Goal: Task Accomplishment & Management: Complete application form

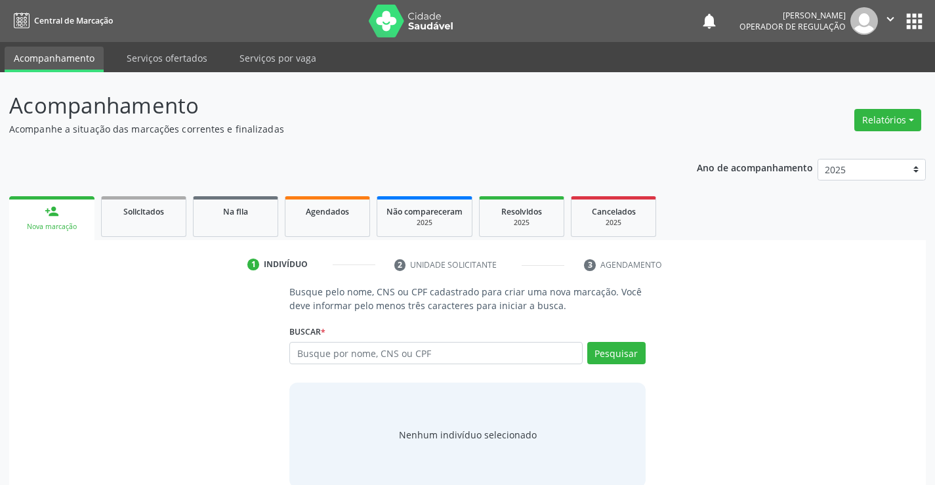
click at [424, 358] on input "text" at bounding box center [435, 353] width 293 height 22
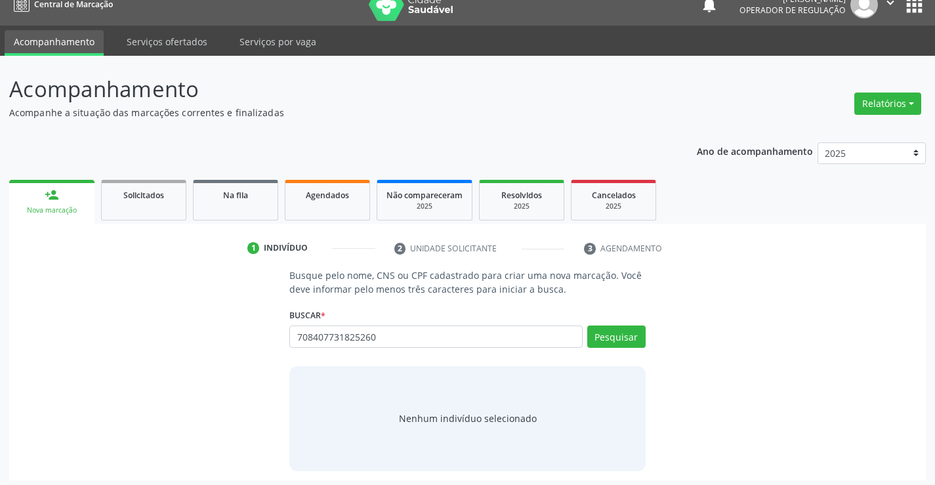
scroll to position [21, 0]
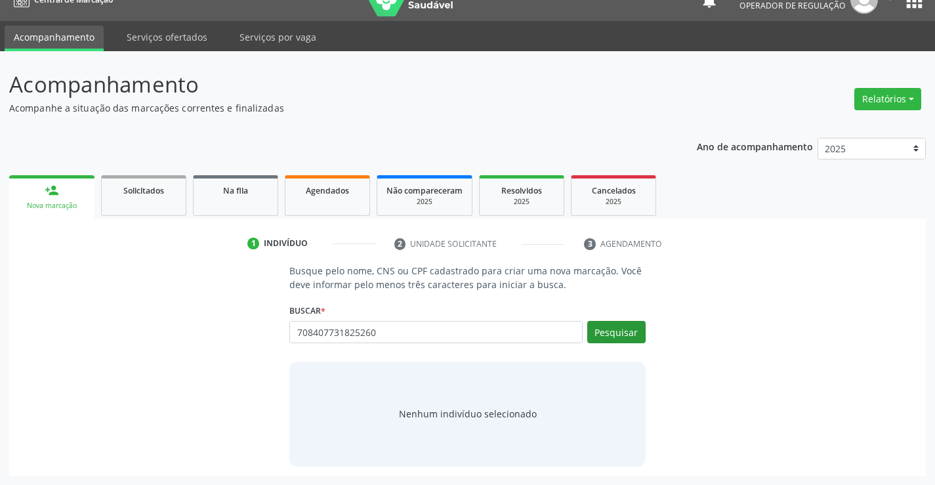
type input "708407731825260"
click at [596, 331] on button "Pesquisar" at bounding box center [616, 332] width 58 height 22
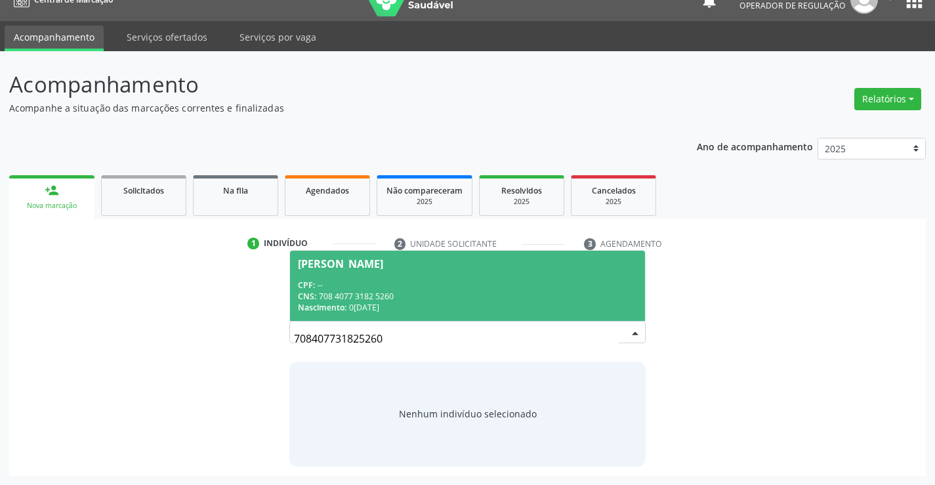
click at [523, 283] on div "CPF: --" at bounding box center [467, 284] width 339 height 11
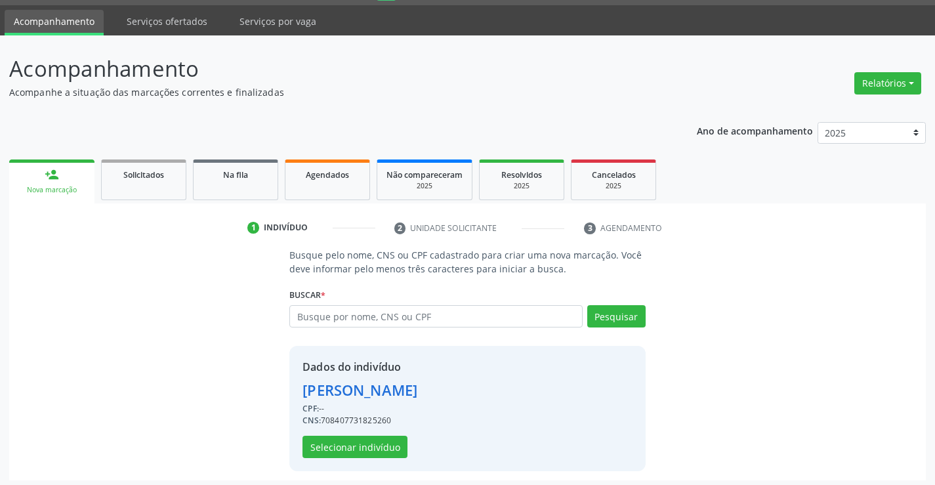
scroll to position [41, 0]
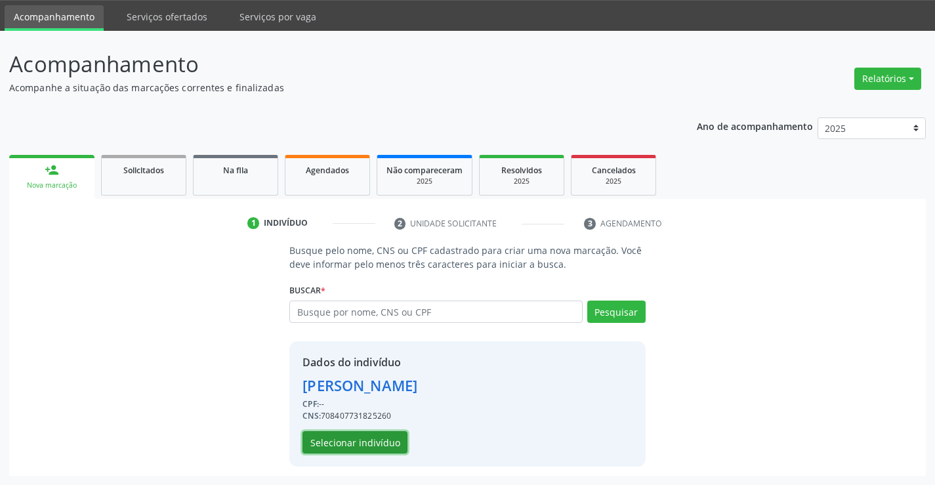
click at [360, 442] on button "Selecionar indivíduo" at bounding box center [354, 442] width 105 height 22
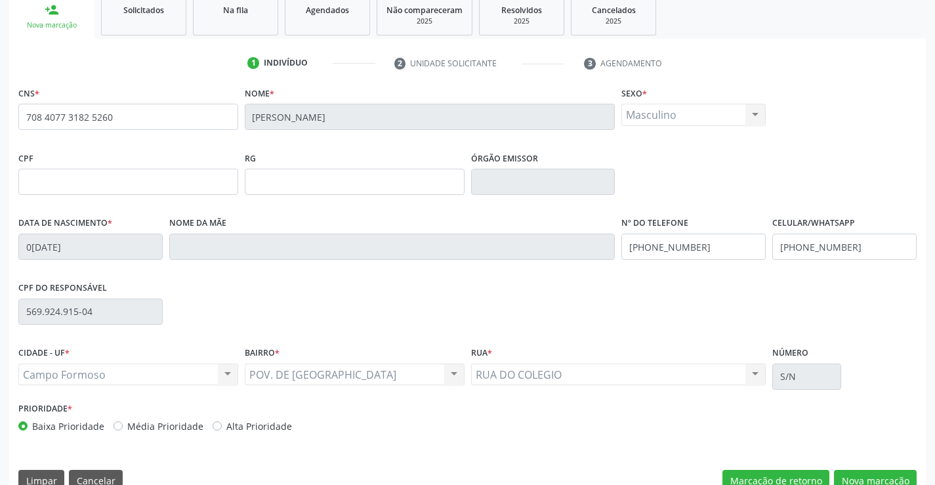
scroll to position [226, 0]
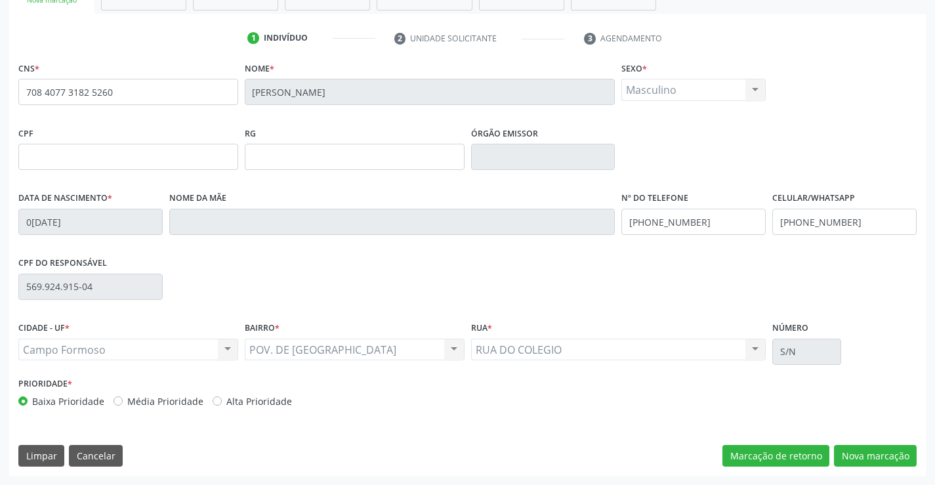
drag, startPoint x: 360, startPoint y: 442, endPoint x: 734, endPoint y: 106, distance: 503.2
click at [734, 106] on fieldset "Sexo * Masculino Masculino Feminino Nenhum resultado encontrado para: " " Não h…" at bounding box center [693, 83] width 144 height 51
click at [867, 463] on button "Nova marcação" at bounding box center [875, 456] width 83 height 22
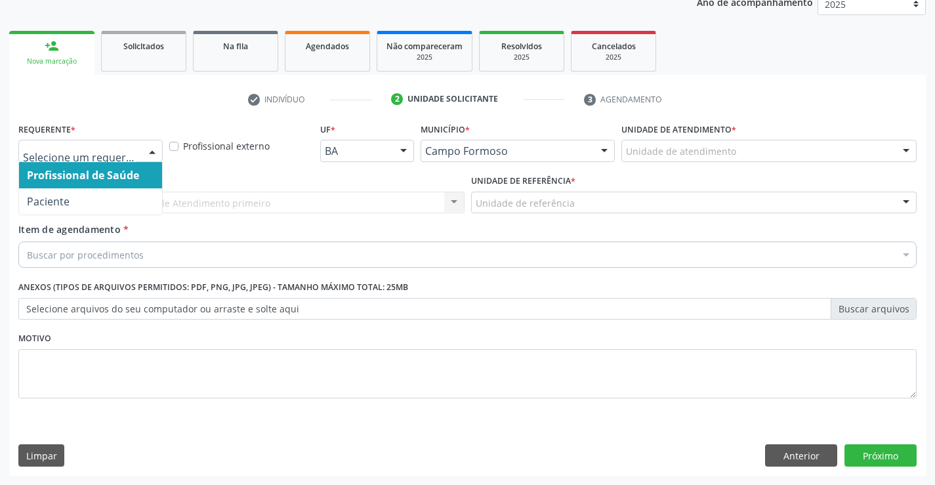
click at [136, 155] on div at bounding box center [90, 151] width 144 height 22
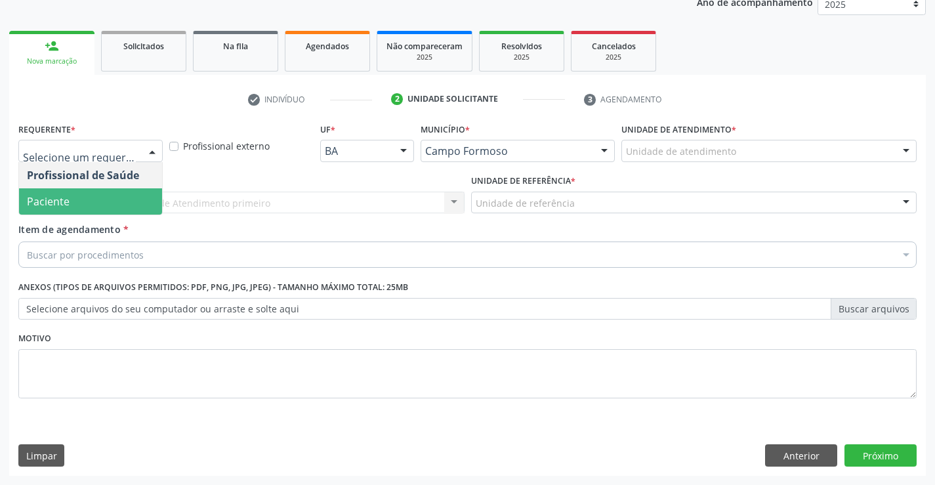
click at [83, 203] on span "Paciente" at bounding box center [90, 201] width 143 height 26
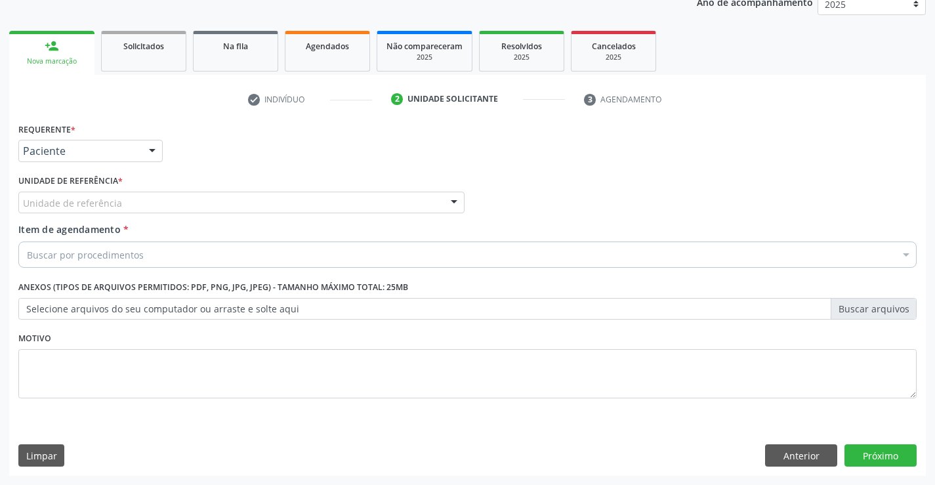
click at [241, 203] on div "Unidade de referência" at bounding box center [241, 203] width 446 height 22
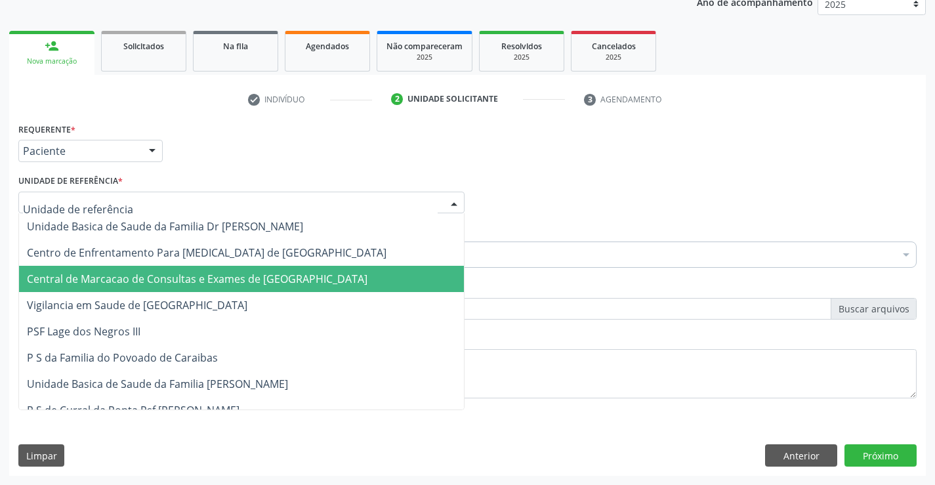
click at [238, 273] on span "Central de Marcacao de Consultas e Exames de [GEOGRAPHIC_DATA]" at bounding box center [197, 279] width 341 height 14
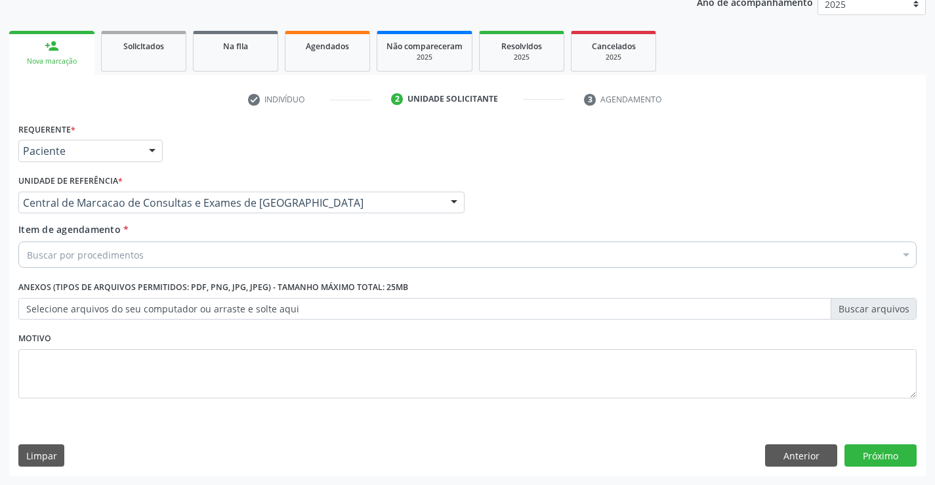
click at [260, 253] on div "Buscar por procedimentos" at bounding box center [467, 254] width 898 height 26
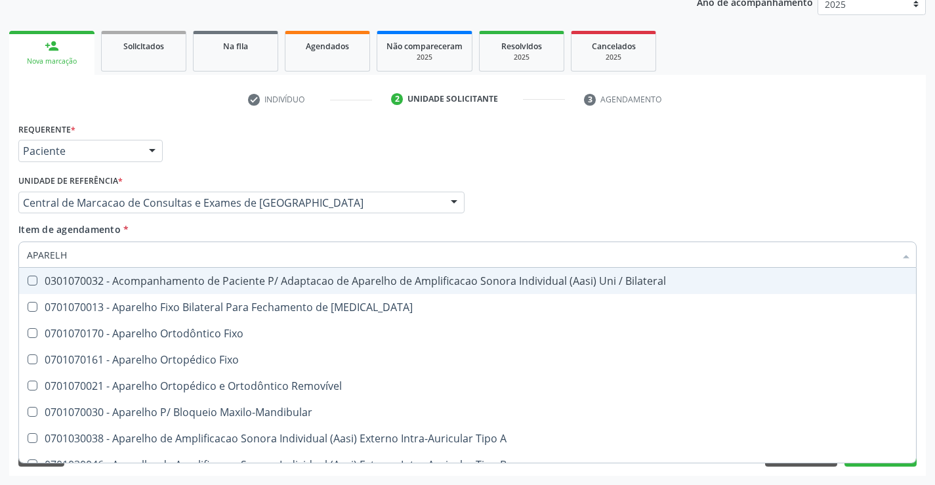
type input "APARELHO"
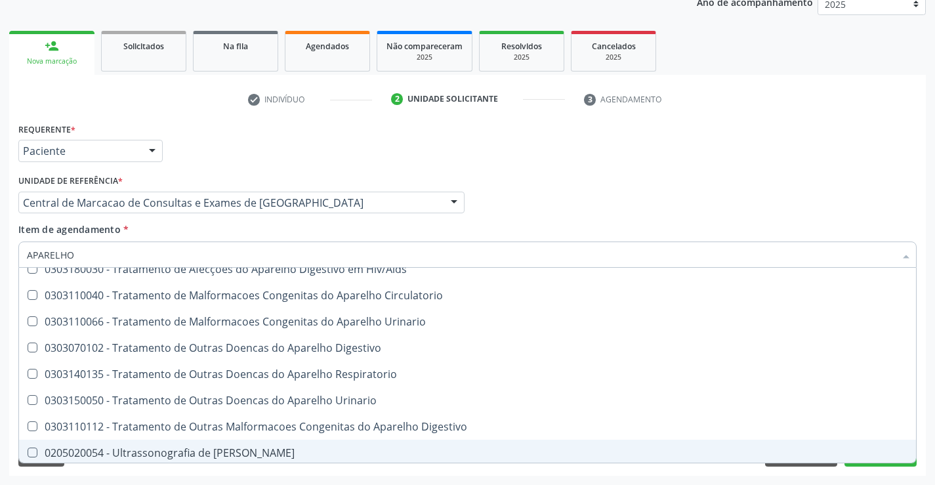
scroll to position [802, 0]
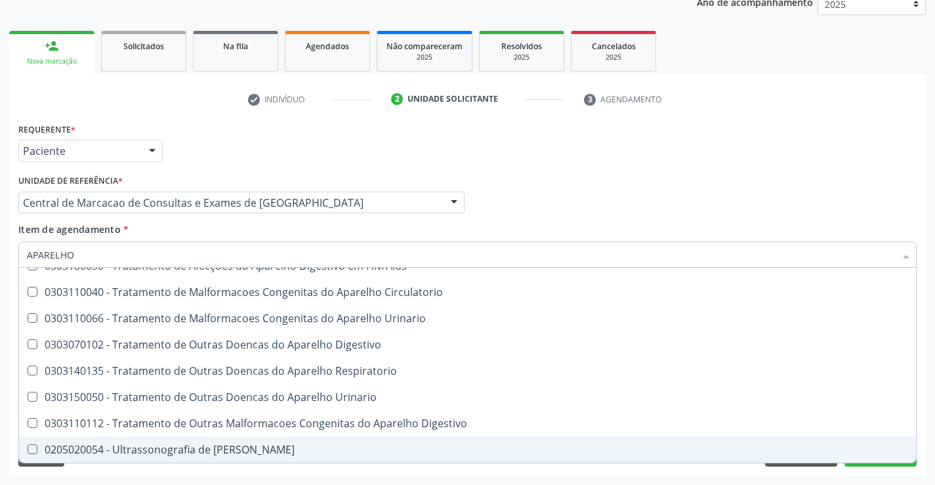
click at [233, 444] on div "0205020054 - Ultrassonografia de [PERSON_NAME]" at bounding box center [467, 449] width 881 height 10
checkbox Urinario "true"
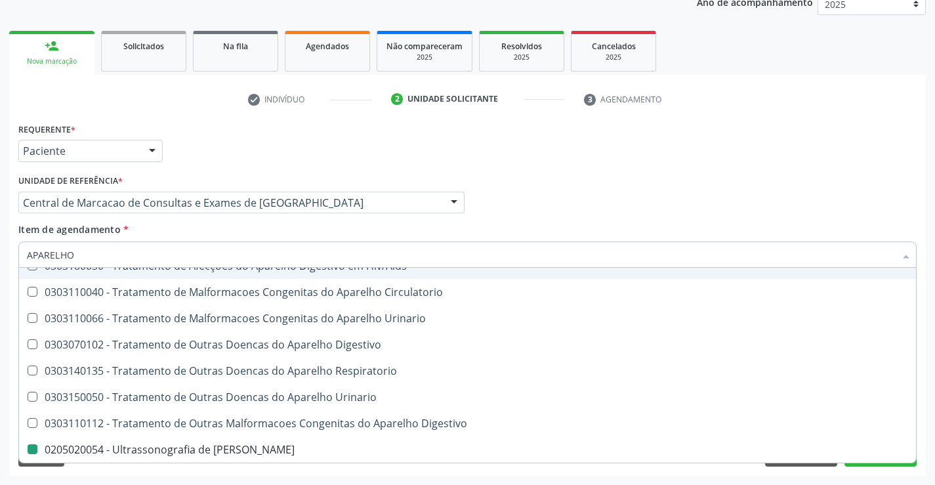
click at [665, 144] on div "Requerente * Paciente Profissional de Saúde Paciente Nenhum resultado encontrad…" at bounding box center [467, 144] width 905 height 51
checkbox Diastema "true"
checkbox Urinario "false"
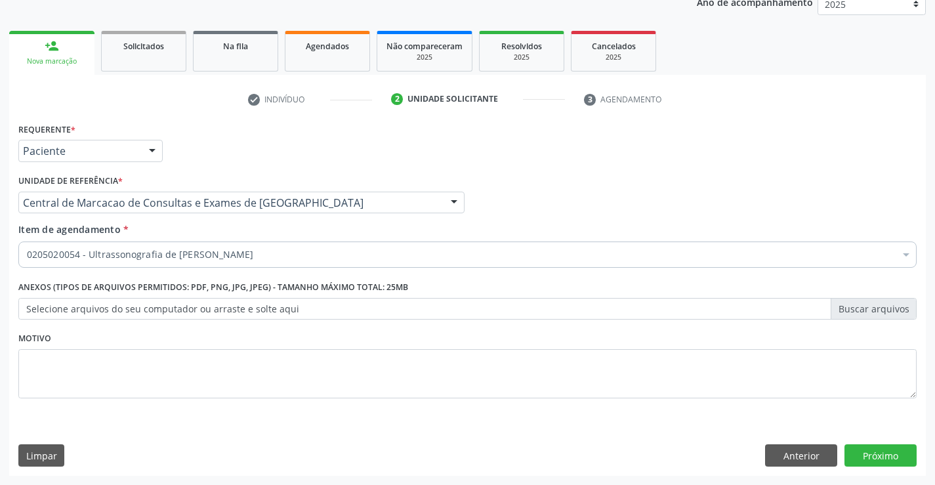
scroll to position [0, 0]
click at [864, 453] on button "Próximo" at bounding box center [880, 455] width 72 height 22
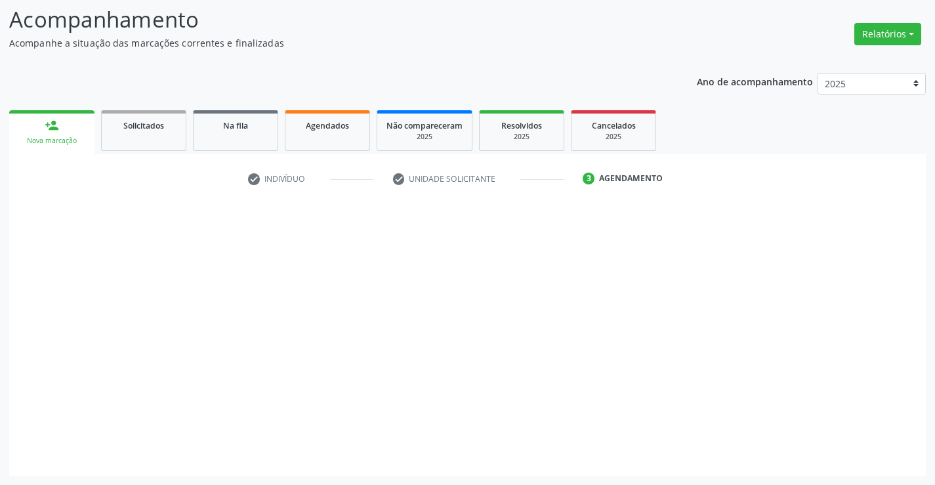
scroll to position [86, 0]
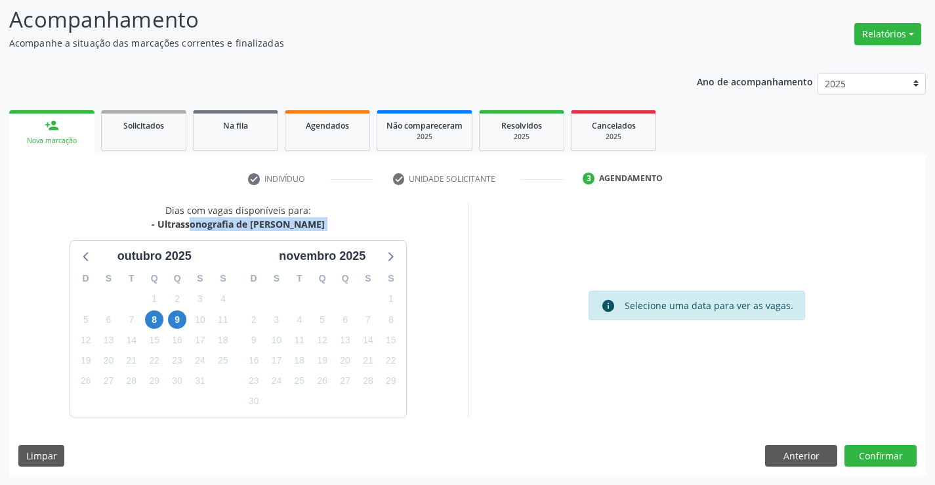
drag, startPoint x: 155, startPoint y: 227, endPoint x: 342, endPoint y: 229, distance: 186.3
click at [342, 229] on div "Dias com vagas disponíveis para: - Ultrassonografia de Aparelho Urinario outubr…" at bounding box center [238, 309] width 459 height 213
copy div "Ultrassonografia de Aparelho Urinario outubro 2025 D S T Q Q S S 28 29 30 1 2 3…"
click at [158, 319] on span "8" at bounding box center [154, 319] width 18 height 18
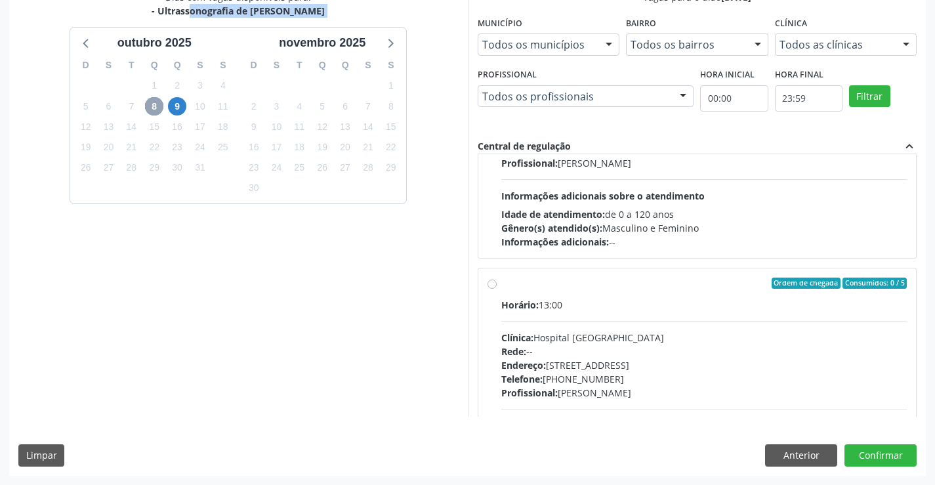
scroll to position [3886, 0]
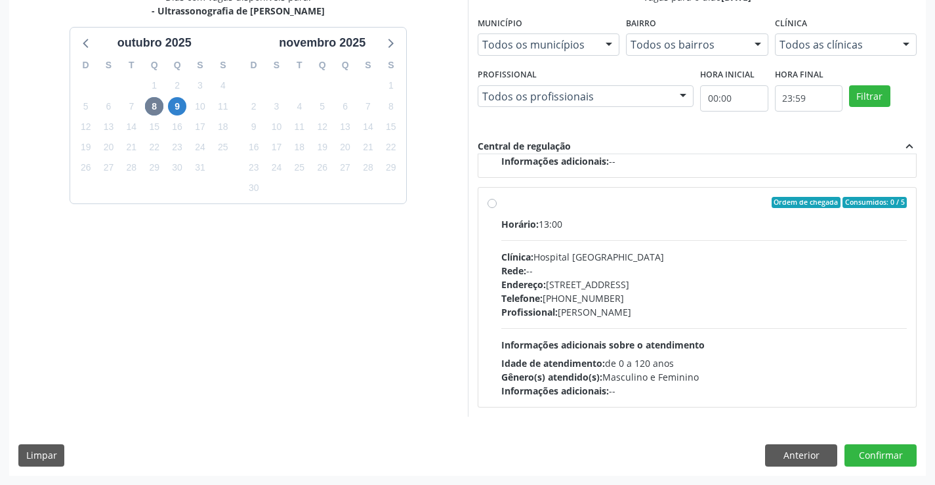
click at [659, 298] on div "Telefone: [PHONE_NUMBER]" at bounding box center [704, 298] width 406 height 14
click at [497, 209] on input "Ordem de chegada Consumidos: 0 / 5 Horário: 13:00 Clínica: Hospital Sao Francis…" at bounding box center [491, 203] width 9 height 12
radio input "true"
click at [861, 454] on button "Confirmar" at bounding box center [880, 455] width 72 height 22
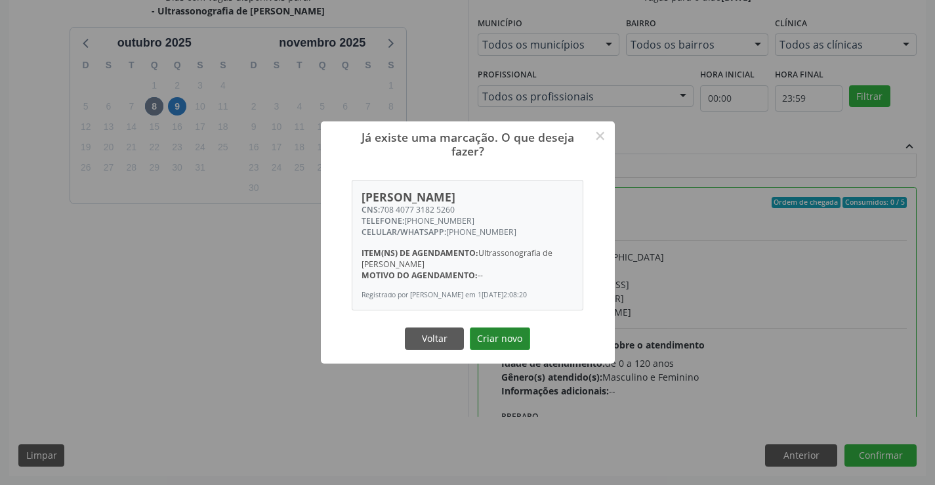
click at [520, 342] on button "Criar novo" at bounding box center [500, 338] width 60 height 22
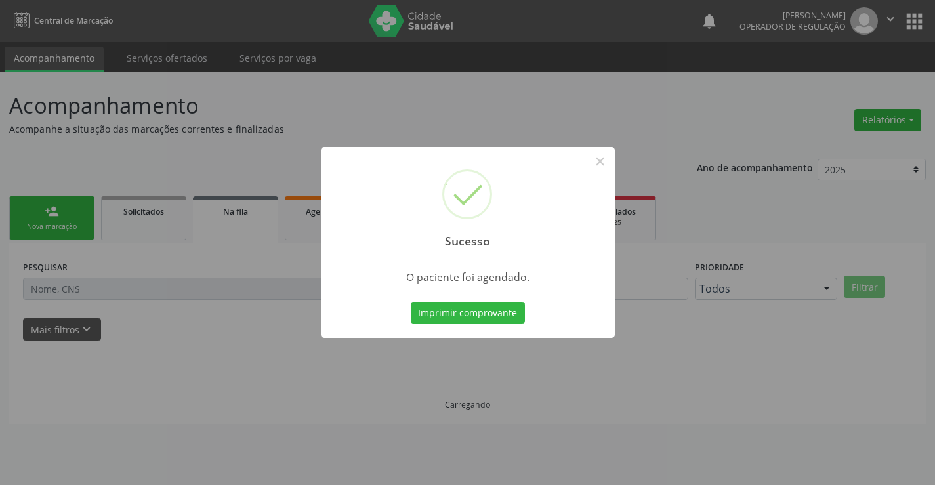
scroll to position [0, 0]
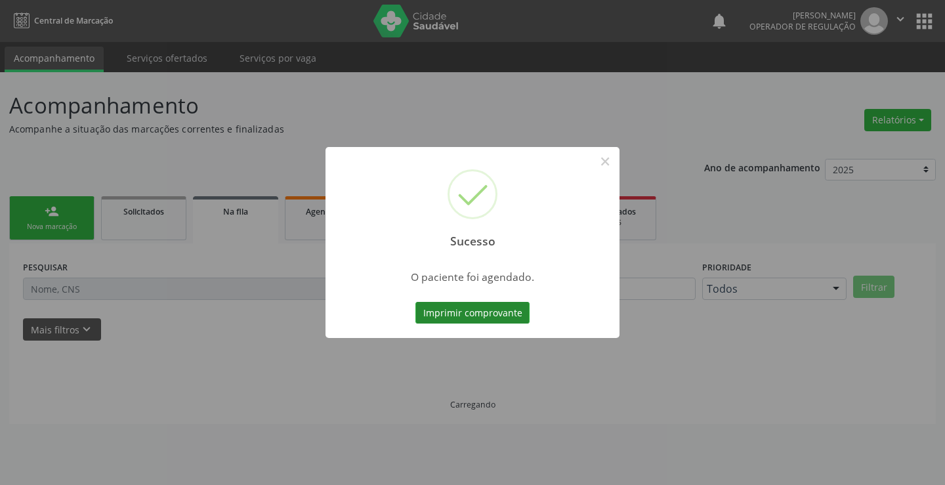
click at [506, 312] on button "Imprimir comprovante" at bounding box center [472, 313] width 114 height 22
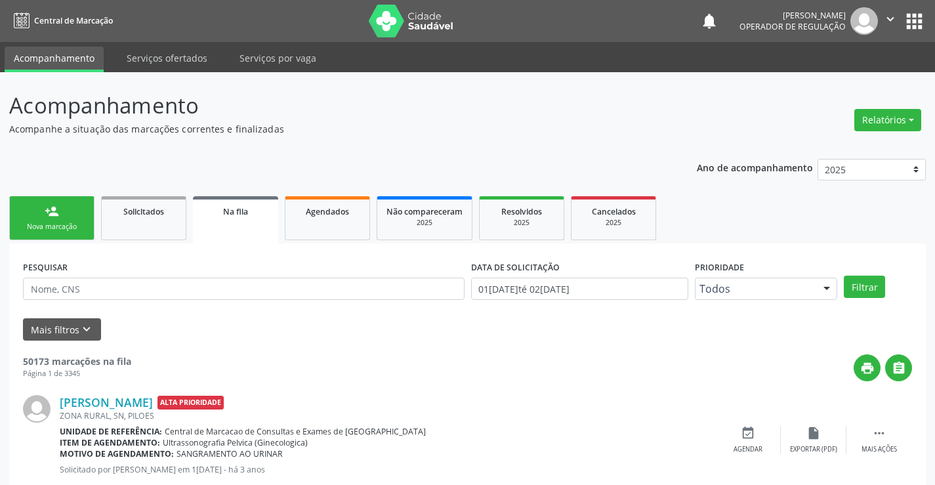
click at [60, 197] on link "person_add Nova marcação" at bounding box center [51, 218] width 85 height 44
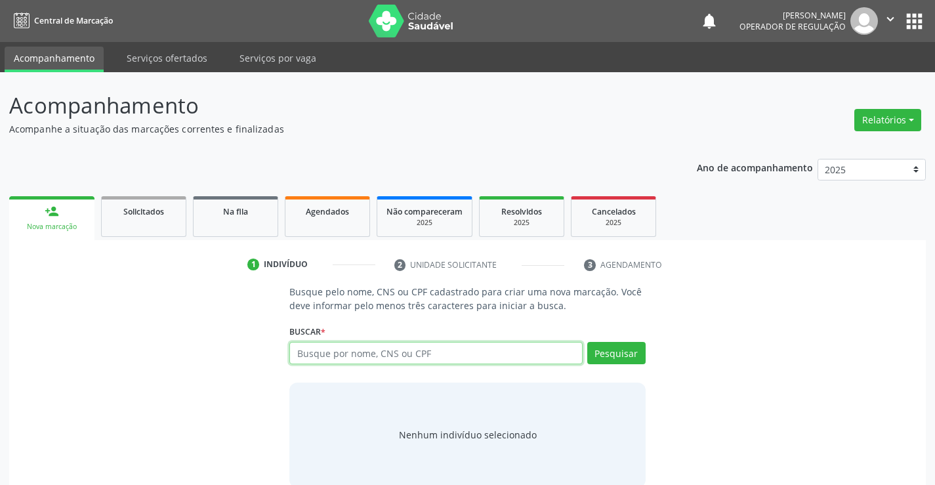
click at [314, 350] on input "text" at bounding box center [435, 353] width 293 height 22
type input "708100588656932"
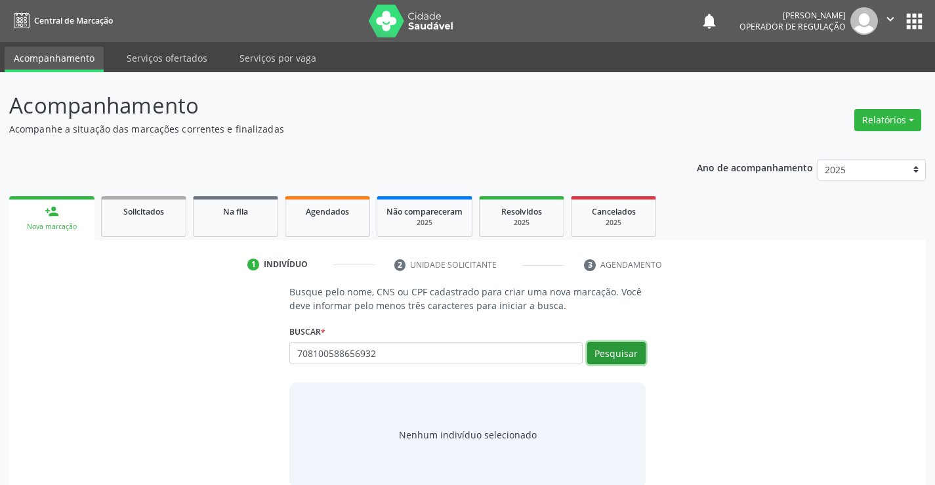
click at [593, 363] on button "Pesquisar" at bounding box center [616, 353] width 58 height 22
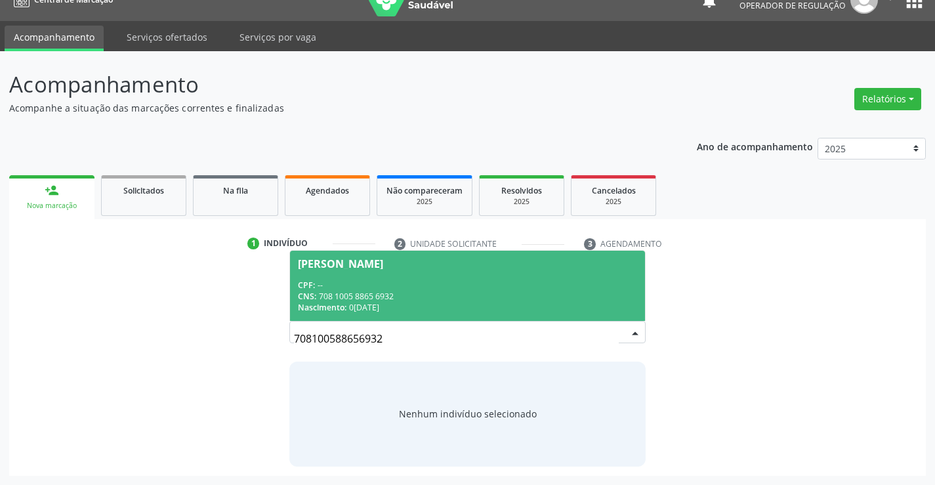
click at [355, 295] on div "CNS: 708 1005 8865 6932" at bounding box center [467, 296] width 339 height 11
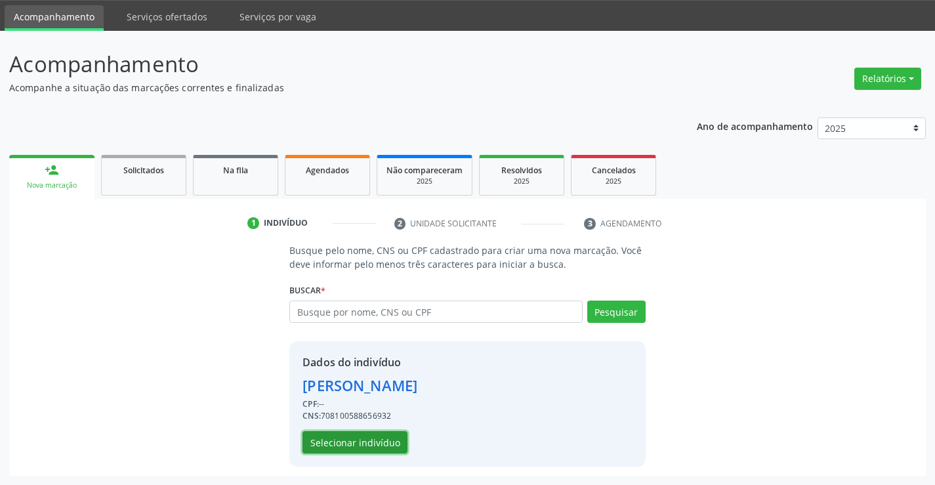
click at [373, 438] on button "Selecionar indivíduo" at bounding box center [354, 442] width 105 height 22
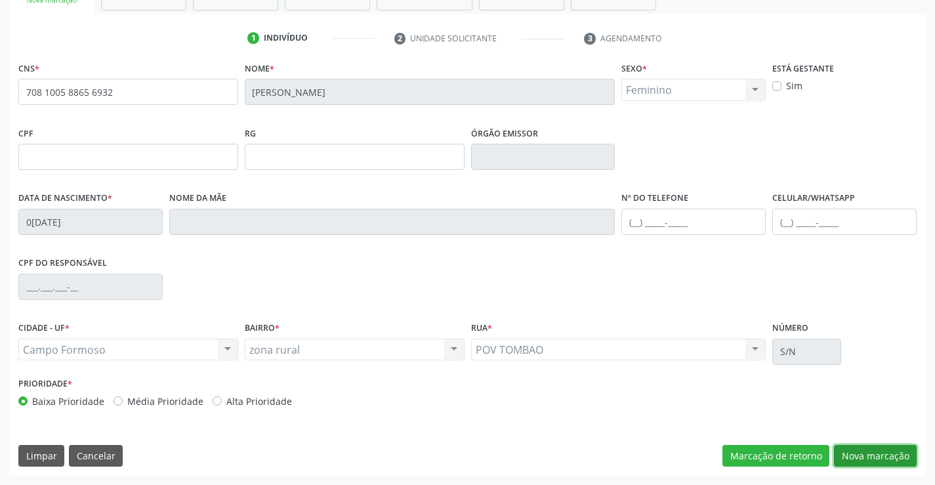
click at [844, 466] on button "Nova marcação" at bounding box center [875, 456] width 83 height 22
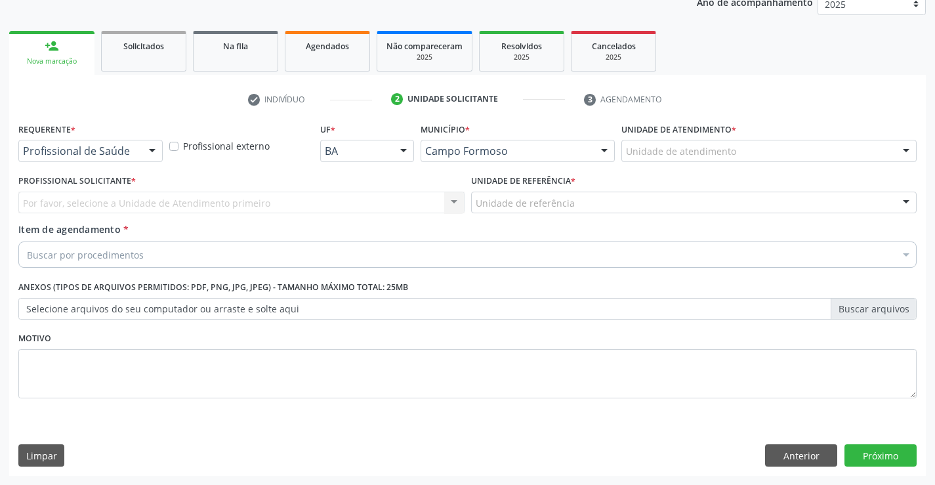
scroll to position [165, 0]
click at [136, 156] on div "Profissional de Saúde" at bounding box center [90, 151] width 144 height 22
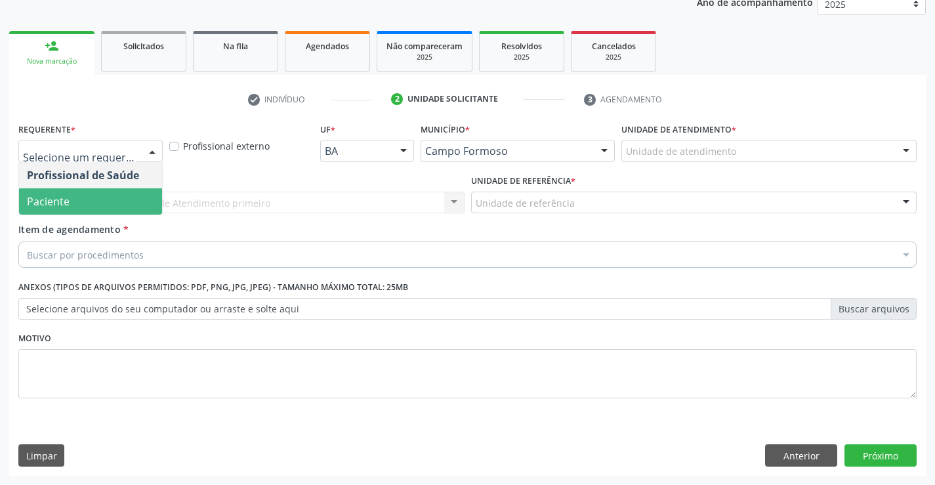
click at [112, 191] on span "Paciente" at bounding box center [90, 201] width 143 height 26
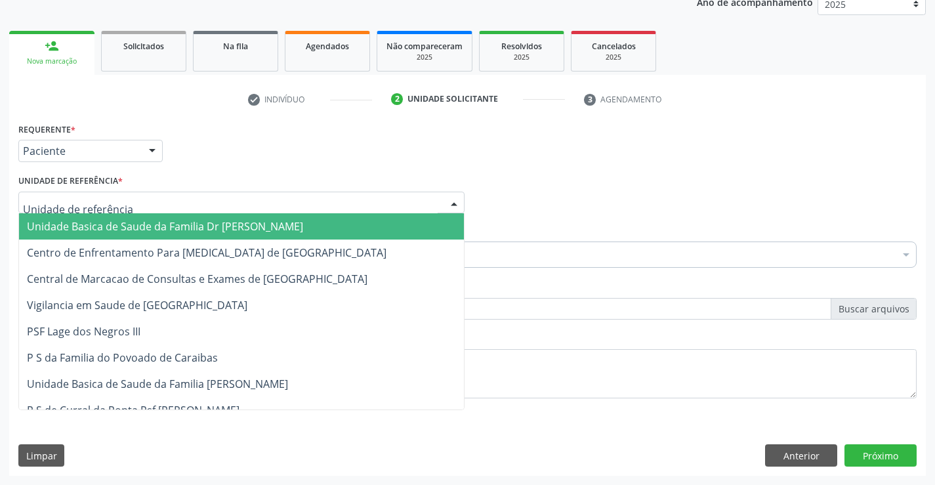
click at [192, 198] on div at bounding box center [241, 203] width 446 height 22
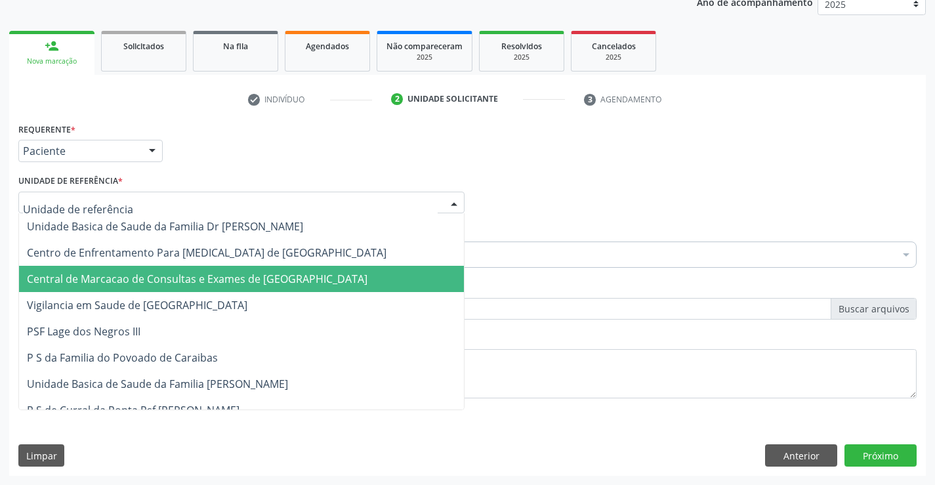
click at [199, 279] on span "Central de Marcacao de Consultas e Exames de [GEOGRAPHIC_DATA]" at bounding box center [197, 279] width 341 height 14
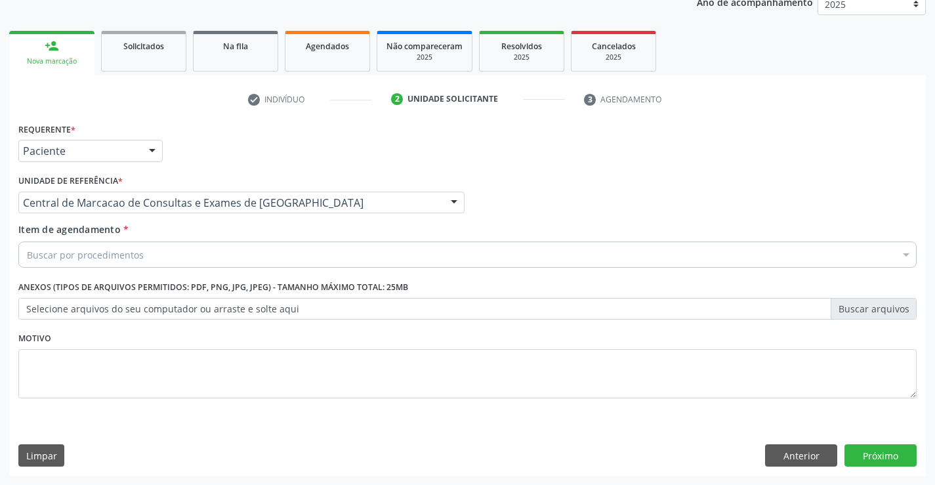
click at [213, 264] on div "Buscar por procedimentos Selecionar todos 0202040089 - 3X Pesquisa de Larvas Na…" at bounding box center [467, 252] width 898 height 22
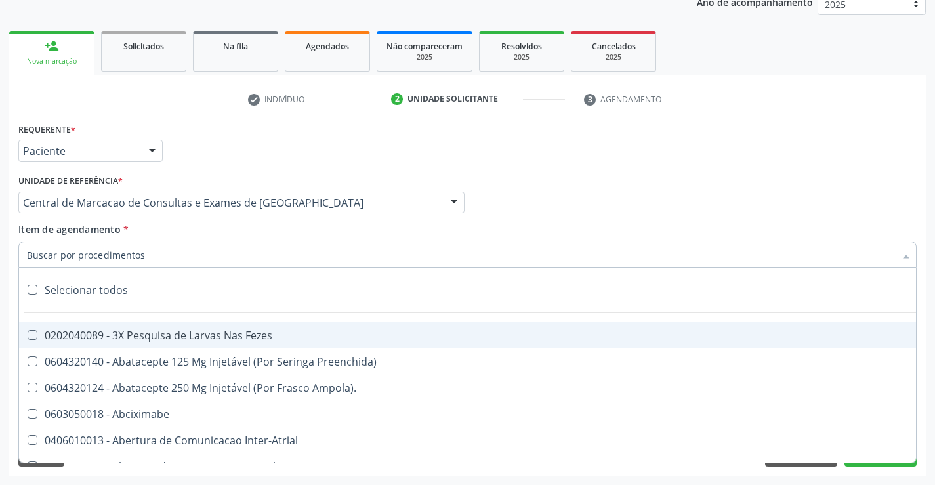
drag, startPoint x: 213, startPoint y: 268, endPoint x: 141, endPoint y: 266, distance: 71.5
click at [141, 266] on input "Item de agendamento *" at bounding box center [461, 254] width 868 height 26
click at [155, 256] on input "Item de agendamento *" at bounding box center [461, 254] width 868 height 26
paste input "Ultrassonografia de [PERSON_NAME]"
type input "Ultrassonografia de [PERSON_NAME]"
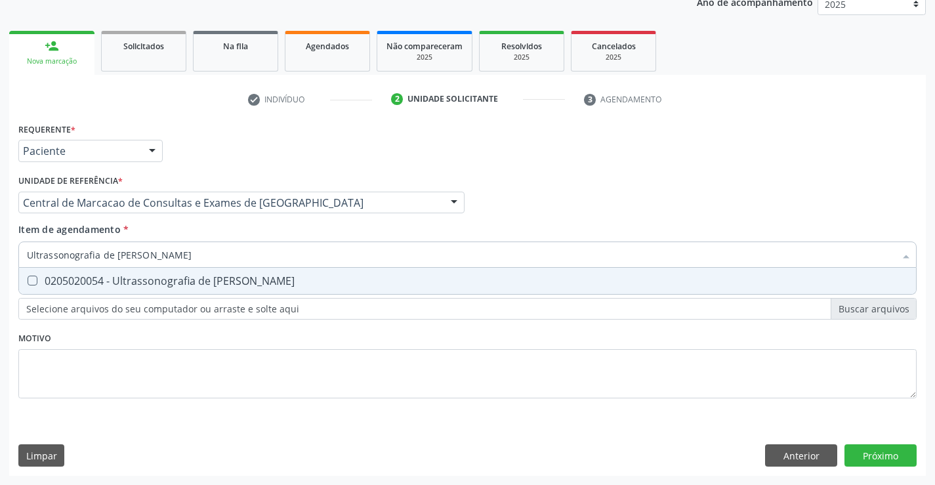
click at [211, 282] on div "0205020054 - Ultrassonografia de [PERSON_NAME]" at bounding box center [467, 281] width 881 height 10
checkbox Urinario "true"
click at [892, 463] on div "Requerente * Paciente Profissional de Saúde Paciente Nenhum resultado encontrad…" at bounding box center [467, 297] width 917 height 356
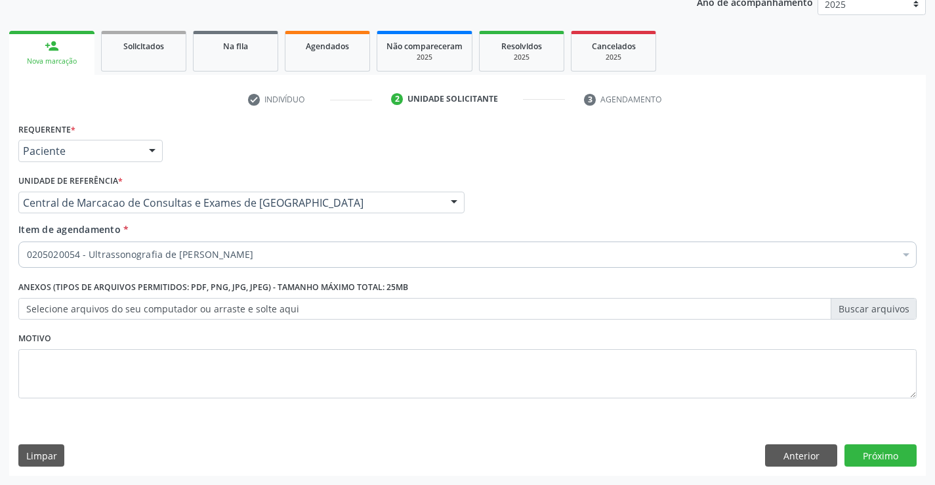
click at [189, 121] on div "Requerente * Paciente Profissional de Saúde Paciente Nenhum resultado encontrad…" at bounding box center [467, 144] width 905 height 51
click at [855, 454] on button "Próximo" at bounding box center [880, 455] width 72 height 22
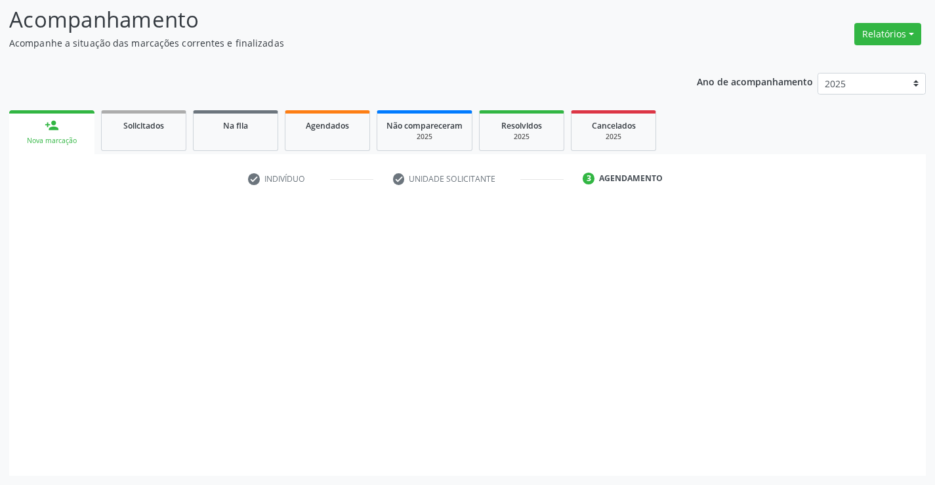
scroll to position [86, 0]
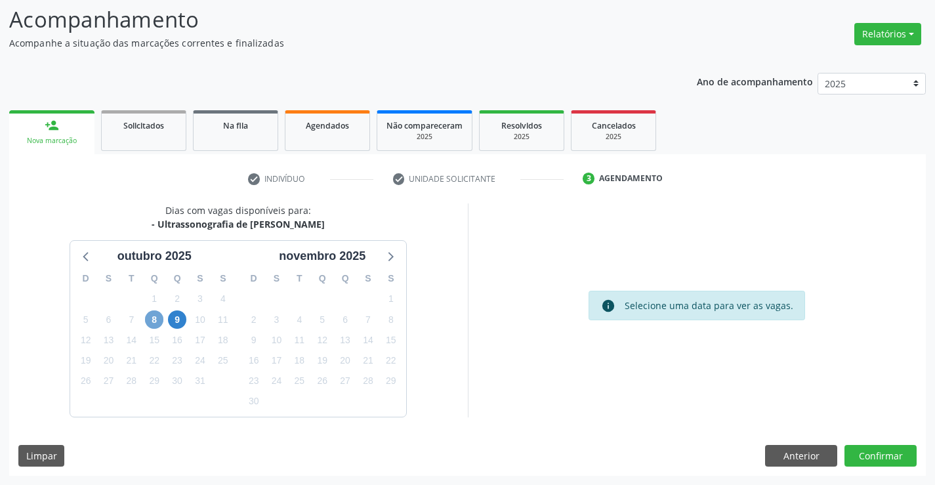
click at [159, 320] on span "8" at bounding box center [154, 319] width 18 height 18
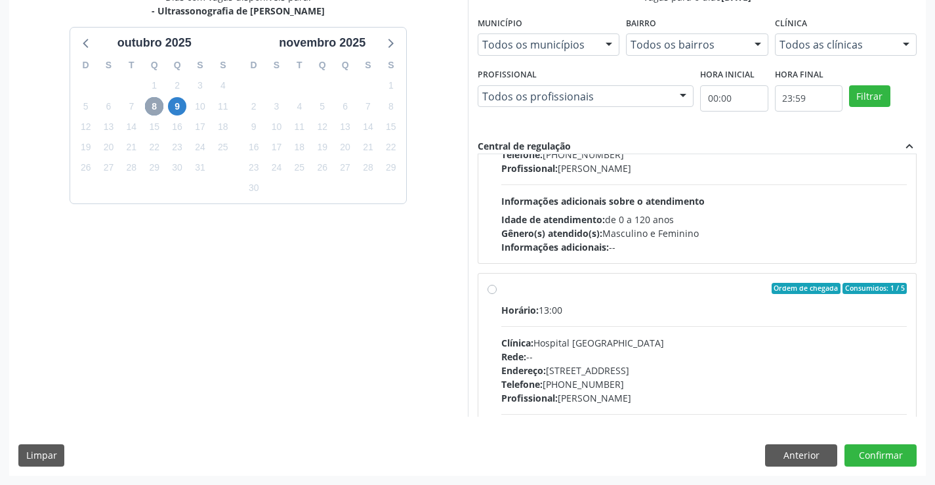
scroll to position [3886, 0]
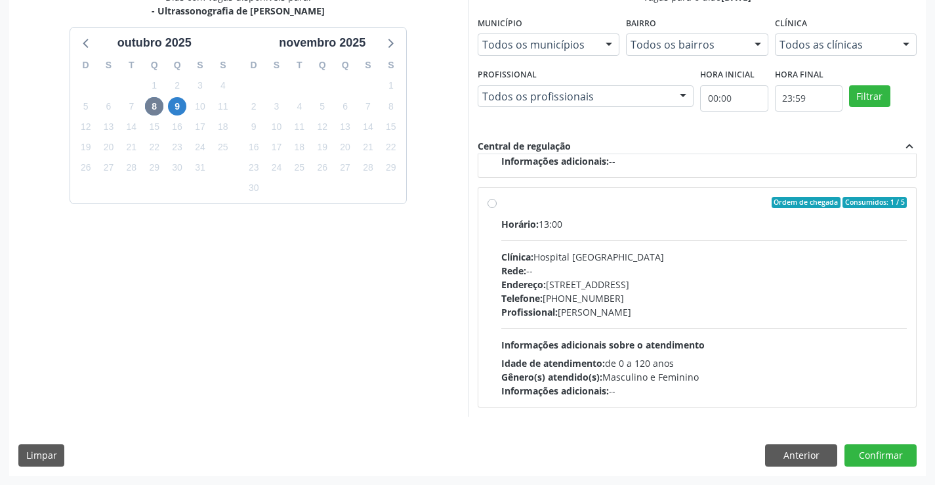
click at [608, 313] on div "Profissional: Danilo Souza Cardoso" at bounding box center [704, 312] width 406 height 14
click at [497, 209] on input "Ordem de chegada Consumidos: 1 / 5 Horário: 13:00 Clínica: Hospital Sao Francis…" at bounding box center [491, 203] width 9 height 12
radio input "true"
click at [869, 455] on button "Confirmar" at bounding box center [880, 455] width 72 height 22
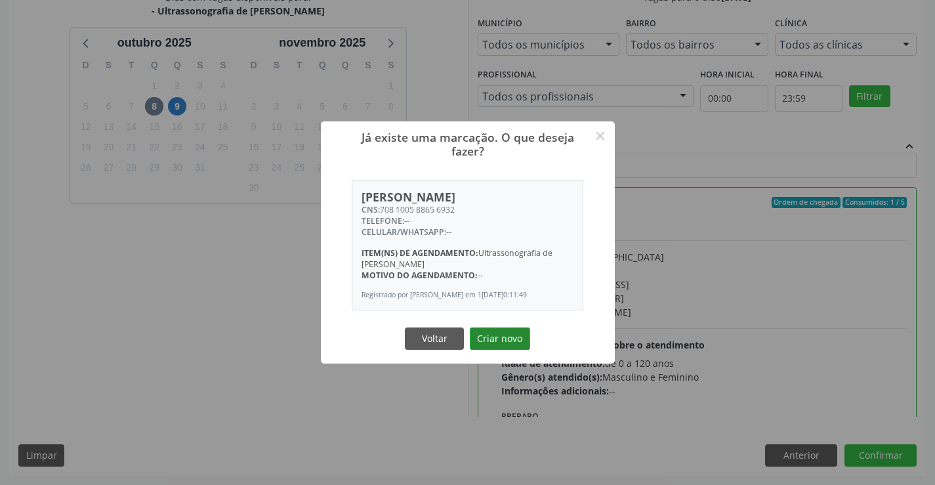
click at [506, 334] on button "Criar novo" at bounding box center [500, 338] width 60 height 22
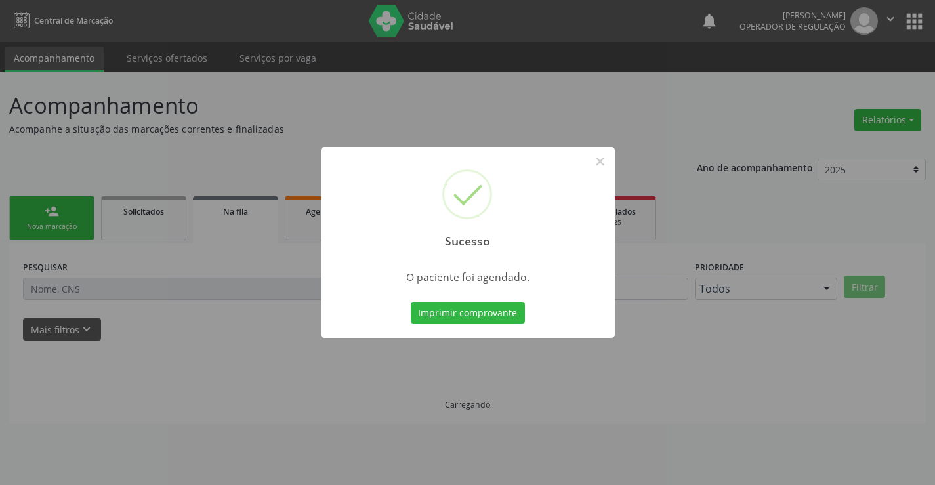
scroll to position [0, 0]
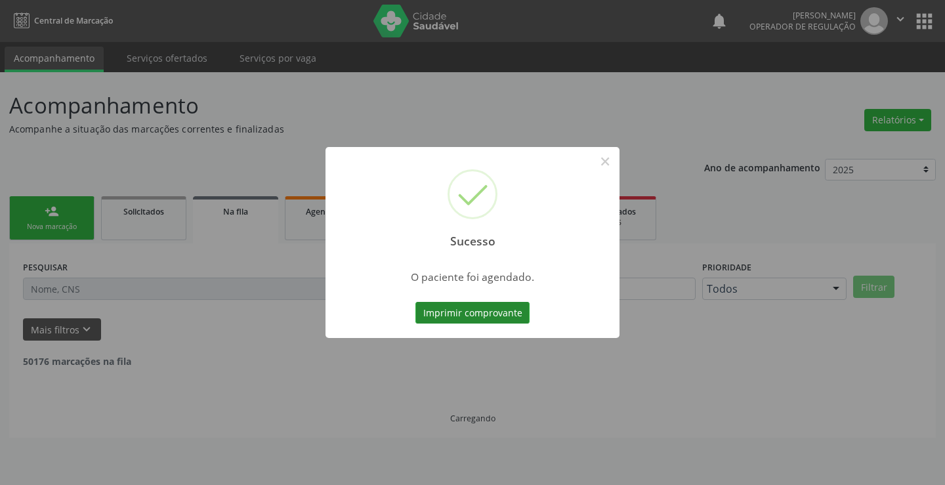
click at [476, 320] on button "Imprimir comprovante" at bounding box center [472, 313] width 114 height 22
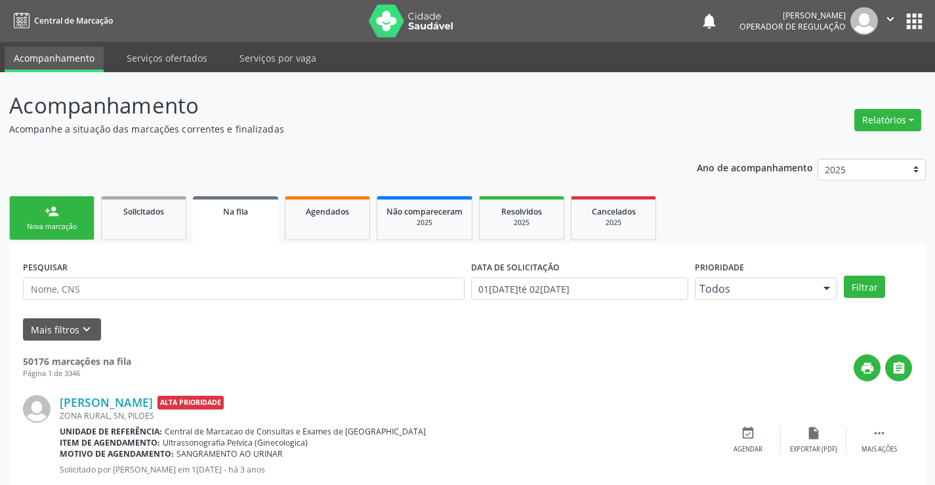
click at [52, 205] on div "person_add" at bounding box center [52, 211] width 14 height 14
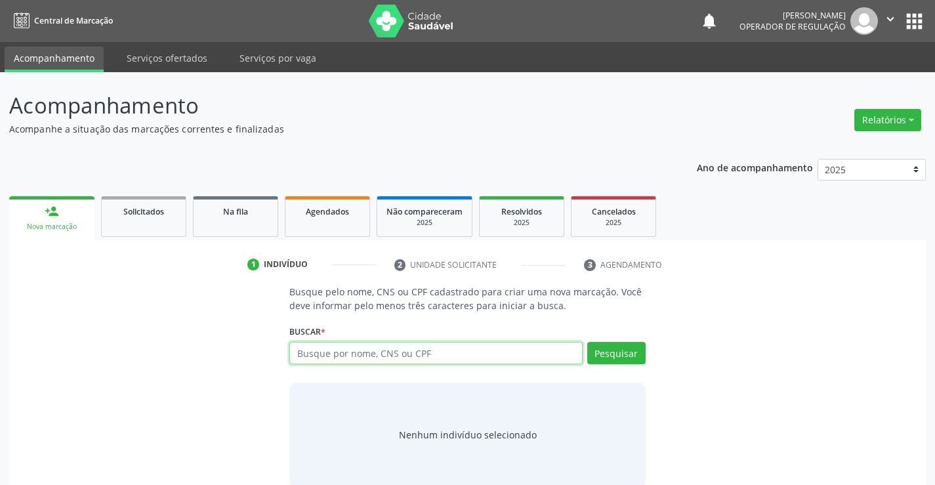
click at [333, 344] on input "text" at bounding box center [435, 353] width 293 height 22
type input "707000830557433"
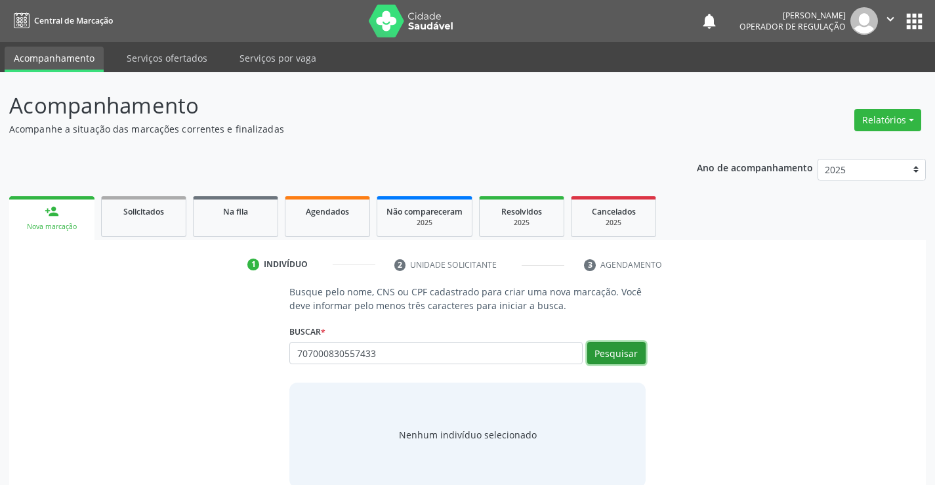
click at [600, 356] on button "Pesquisar" at bounding box center [616, 353] width 58 height 22
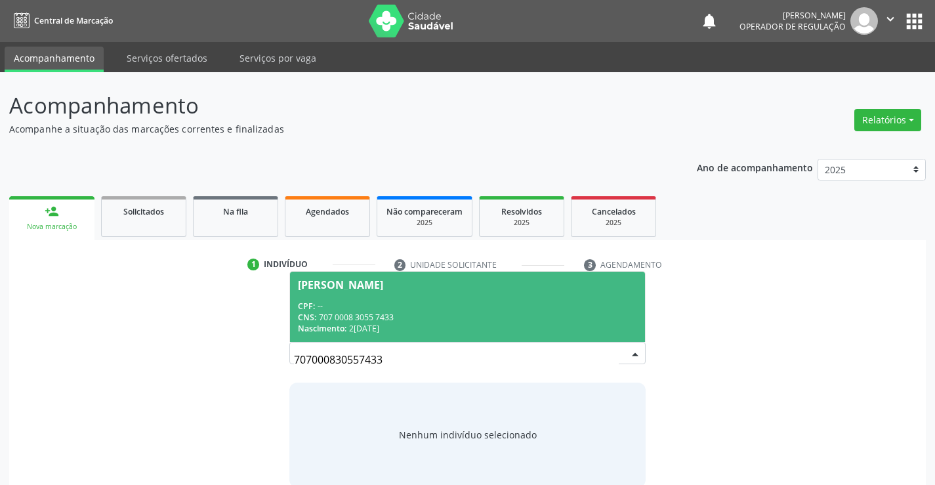
click at [375, 312] on div "CNS: 707 0008 3055 7433" at bounding box center [467, 317] width 339 height 11
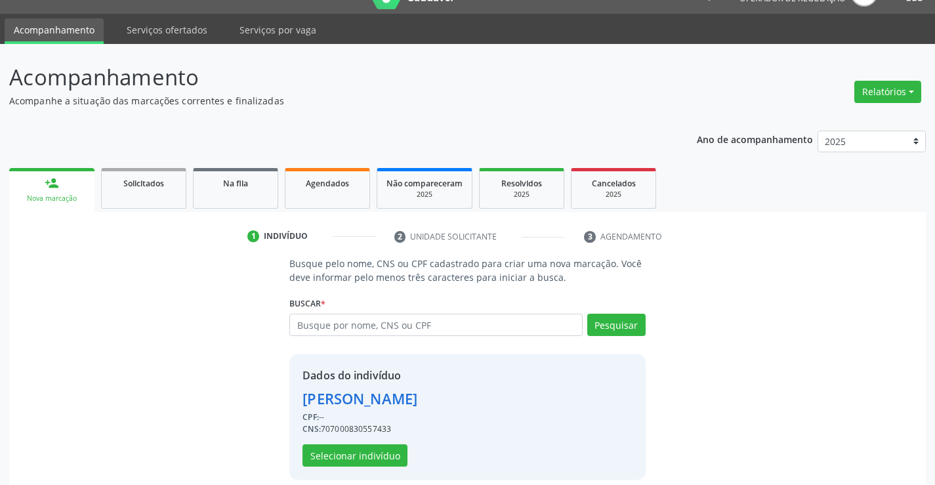
scroll to position [41, 0]
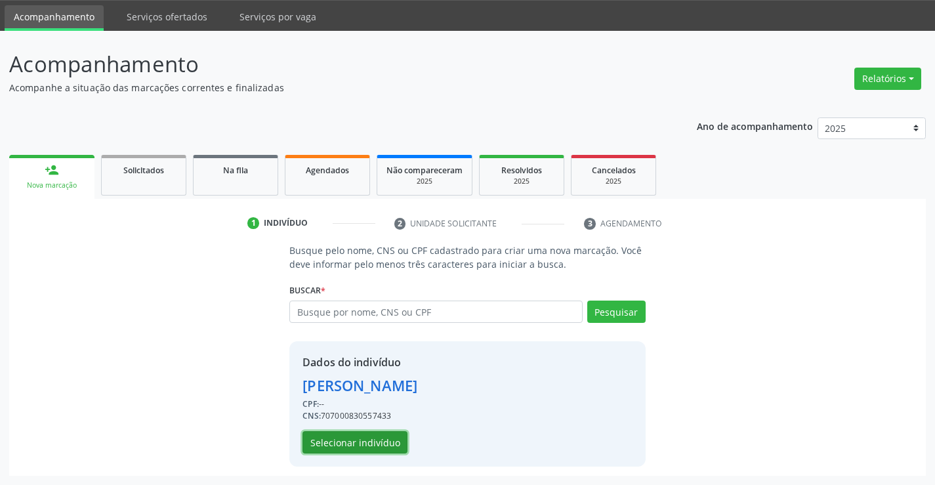
click at [343, 438] on button "Selecionar indivíduo" at bounding box center [354, 442] width 105 height 22
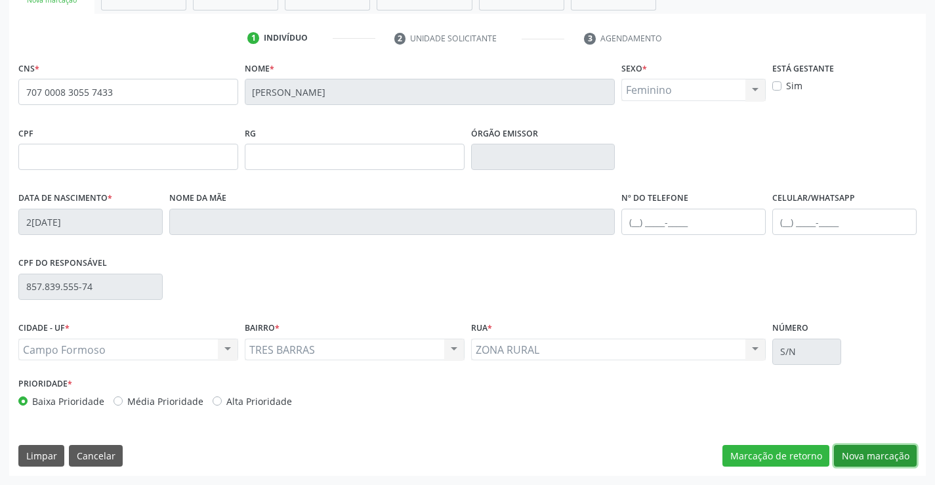
click at [877, 461] on button "Nova marcação" at bounding box center [875, 456] width 83 height 22
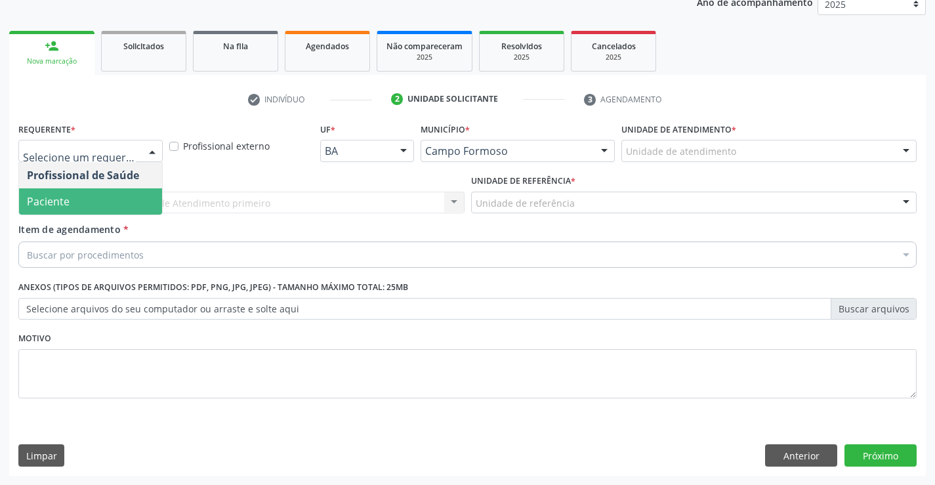
click at [114, 197] on span "Paciente" at bounding box center [90, 201] width 143 height 26
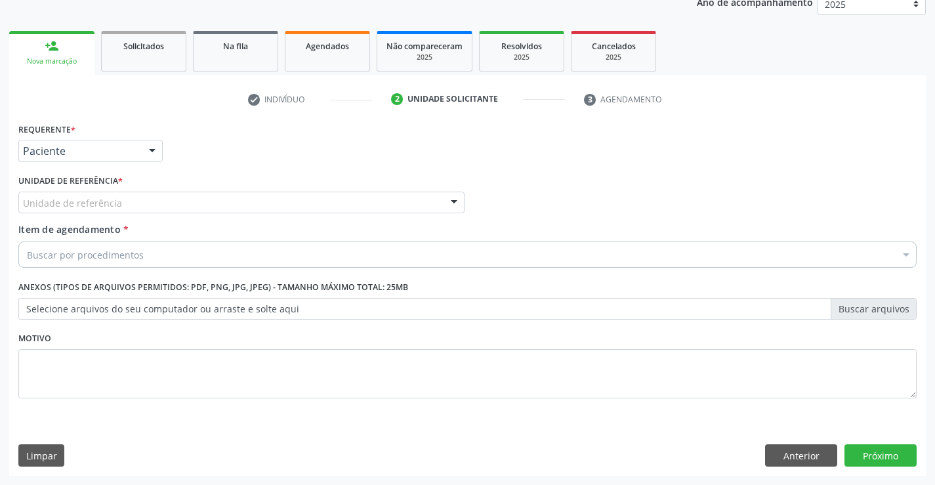
click at [205, 194] on div "Unidade de referência" at bounding box center [241, 203] width 446 height 22
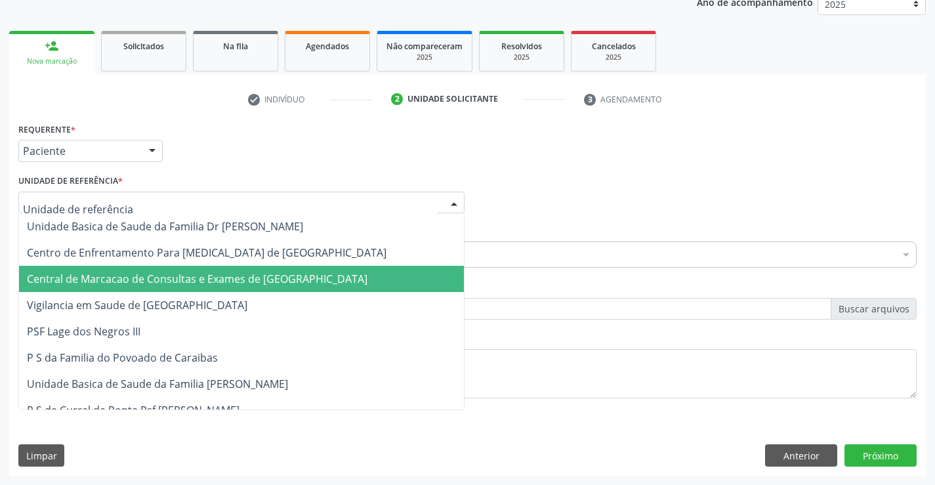
click at [220, 274] on span "Central de Marcacao de Consultas e Exames de [GEOGRAPHIC_DATA]" at bounding box center [197, 279] width 341 height 14
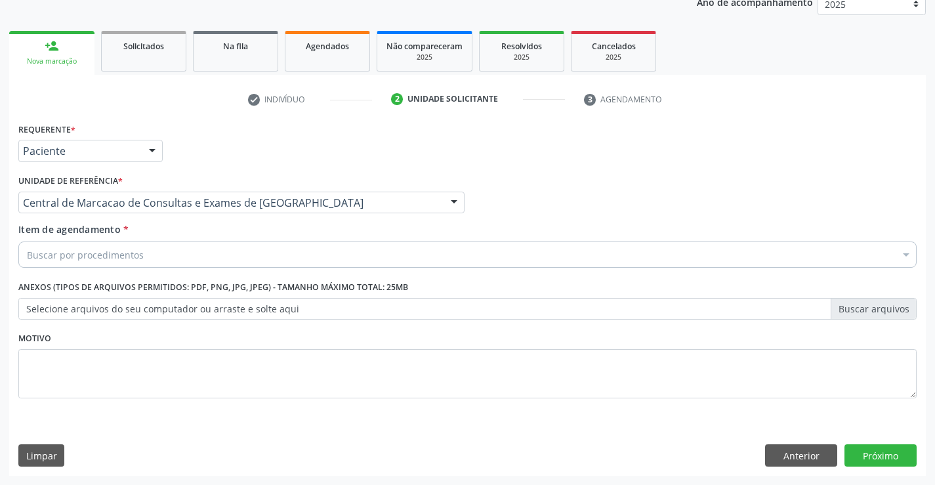
click at [258, 256] on div "Buscar por procedimentos" at bounding box center [467, 254] width 898 height 26
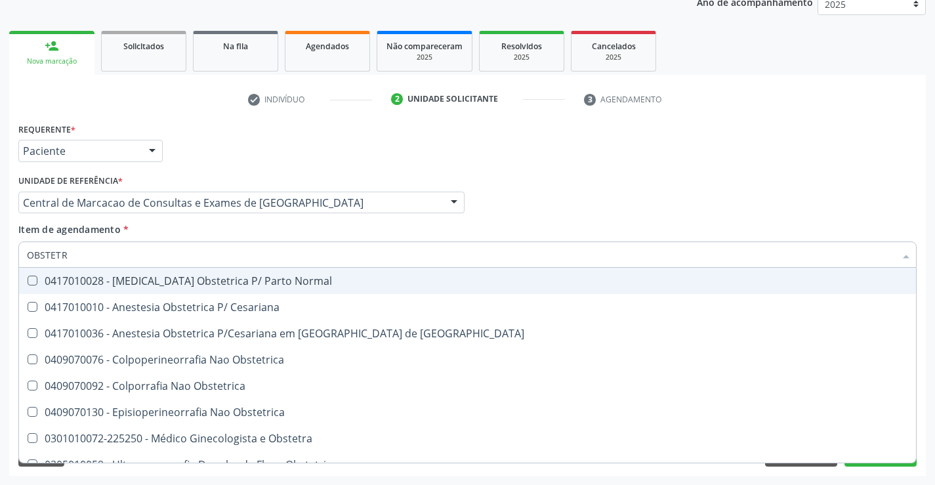
type input "OBSTETRA"
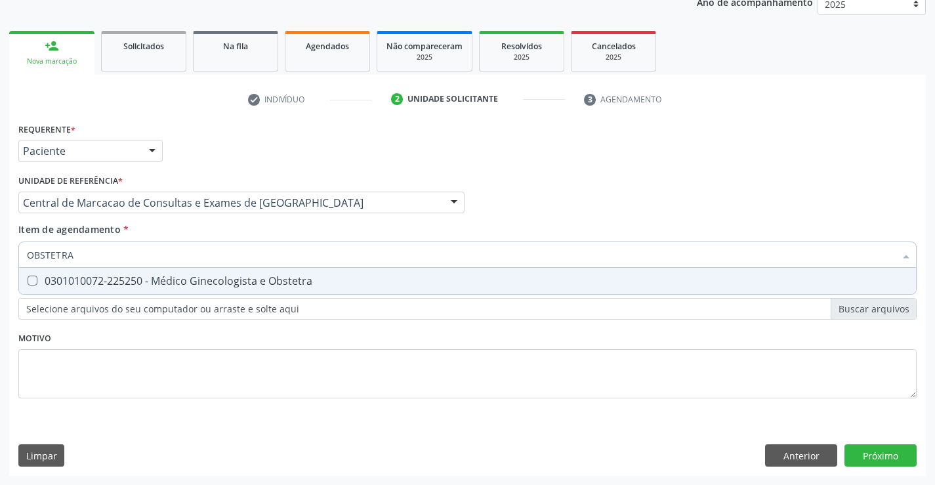
click at [220, 291] on span "0301010072-225250 - Médico Ginecologista e Obstetra" at bounding box center [467, 281] width 897 height 26
checkbox Obstetra "true"
click at [866, 451] on div "Requerente * Paciente Profissional de Saúde Paciente Nenhum resultado encontrad…" at bounding box center [467, 297] width 917 height 356
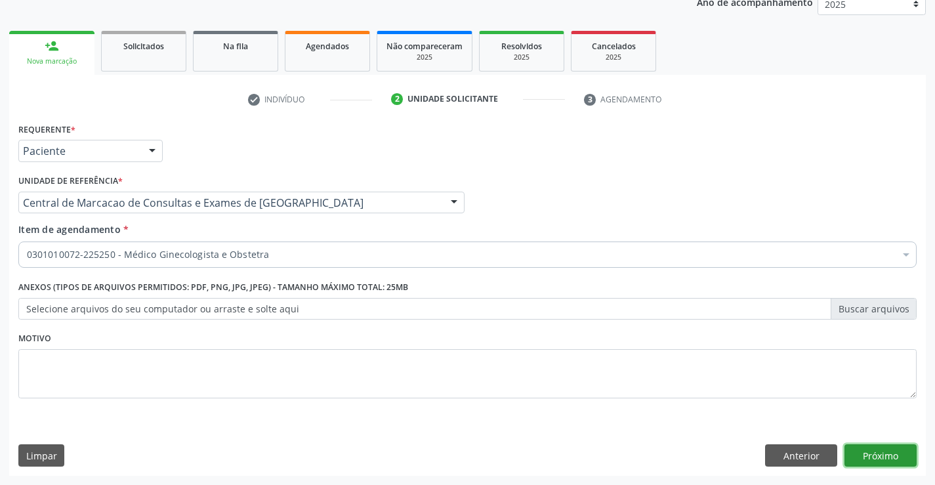
click at [905, 450] on button "Próximo" at bounding box center [880, 455] width 72 height 22
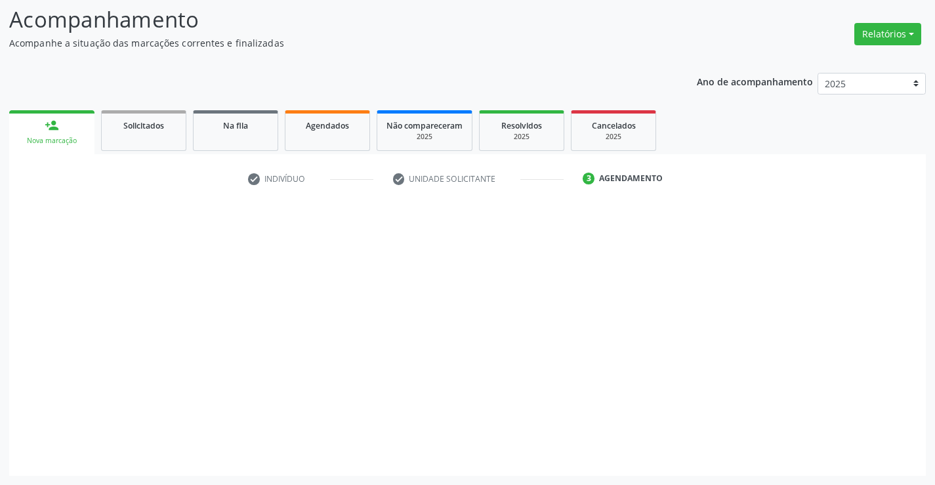
scroll to position [86, 0]
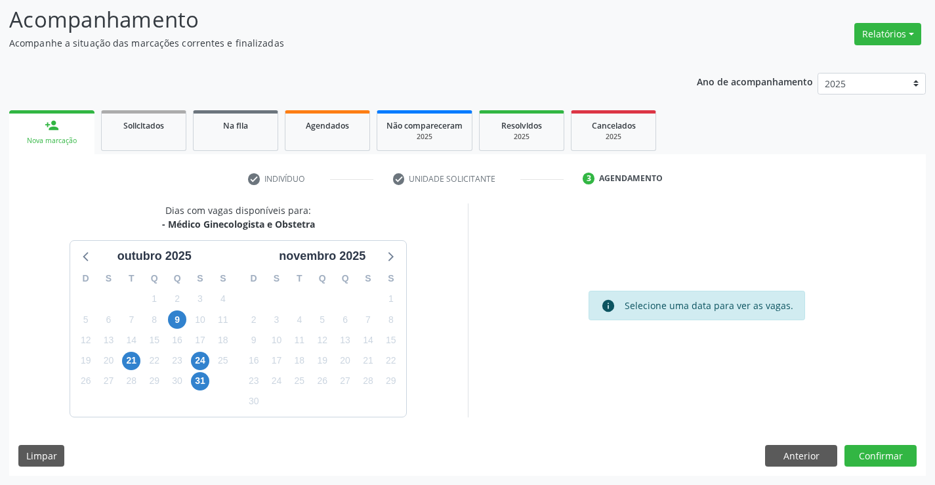
click at [186, 317] on div "9" at bounding box center [177, 320] width 18 height 20
click at [182, 319] on span "9" at bounding box center [177, 319] width 18 height 18
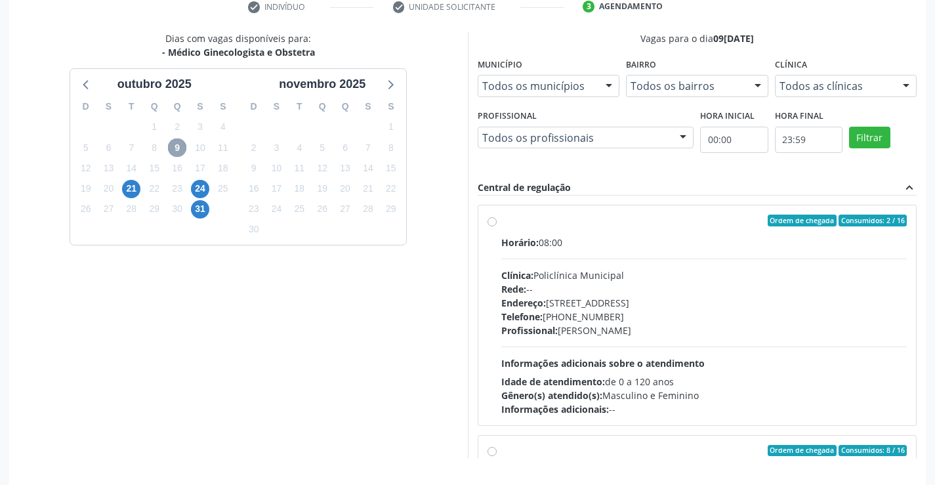
scroll to position [299, 0]
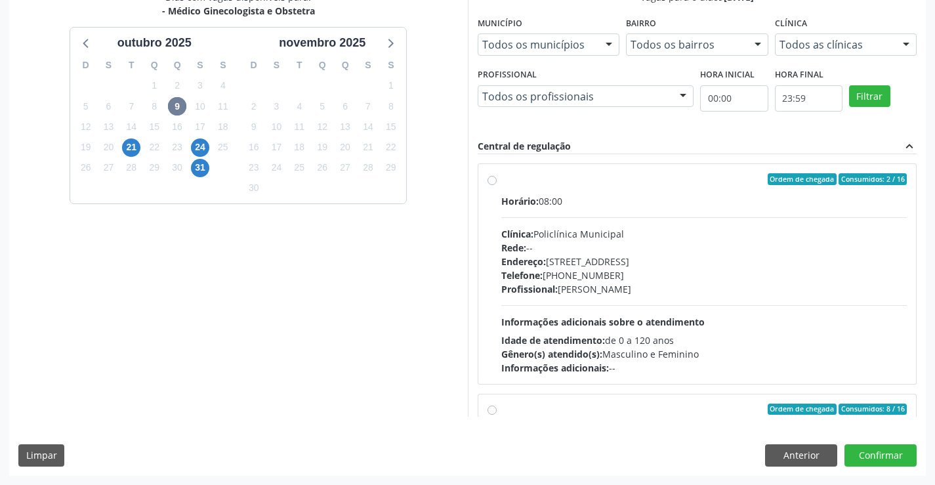
click at [598, 281] on div "Telefone: (74) 6451312" at bounding box center [704, 275] width 406 height 14
click at [497, 185] on input "Ordem de chegada Consumidos: 2 / 16 Horário: 08:00 Clínica: Policlínica Municip…" at bounding box center [491, 179] width 9 height 12
radio input "true"
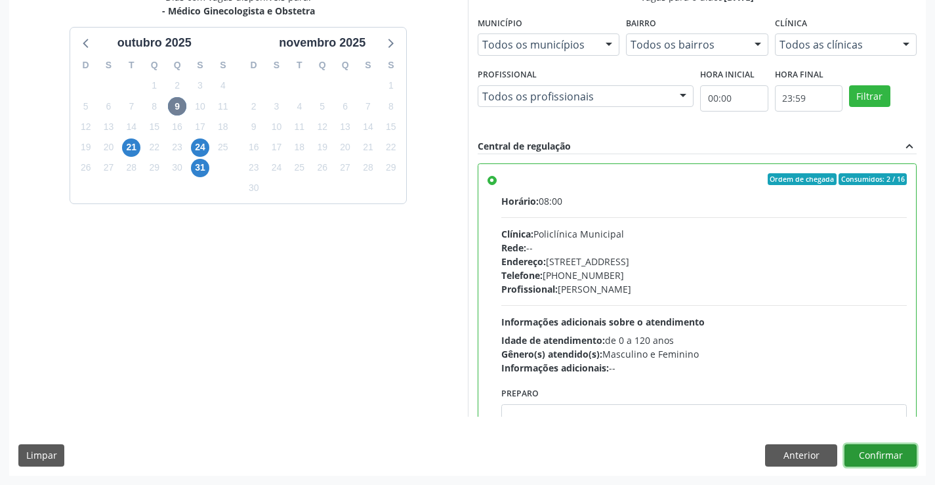
click at [878, 458] on button "Confirmar" at bounding box center [880, 455] width 72 height 22
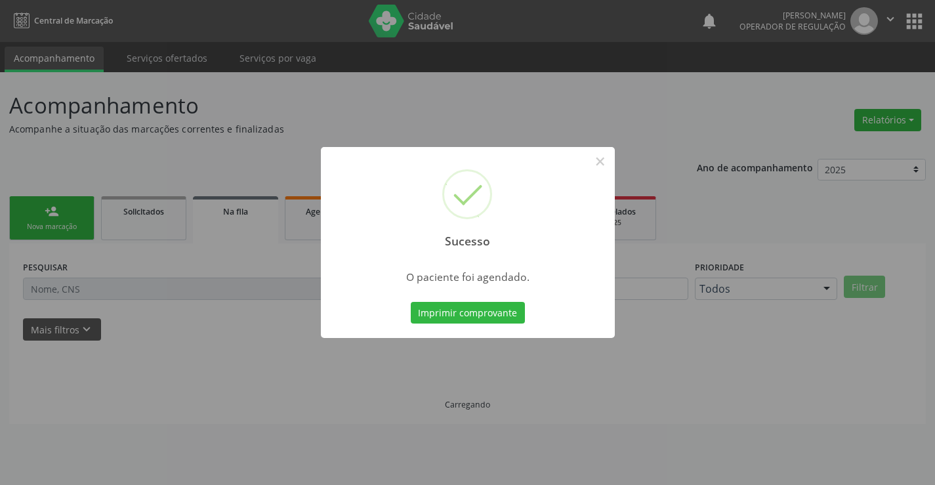
scroll to position [0, 0]
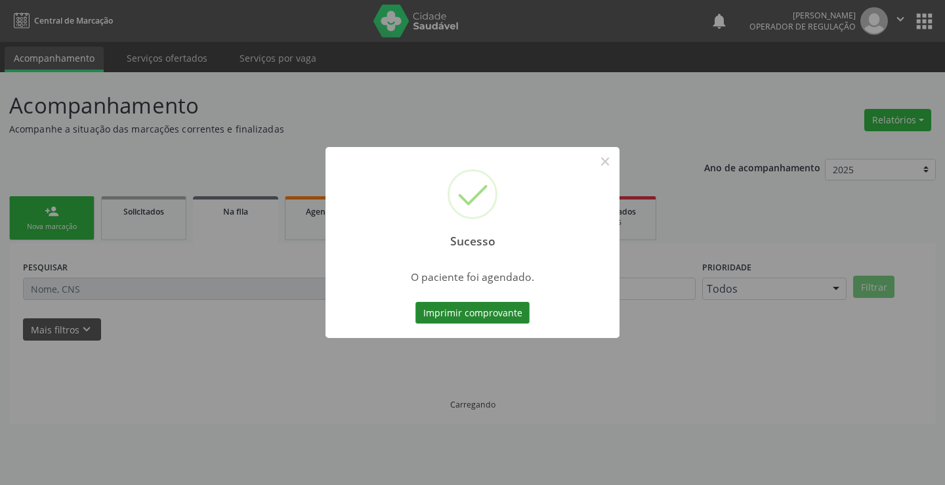
click at [474, 308] on button "Imprimir comprovante" at bounding box center [472, 313] width 114 height 22
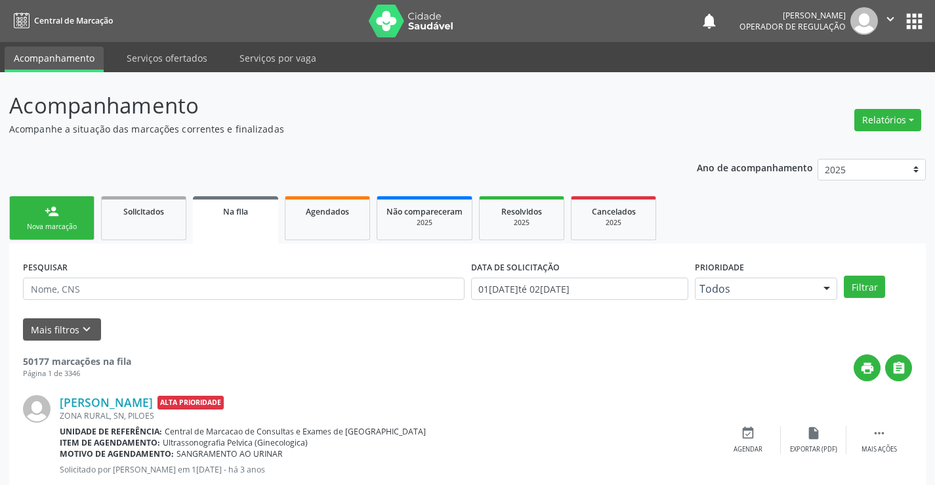
click at [58, 205] on div "person_add" at bounding box center [52, 211] width 14 height 14
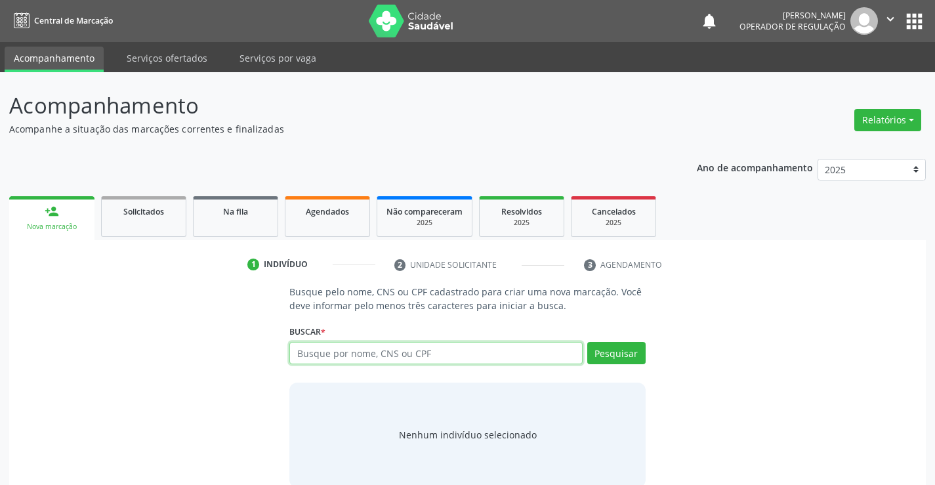
click at [390, 353] on input "text" at bounding box center [435, 353] width 293 height 22
type input "705300447472790"
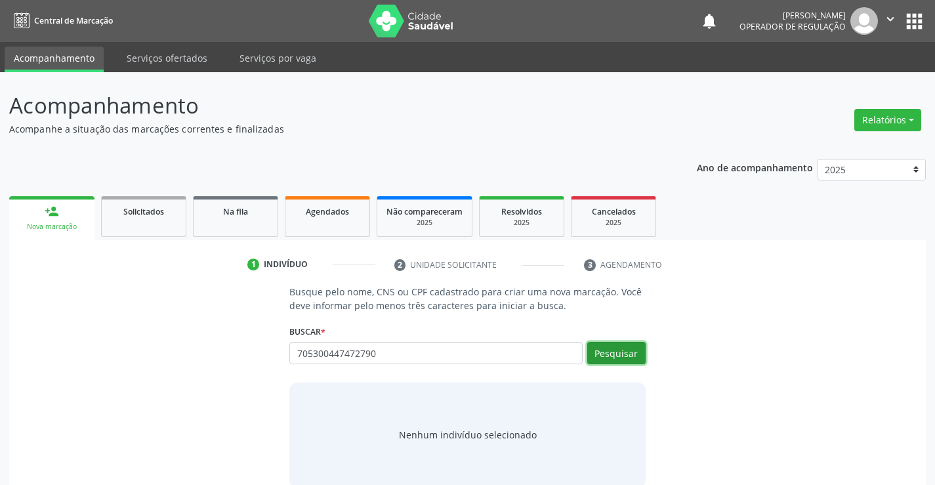
click at [631, 356] on button "Pesquisar" at bounding box center [616, 353] width 58 height 22
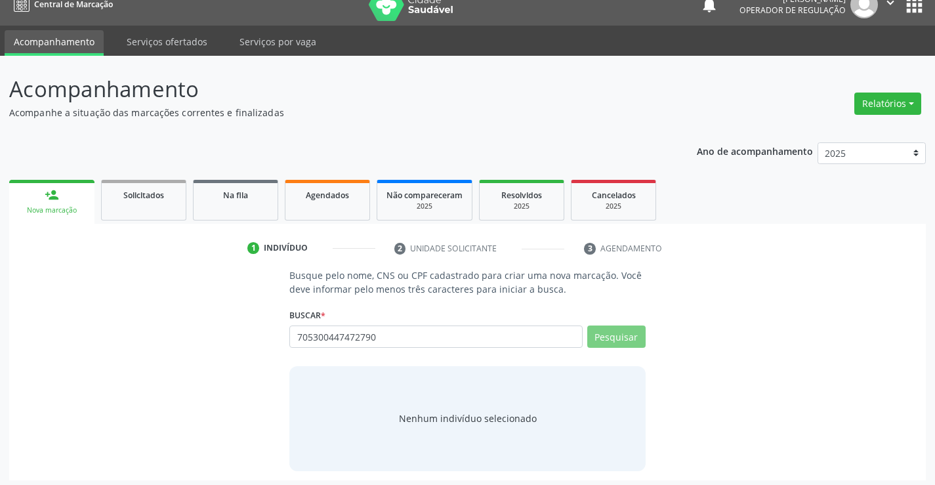
scroll to position [21, 0]
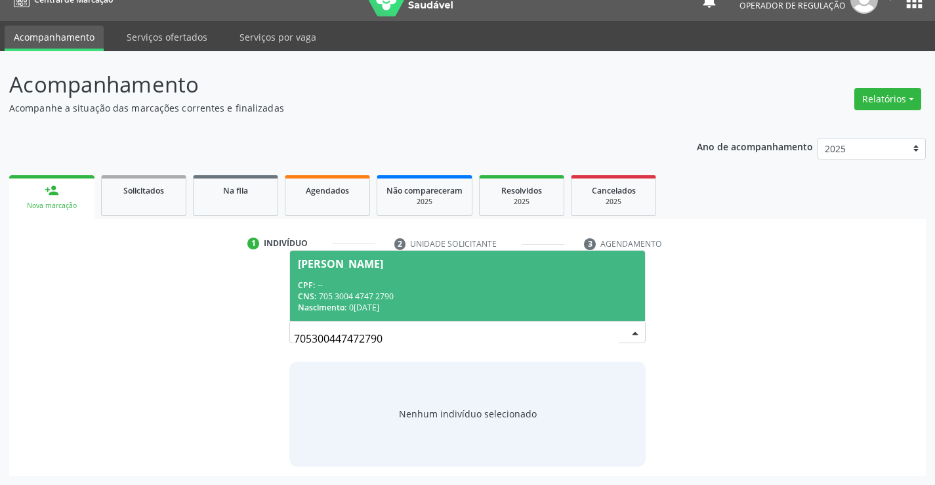
click at [372, 266] on div "Zenaide Freitas de Carvalho" at bounding box center [340, 263] width 85 height 10
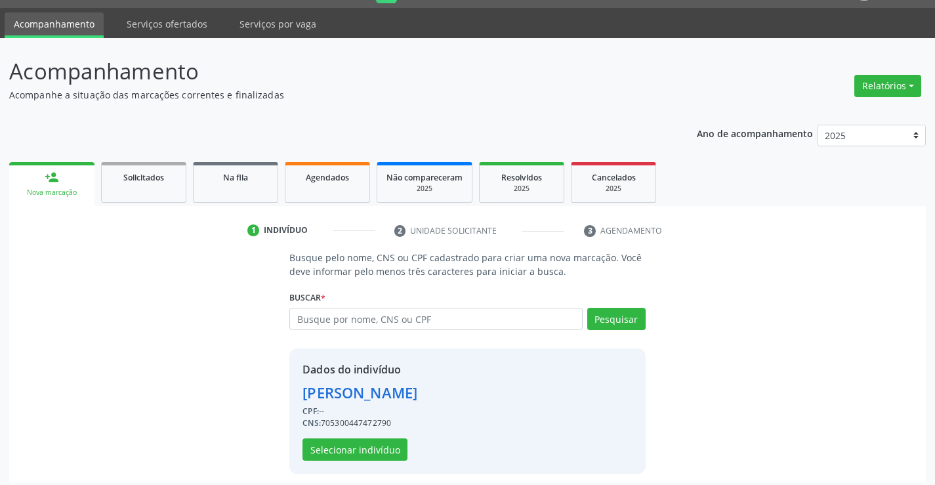
scroll to position [41, 0]
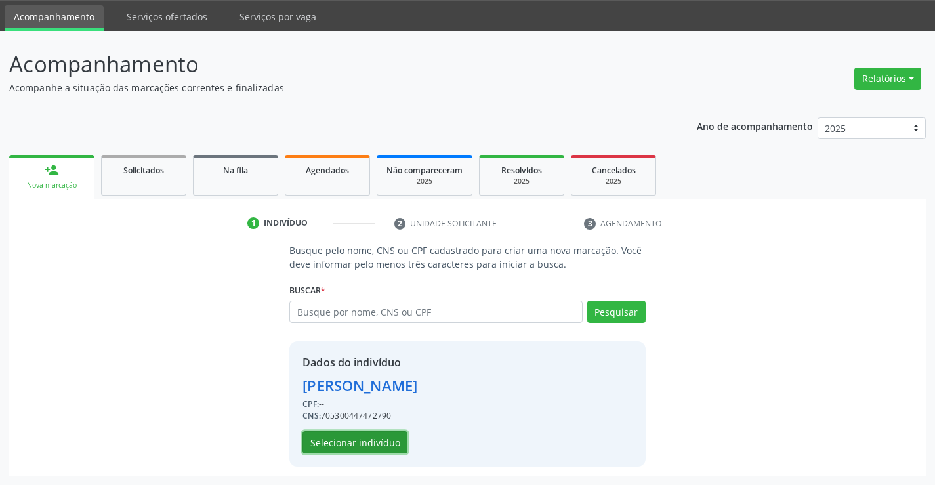
click at [336, 437] on button "Selecionar indivíduo" at bounding box center [354, 442] width 105 height 22
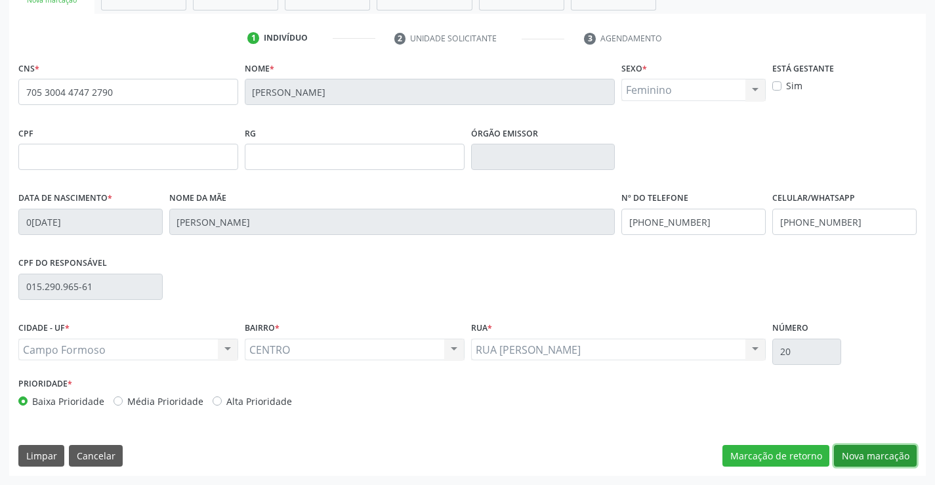
click at [884, 461] on button "Nova marcação" at bounding box center [875, 456] width 83 height 22
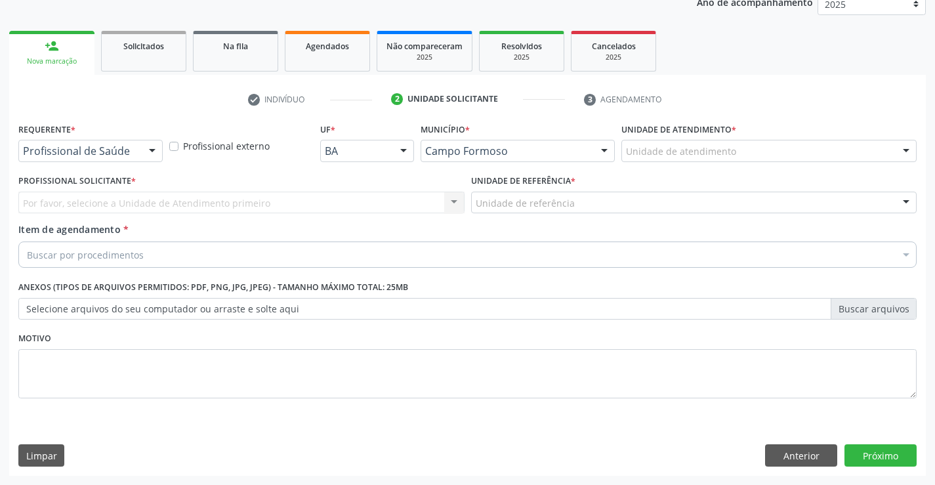
scroll to position [165, 0]
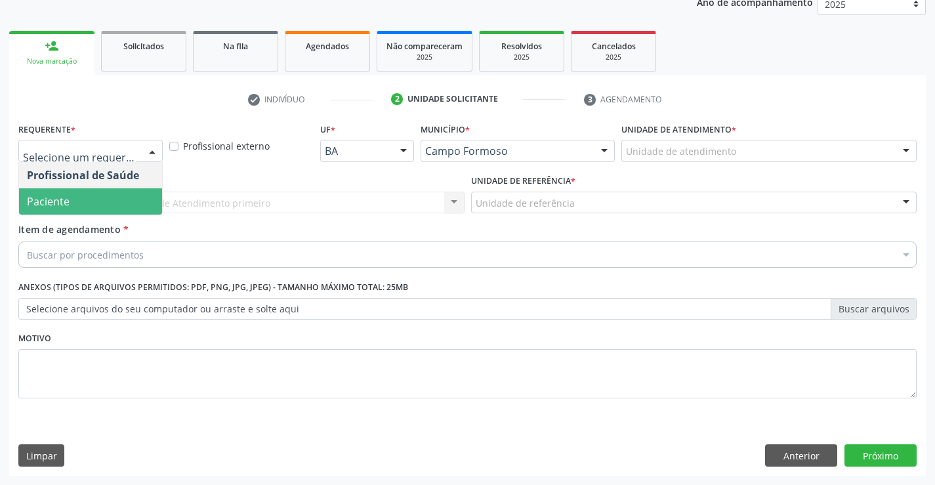
click at [116, 201] on span "Paciente" at bounding box center [90, 201] width 143 height 26
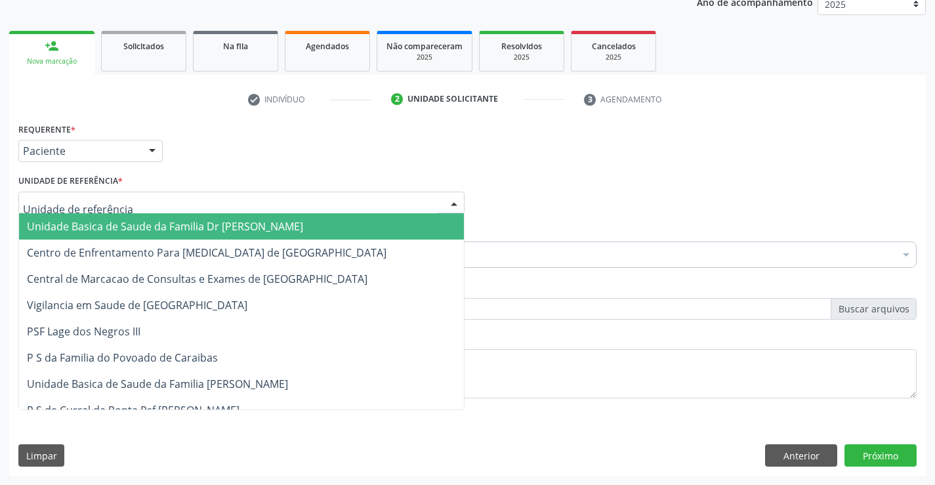
click at [237, 201] on div at bounding box center [241, 203] width 446 height 22
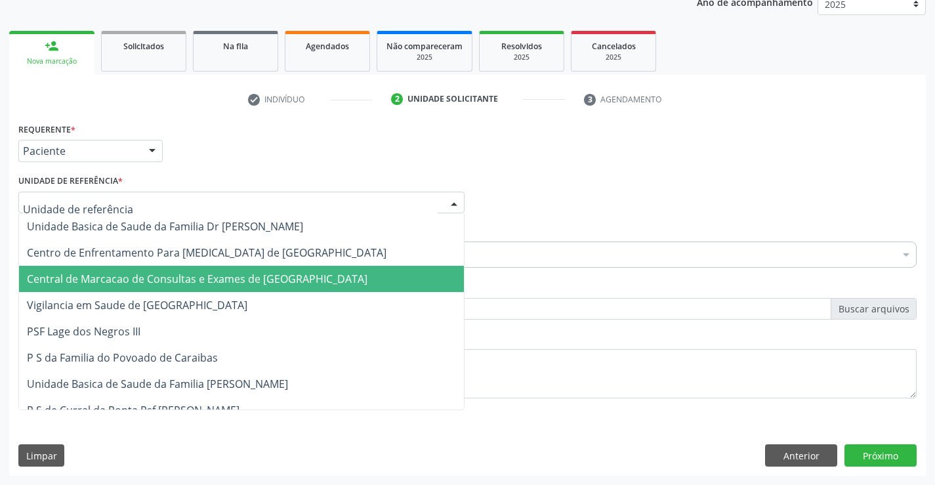
click at [255, 268] on span "Central de Marcacao de Consultas e Exames de [GEOGRAPHIC_DATA]" at bounding box center [241, 279] width 445 height 26
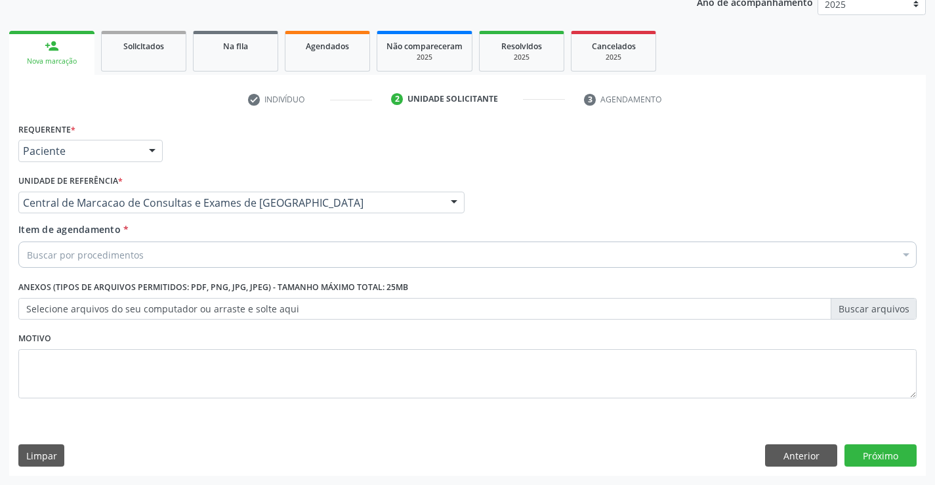
click at [271, 260] on div "Buscar por procedimentos" at bounding box center [467, 254] width 898 height 26
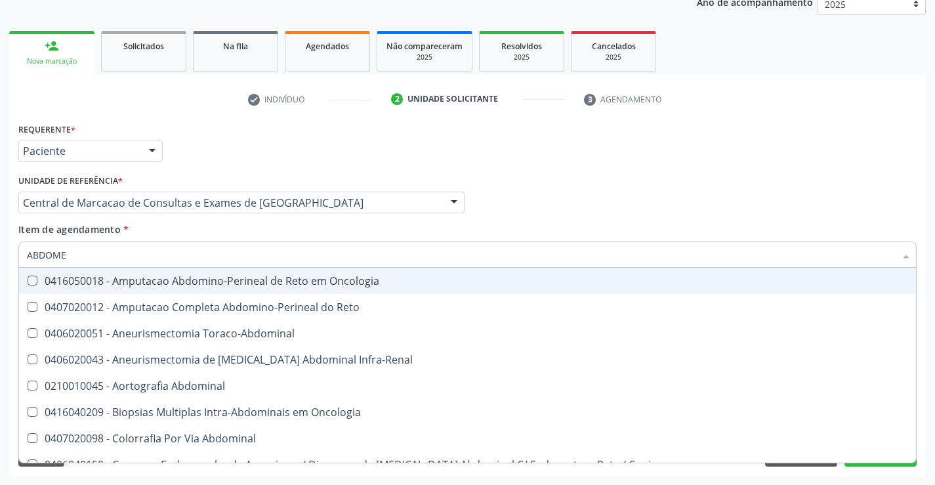
type input "ABDOMEN"
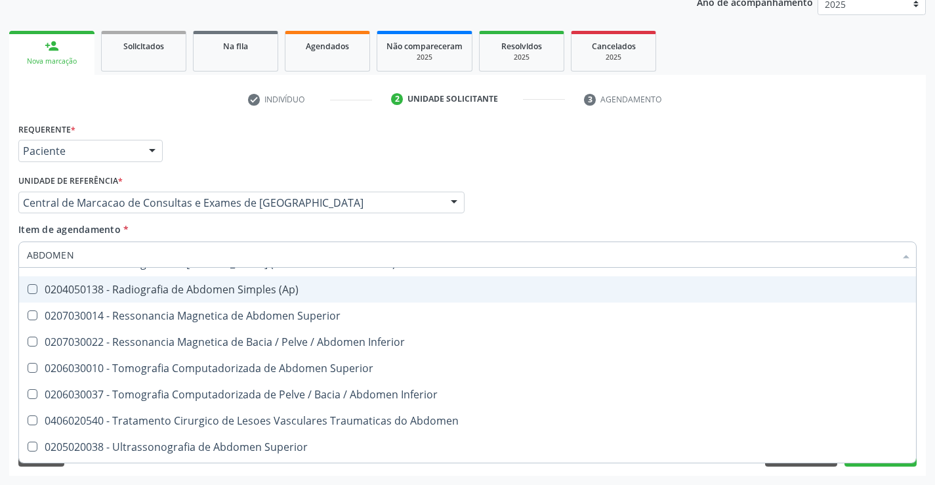
scroll to position [68, 0]
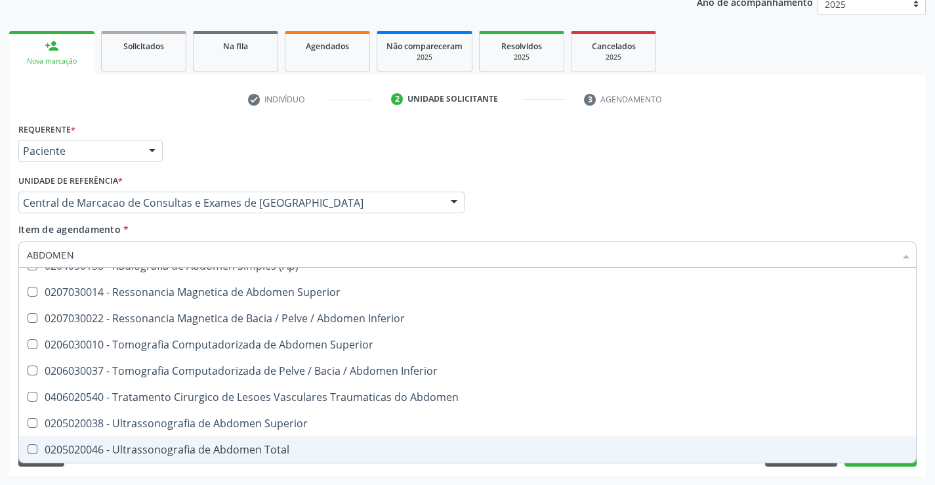
click at [245, 447] on div "0205020046 - Ultrassonografia de Abdomen Total" at bounding box center [467, 449] width 881 height 10
checkbox Total "true"
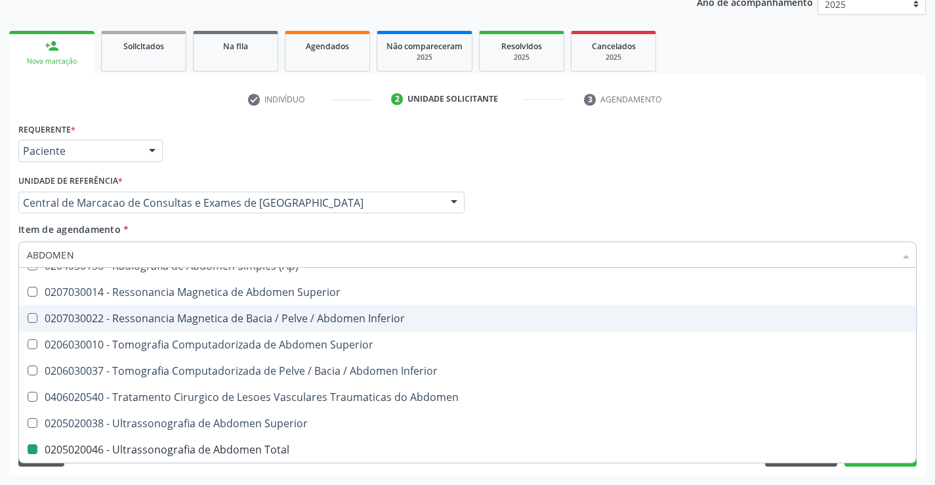
click at [567, 178] on div "Profissional Solicitante Por favor, selecione a Unidade de Atendimento primeiro…" at bounding box center [467, 196] width 905 height 51
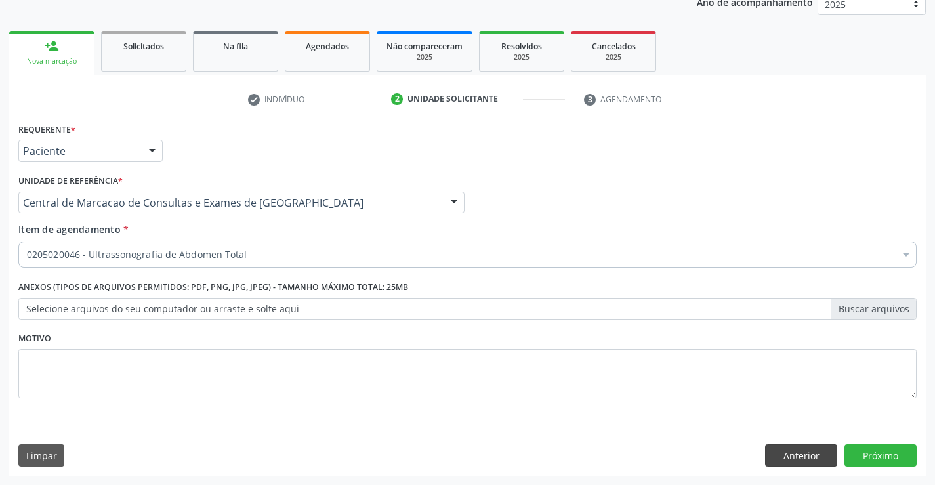
scroll to position [0, 0]
click at [886, 451] on button "Próximo" at bounding box center [880, 455] width 72 height 22
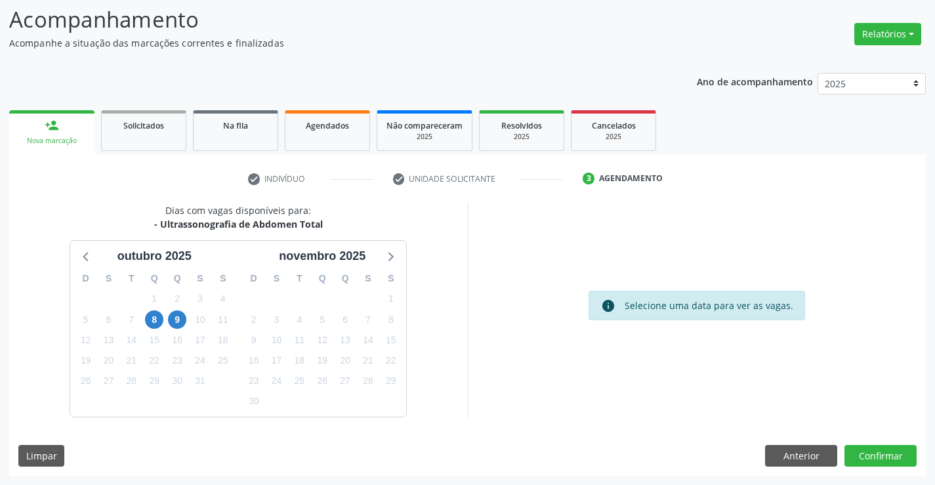
drag, startPoint x: 162, startPoint y: 222, endPoint x: 327, endPoint y: 232, distance: 165.6
click at [327, 232] on div "Dias com vagas disponíveis para: - Ultrassonografia de Abdomen Total outubro 20…" at bounding box center [238, 309] width 459 height 213
copy div "Ultrassonografia de Abdomen Total"
click at [177, 322] on span "9" at bounding box center [177, 319] width 18 height 18
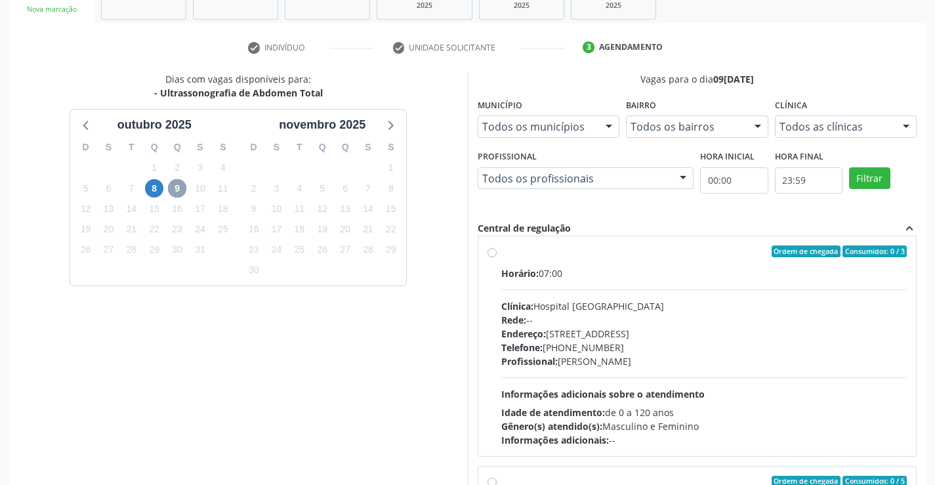
scroll to position [0, 0]
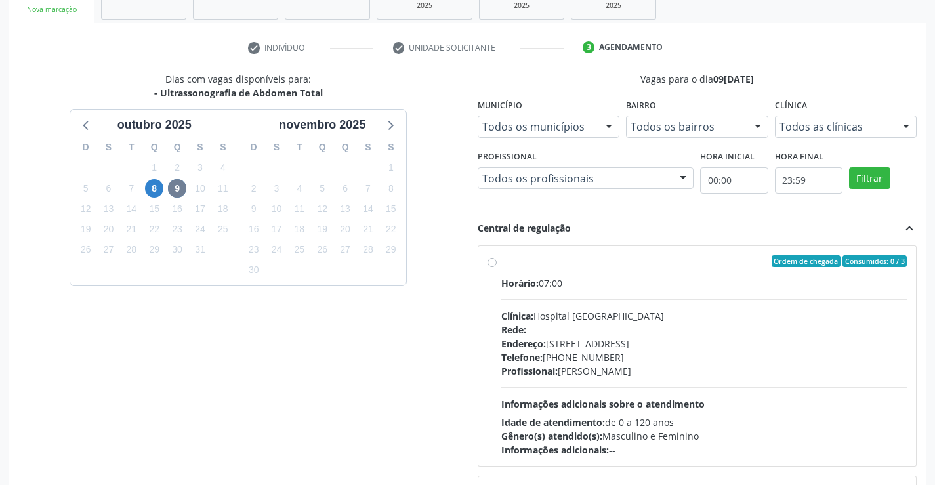
click at [619, 322] on div "Clínica: Hospital Sao Francisco" at bounding box center [704, 316] width 406 height 14
click at [497, 267] on input "Ordem de chegada Consumidos: 0 / 3 Horário: 07:00 Clínica: Hospital Sao Francis…" at bounding box center [491, 261] width 9 height 12
radio input "true"
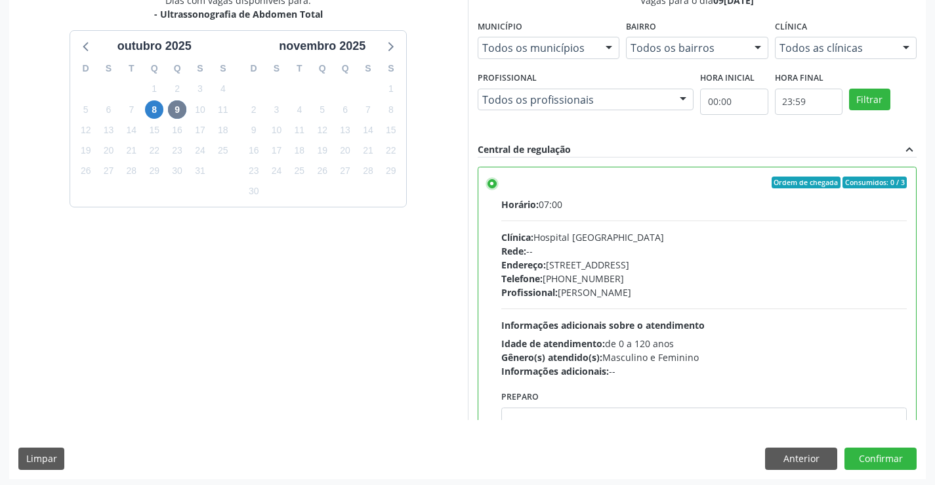
scroll to position [299, 0]
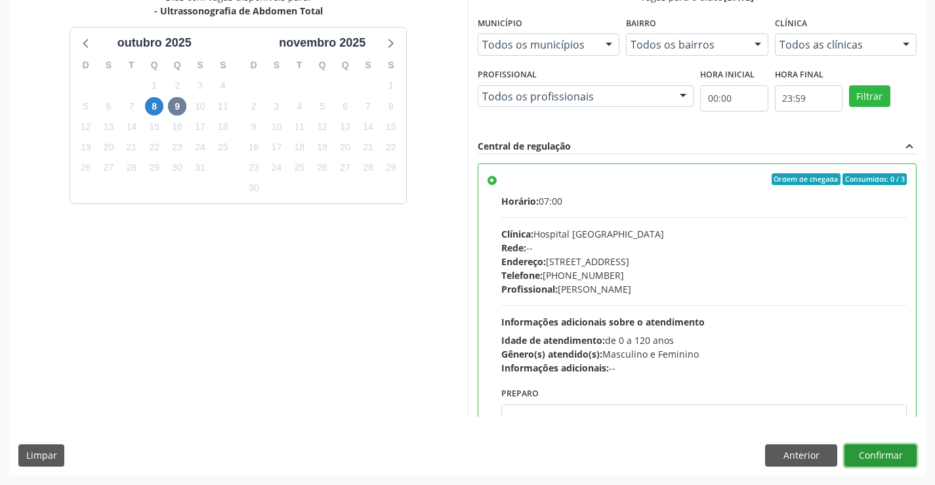
click at [908, 447] on button "Confirmar" at bounding box center [880, 455] width 72 height 22
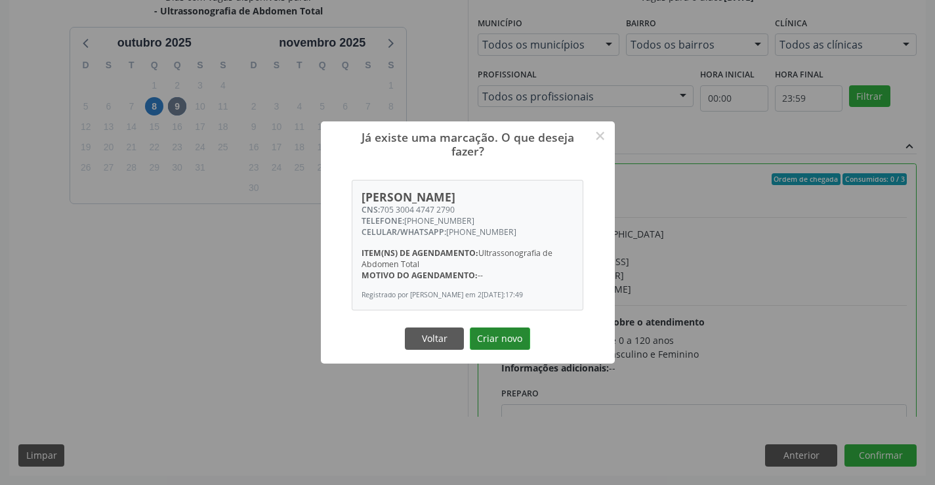
click at [503, 337] on button "Criar novo" at bounding box center [500, 338] width 60 height 22
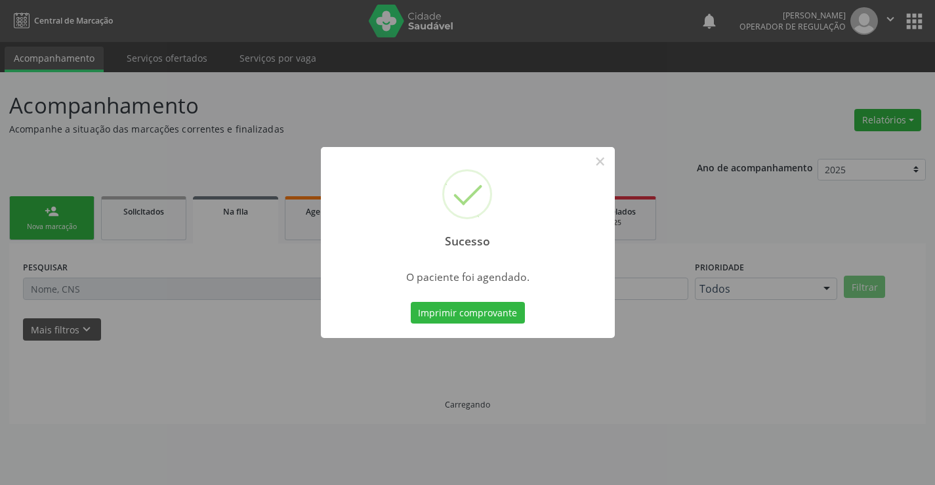
scroll to position [0, 0]
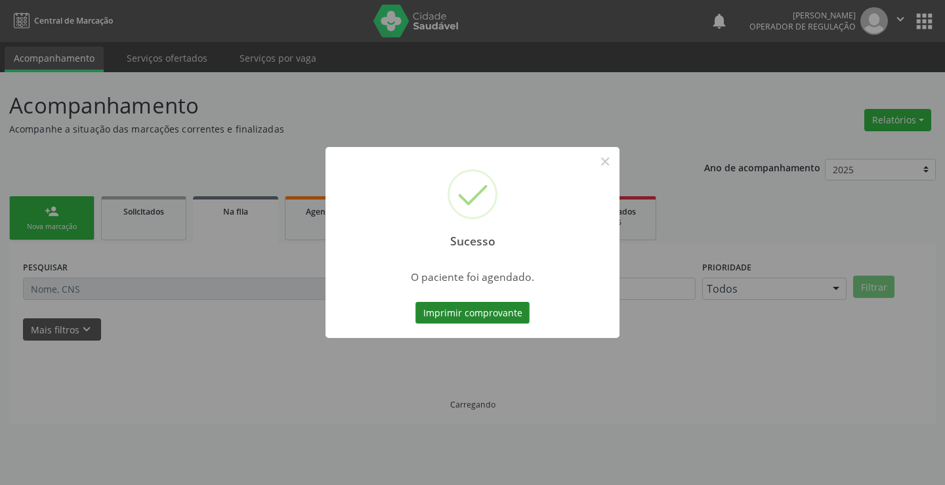
click at [508, 316] on button "Imprimir comprovante" at bounding box center [472, 313] width 114 height 22
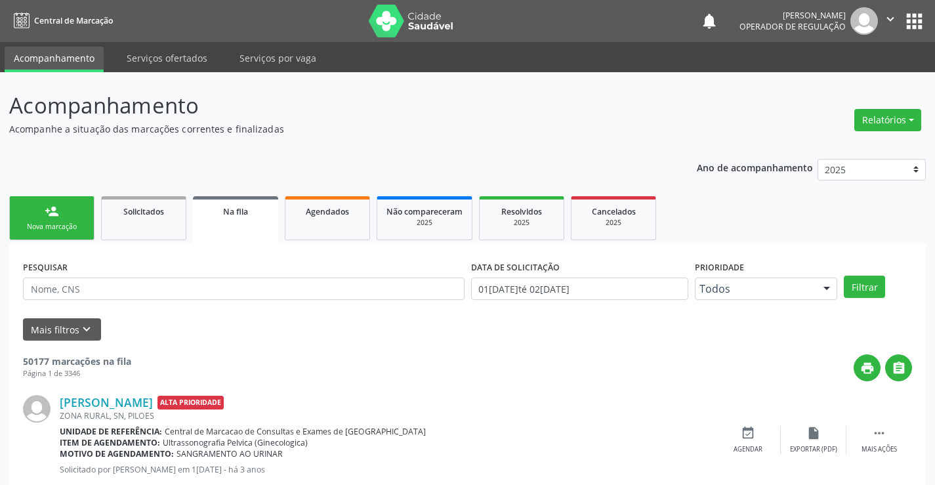
click at [66, 212] on link "person_add Nova marcação" at bounding box center [51, 218] width 85 height 44
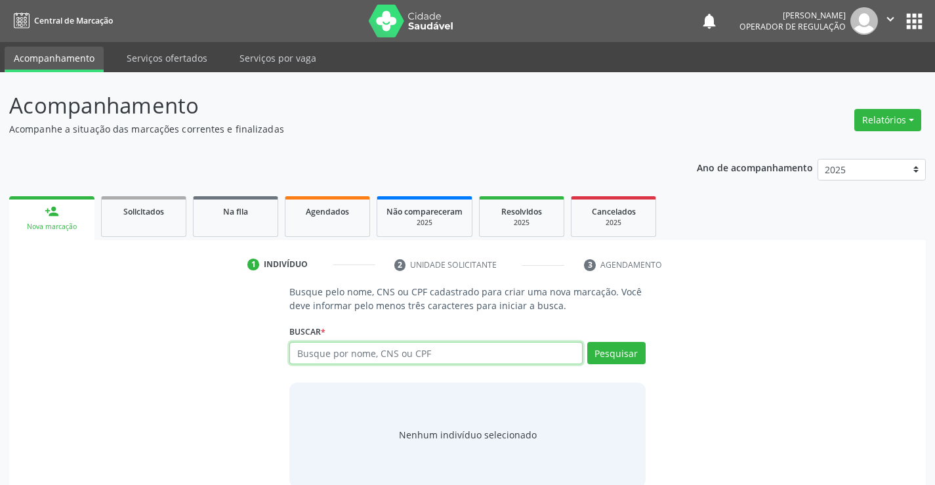
click at [487, 355] on input "text" at bounding box center [435, 353] width 293 height 22
type input "703002840950978"
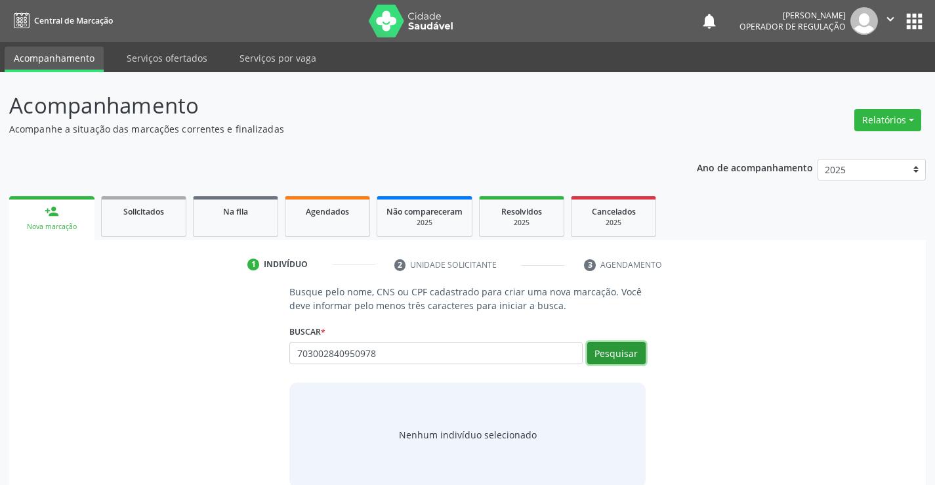
click at [620, 353] on button "Pesquisar" at bounding box center [616, 353] width 58 height 22
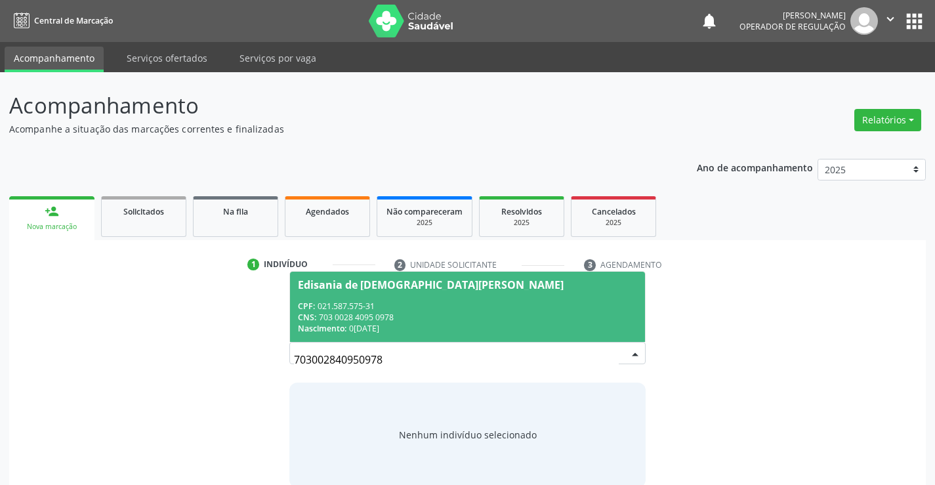
click at [409, 314] on div "CNS: 703 0028 4095 0978" at bounding box center [467, 317] width 339 height 11
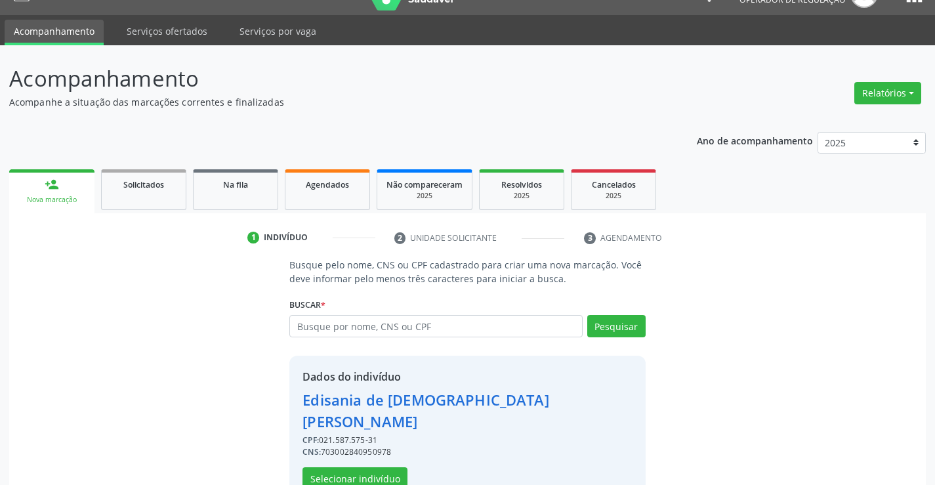
scroll to position [41, 0]
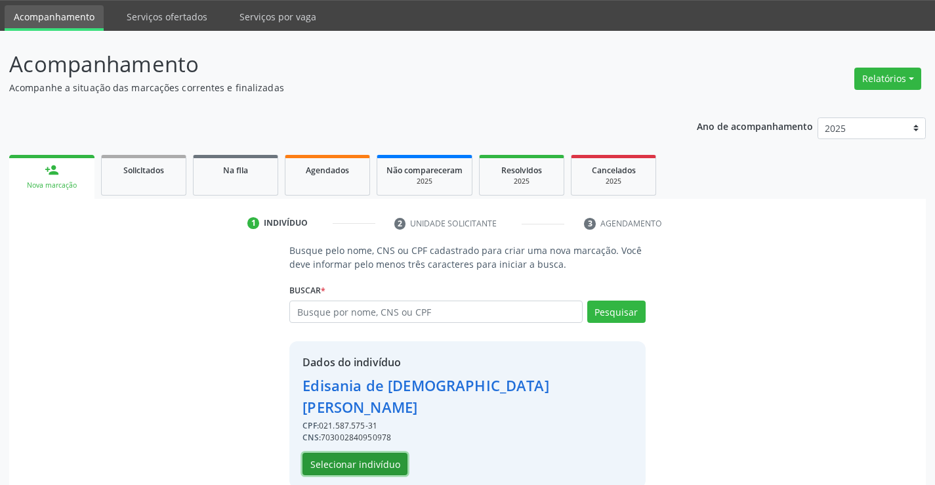
click at [386, 453] on button "Selecionar indivíduo" at bounding box center [354, 464] width 105 height 22
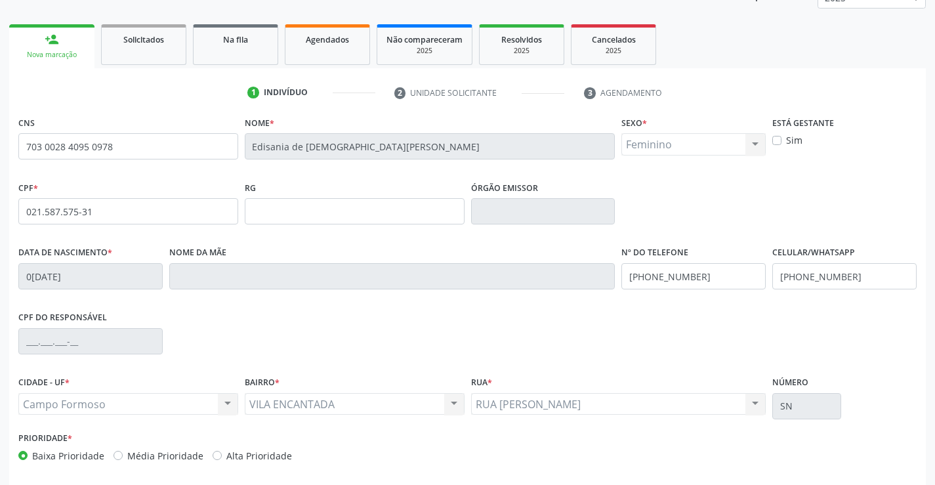
scroll to position [226, 0]
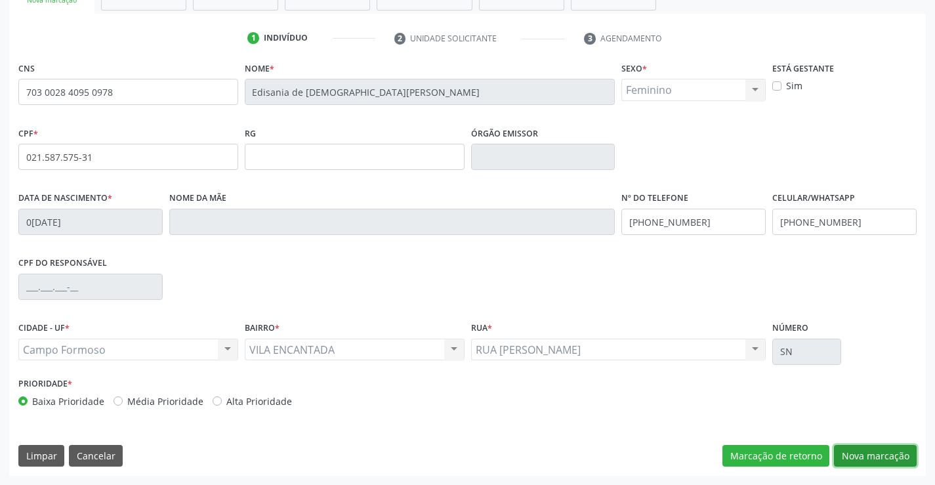
click at [892, 457] on button "Nova marcação" at bounding box center [875, 456] width 83 height 22
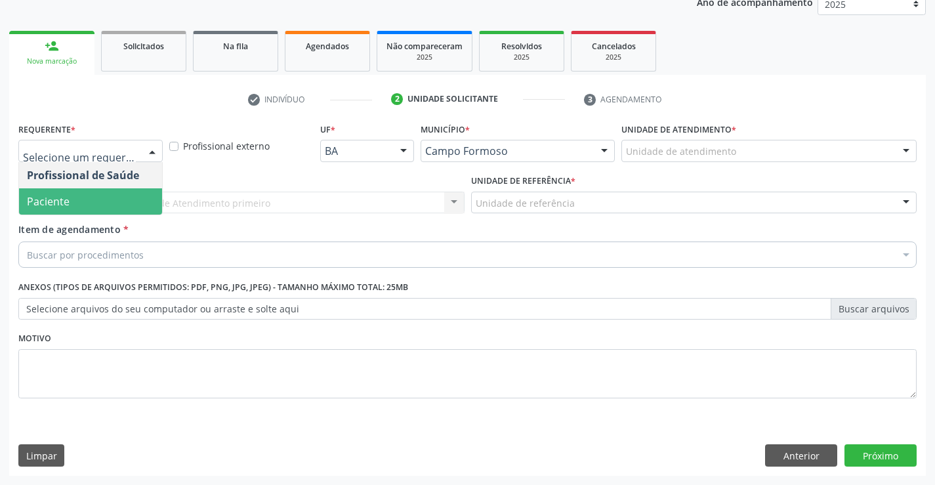
click at [91, 198] on span "Paciente" at bounding box center [90, 201] width 143 height 26
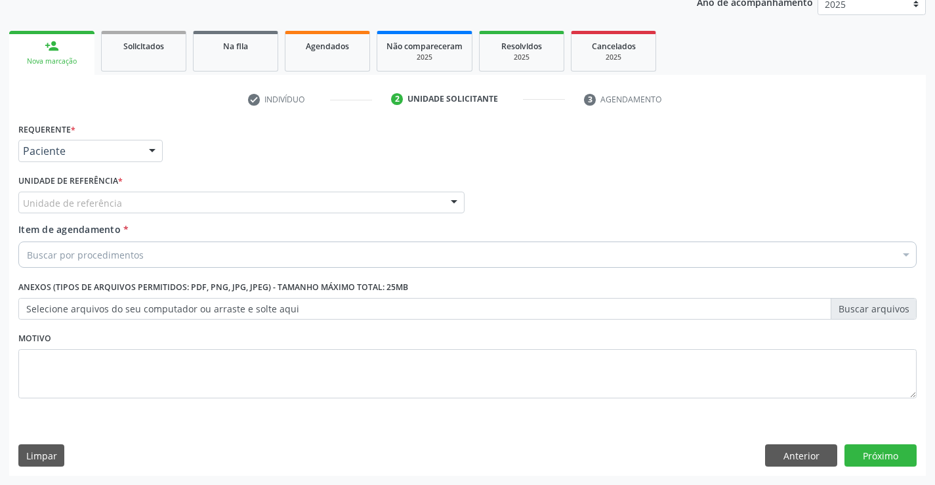
click at [217, 195] on div "Unidade de referência" at bounding box center [241, 203] width 446 height 22
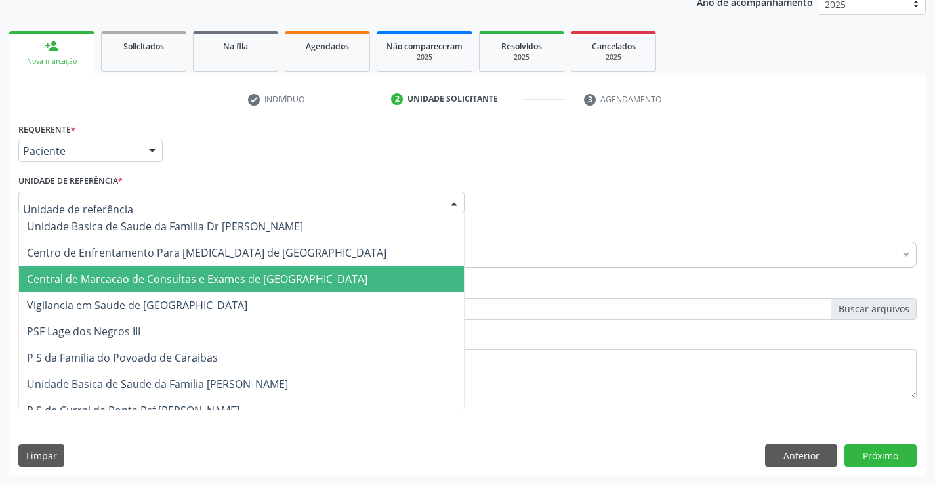
click at [222, 274] on span "Central de Marcacao de Consultas e Exames de [GEOGRAPHIC_DATA]" at bounding box center [197, 279] width 341 height 14
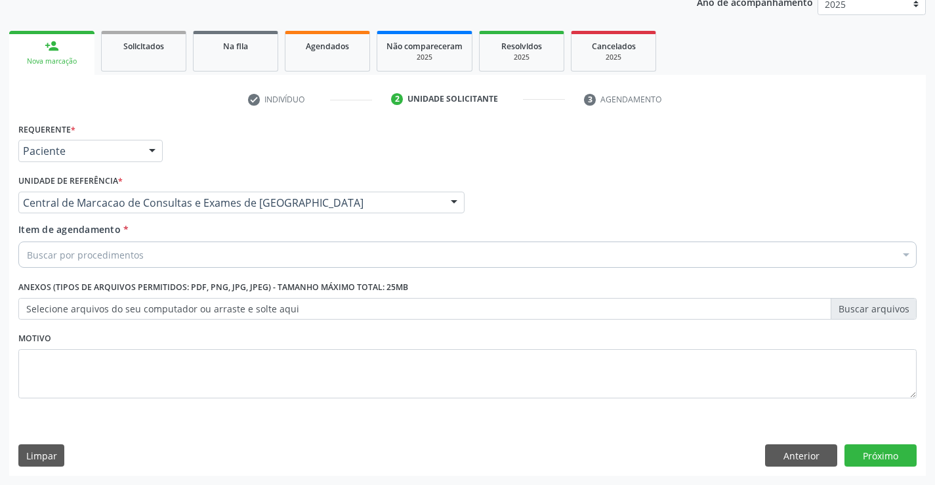
click at [232, 257] on div "Buscar por procedimentos" at bounding box center [467, 254] width 898 height 26
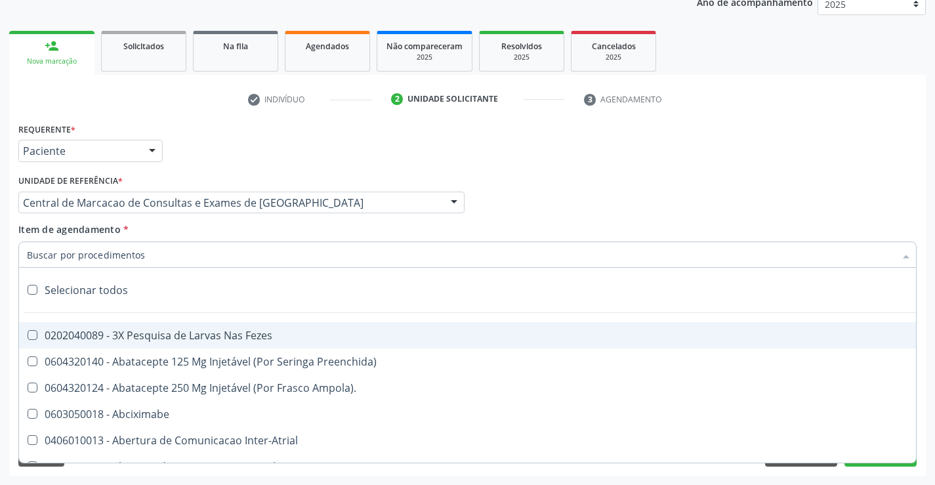
paste input "Ultrassonografia de Abdomen Total"
type input "Ultrassonografia de Abdomen Total"
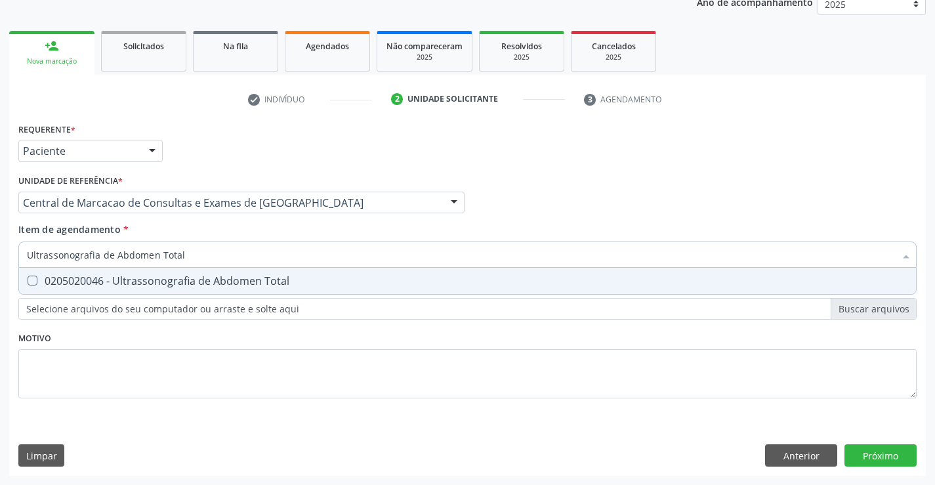
click at [201, 282] on div "0205020046 - Ultrassonografia de Abdomen Total" at bounding box center [467, 281] width 881 height 10
checkbox Total "true"
click at [868, 457] on div "Requerente * Paciente Profissional de Saúde Paciente Nenhum resultado encontrad…" at bounding box center [467, 297] width 917 height 356
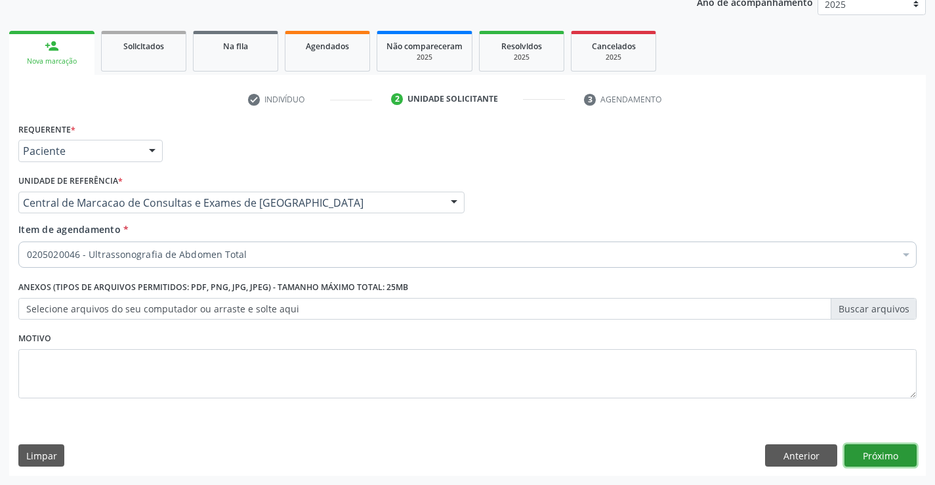
click at [911, 463] on button "Próximo" at bounding box center [880, 455] width 72 height 22
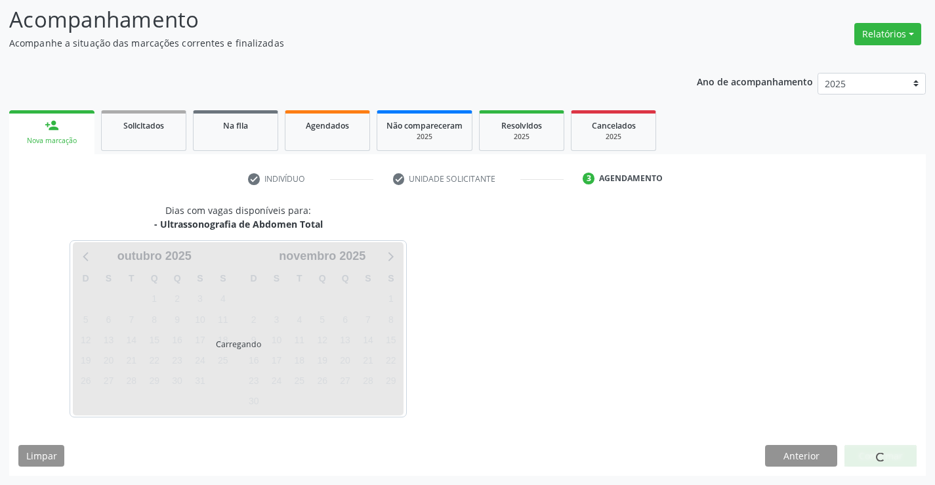
scroll to position [86, 0]
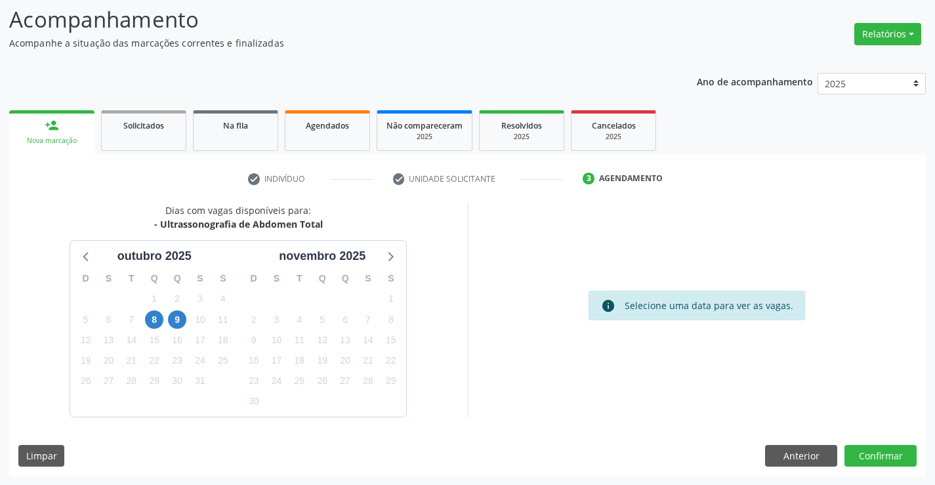
click at [188, 320] on div "9" at bounding box center [177, 320] width 23 height 20
click at [185, 320] on span "9" at bounding box center [177, 319] width 18 height 18
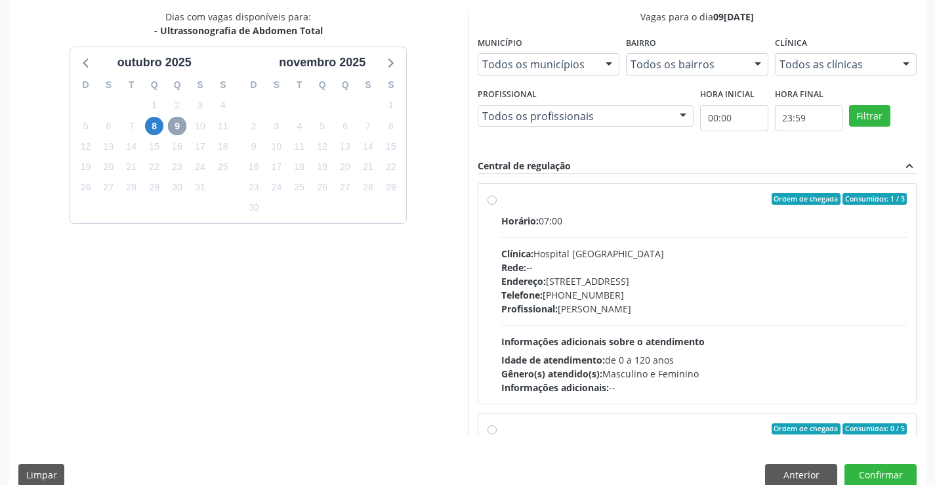
scroll to position [283, 0]
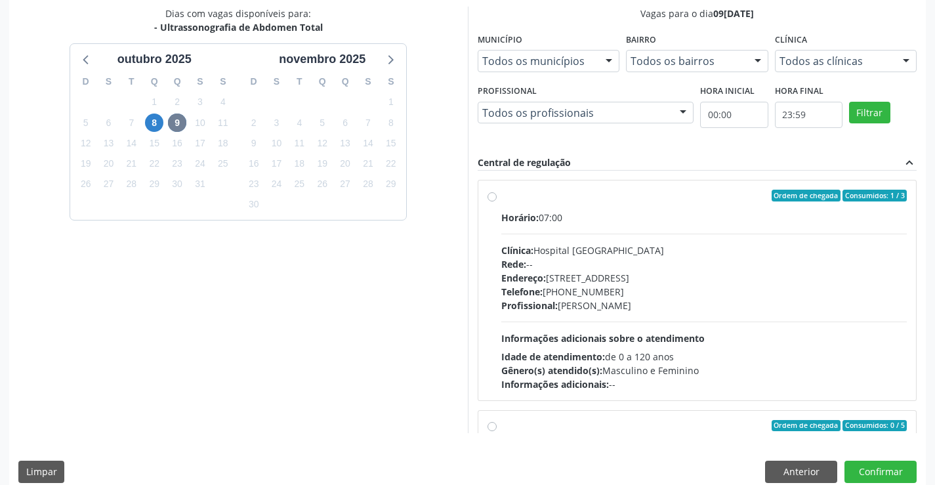
click at [627, 306] on div "Profissional: Danilo Souza Cardoso" at bounding box center [704, 306] width 406 height 14
click at [497, 201] on input "Ordem de chegada Consumidos: 1 / 3 Horário: 07:00 Clínica: Hospital Sao Francis…" at bounding box center [491, 196] width 9 height 12
radio input "true"
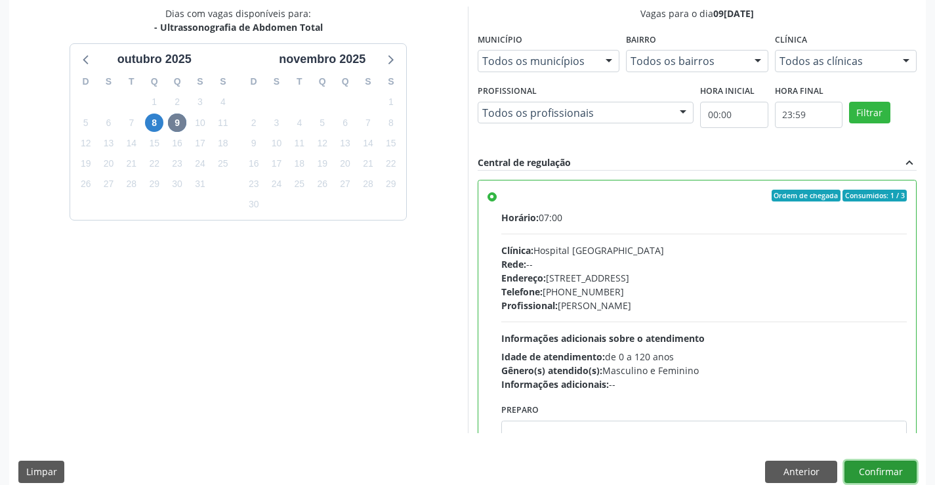
click at [862, 466] on button "Confirmar" at bounding box center [880, 472] width 72 height 22
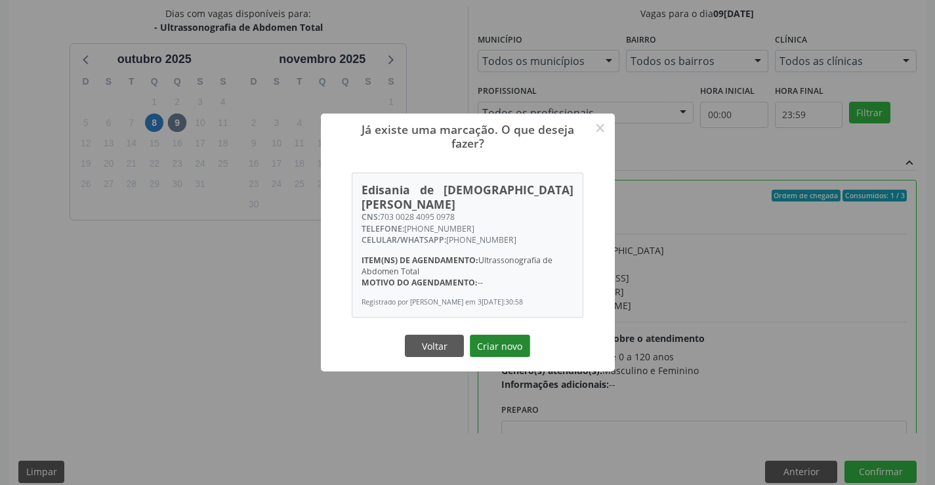
click at [478, 339] on button "Criar novo" at bounding box center [500, 346] width 60 height 22
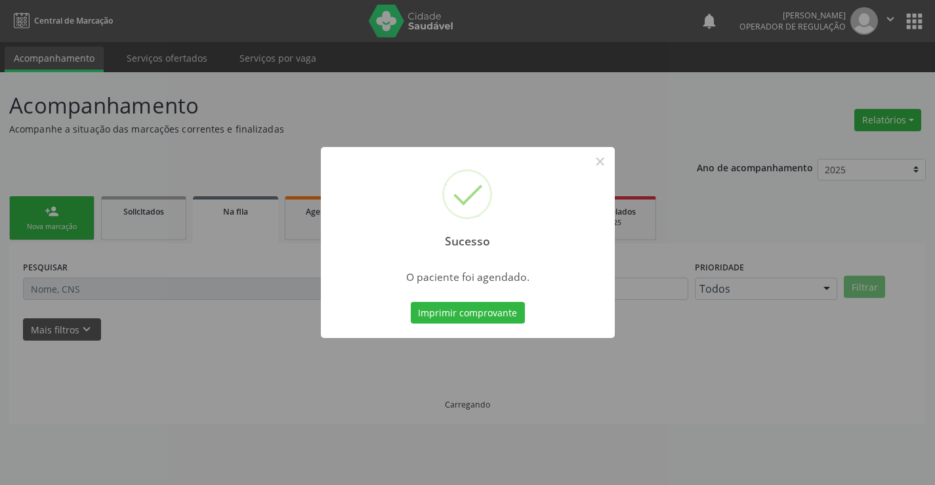
scroll to position [0, 0]
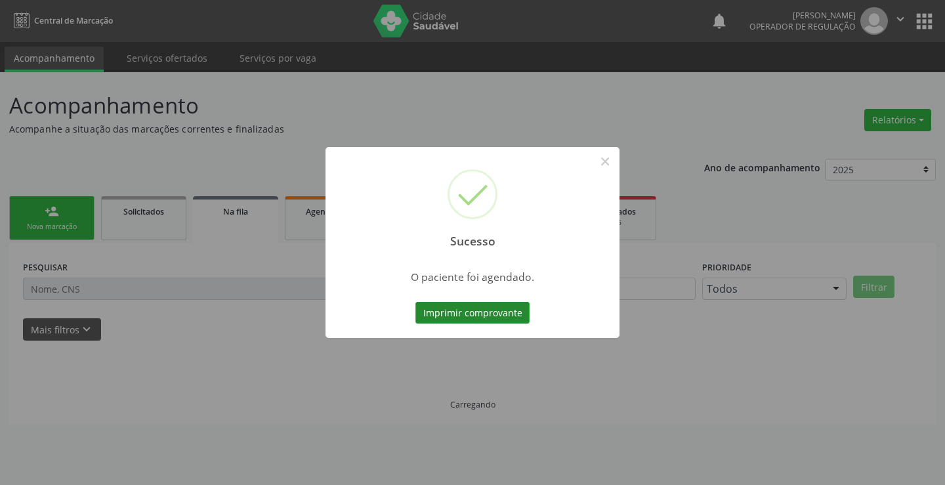
click at [484, 312] on button "Imprimir comprovante" at bounding box center [472, 313] width 114 height 22
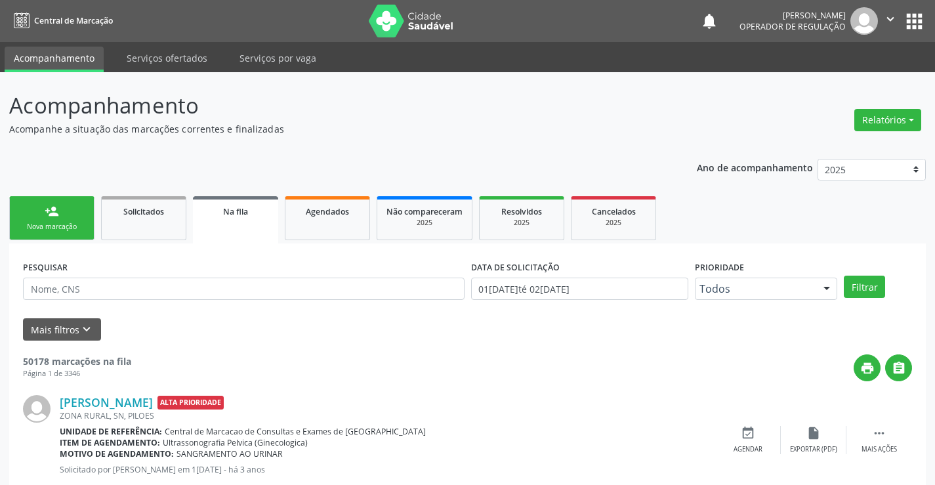
click at [70, 222] on div "Nova marcação" at bounding box center [52, 227] width 66 height 10
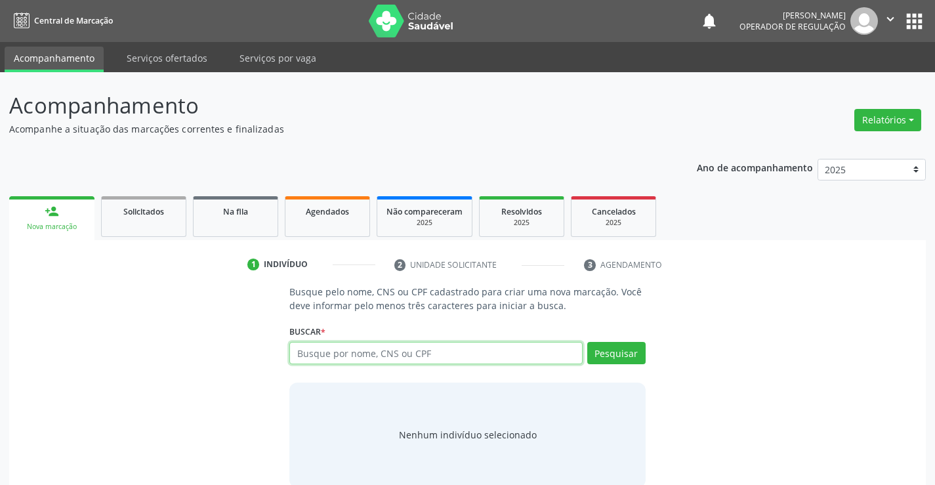
click at [325, 348] on input "text" at bounding box center [435, 353] width 293 height 22
type input "704201768953983"
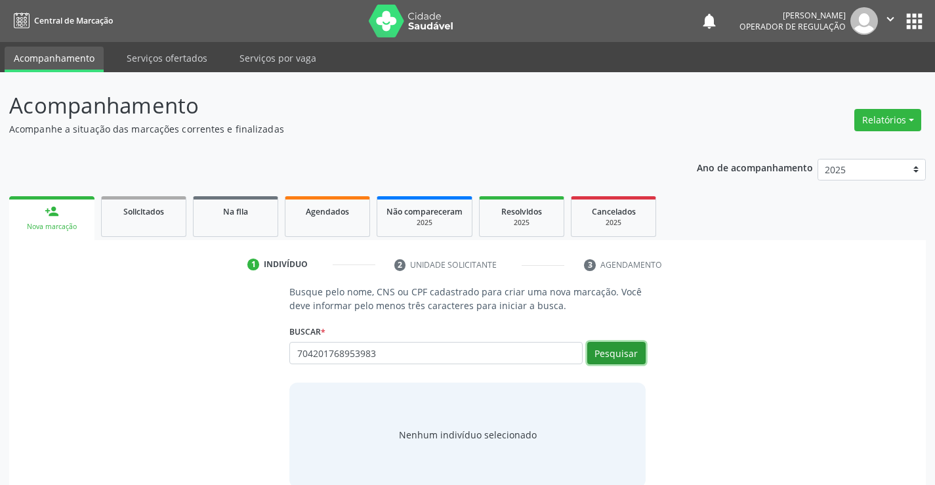
click at [631, 348] on button "Pesquisar" at bounding box center [616, 353] width 58 height 22
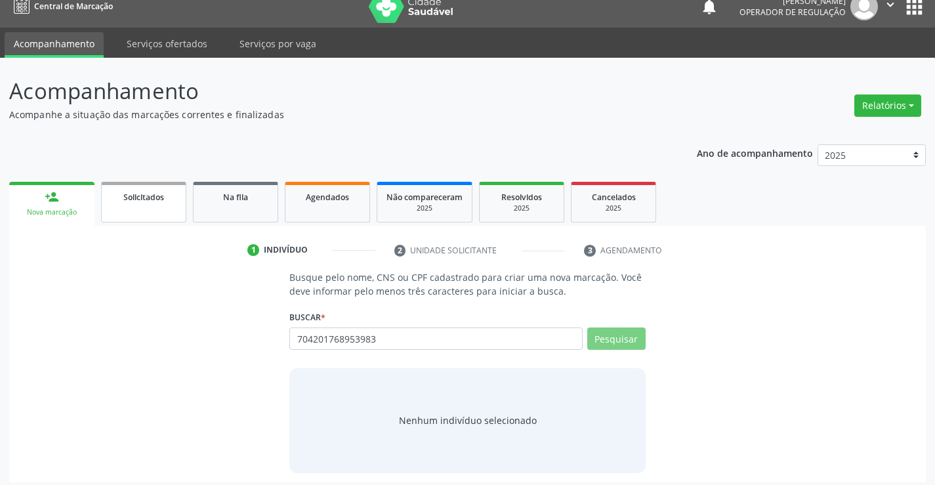
scroll to position [21, 0]
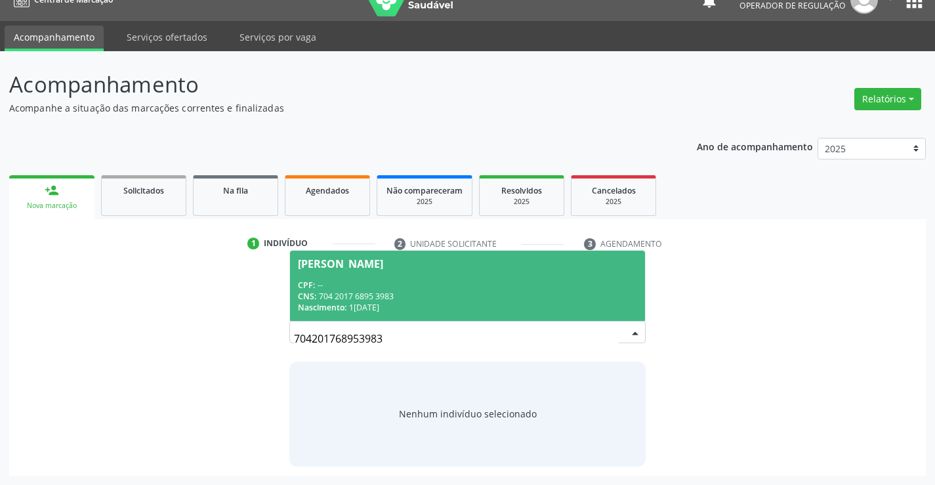
click at [347, 295] on div "CNS: 704 2017 6895 3983" at bounding box center [467, 296] width 339 height 11
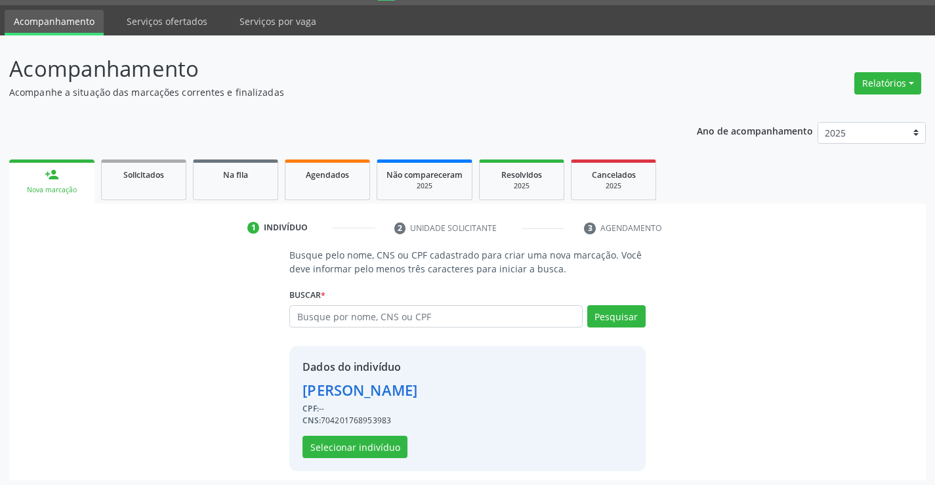
scroll to position [41, 0]
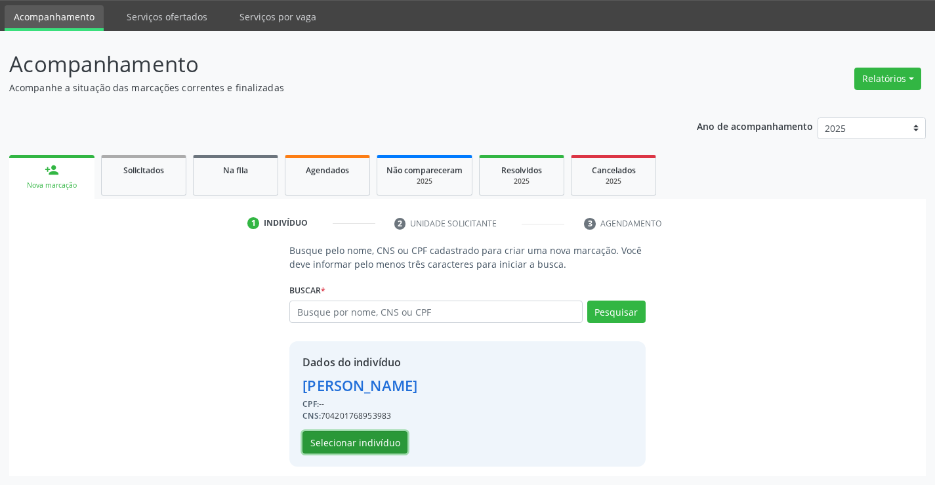
click at [365, 440] on button "Selecionar indivíduo" at bounding box center [354, 442] width 105 height 22
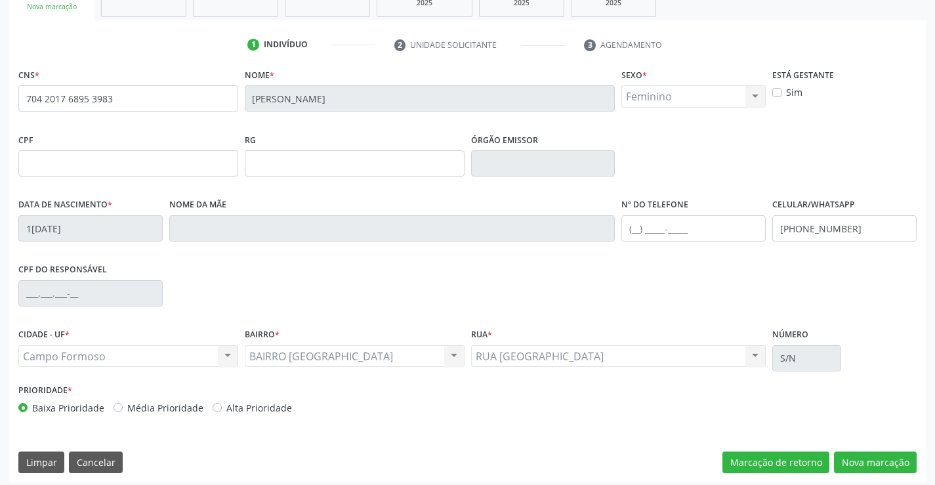
scroll to position [226, 0]
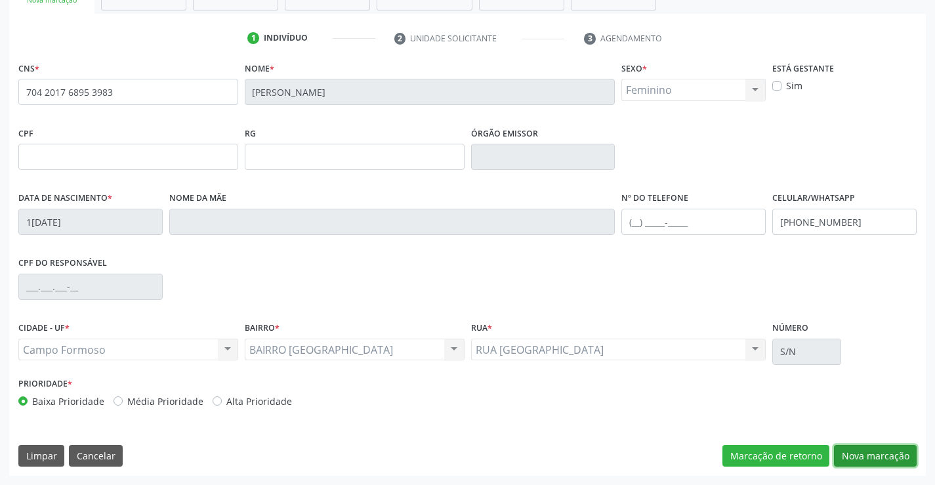
click at [865, 447] on button "Nova marcação" at bounding box center [875, 456] width 83 height 22
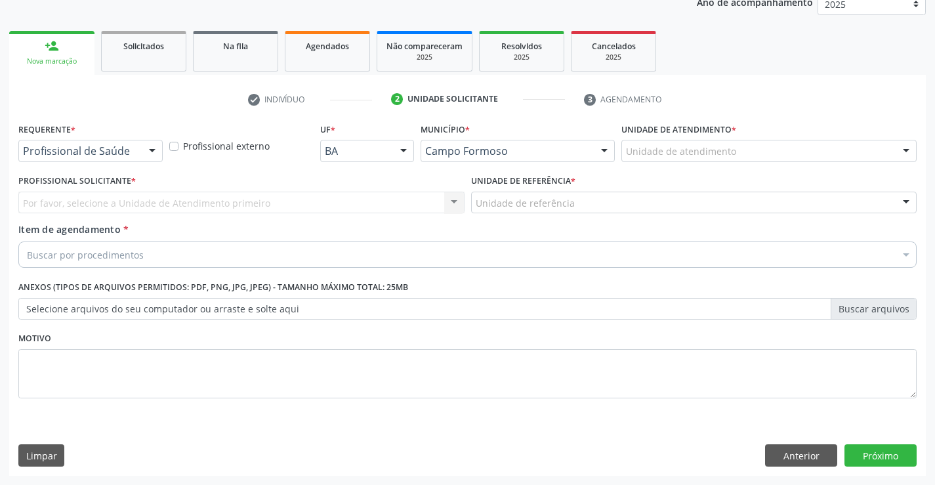
scroll to position [165, 0]
click at [125, 166] on div "Requerente * Profissional de Saúde Profissional de Saúde Paciente Nenhum result…" at bounding box center [90, 144] width 151 height 51
click at [131, 144] on div "Profissional de Saúde" at bounding box center [90, 151] width 144 height 22
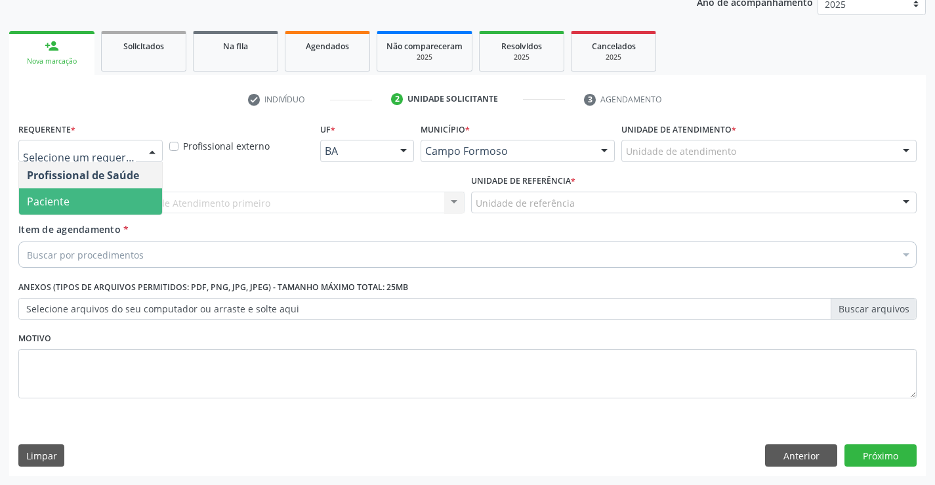
click at [102, 195] on span "Paciente" at bounding box center [90, 201] width 143 height 26
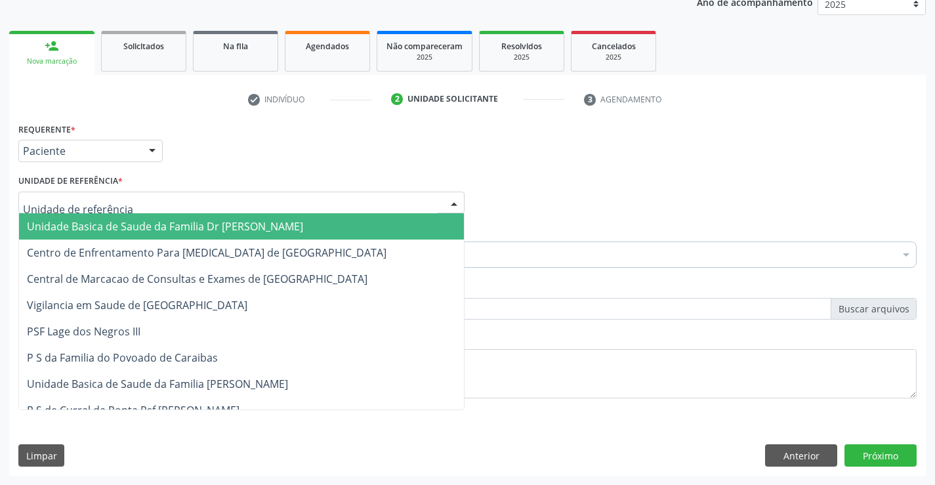
click at [209, 201] on div at bounding box center [241, 203] width 446 height 22
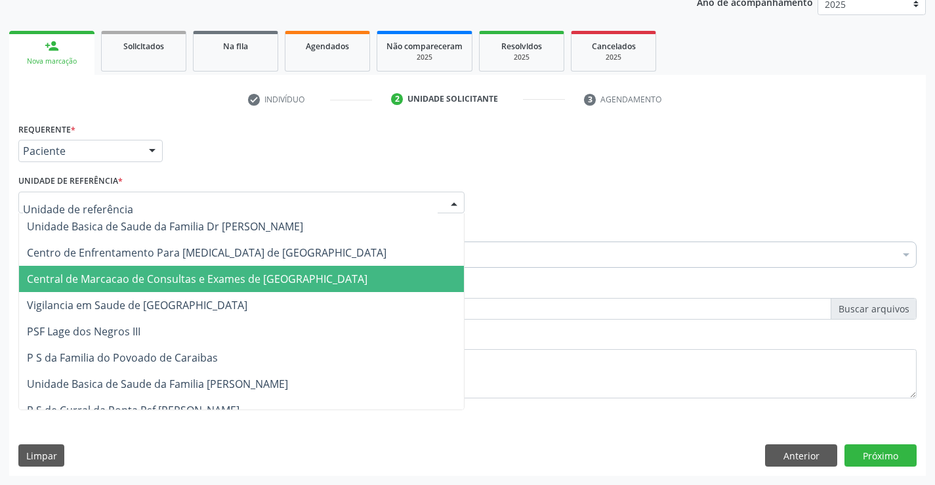
click at [207, 274] on span "Central de Marcacao de Consultas e Exames de [GEOGRAPHIC_DATA]" at bounding box center [197, 279] width 341 height 14
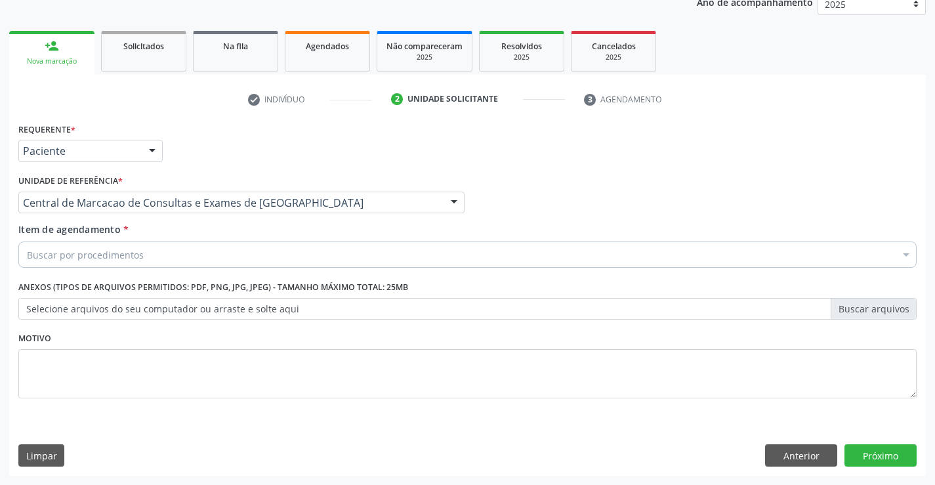
click at [220, 263] on div "Buscar por procedimentos" at bounding box center [467, 254] width 898 height 26
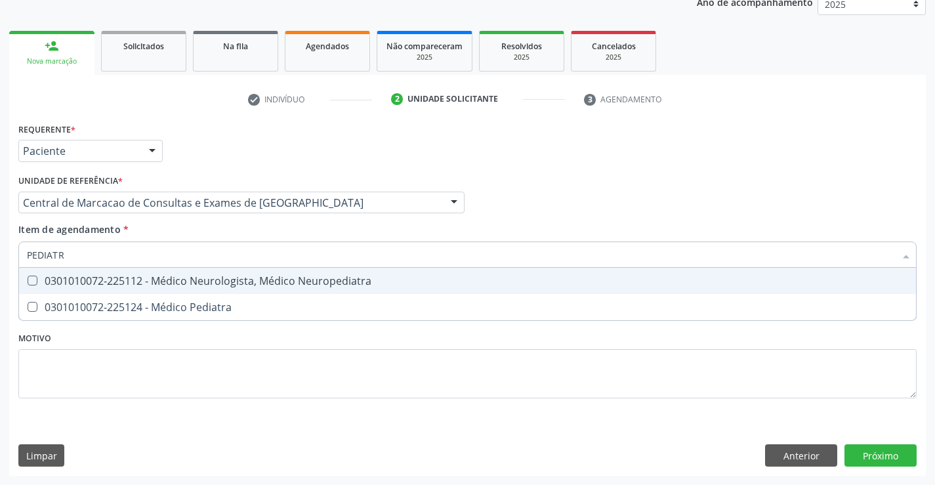
type input "PEDIATRA"
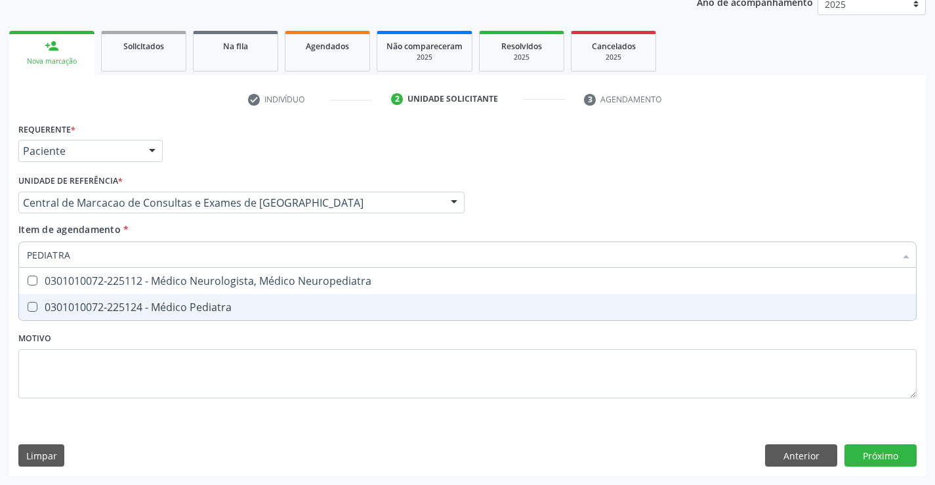
click at [216, 312] on div "0301010072-225124 - Médico Pediatra" at bounding box center [467, 307] width 881 height 10
checkbox Pediatra "true"
click at [867, 455] on div "Requerente * Paciente Profissional de Saúde Paciente Nenhum resultado encontrad…" at bounding box center [467, 297] width 917 height 356
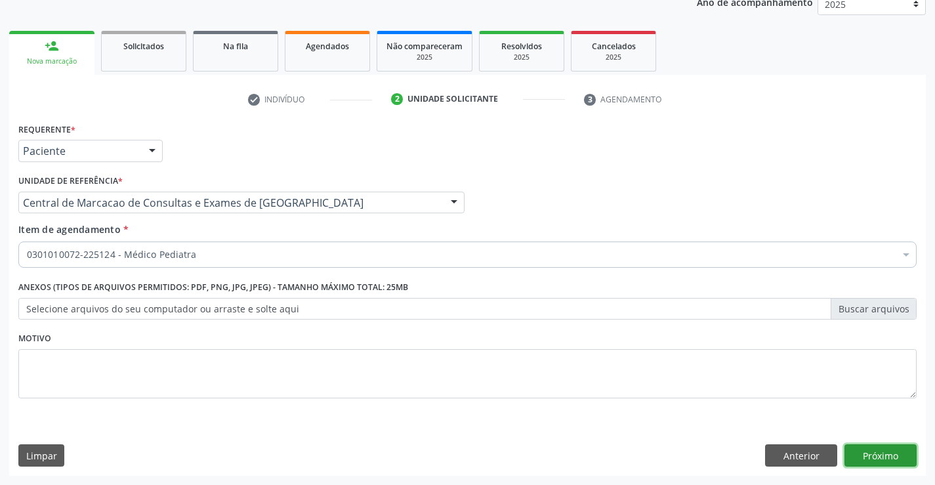
click at [888, 461] on button "Próximo" at bounding box center [880, 455] width 72 height 22
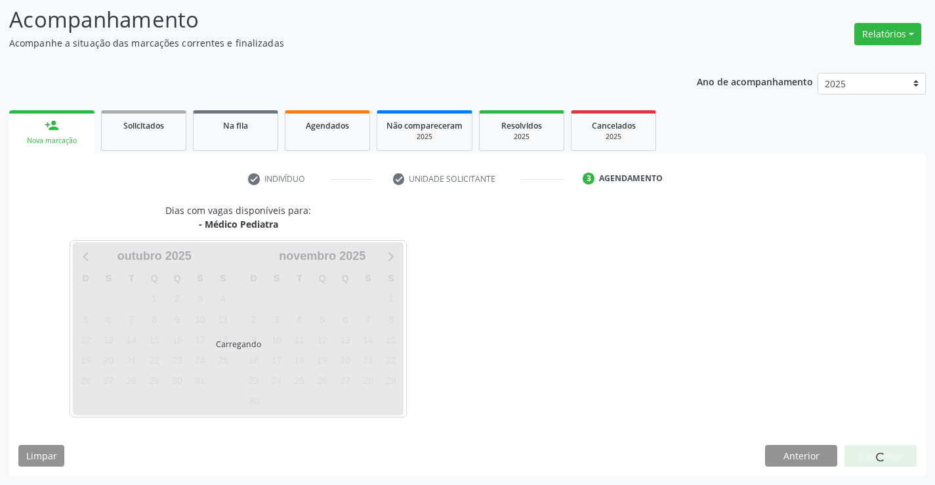
scroll to position [86, 0]
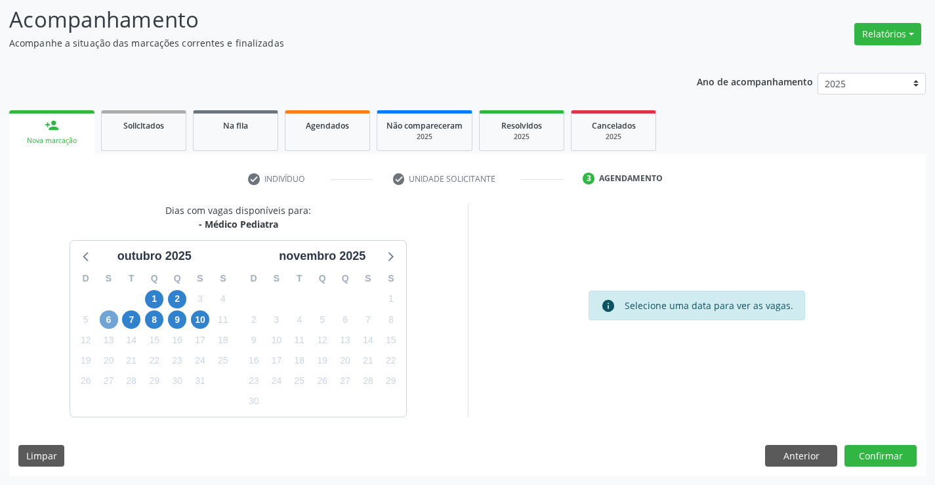
click at [102, 319] on span "6" at bounding box center [109, 319] width 18 height 18
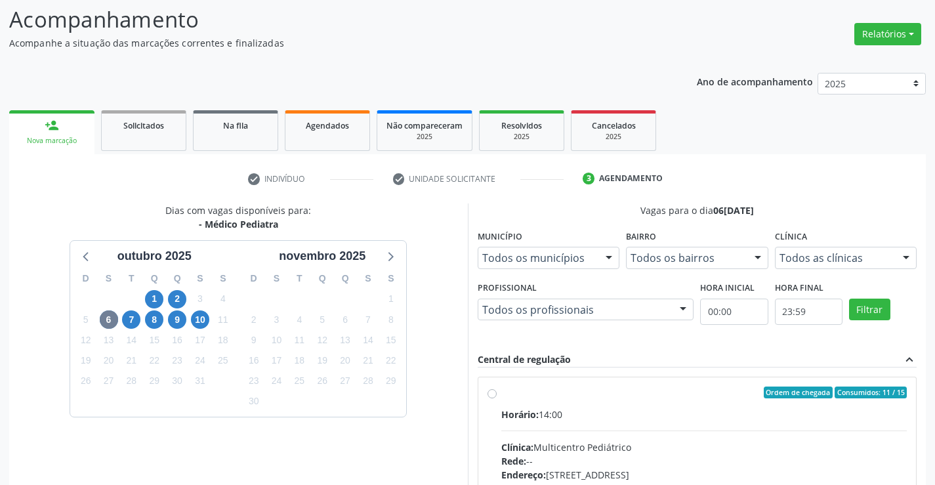
click at [636, 452] on div "Clínica: Multicentro Pediátrico" at bounding box center [704, 447] width 406 height 14
click at [497, 398] on input "Ordem de chegada Consumidos: 11 / 15 Horário: 14:00 Clínica: Multicentro Pediát…" at bounding box center [491, 392] width 9 height 12
radio input "true"
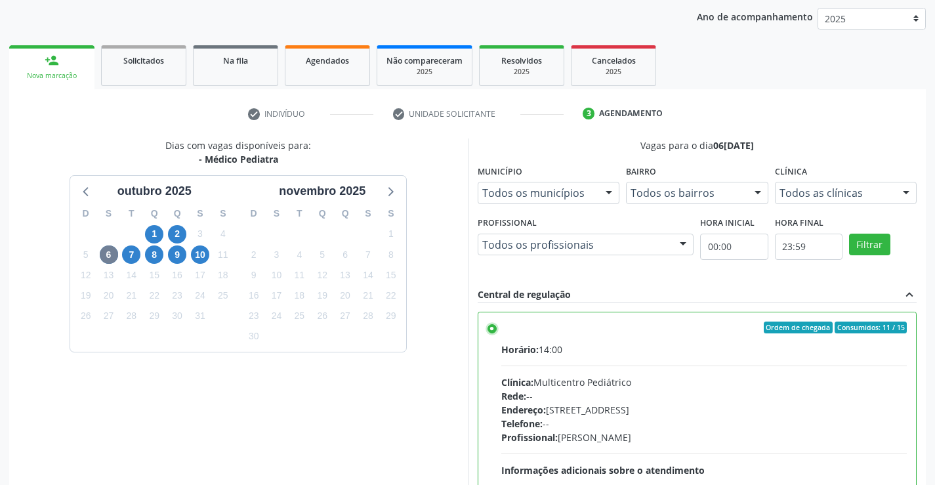
scroll to position [283, 0]
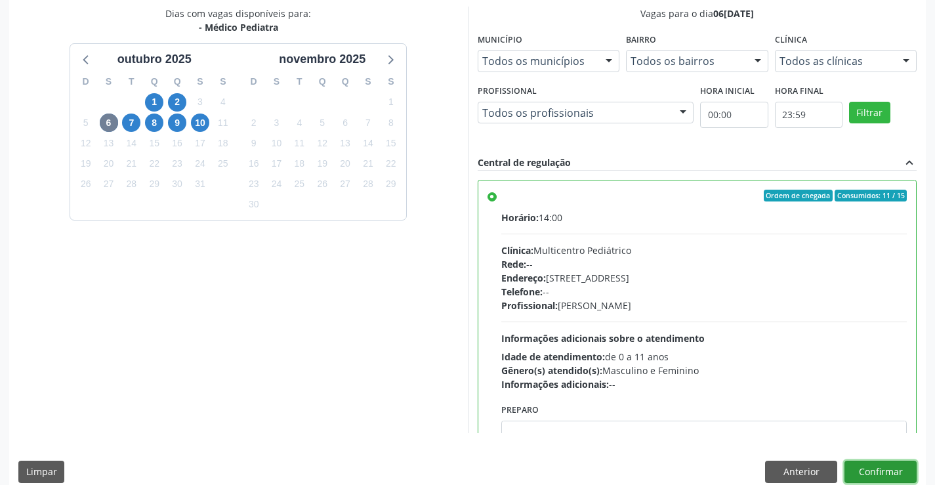
click at [848, 465] on button "Confirmar" at bounding box center [880, 472] width 72 height 22
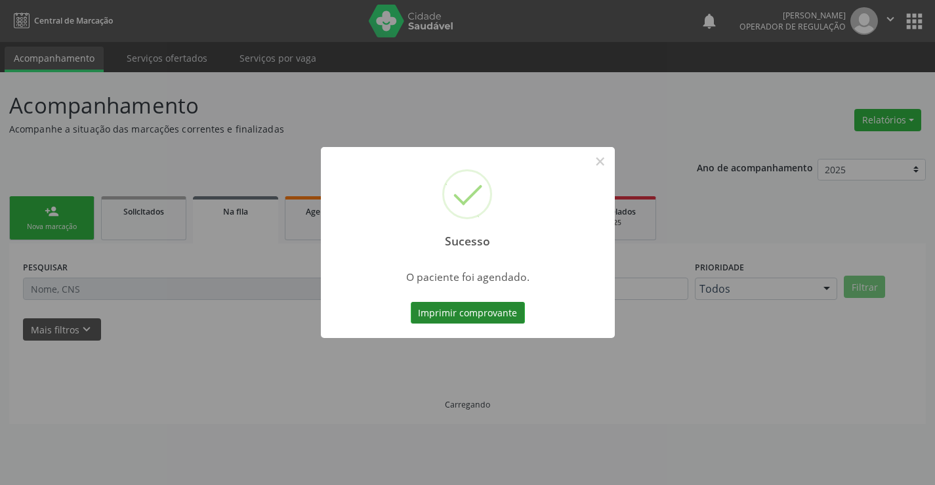
scroll to position [0, 0]
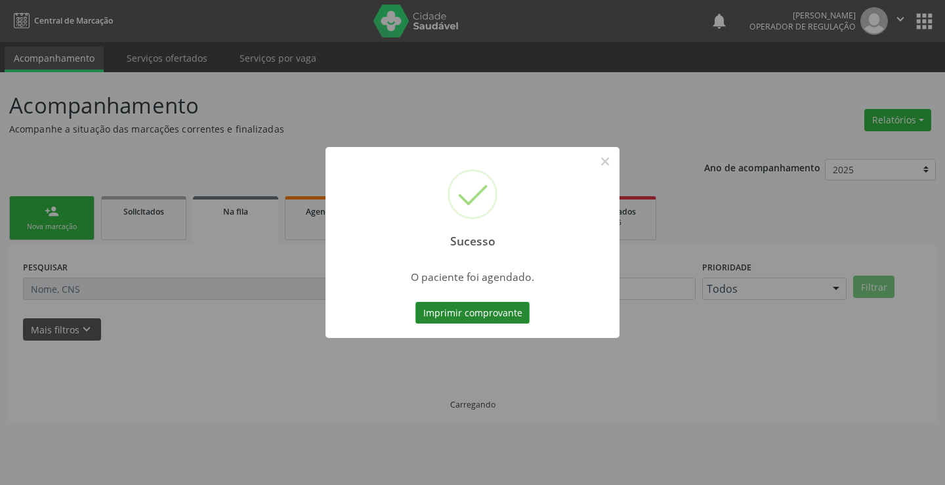
click at [454, 308] on button "Imprimir comprovante" at bounding box center [472, 313] width 114 height 22
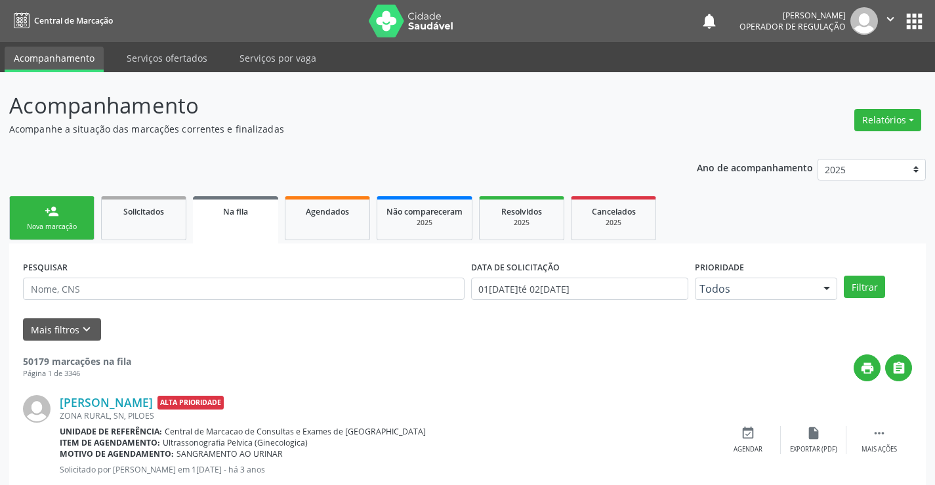
click at [71, 205] on link "person_add Nova marcação" at bounding box center [51, 218] width 85 height 44
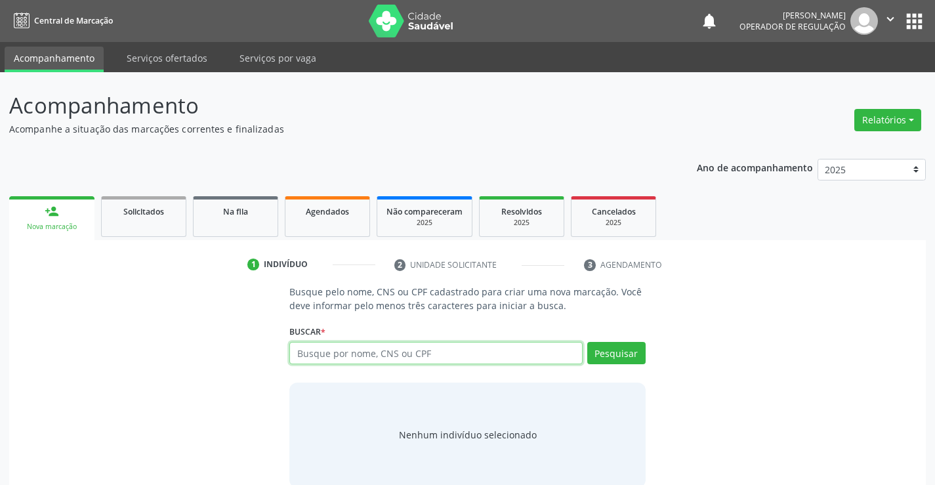
click at [364, 351] on input "text" at bounding box center [435, 353] width 293 height 22
type input "706302748309872"
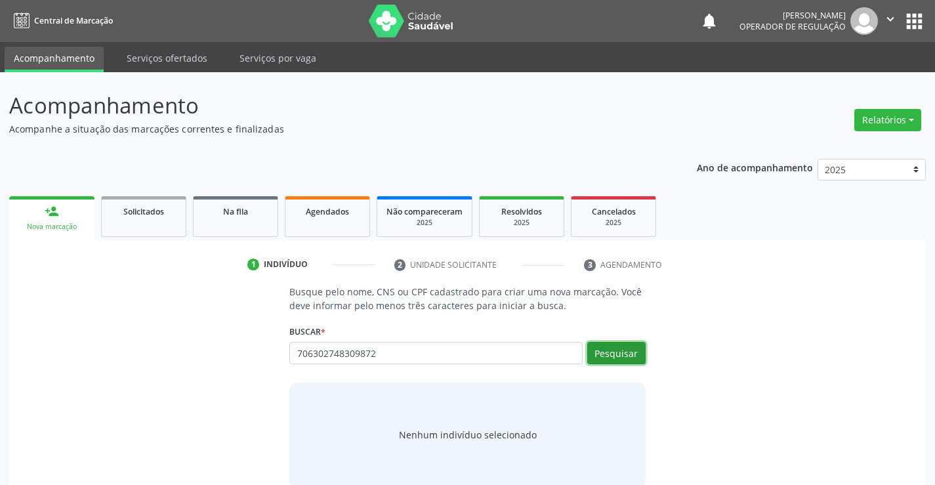
click at [613, 348] on button "Pesquisar" at bounding box center [616, 353] width 58 height 22
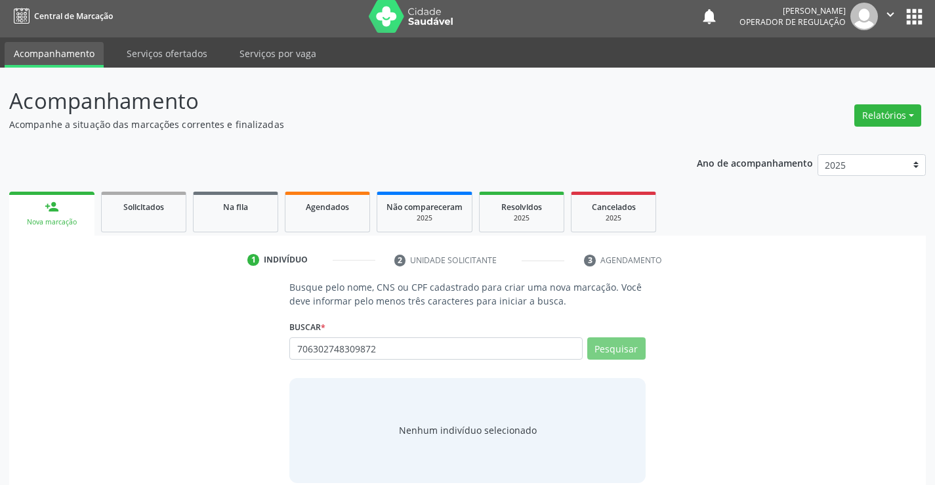
scroll to position [21, 0]
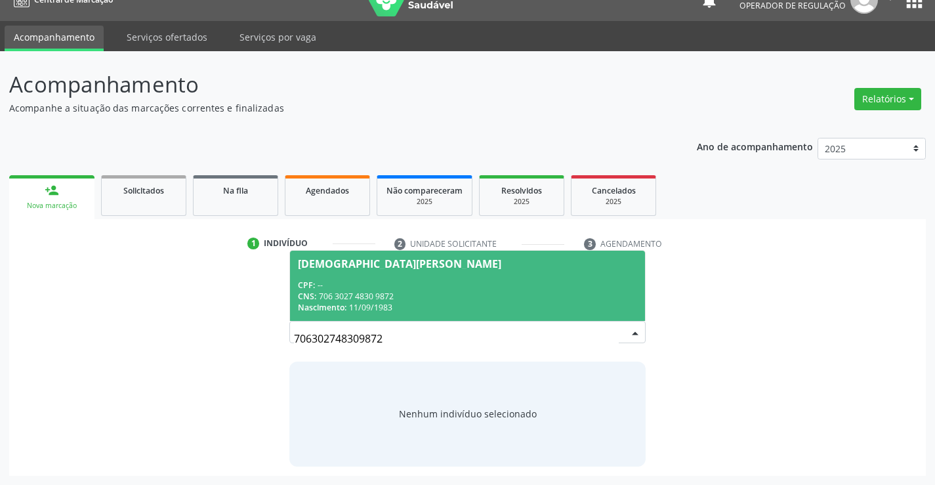
click at [418, 279] on div "CPF: --" at bounding box center [467, 284] width 339 height 11
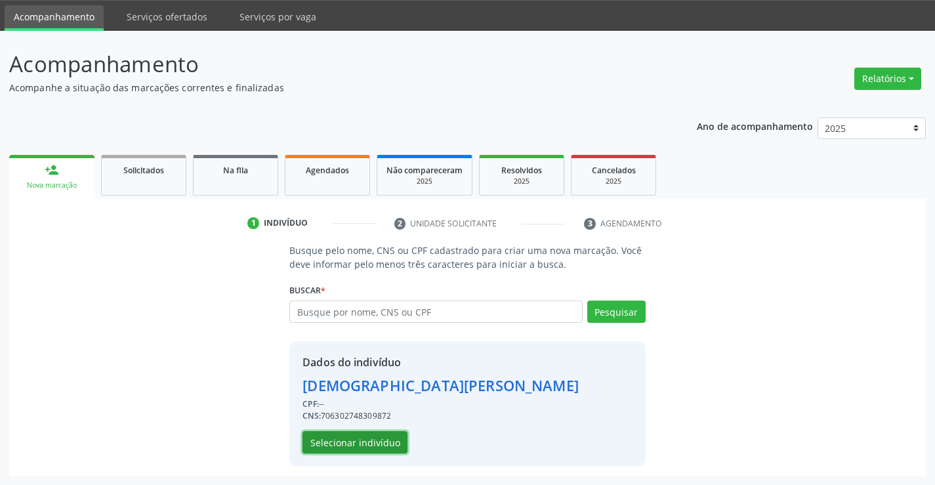
click at [367, 435] on button "Selecionar indivíduo" at bounding box center [354, 442] width 105 height 22
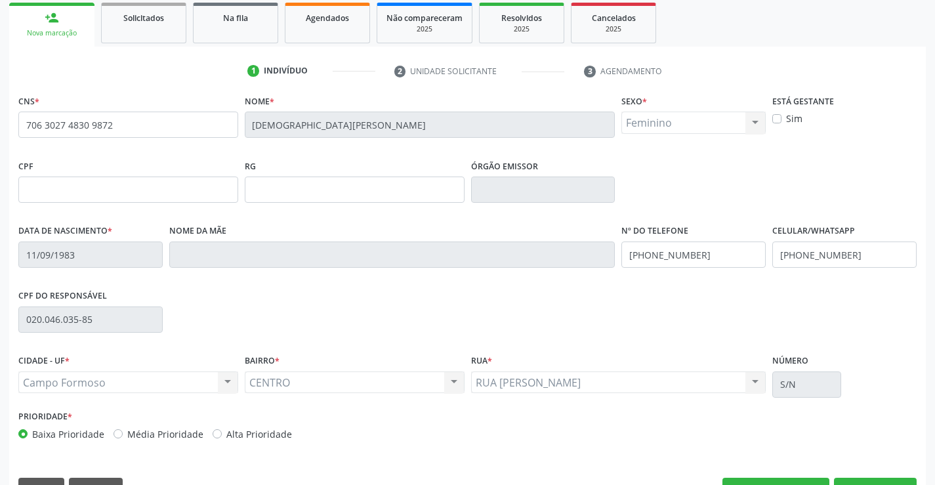
scroll to position [226, 0]
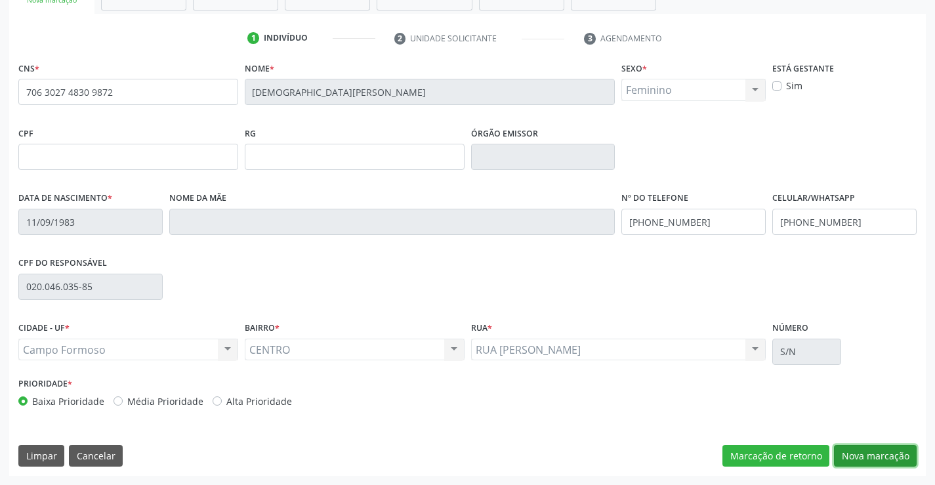
click at [877, 451] on button "Nova marcação" at bounding box center [875, 456] width 83 height 22
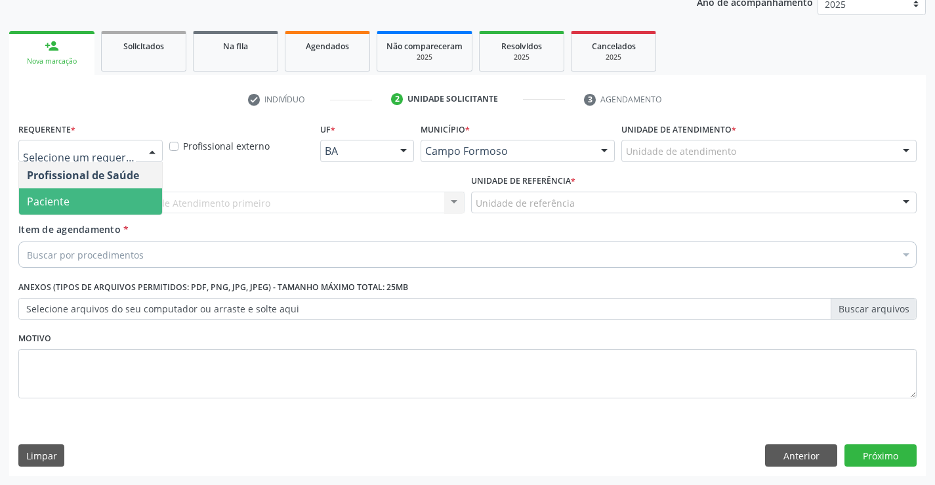
click at [111, 200] on span "Paciente" at bounding box center [90, 201] width 143 height 26
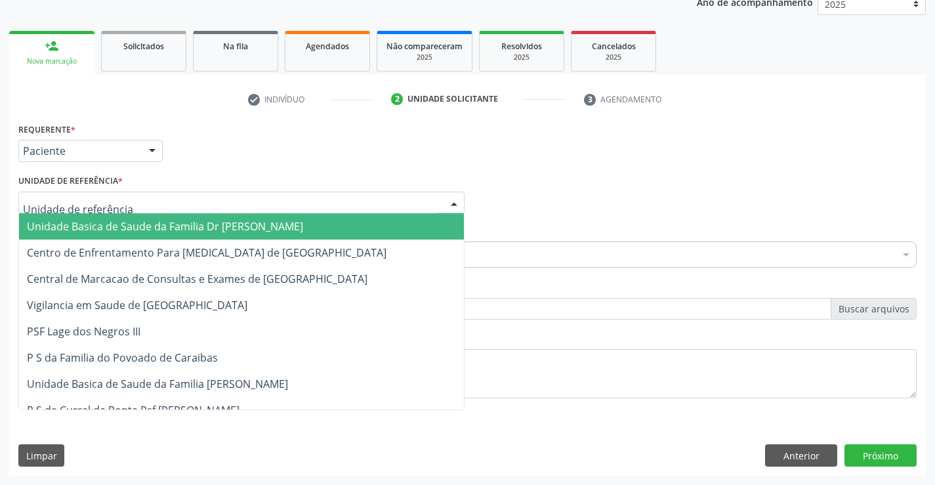
click at [169, 209] on div at bounding box center [241, 203] width 446 height 22
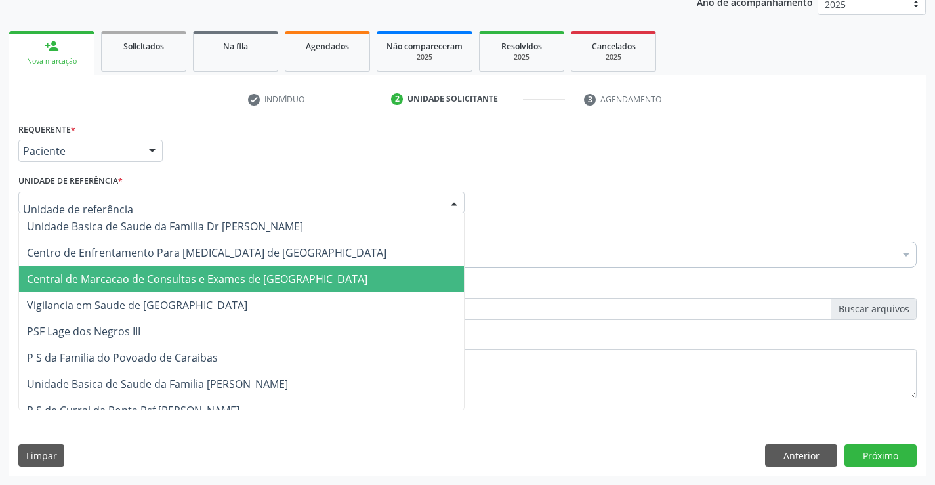
click at [186, 272] on span "Central de Marcacao de Consultas e Exames de [GEOGRAPHIC_DATA]" at bounding box center [197, 279] width 341 height 14
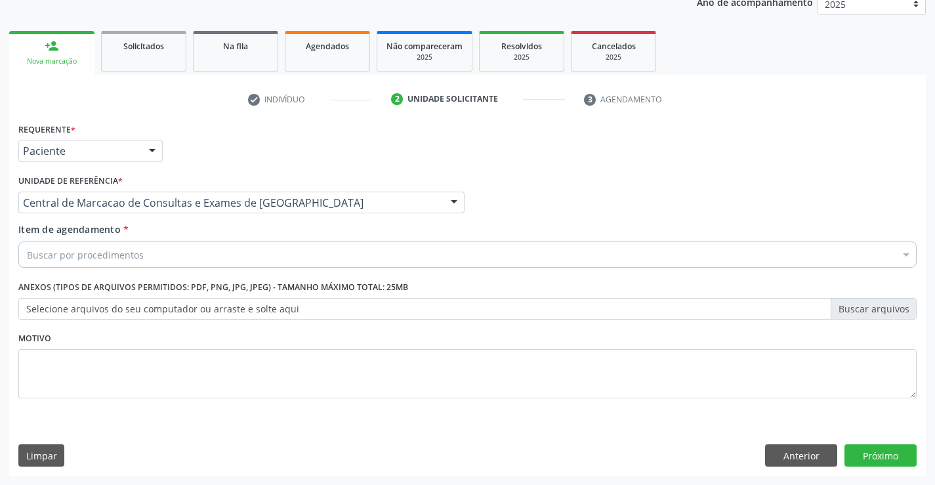
click at [206, 257] on div "Buscar por procedimentos" at bounding box center [467, 254] width 898 height 26
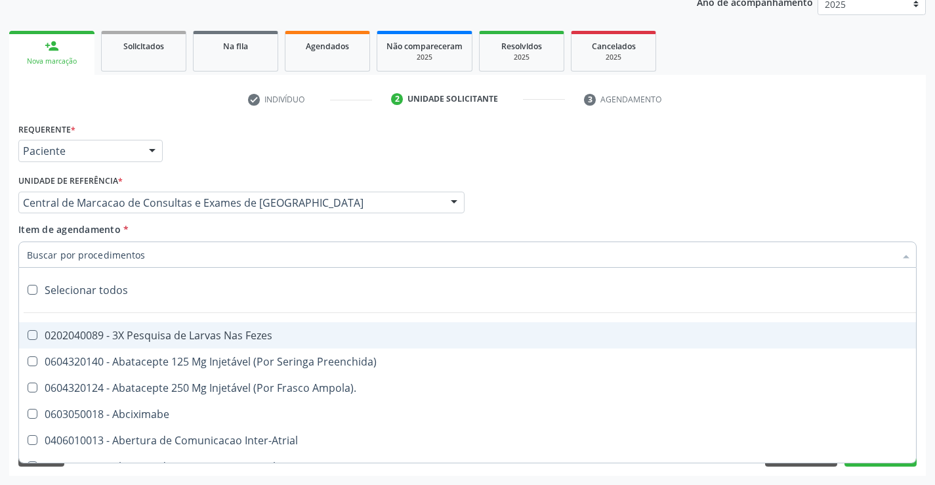
paste input "Ultrassonografia de Abdomen Total"
type input "Ultrassonografia de Abdomen Total"
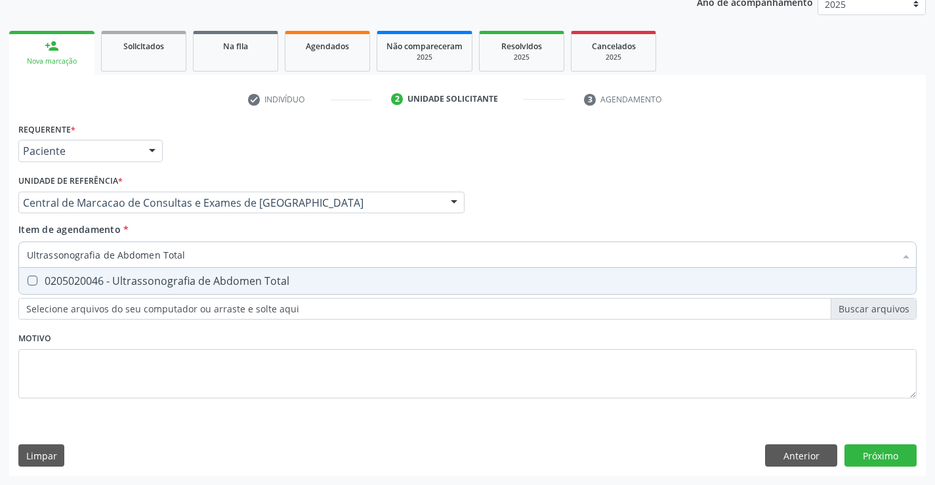
click at [217, 279] on div "0205020046 - Ultrassonografia de Abdomen Total" at bounding box center [467, 281] width 881 height 10
click at [198, 280] on div "0205020046 - Ultrassonografia de Abdomen Total" at bounding box center [467, 281] width 881 height 10
checkbox Total "false"
click at [210, 255] on input "Ultrassonografia de Abdomen Total" at bounding box center [461, 254] width 868 height 26
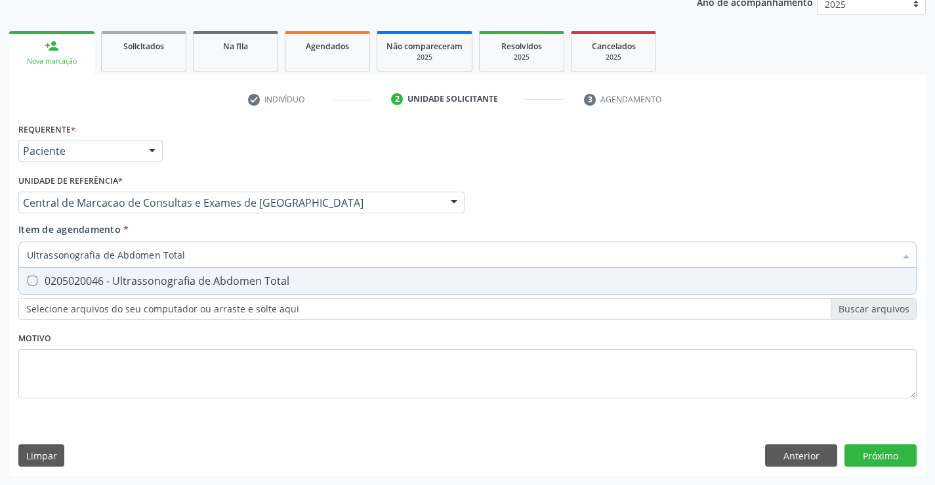
click at [210, 255] on input "Ultrassonografia de Abdomen Total" at bounding box center [461, 254] width 868 height 26
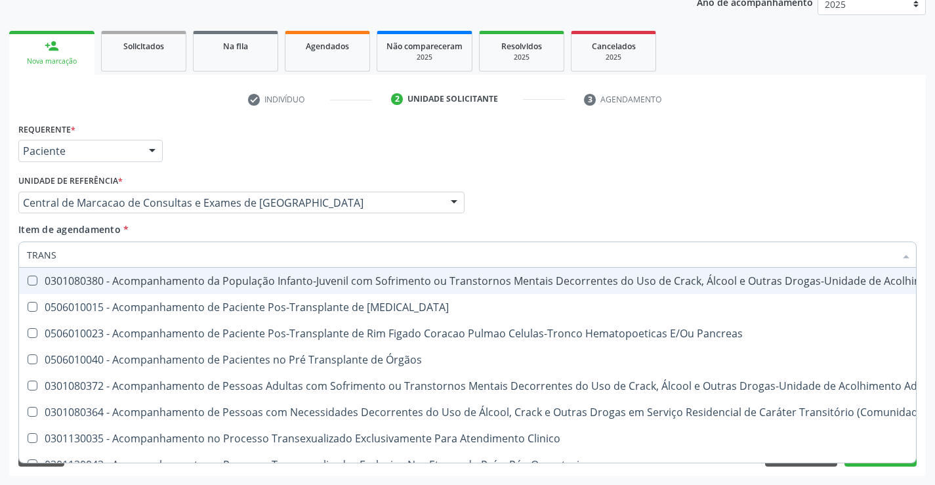
type input "TRANSV"
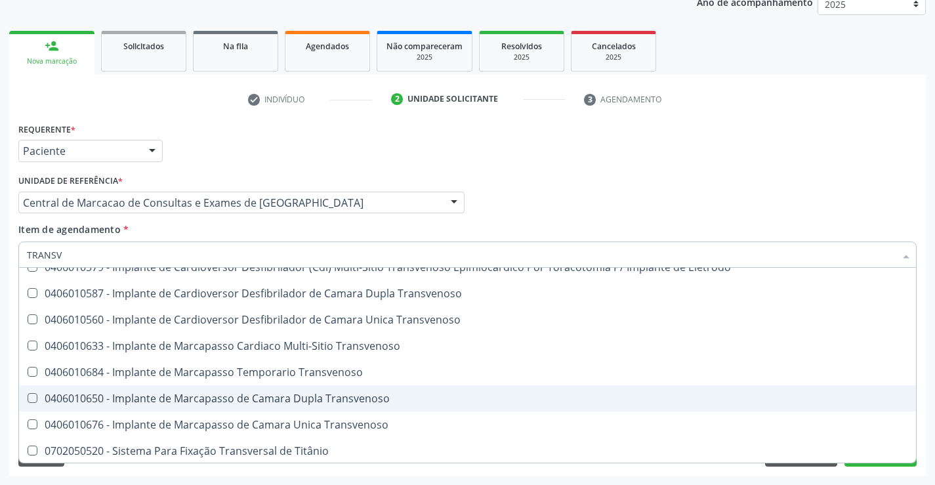
scroll to position [146, 0]
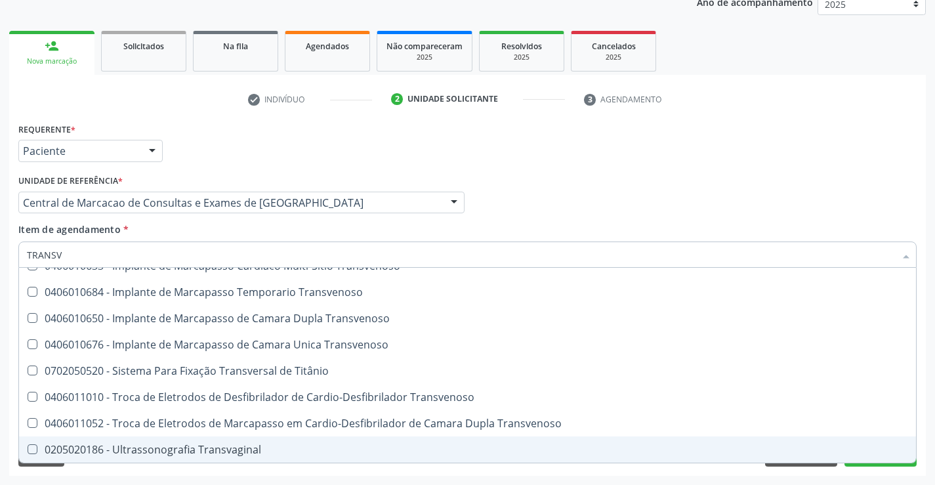
click at [238, 449] on div "0205020186 - Ultrassonografia Transvaginal" at bounding box center [467, 449] width 881 height 10
checkbox Transvaginal "true"
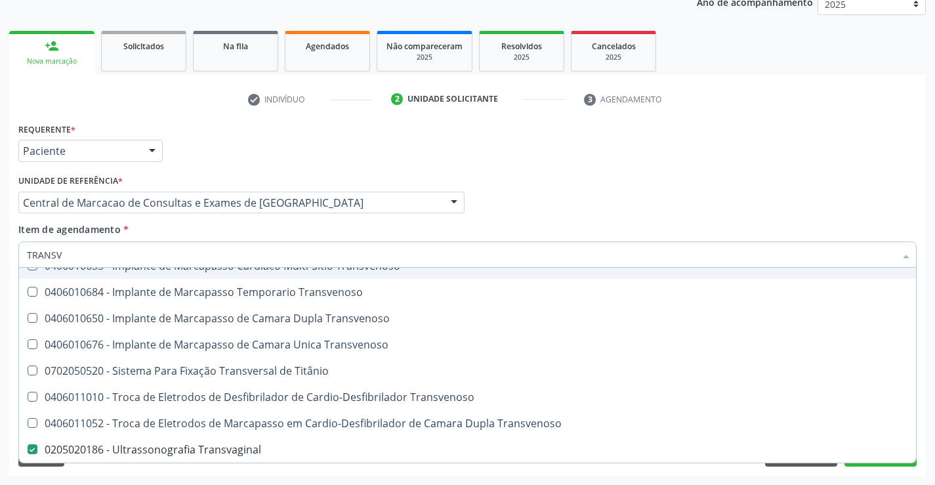
click at [822, 176] on div "Profissional Solicitante Por favor, selecione a Unidade de Atendimento primeiro…" at bounding box center [467, 196] width 905 height 51
checkbox Transvenoso "true"
checkbox Transvaginal "false"
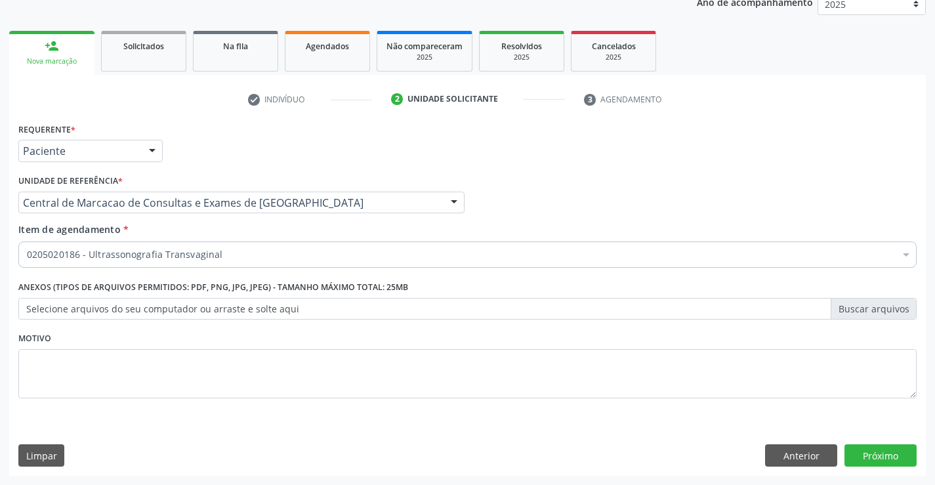
scroll to position [0, 0]
click at [905, 469] on div "Requerente * Paciente Profissional de Saúde Paciente Nenhum resultado encontrad…" at bounding box center [467, 297] width 917 height 356
click at [893, 457] on button "Próximo" at bounding box center [880, 455] width 72 height 22
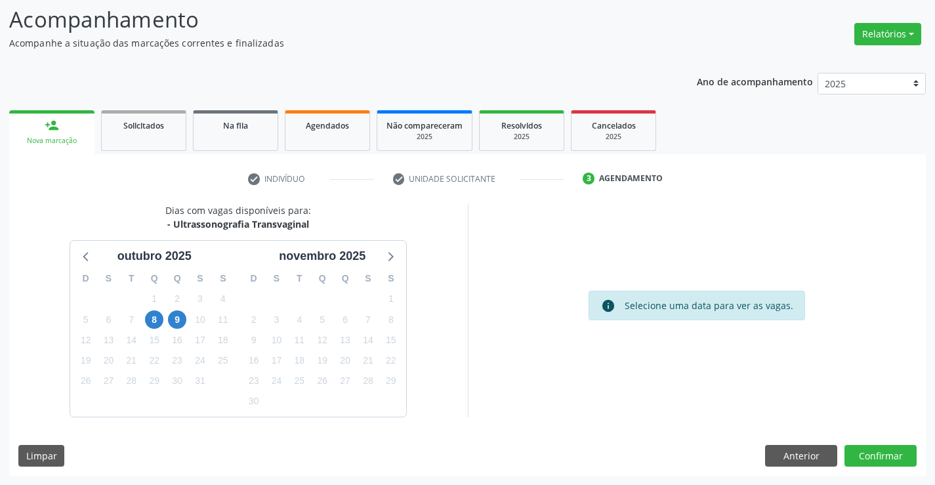
scroll to position [86, 0]
click at [176, 321] on span "9" at bounding box center [177, 319] width 18 height 18
click at [178, 320] on span "9" at bounding box center [177, 319] width 18 height 18
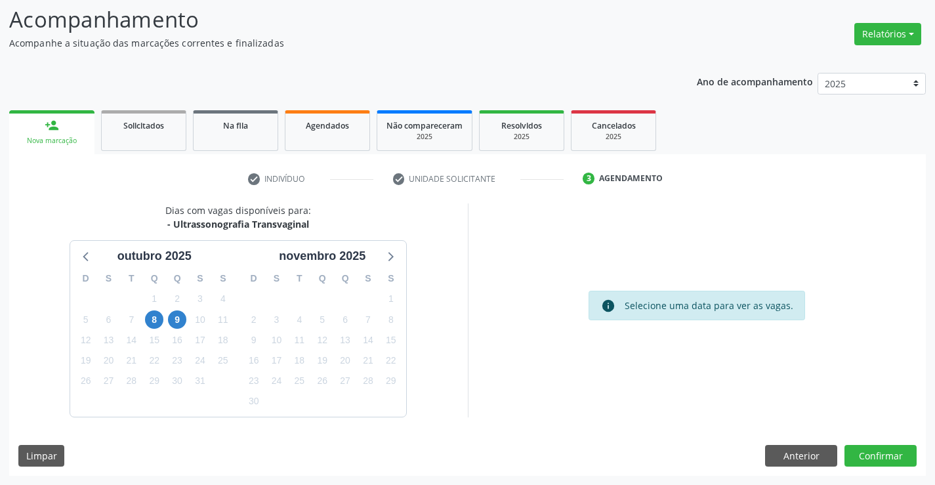
click at [635, 300] on div "Selecione uma data para ver as vagas." at bounding box center [709, 306] width 169 height 14
click at [146, 319] on span "8" at bounding box center [154, 319] width 18 height 18
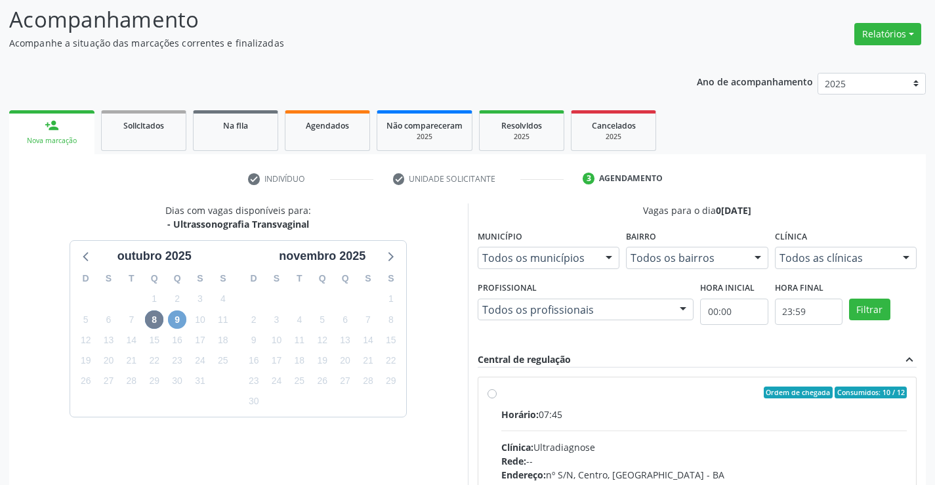
click at [180, 323] on span "9" at bounding box center [177, 319] width 18 height 18
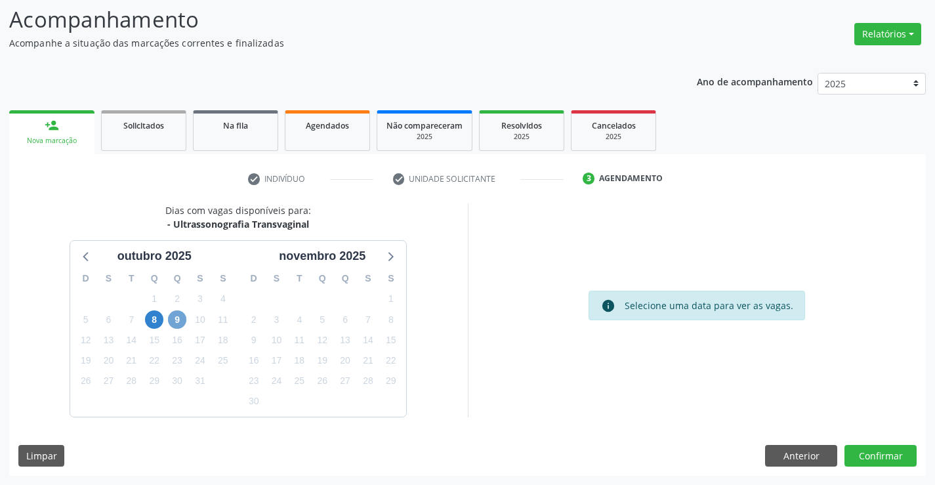
click at [180, 323] on span "9" at bounding box center [177, 319] width 18 height 18
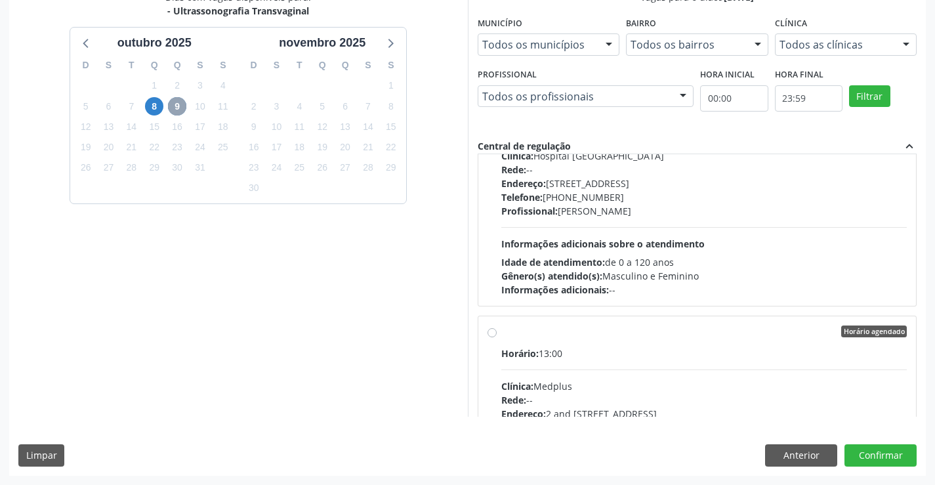
scroll to position [176, 0]
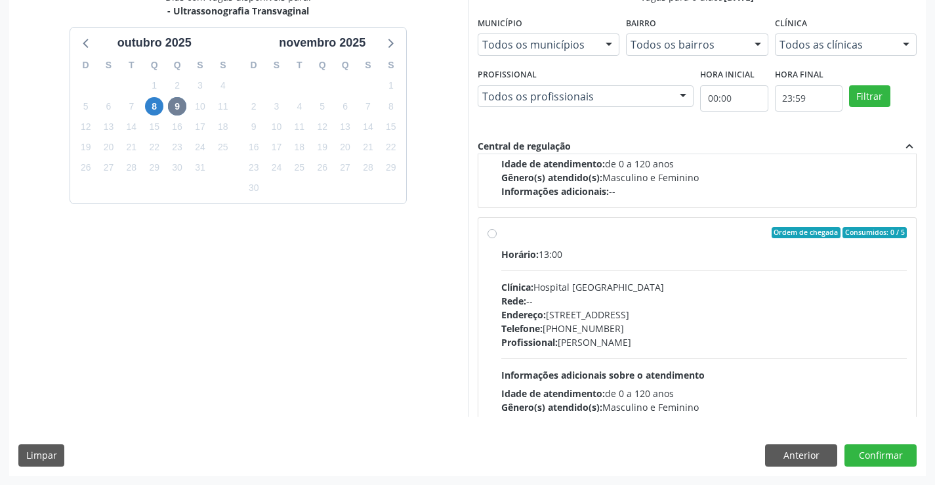
click at [634, 318] on div "Endereço: Blocos, nº 258, Centro, Campo Formoso - BA" at bounding box center [704, 315] width 406 height 14
click at [497, 239] on input "Ordem de chegada Consumidos: 0 / 5 Horário: 13:00 Clínica: Hospital Sao Francis…" at bounding box center [491, 233] width 9 height 12
radio input "true"
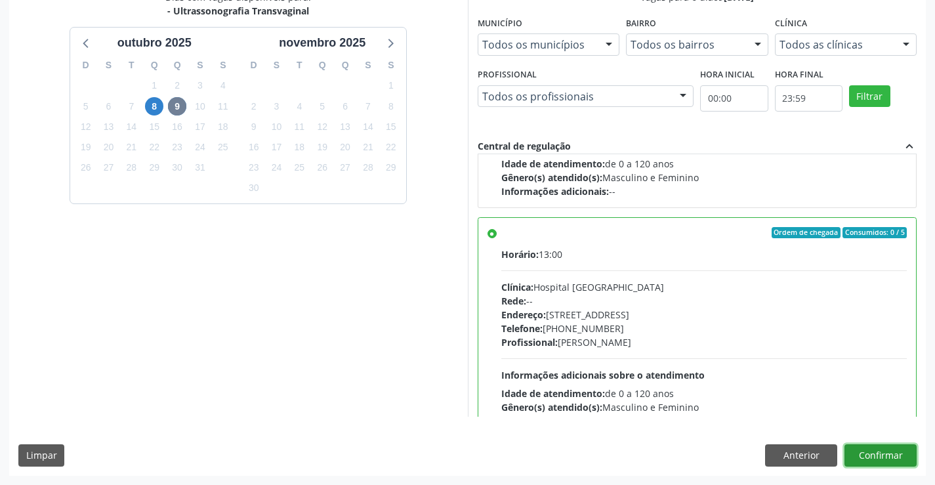
click at [857, 461] on button "Confirmar" at bounding box center [880, 455] width 72 height 22
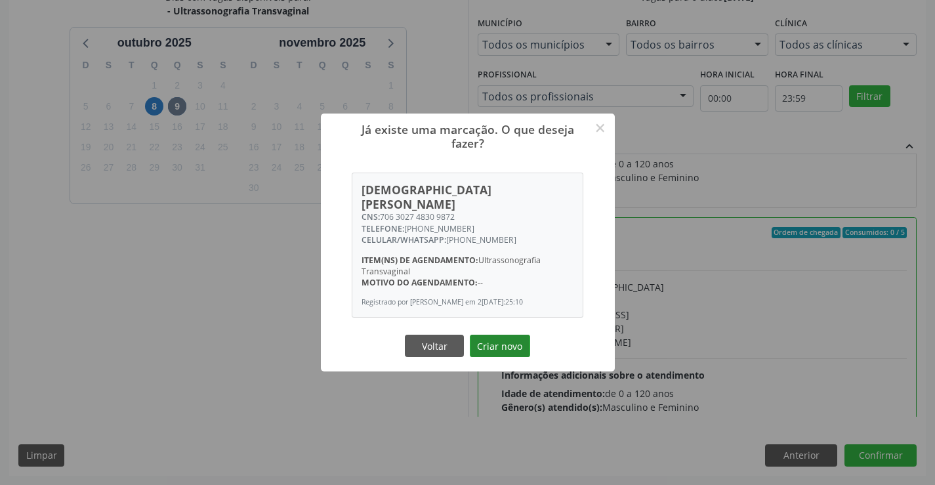
click at [518, 337] on button "Criar novo" at bounding box center [500, 346] width 60 height 22
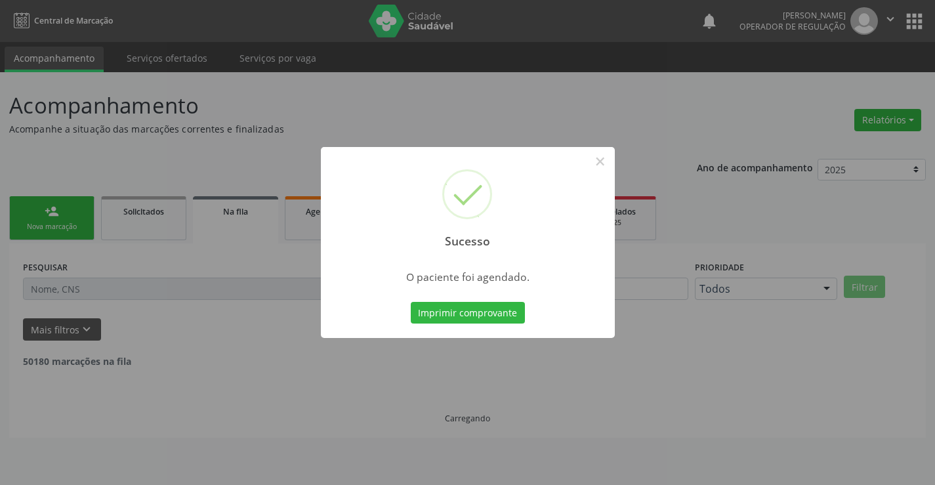
scroll to position [0, 0]
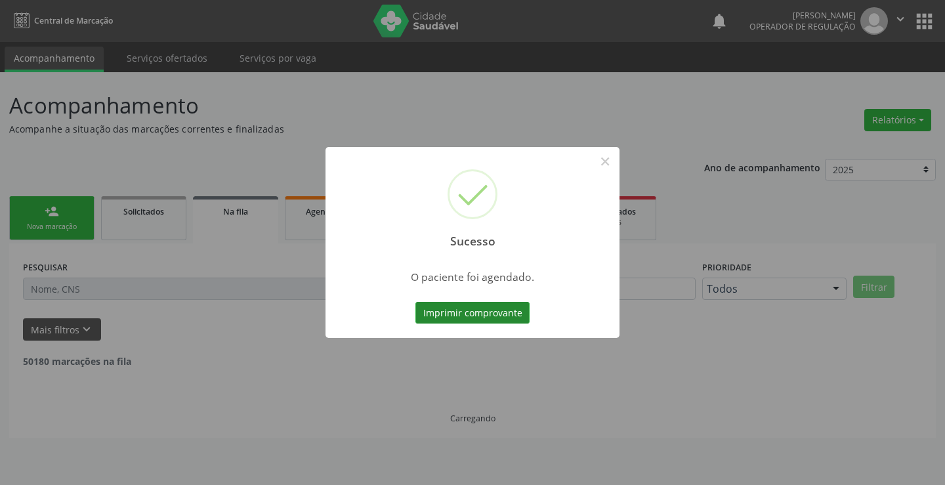
click at [519, 314] on button "Imprimir comprovante" at bounding box center [472, 313] width 114 height 22
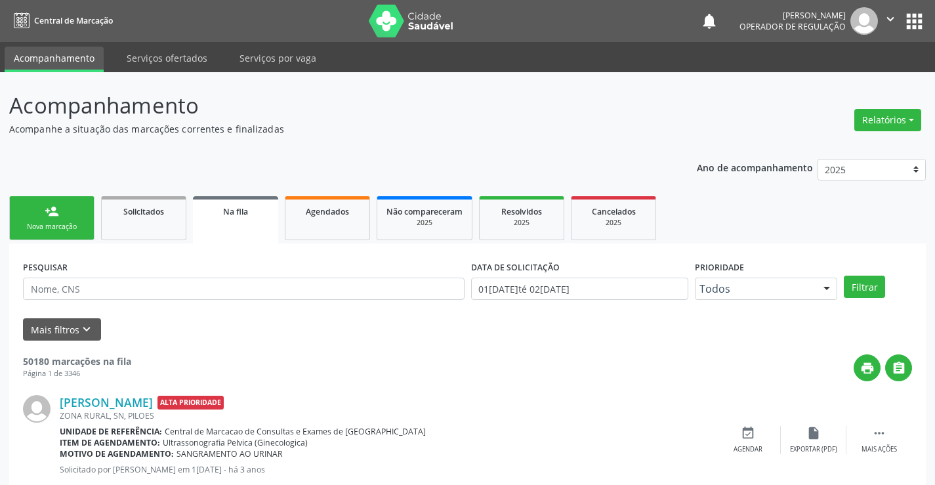
click at [63, 226] on div "Nova marcação" at bounding box center [52, 227] width 66 height 10
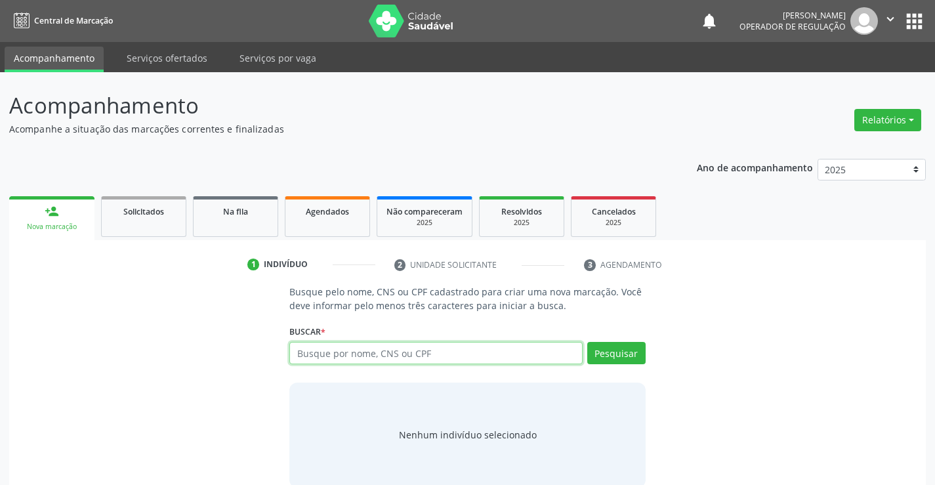
click at [340, 354] on input "text" at bounding box center [435, 353] width 293 height 22
type input "702106781698095"
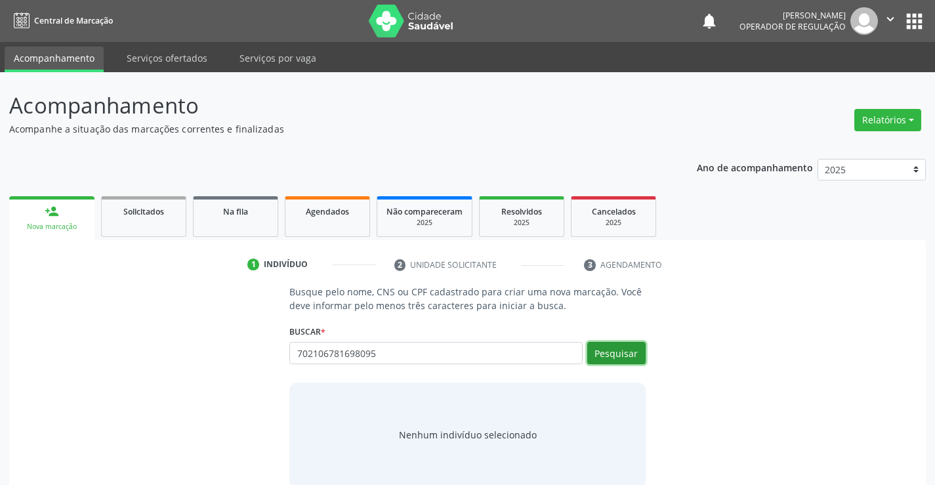
click at [633, 346] on button "Pesquisar" at bounding box center [616, 353] width 58 height 22
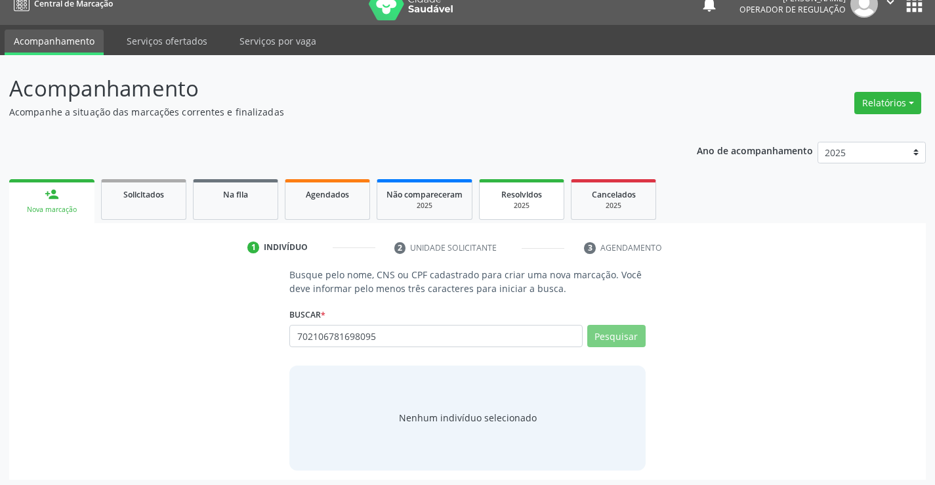
scroll to position [21, 0]
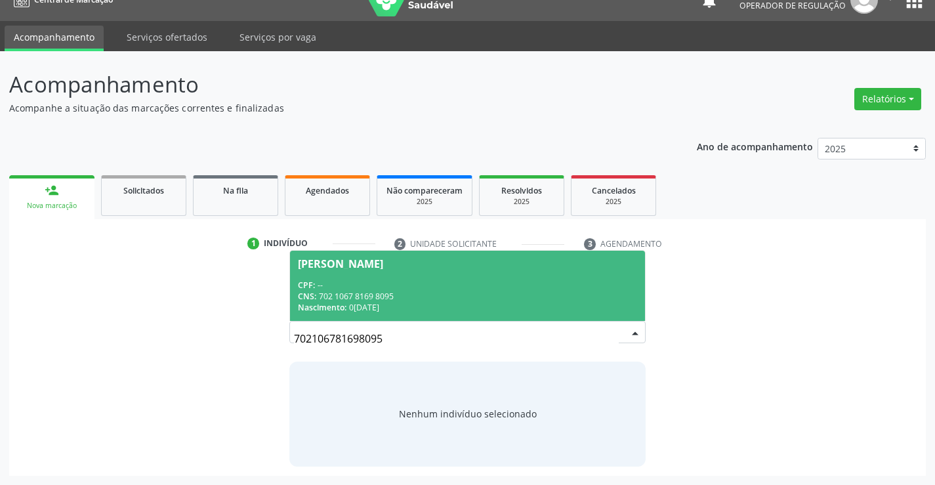
click at [398, 280] on div "CPF: --" at bounding box center [467, 284] width 339 height 11
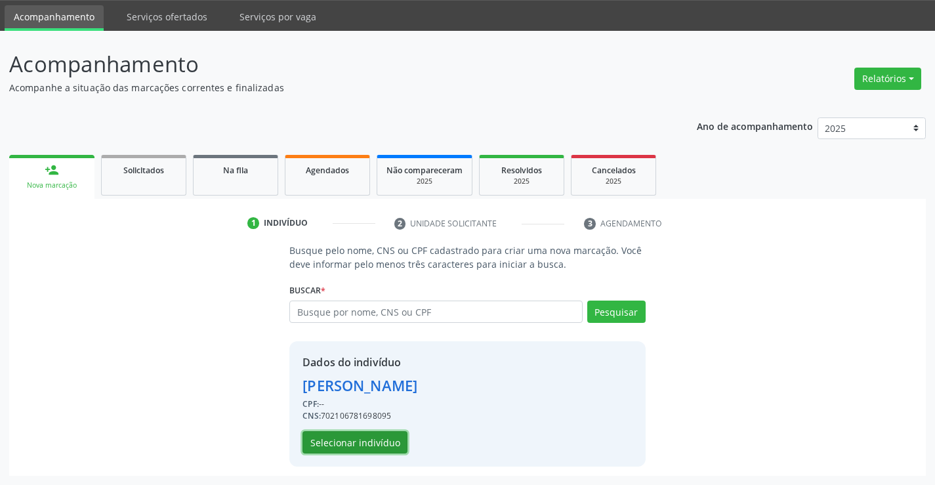
click at [363, 440] on button "Selecionar indivíduo" at bounding box center [354, 442] width 105 height 22
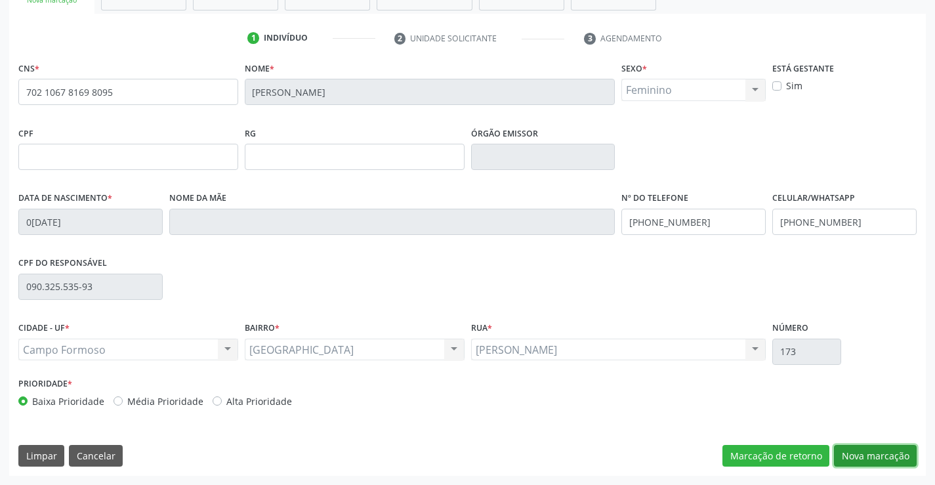
click at [861, 445] on button "Nova marcação" at bounding box center [875, 456] width 83 height 22
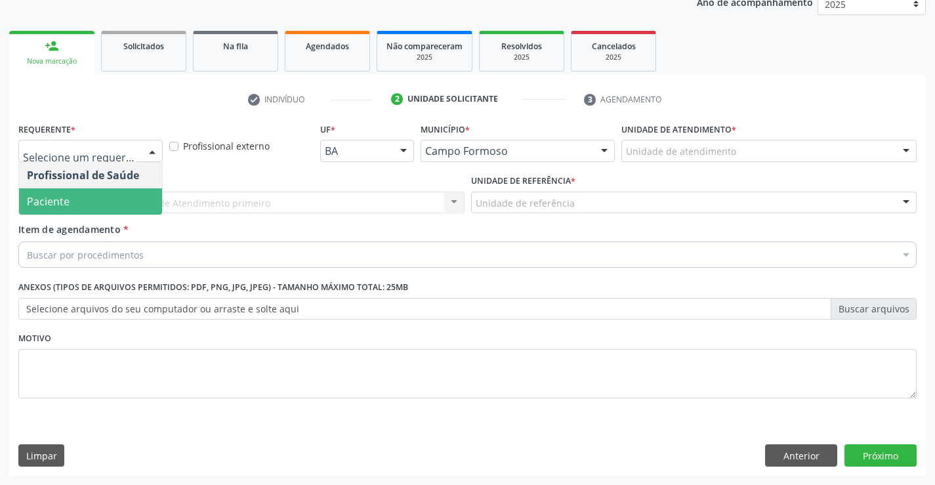
click at [83, 217] on div "Profissional Solicitante * Por favor, selecione a Unidade de Atendimento primei…" at bounding box center [241, 196] width 453 height 51
click at [93, 206] on span "Paciente" at bounding box center [90, 201] width 143 height 26
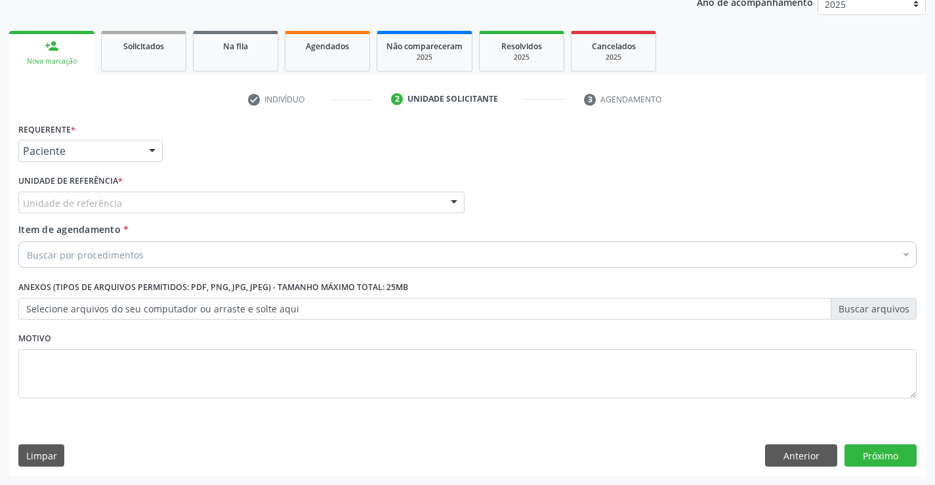
click at [239, 204] on div "Unidade de referência" at bounding box center [241, 203] width 446 height 22
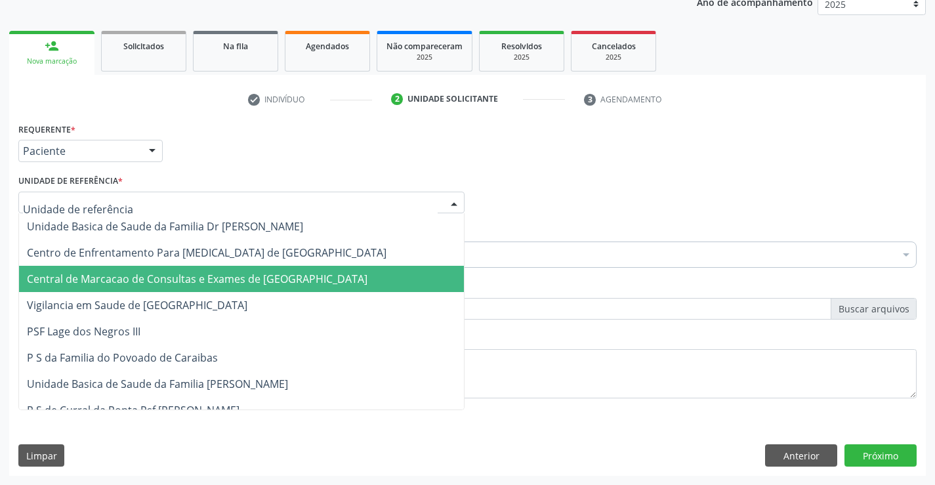
click at [231, 273] on span "Central de Marcacao de Consultas e Exames de [GEOGRAPHIC_DATA]" at bounding box center [197, 279] width 341 height 14
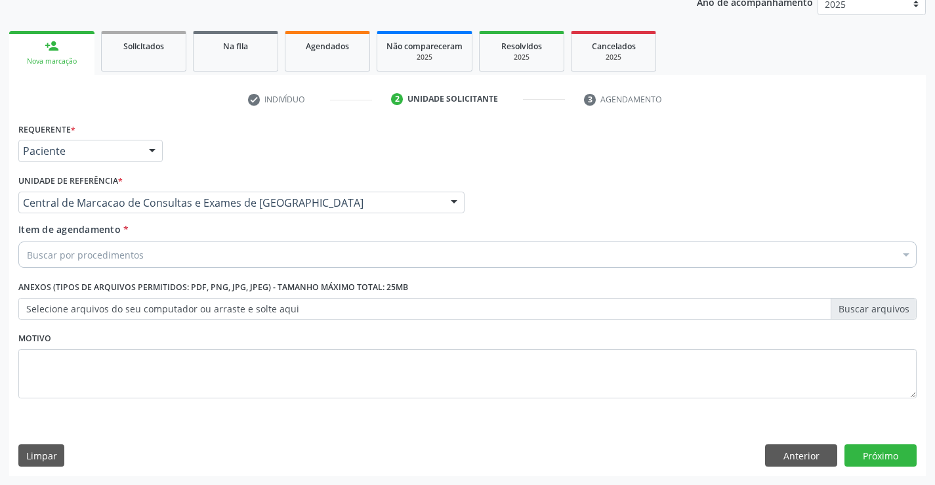
click at [245, 253] on div "Buscar por procedimentos" at bounding box center [467, 254] width 898 height 26
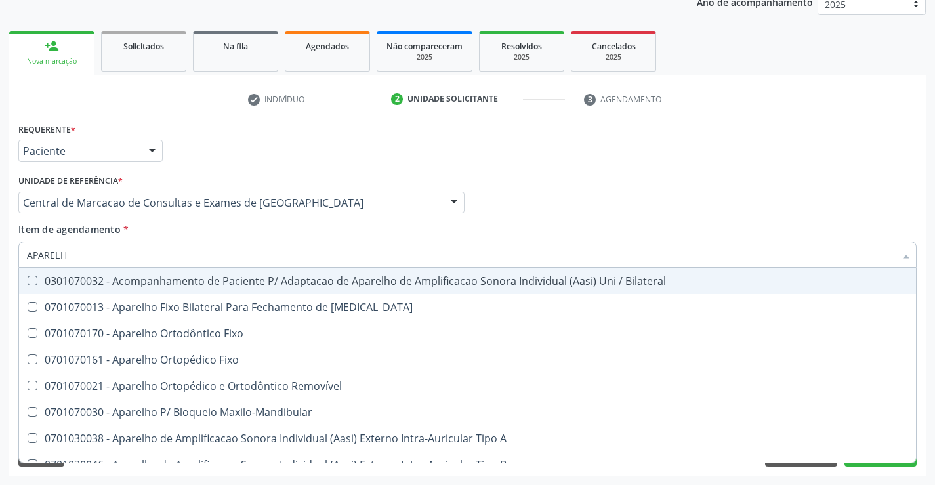
type input "APARELHO"
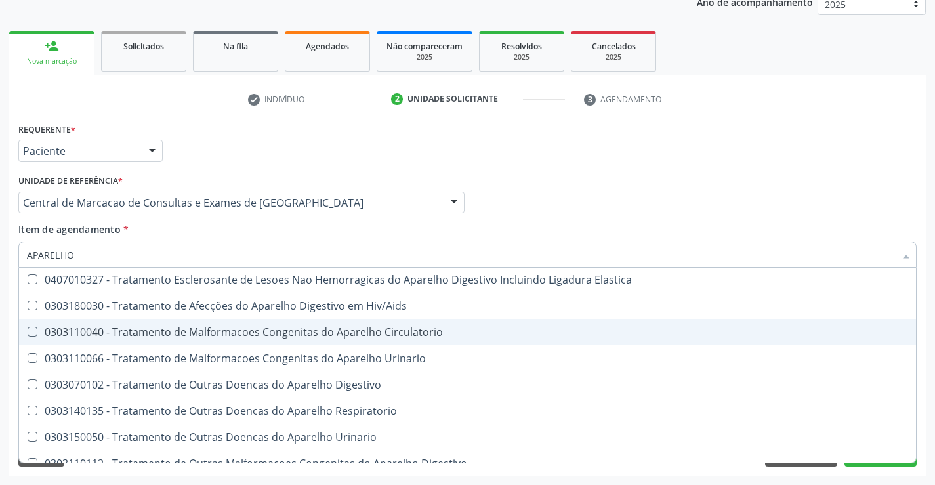
scroll to position [802, 0]
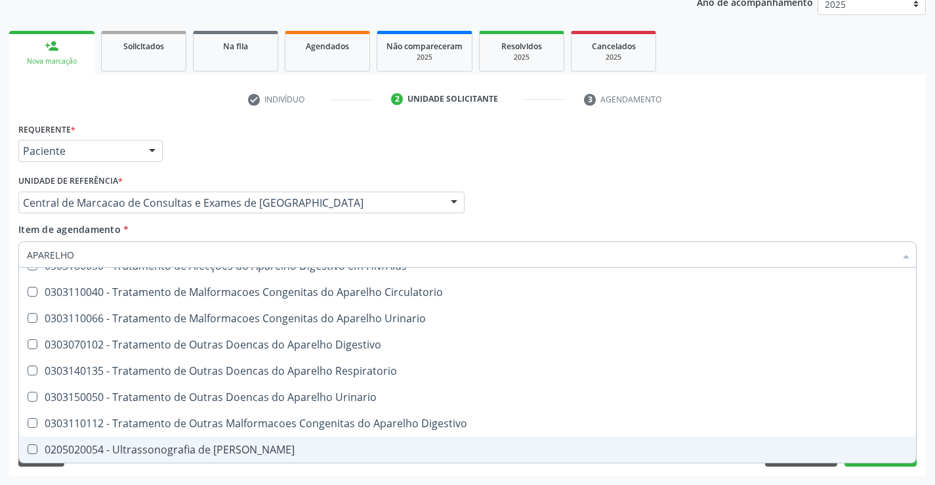
click at [216, 455] on div "0205020054 - Ultrassonografia de [PERSON_NAME]" at bounding box center [467, 449] width 881 height 10
checkbox Urinario "true"
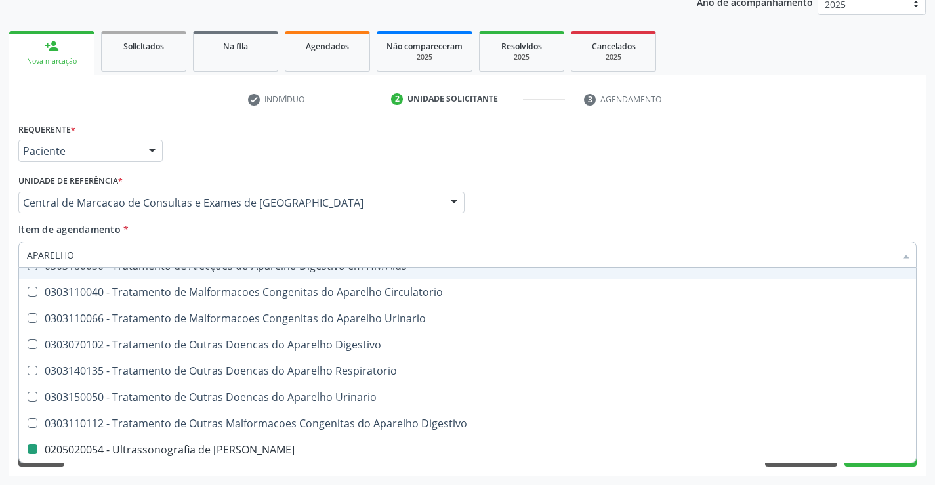
click at [648, 202] on div "Profissional Solicitante Por favor, selecione a Unidade de Atendimento primeiro…" at bounding box center [467, 196] width 905 height 51
checkbox Diastema "true"
checkbox Urinario "false"
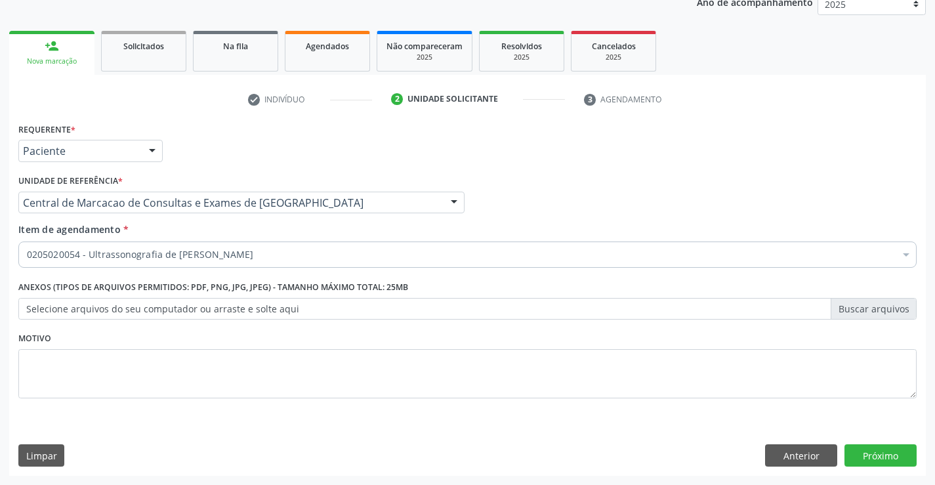
scroll to position [0, 0]
click at [871, 452] on button "Próximo" at bounding box center [880, 455] width 72 height 22
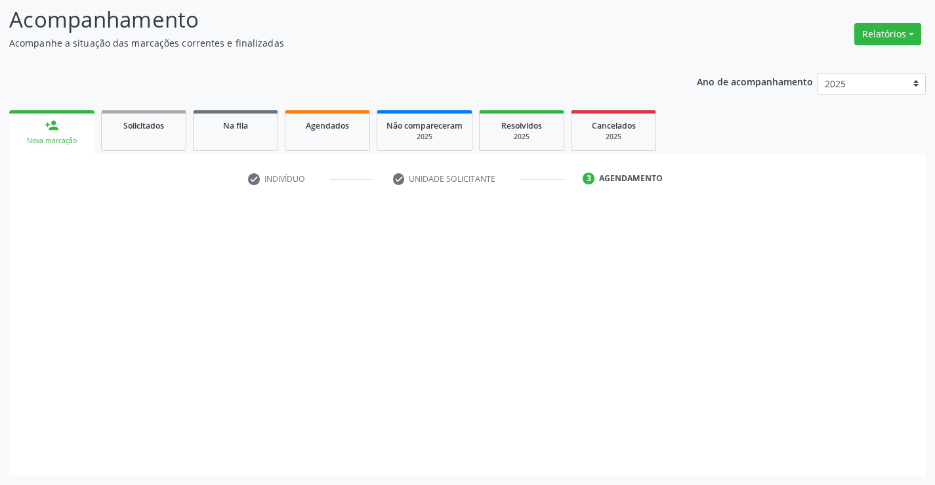
scroll to position [86, 0]
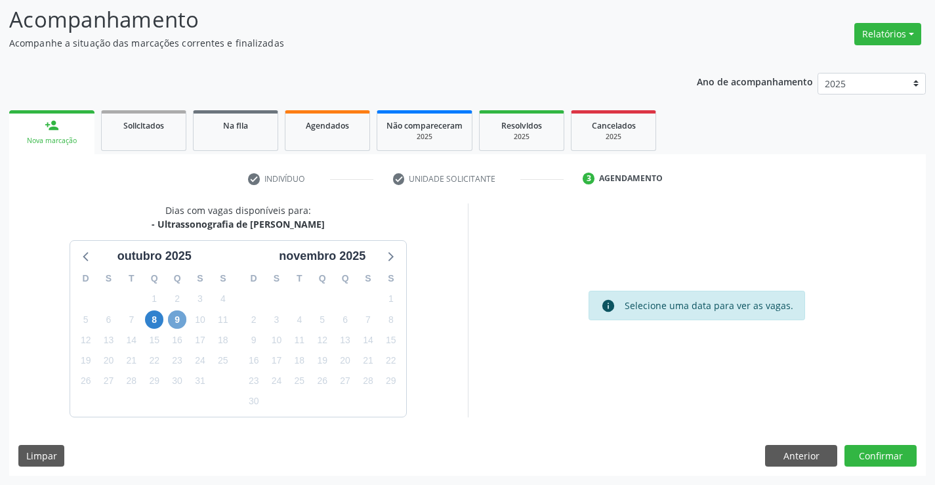
click at [181, 319] on span "9" at bounding box center [177, 319] width 18 height 18
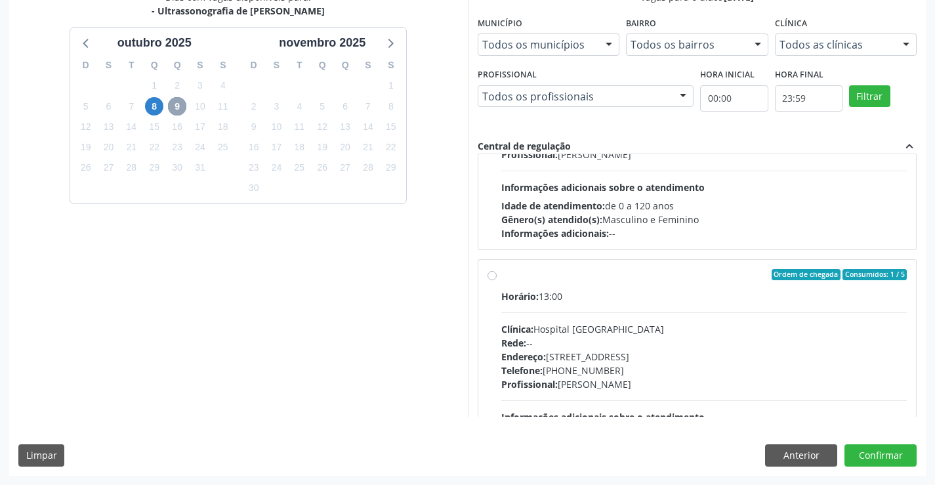
scroll to position [111, 0]
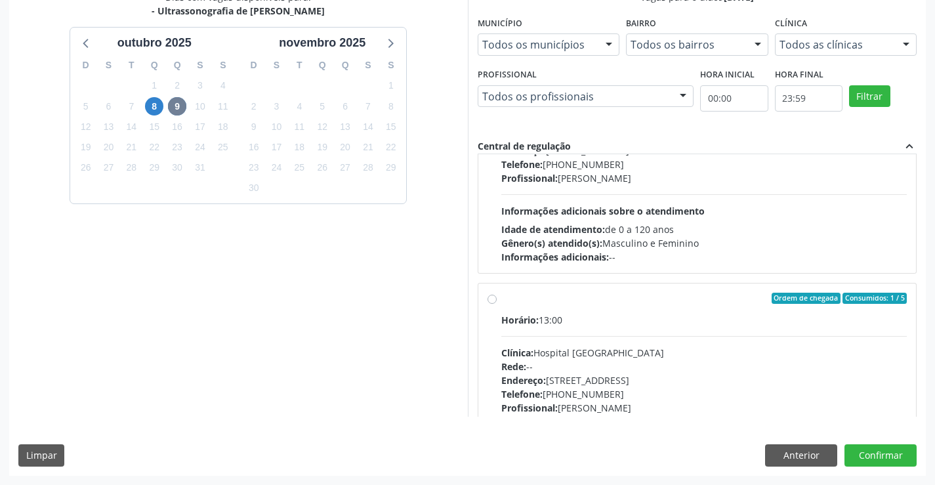
click at [586, 341] on div "Horário: 13:00 Clínica: Hospital Sao Francisco Rede: -- Endereço: Blocos, nº 25…" at bounding box center [704, 403] width 406 height 180
click at [497, 304] on input "Ordem de chegada Consumidos: 1 / 5 Horário: 13:00 Clínica: Hospital Sao Francis…" at bounding box center [491, 299] width 9 height 12
radio input "true"
click at [877, 451] on button "Confirmar" at bounding box center [880, 455] width 72 height 22
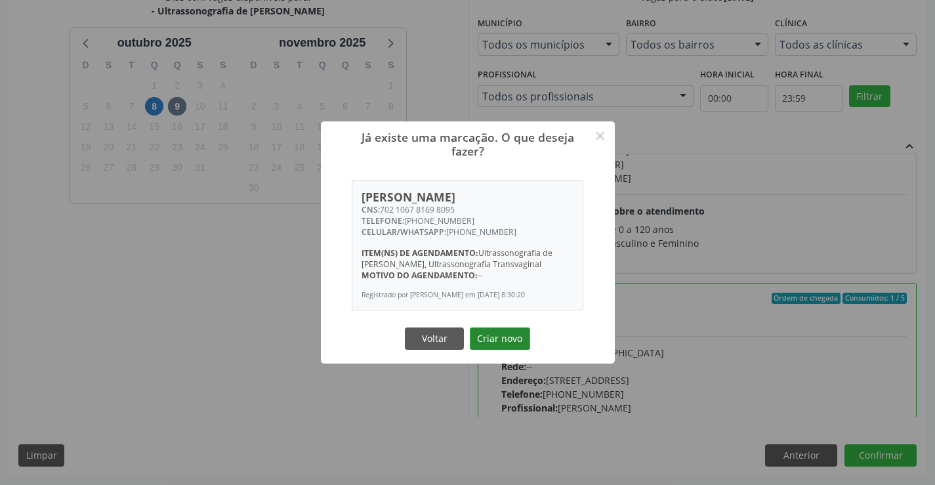
click at [526, 340] on button "Criar novo" at bounding box center [500, 338] width 60 height 22
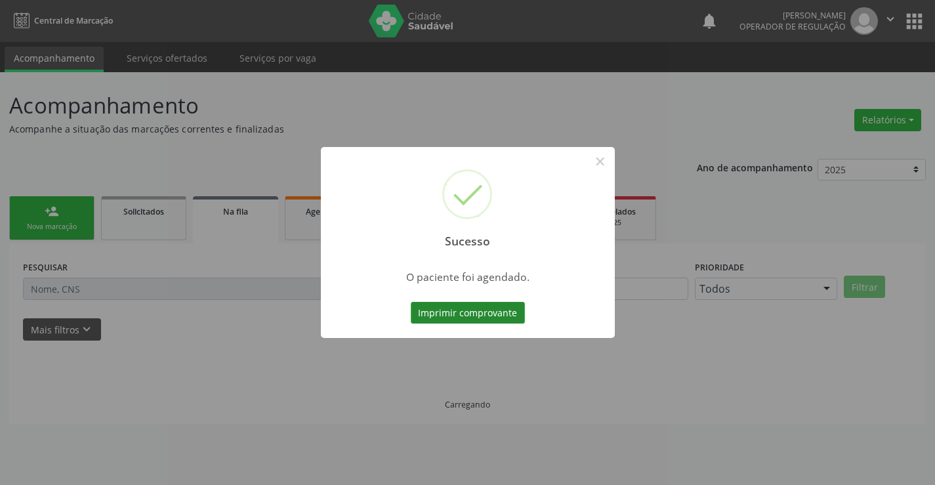
scroll to position [0, 0]
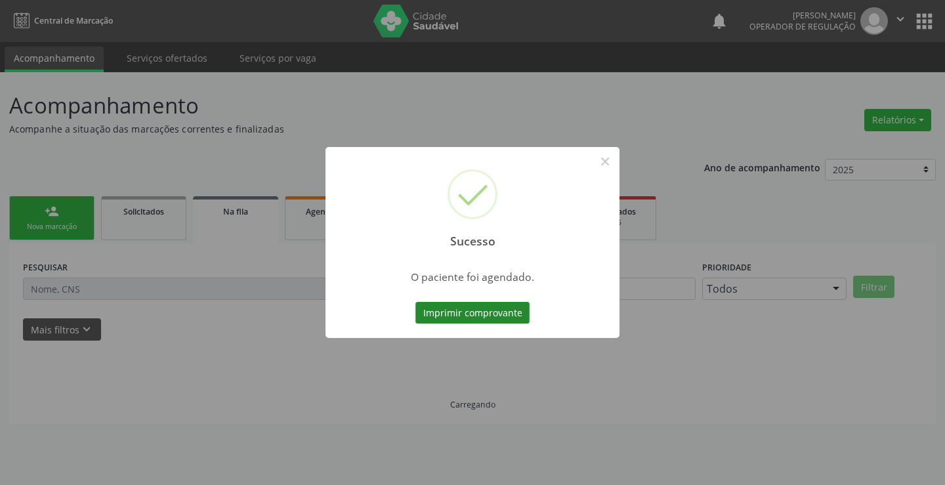
click at [484, 320] on button "Imprimir comprovante" at bounding box center [472, 313] width 114 height 22
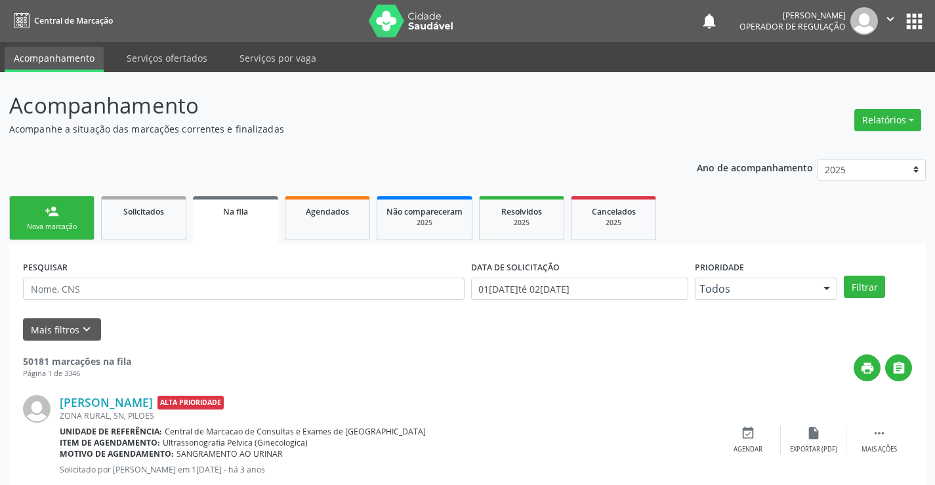
click at [65, 226] on div "Nova marcação" at bounding box center [52, 227] width 66 height 10
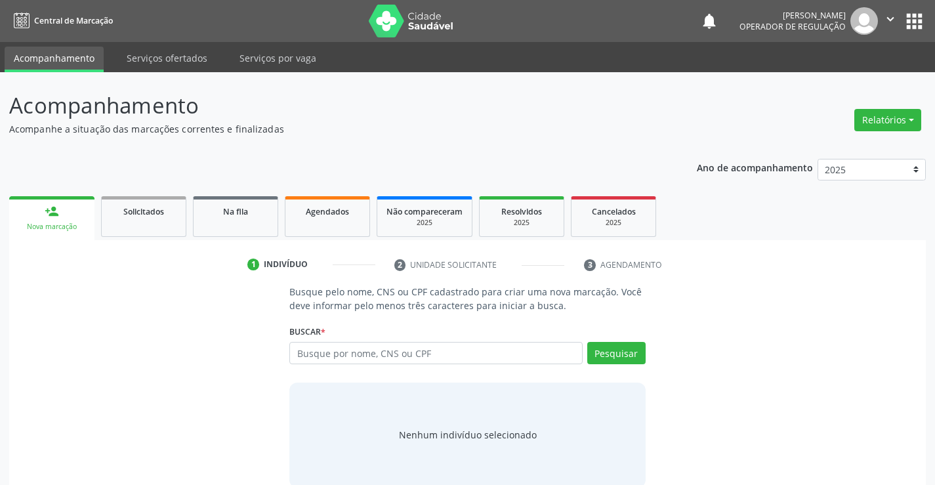
drag, startPoint x: 0, startPoint y: 0, endPoint x: 325, endPoint y: 340, distance: 470.5
click at [325, 340] on label "Buscar *" at bounding box center [307, 331] width 36 height 20
click at [329, 352] on input "text" at bounding box center [435, 353] width 293 height 22
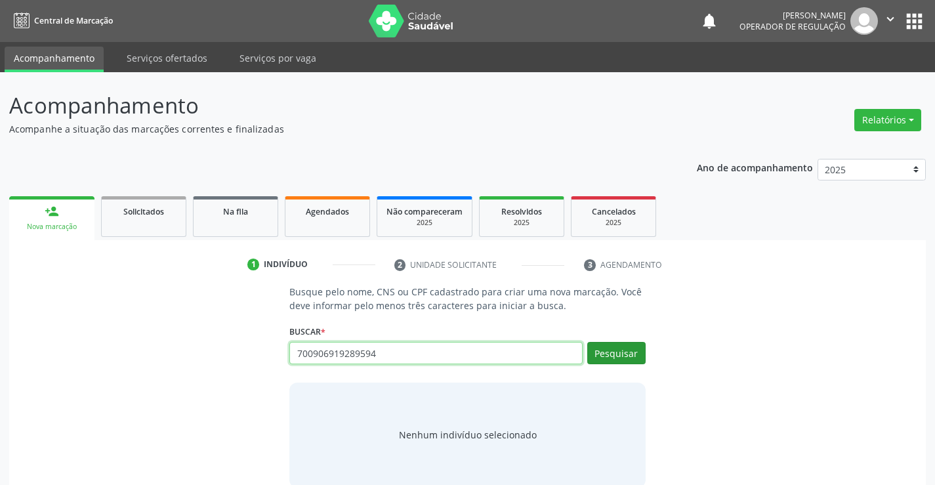
type input "700906919289594"
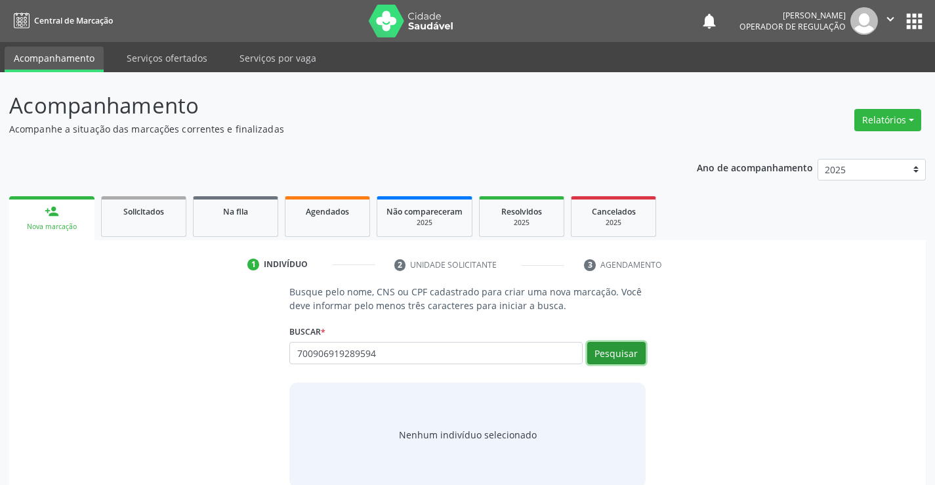
click at [621, 351] on button "Pesquisar" at bounding box center [616, 353] width 58 height 22
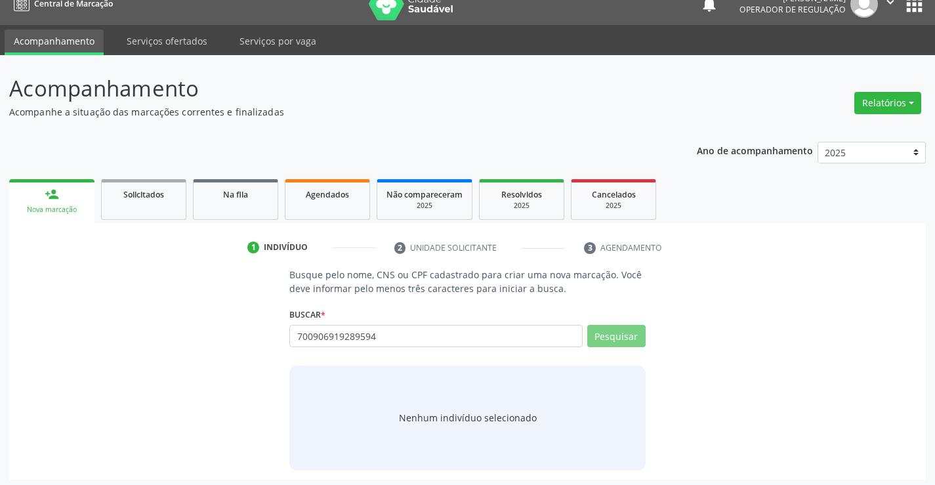
scroll to position [21, 0]
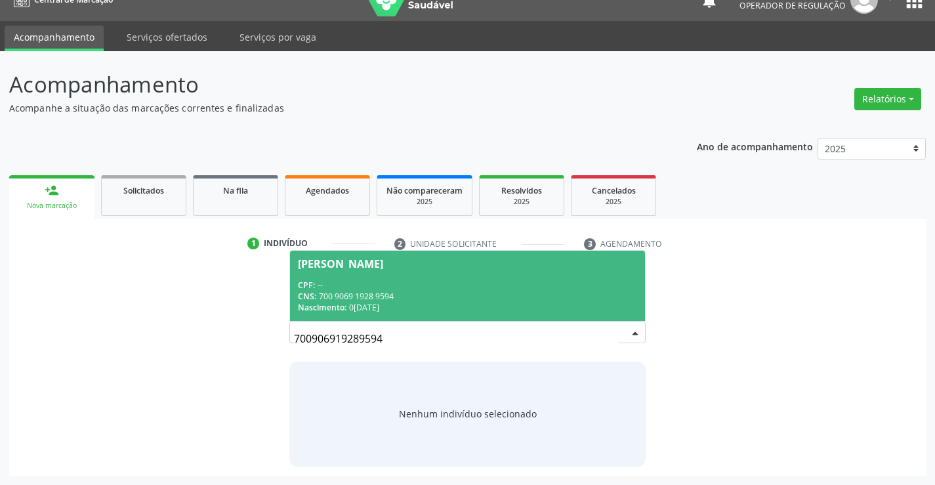
click at [469, 302] on div "Nascimento: 04[DATE]" at bounding box center [467, 307] width 339 height 11
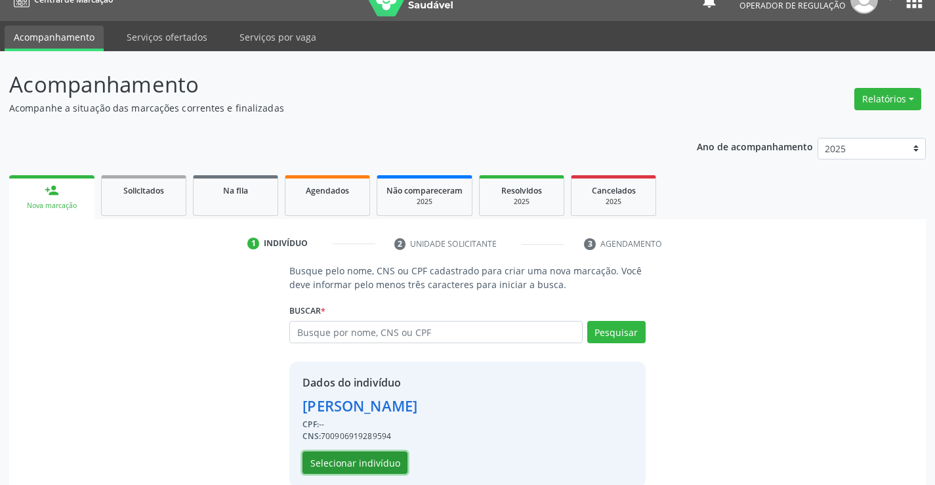
click at [358, 453] on button "Selecionar indivíduo" at bounding box center [354, 462] width 105 height 22
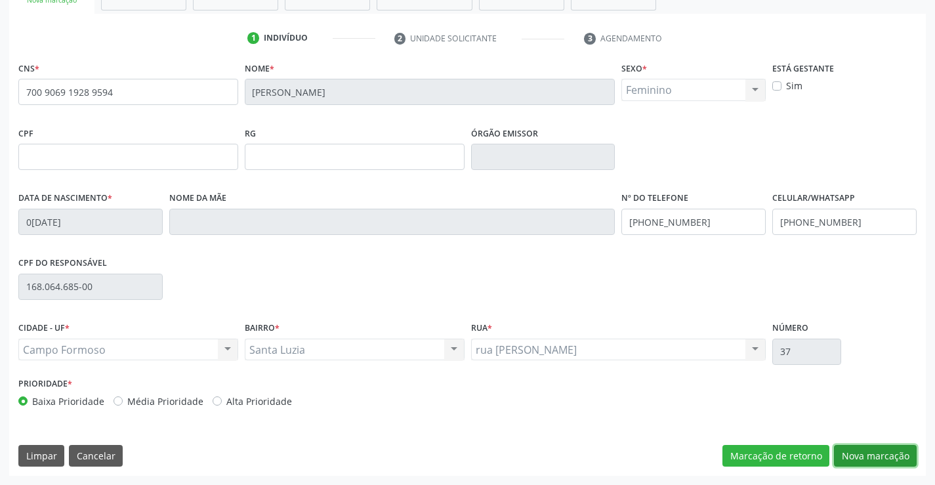
click at [914, 461] on button "Nova marcação" at bounding box center [875, 456] width 83 height 22
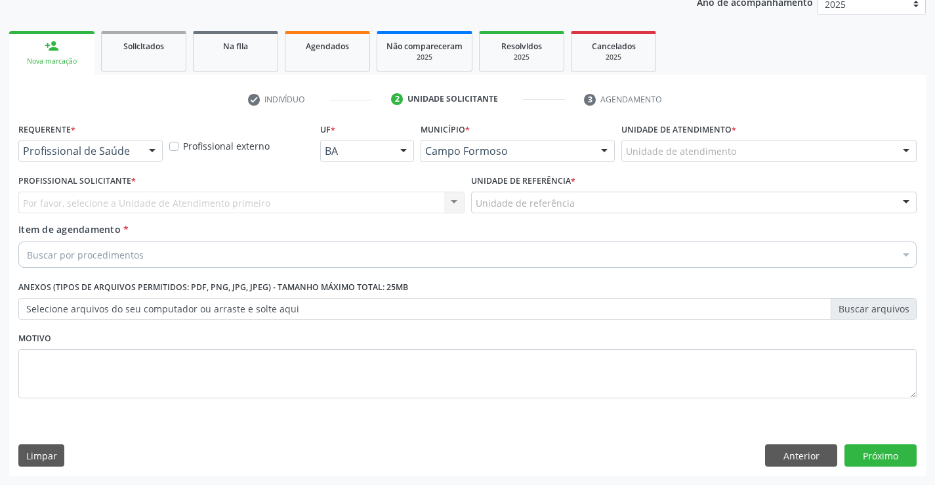
scroll to position [165, 0]
click at [152, 160] on div at bounding box center [152, 151] width 20 height 22
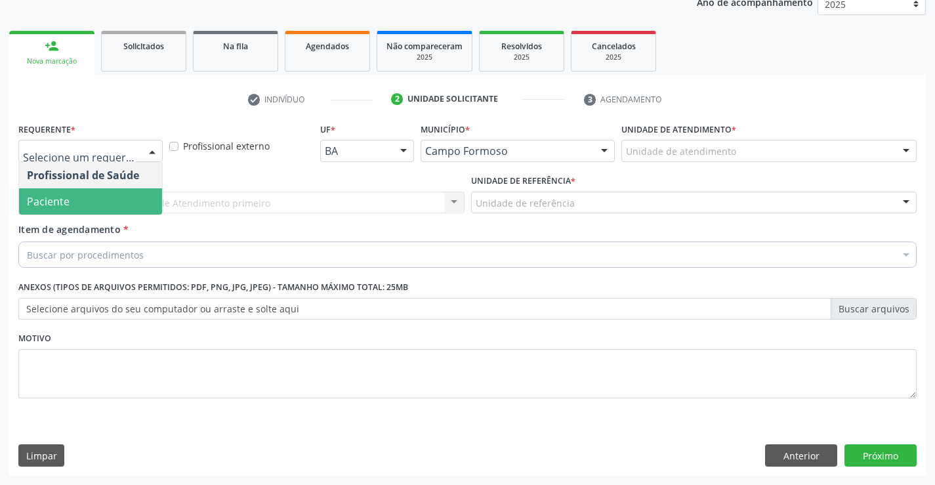
click at [68, 201] on span "Paciente" at bounding box center [48, 201] width 43 height 14
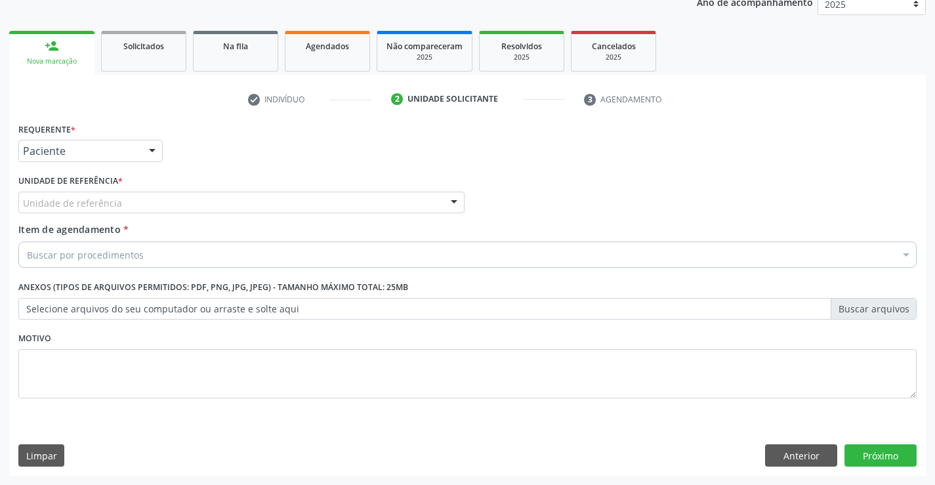
click at [168, 207] on div "Unidade de referência" at bounding box center [241, 203] width 446 height 22
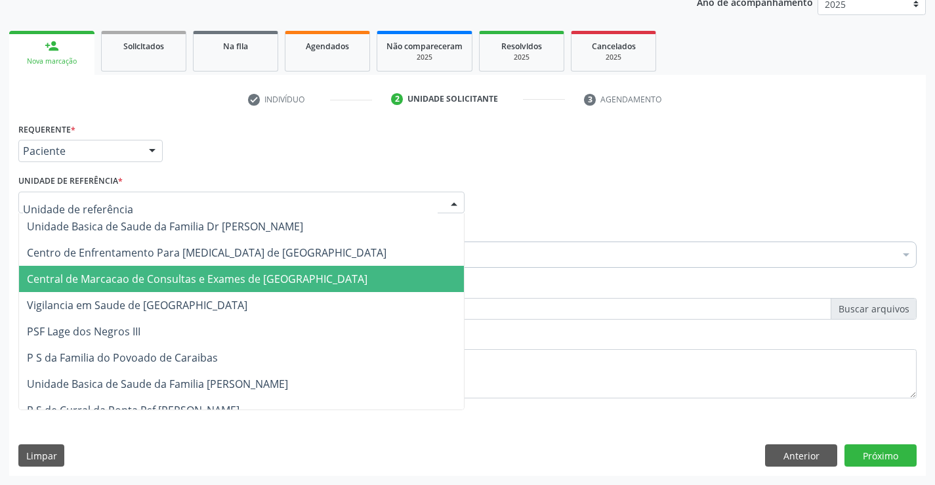
click at [182, 283] on span "Central de Marcacao de Consultas e Exames de [GEOGRAPHIC_DATA]" at bounding box center [197, 279] width 341 height 14
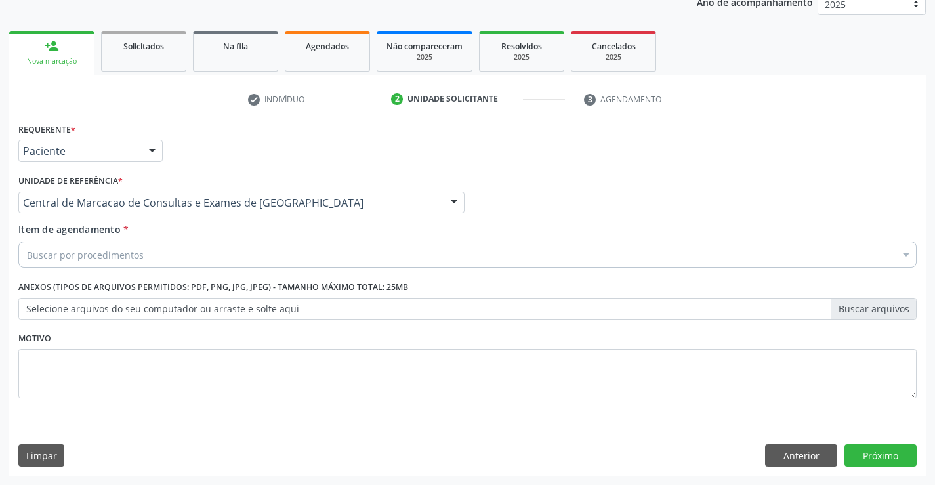
click at [199, 259] on div "Buscar por procedimentos" at bounding box center [467, 254] width 898 height 26
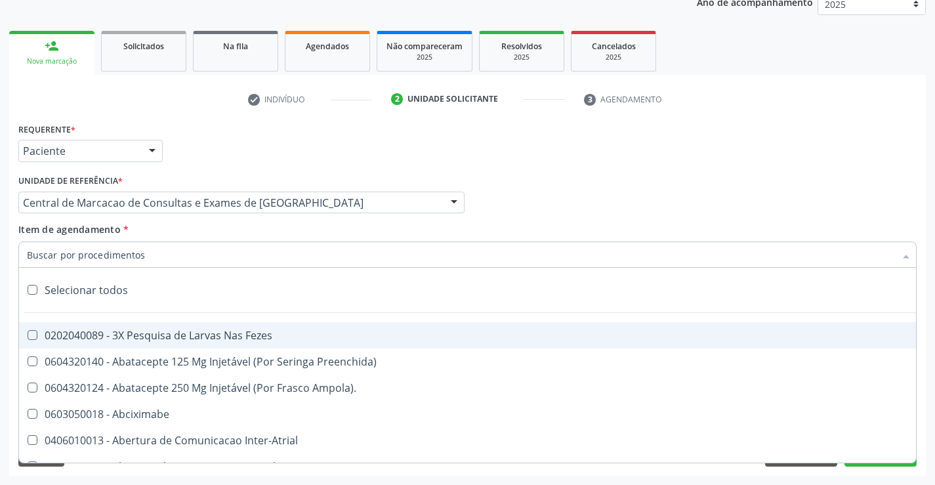
paste input "Ultrassonografia de [PERSON_NAME]"
type input "Ultrassonografia de [PERSON_NAME]"
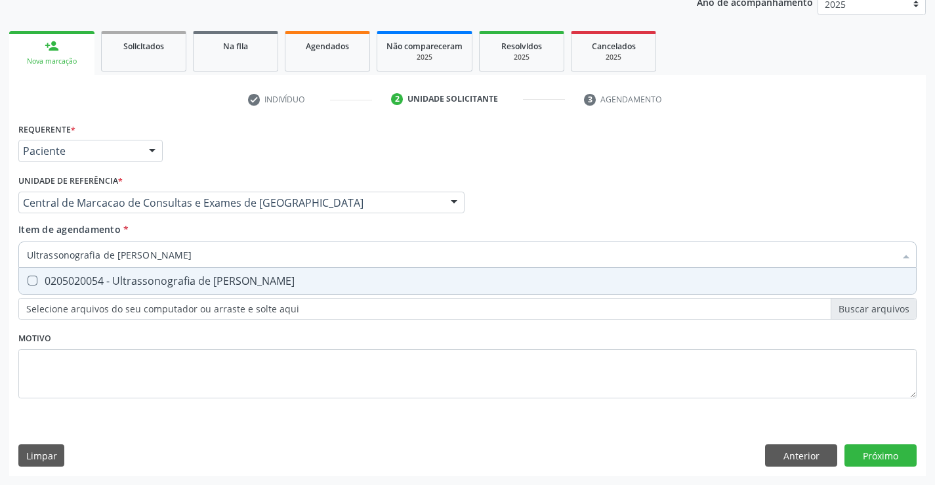
click at [211, 279] on div "0205020054 - Ultrassonografia de [PERSON_NAME]" at bounding box center [467, 281] width 881 height 10
checkbox Urinario "true"
click at [864, 453] on div "Requerente * Paciente Profissional de Saúde Paciente Nenhum resultado encontrad…" at bounding box center [467, 297] width 917 height 356
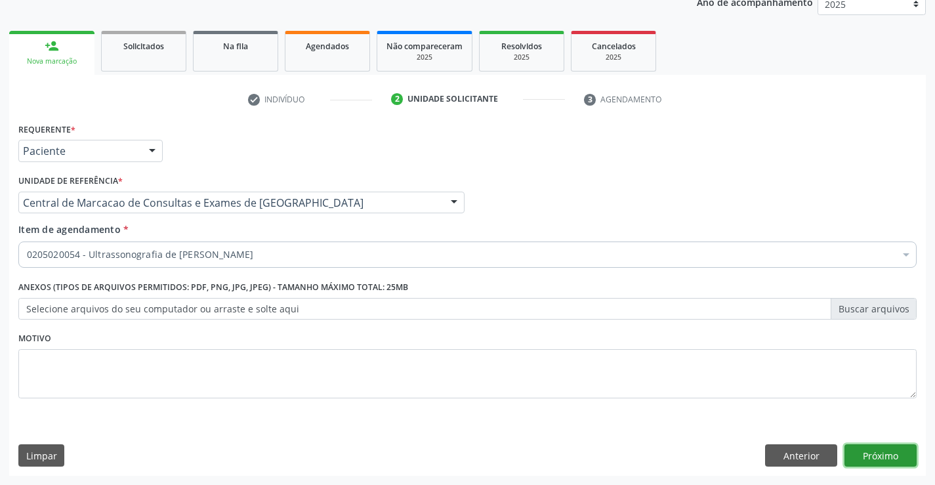
click at [891, 461] on button "Próximo" at bounding box center [880, 455] width 72 height 22
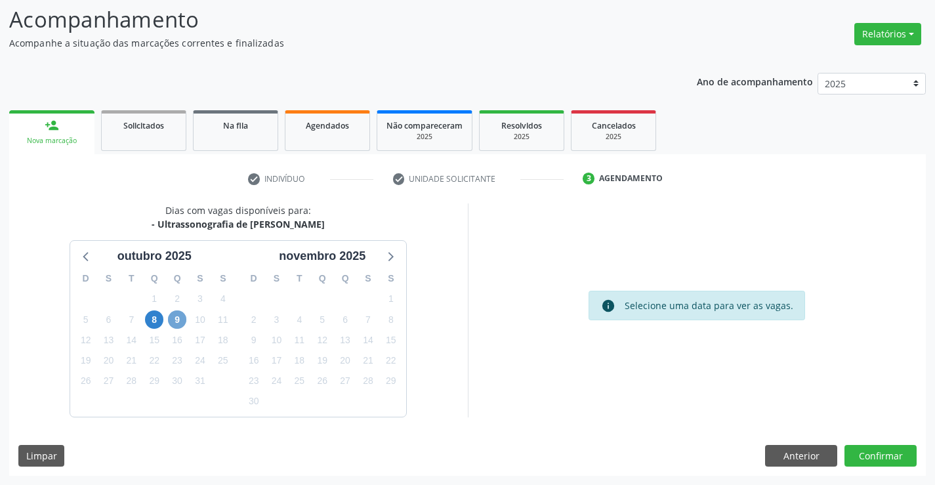
click at [180, 321] on span "9" at bounding box center [177, 319] width 18 height 18
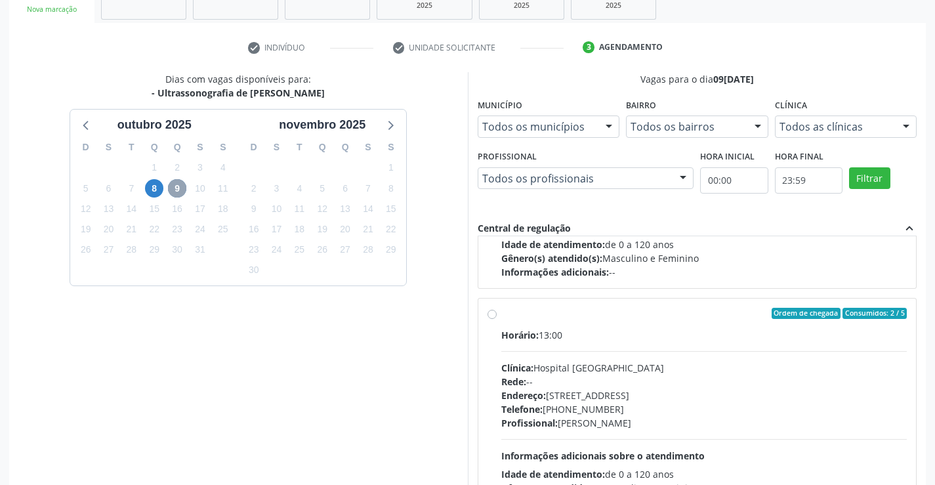
scroll to position [173, 0]
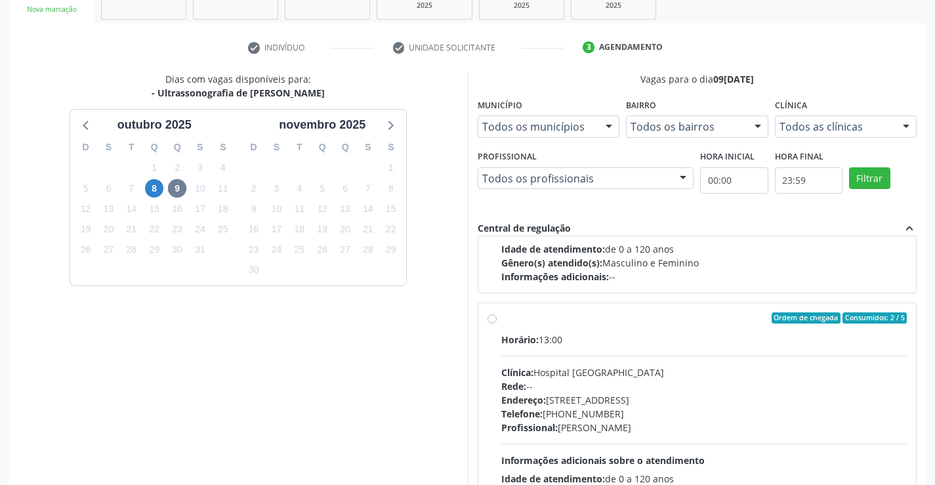
click at [516, 373] on span "Clínica:" at bounding box center [517, 372] width 32 height 12
click at [497, 324] on input "Ordem de chegada Consumidos: 2 / 5 Horário: 13:00 Clínica: Hospital [GEOGRAPHIC…" at bounding box center [491, 318] width 9 height 12
radio input "true"
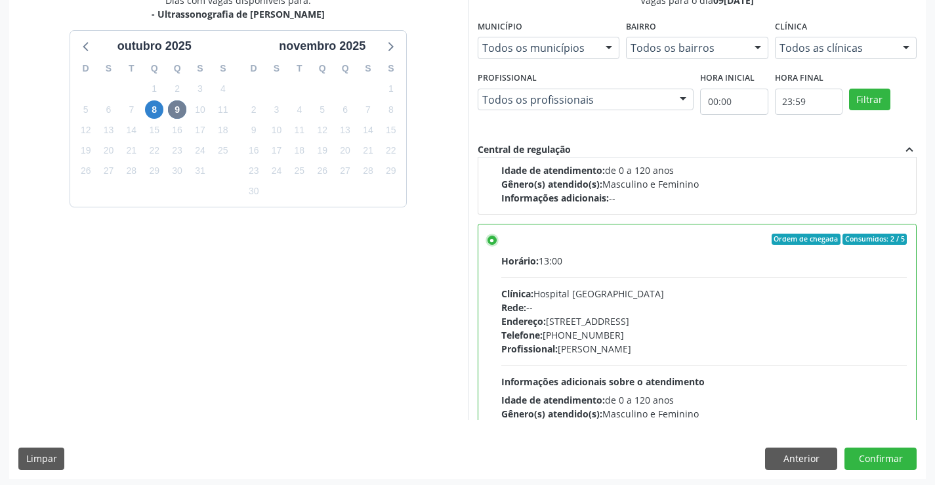
scroll to position [299, 0]
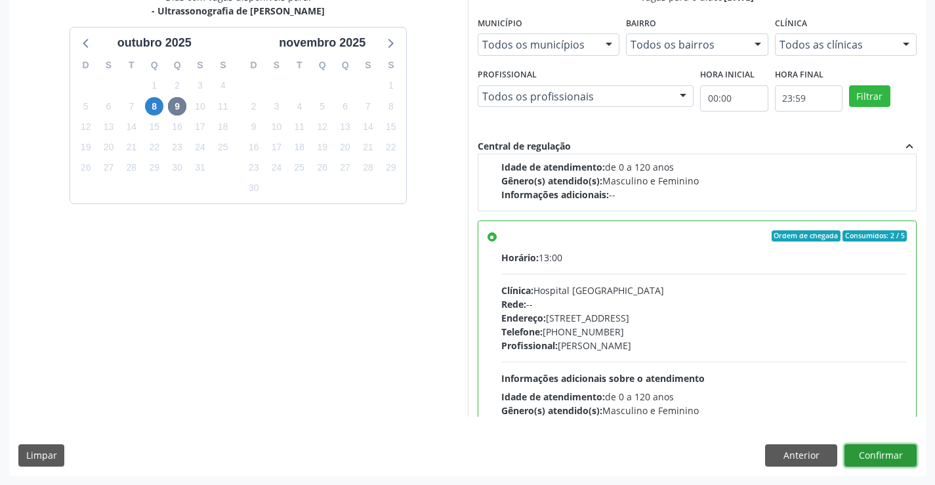
click at [879, 458] on button "Confirmar" at bounding box center [880, 455] width 72 height 22
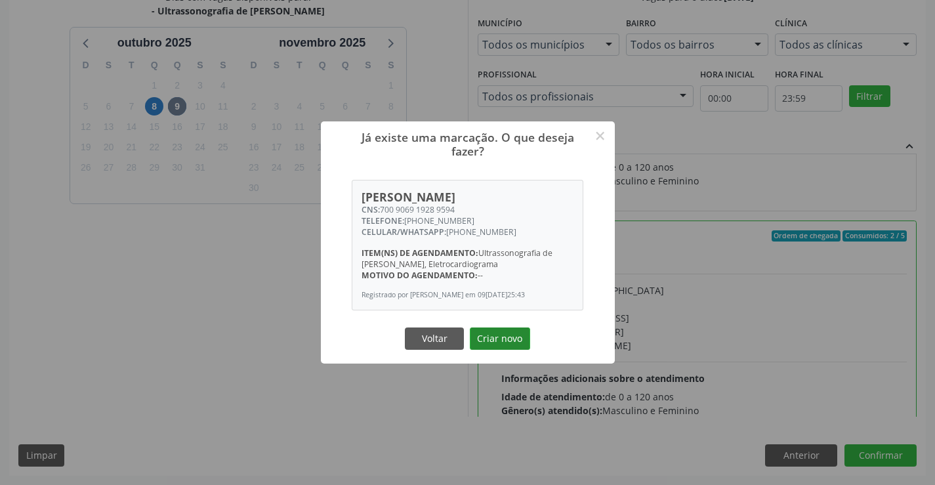
click at [474, 342] on button "Criar novo" at bounding box center [500, 338] width 60 height 22
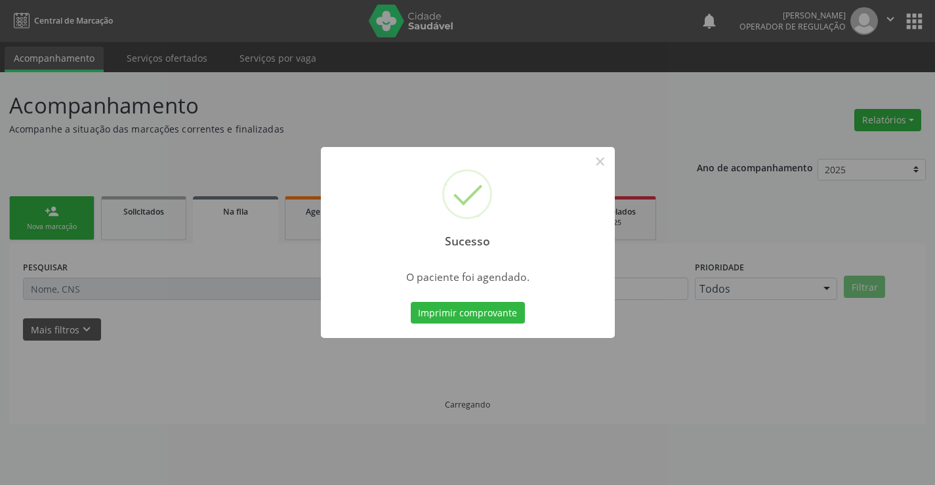
scroll to position [0, 0]
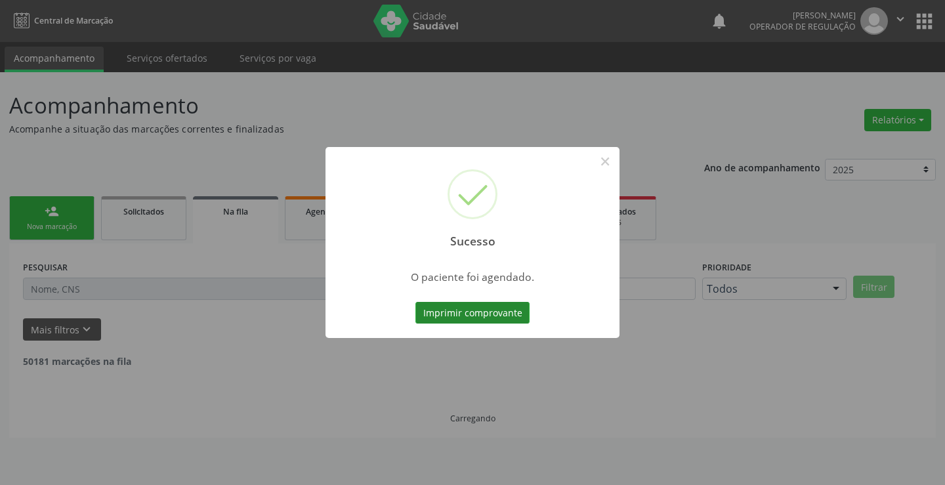
click at [494, 310] on button "Imprimir comprovante" at bounding box center [472, 313] width 114 height 22
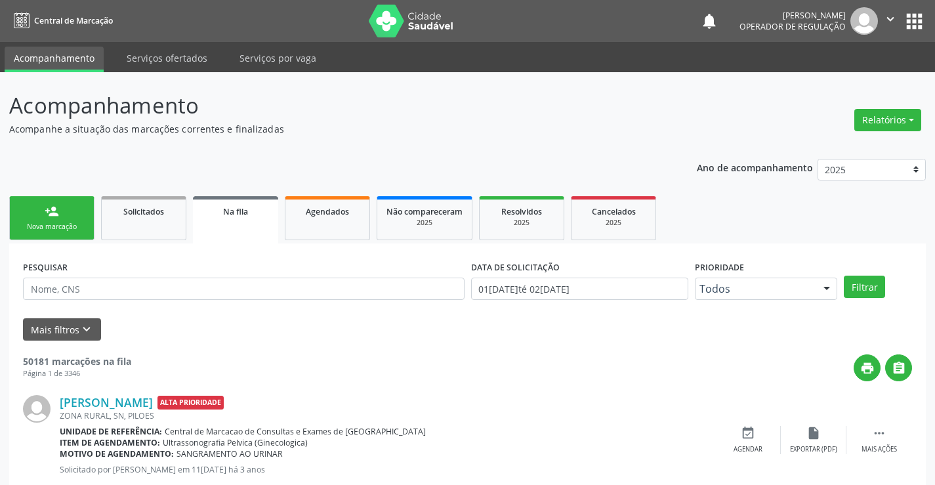
click at [81, 222] on div "Nova marcação" at bounding box center [52, 227] width 66 height 10
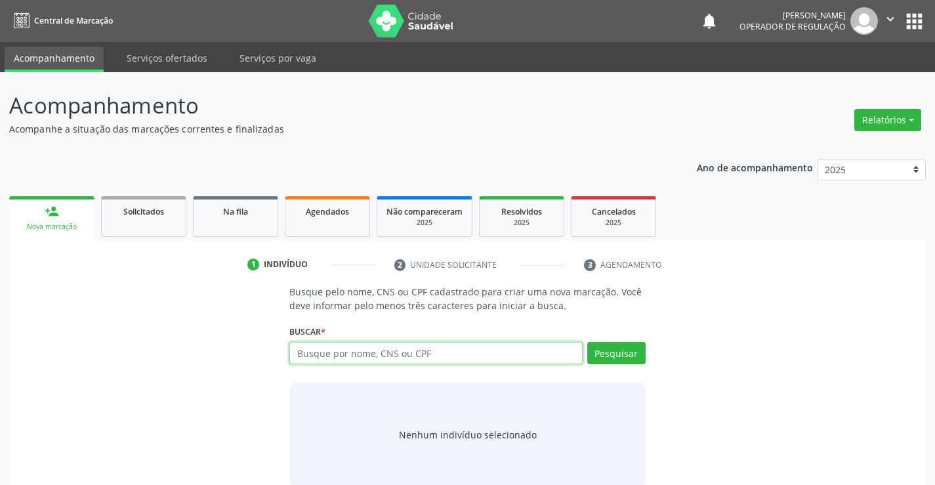
click at [324, 348] on input "text" at bounding box center [435, 353] width 293 height 22
type input "703608017350736"
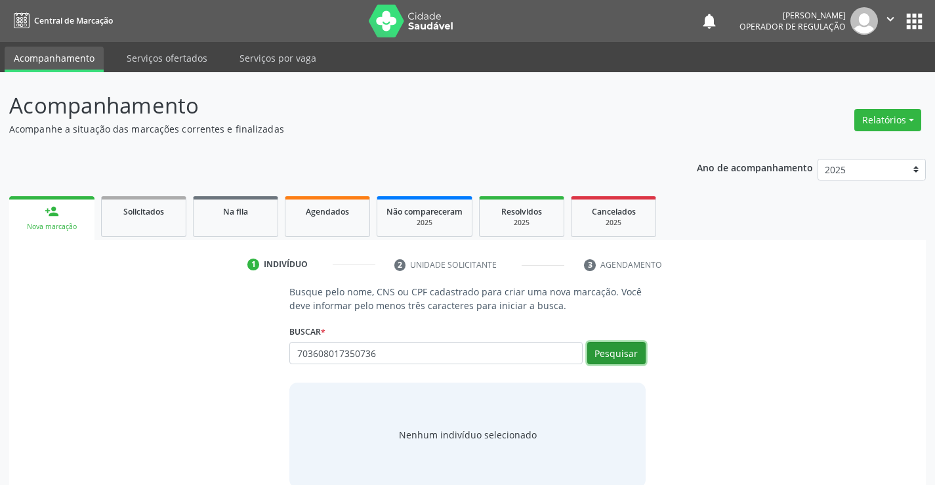
click at [626, 354] on button "Pesquisar" at bounding box center [616, 353] width 58 height 22
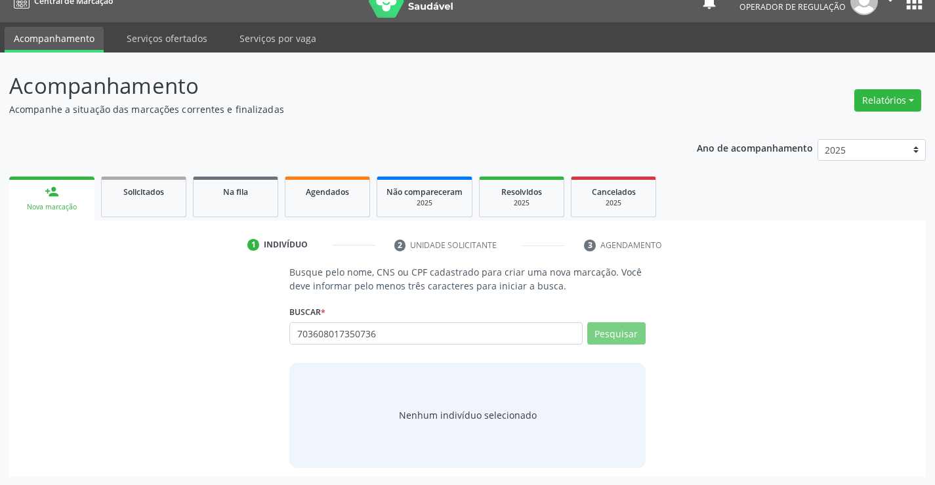
scroll to position [21, 0]
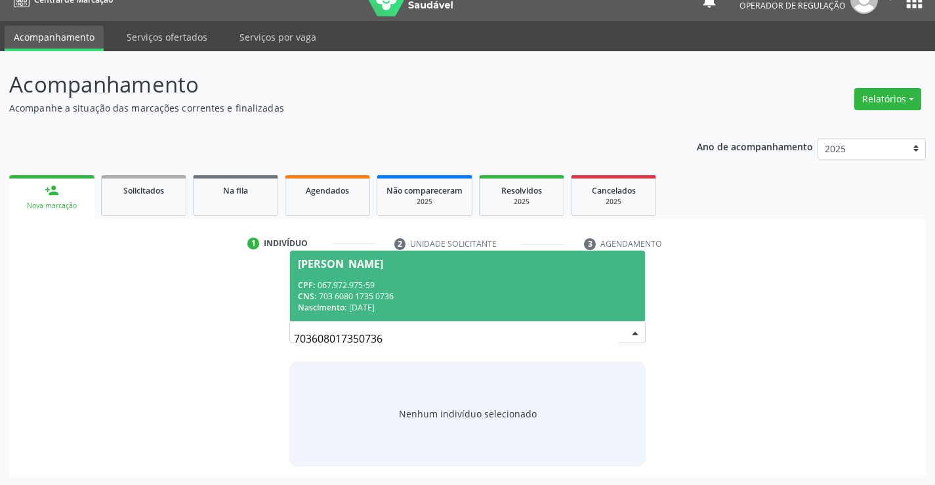
click at [362, 251] on span "[PERSON_NAME] CPF: 067.972.975-59 CNS: 703 6080 1735 0736 Nascimento: 0[DATE]" at bounding box center [467, 286] width 354 height 70
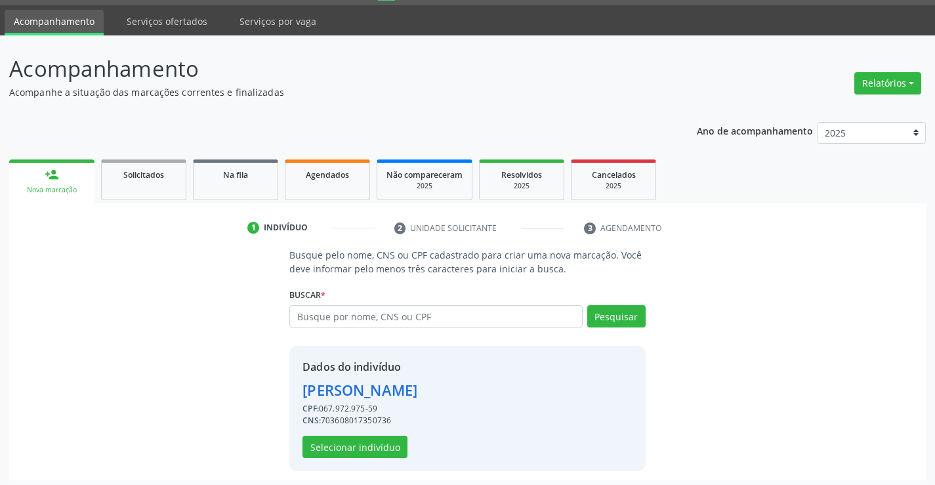
scroll to position [41, 0]
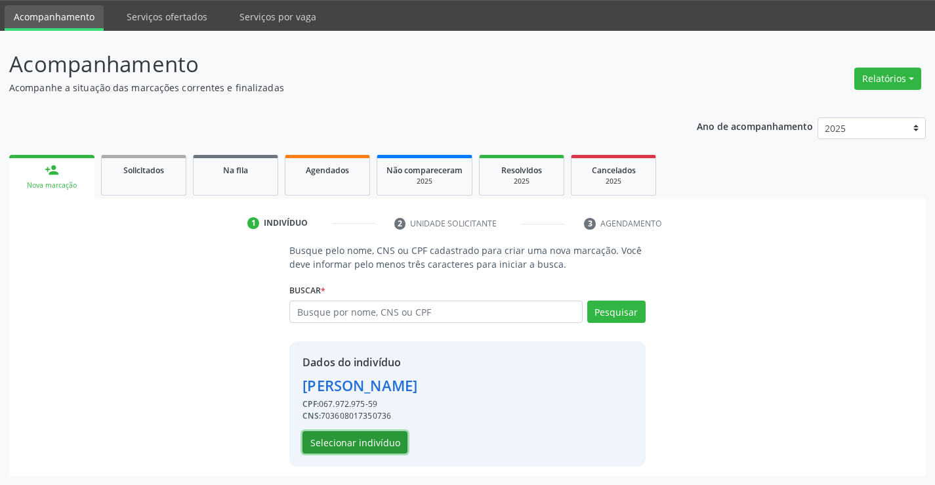
click at [365, 432] on button "Selecionar indivíduo" at bounding box center [354, 442] width 105 height 22
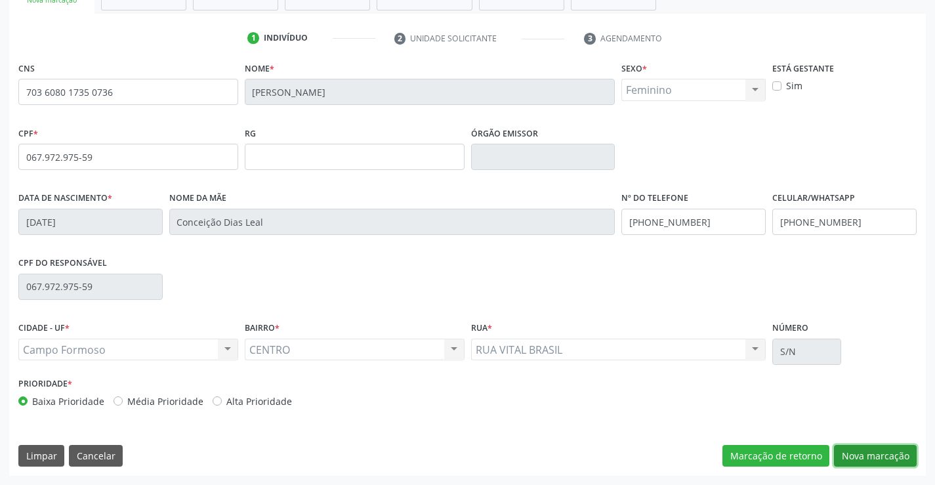
click at [888, 447] on button "Nova marcação" at bounding box center [875, 456] width 83 height 22
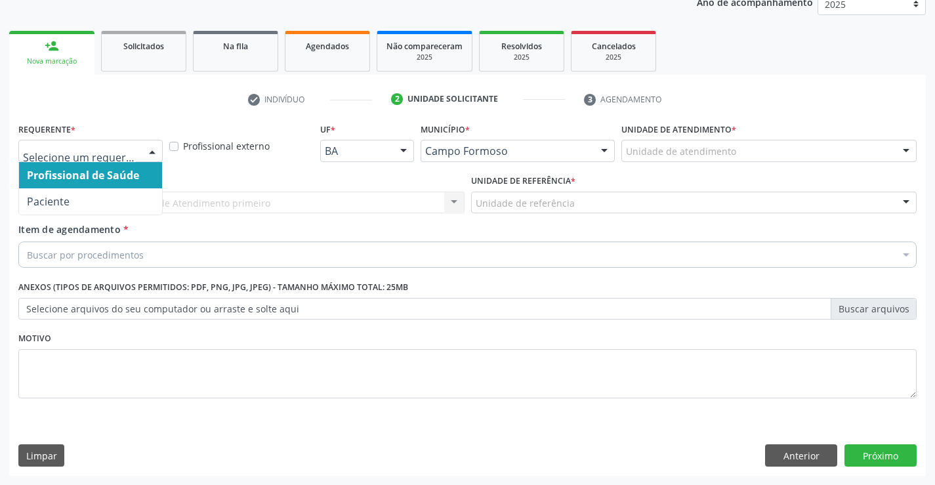
click at [142, 161] on div "Profissional de Saúde Paciente Nenhum resultado encontrado para: " " Não há nen…" at bounding box center [90, 151] width 144 height 22
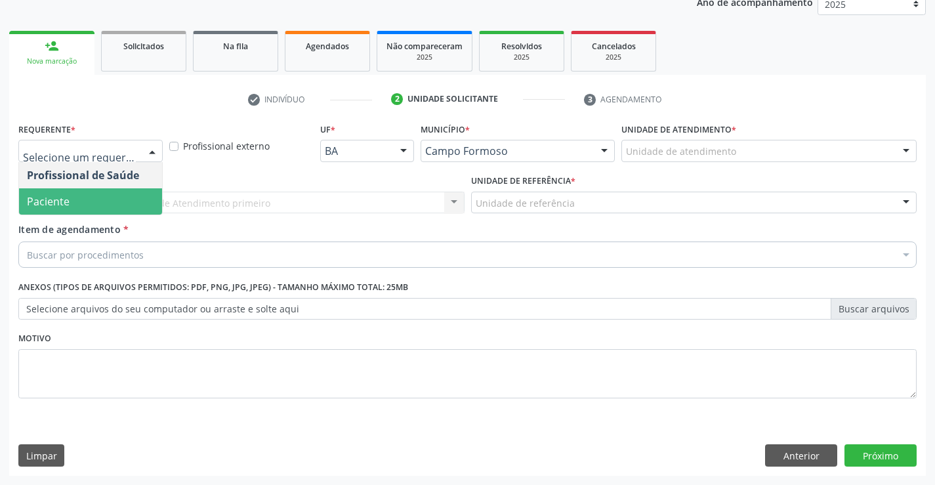
click at [117, 204] on span "Paciente" at bounding box center [90, 201] width 143 height 26
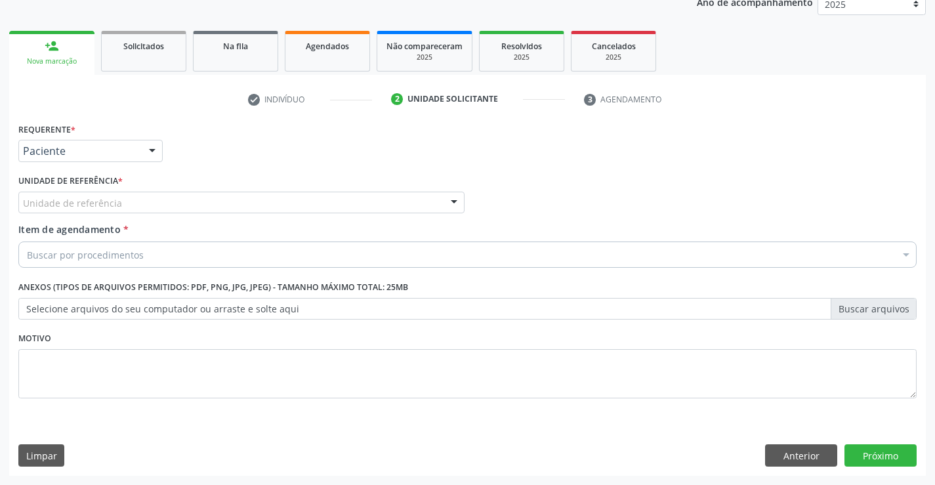
click at [226, 201] on div "Unidade de referência" at bounding box center [241, 203] width 446 height 22
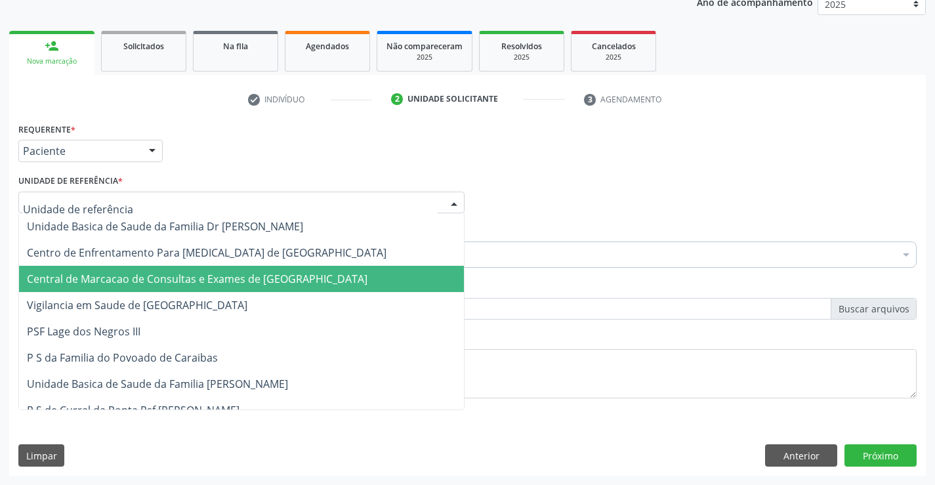
click at [218, 280] on span "Central de Marcacao de Consultas e Exames de [GEOGRAPHIC_DATA]" at bounding box center [197, 279] width 341 height 14
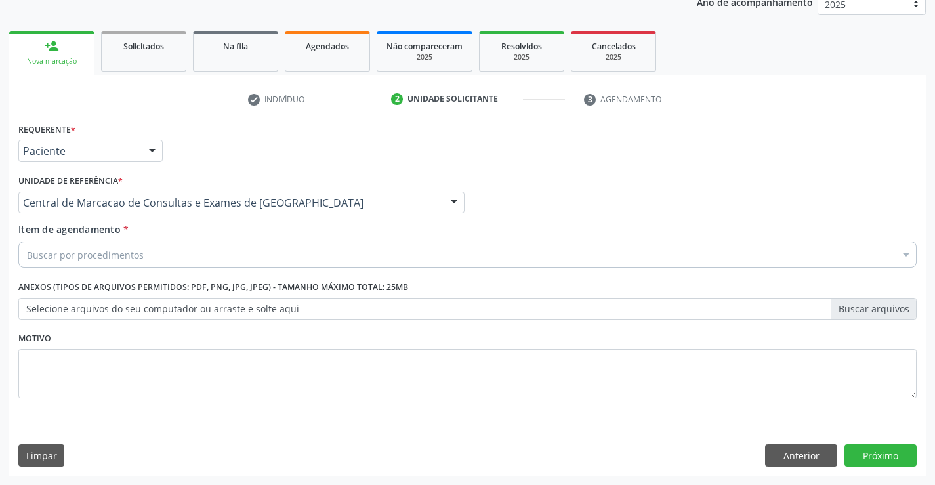
click at [238, 252] on div "Buscar por procedimentos" at bounding box center [467, 254] width 898 height 26
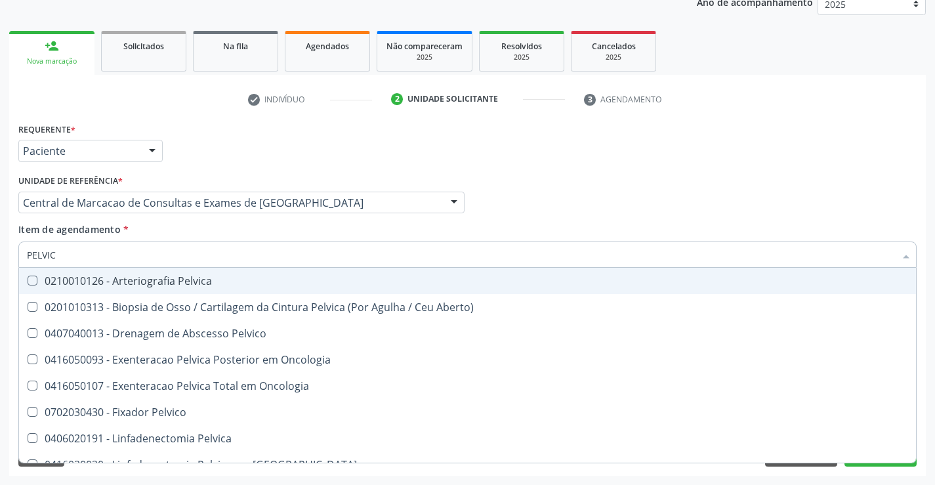
type input "PELVICA"
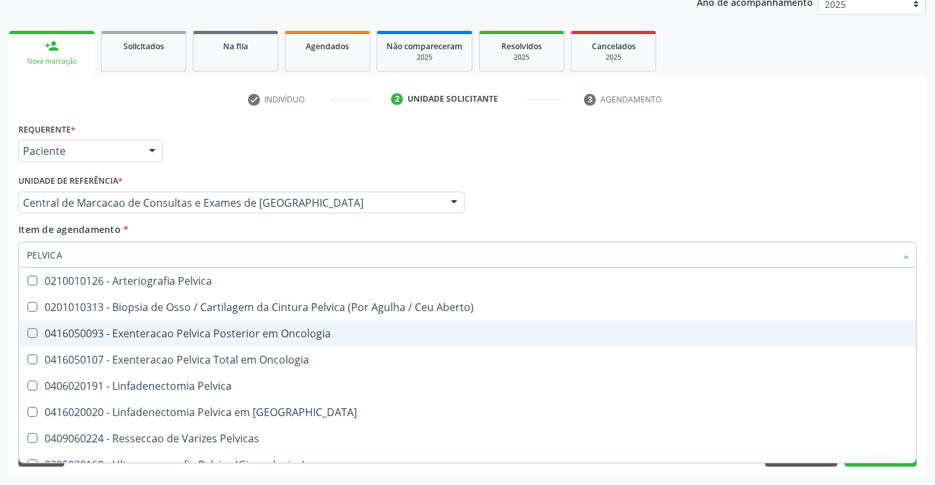
scroll to position [15, 0]
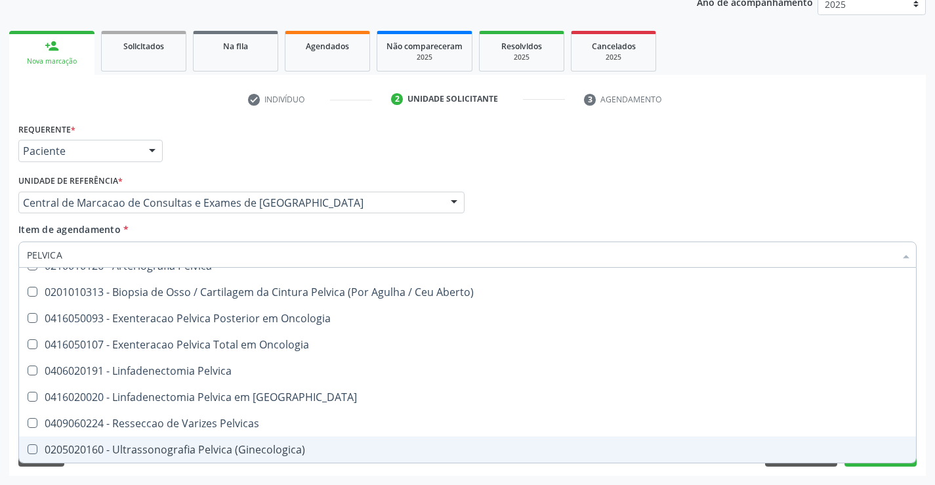
click at [234, 444] on div "0205020160 - Ultrassonografia Pelvica (Ginecologica)" at bounding box center [467, 449] width 881 height 10
checkbox \(Ginecologica\) "true"
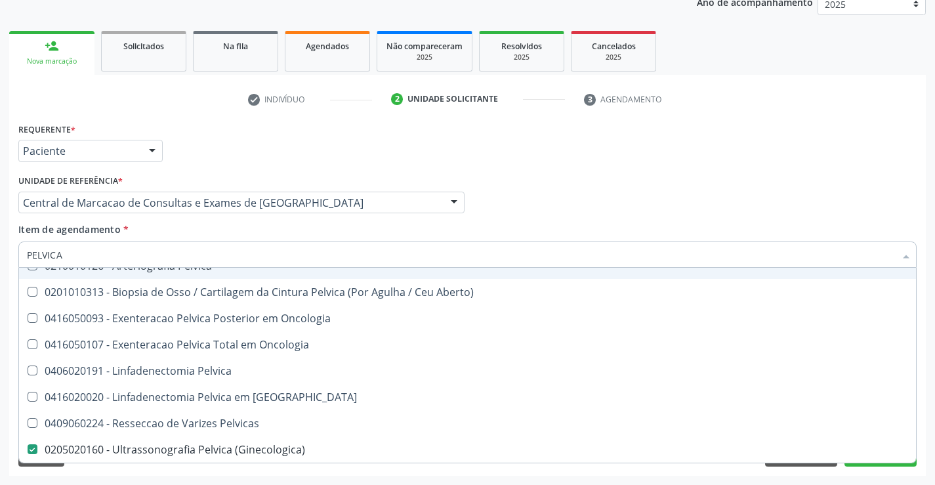
click at [583, 221] on div "Profissional Solicitante Por favor, selecione a Unidade de Atendimento primeiro…" at bounding box center [467, 196] width 905 height 51
checkbox Aberto\) "true"
checkbox \(Ginecologica\) "false"
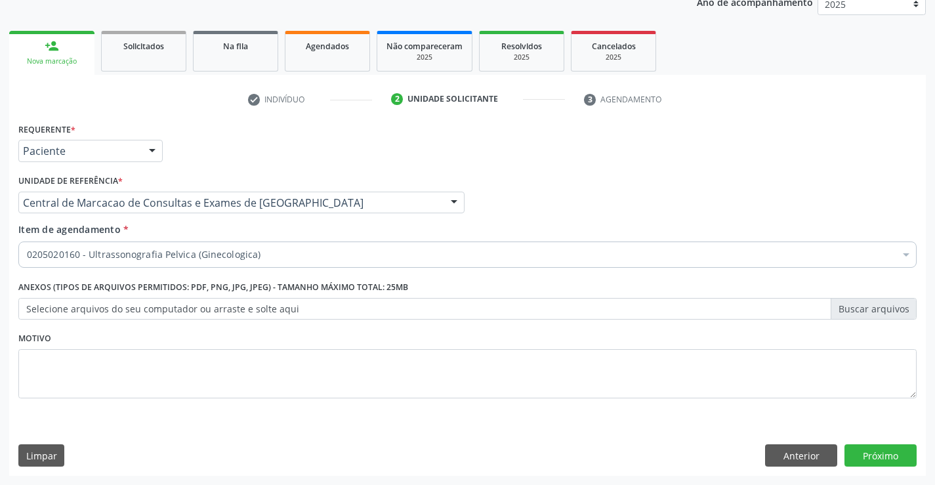
scroll to position [0, 0]
click at [875, 449] on button "Próximo" at bounding box center [880, 455] width 72 height 22
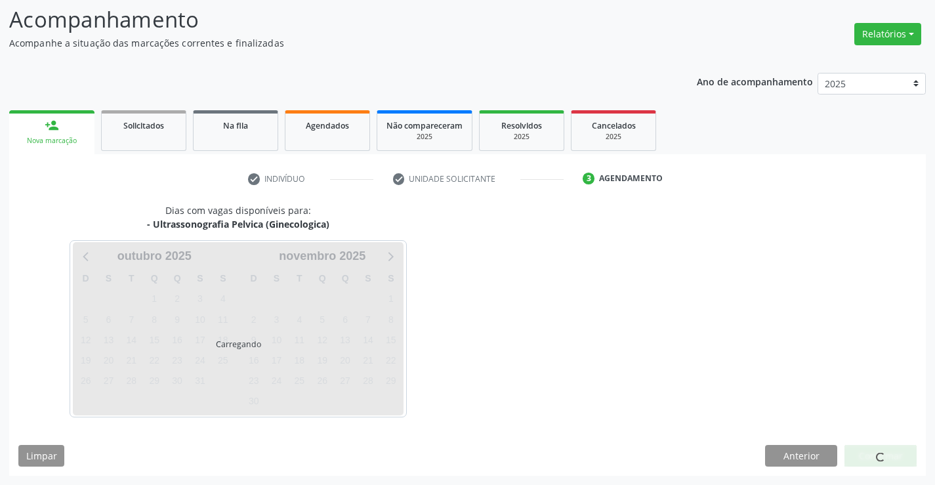
scroll to position [86, 0]
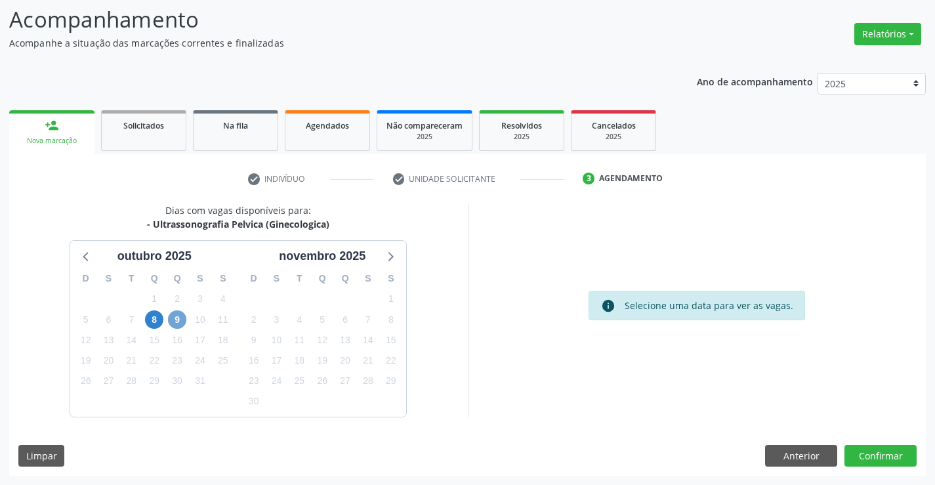
click at [180, 321] on span "9" at bounding box center [177, 319] width 18 height 18
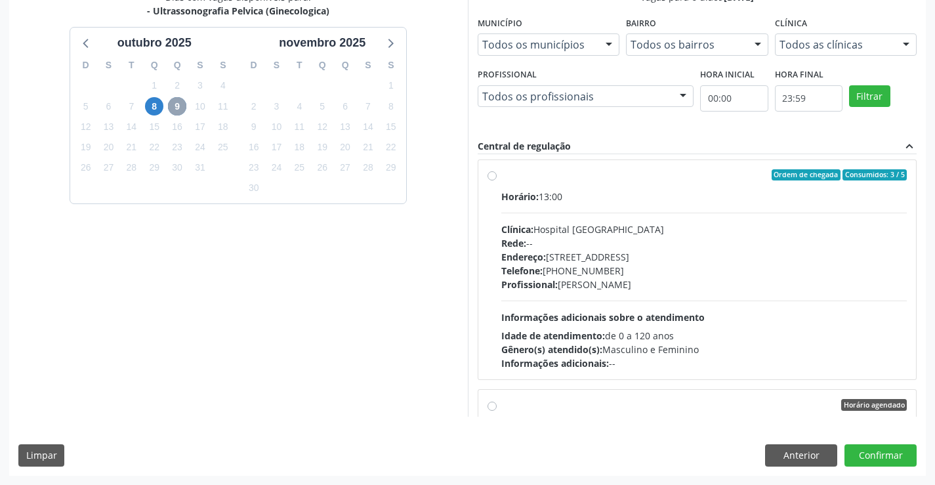
scroll to position [229, 0]
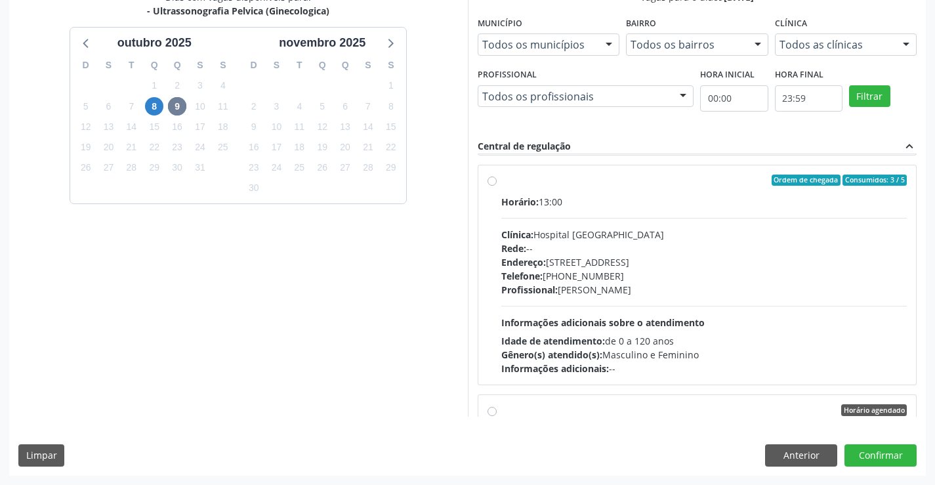
click at [639, 270] on div "Telefone: [PHONE_NUMBER]" at bounding box center [704, 276] width 406 height 14
click at [497, 186] on input "Ordem de chegada Consumidos: 3 / 5 Horário: 13:00 Clínica: Hospital [GEOGRAPHIC…" at bounding box center [491, 181] width 9 height 12
radio input "true"
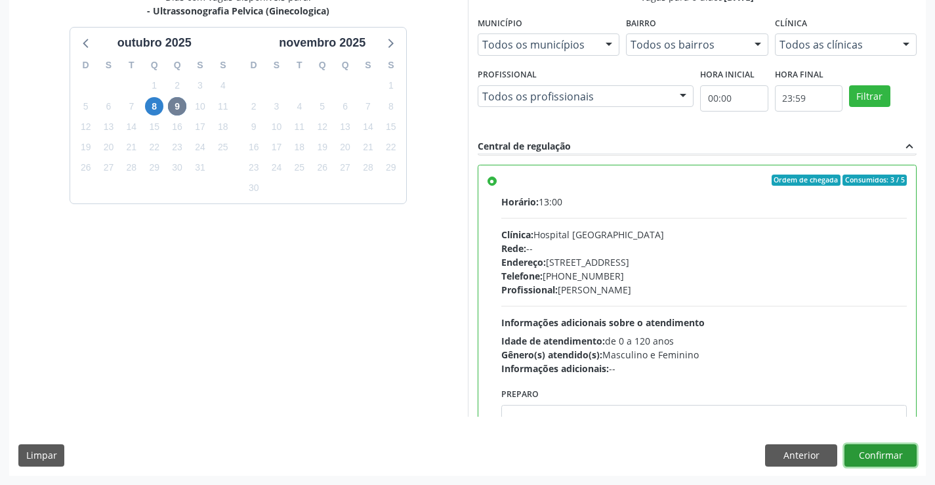
click at [866, 458] on button "Confirmar" at bounding box center [880, 455] width 72 height 22
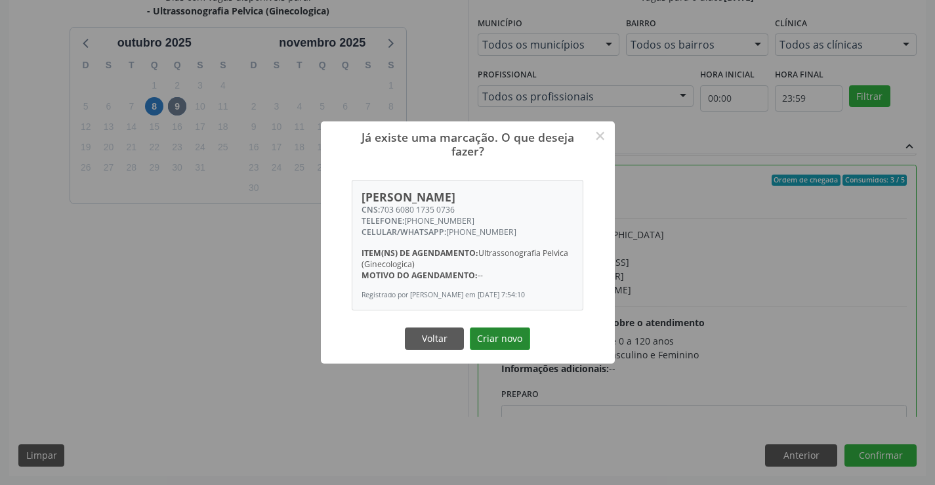
click at [495, 345] on button "Criar novo" at bounding box center [500, 338] width 60 height 22
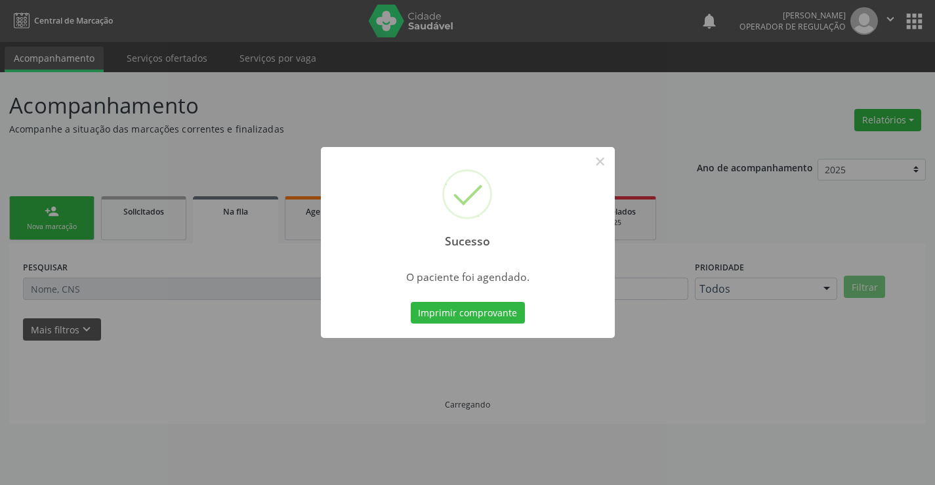
scroll to position [0, 0]
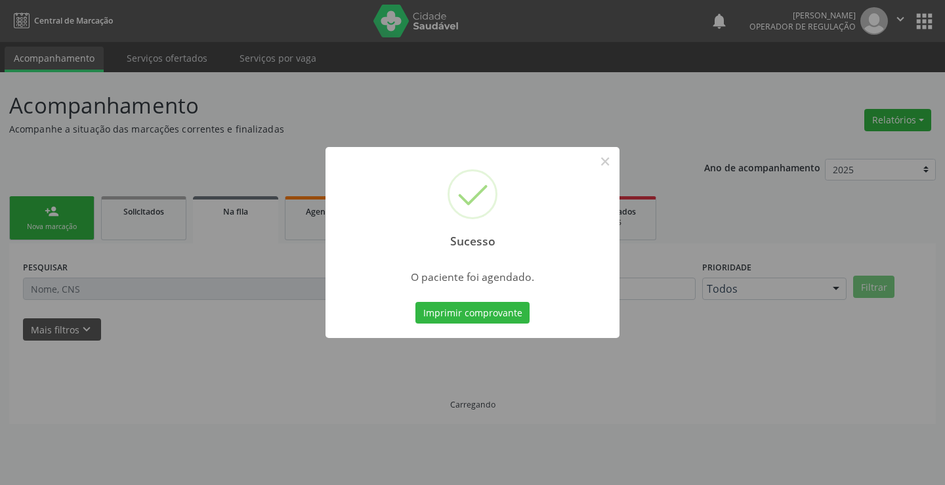
click at [485, 300] on div "Imprimir comprovante Cancel" at bounding box center [473, 313] width 120 height 28
click at [477, 305] on button "Imprimir comprovante" at bounding box center [472, 313] width 114 height 22
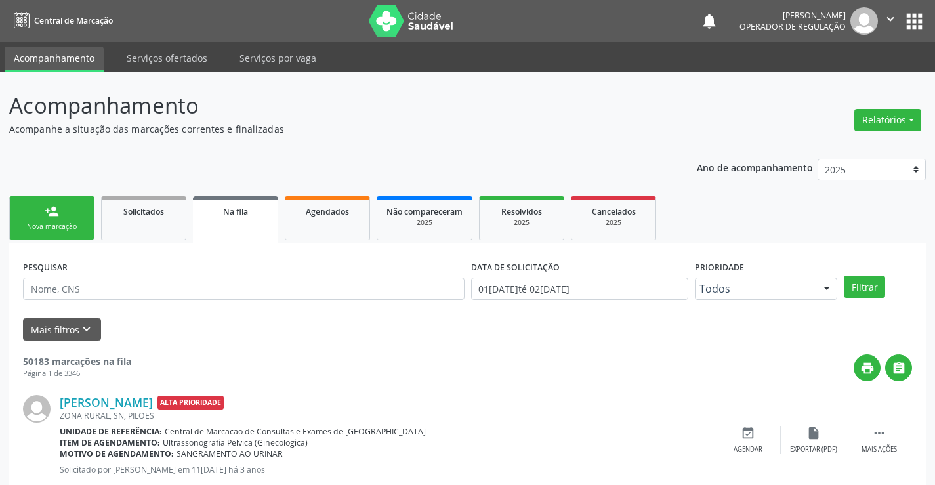
click at [56, 210] on div "person_add" at bounding box center [52, 211] width 14 height 14
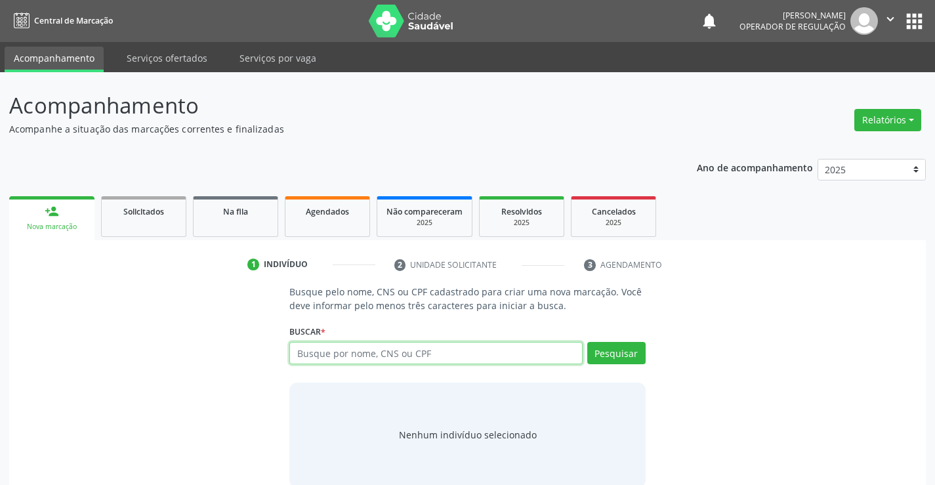
click at [337, 361] on input "text" at bounding box center [435, 353] width 293 height 22
click at [383, 348] on input "text" at bounding box center [435, 353] width 293 height 22
type input "700607994277364"
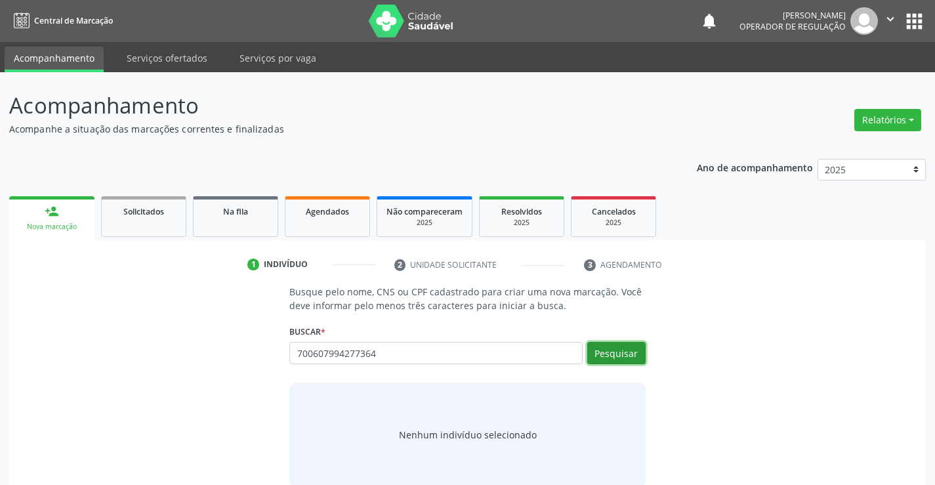
click at [604, 361] on button "Pesquisar" at bounding box center [616, 353] width 58 height 22
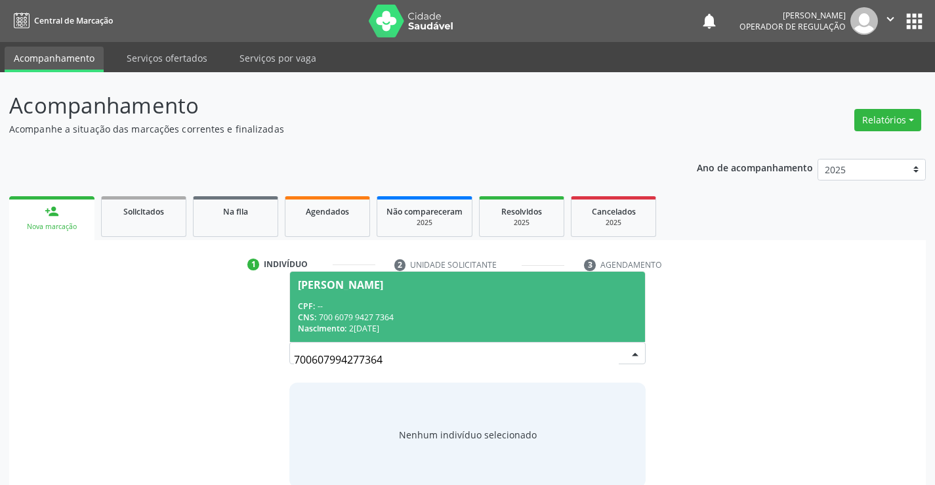
click at [327, 288] on div "[PERSON_NAME]" at bounding box center [340, 284] width 85 height 10
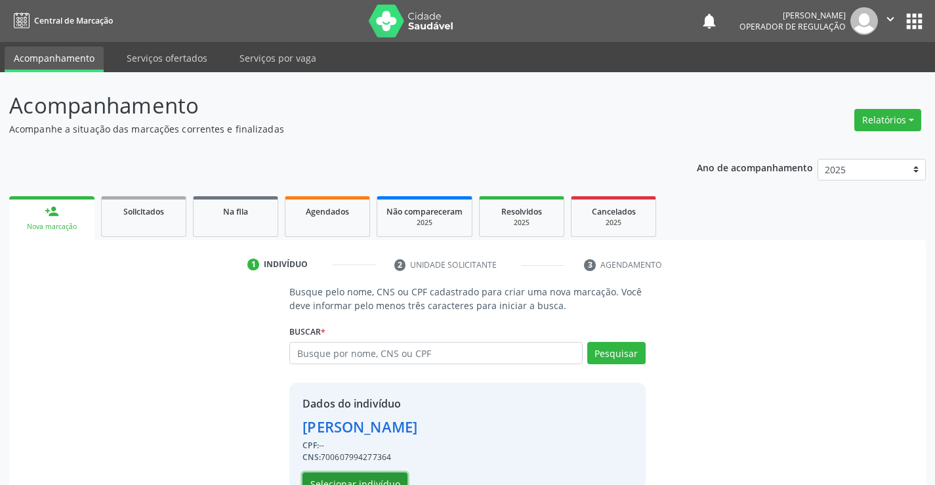
click at [371, 475] on button "Selecionar indivíduo" at bounding box center [354, 483] width 105 height 22
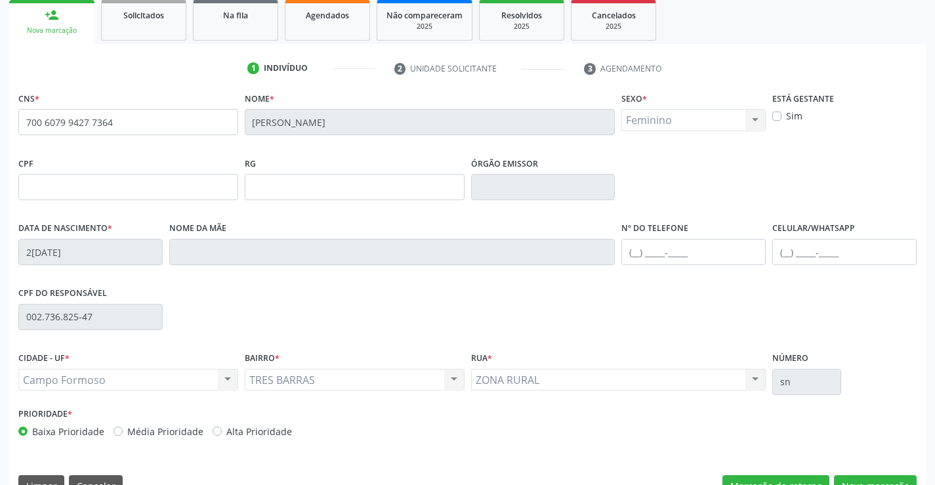
scroll to position [197, 0]
click at [875, 476] on button "Nova marcação" at bounding box center [875, 485] width 83 height 22
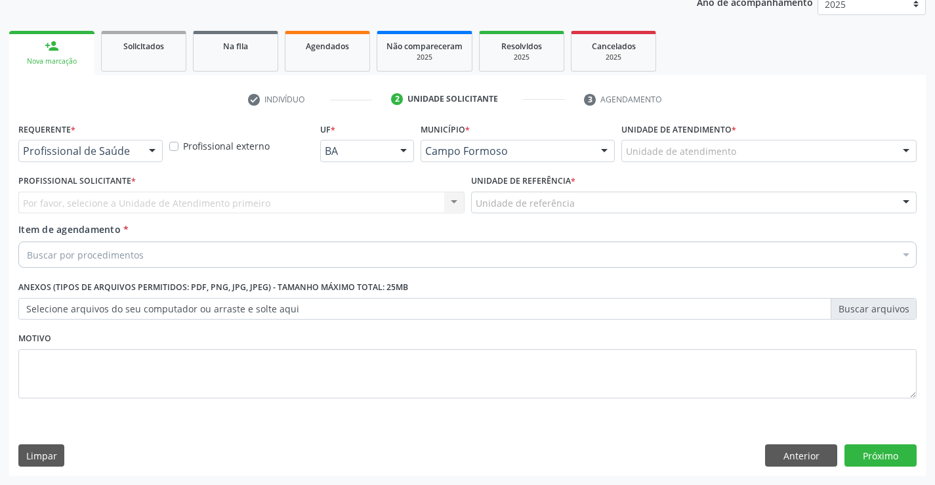
scroll to position [165, 0]
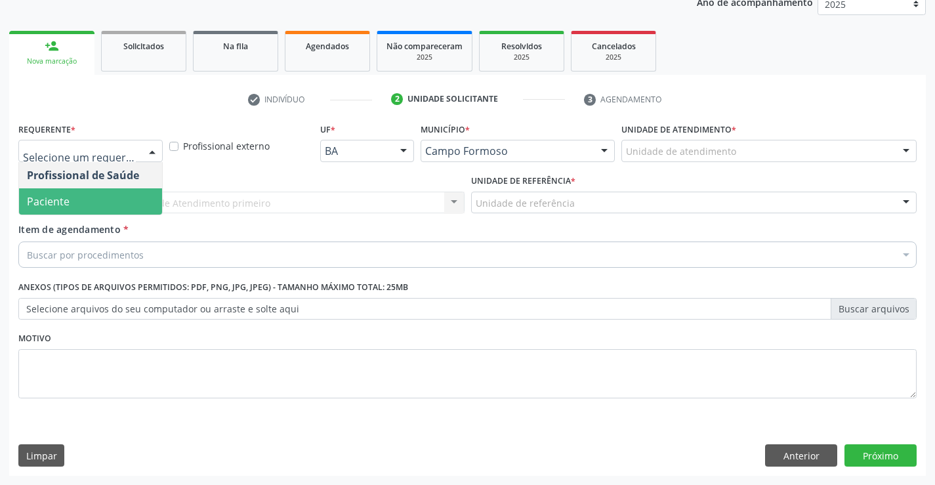
click at [124, 199] on span "Paciente" at bounding box center [90, 201] width 143 height 26
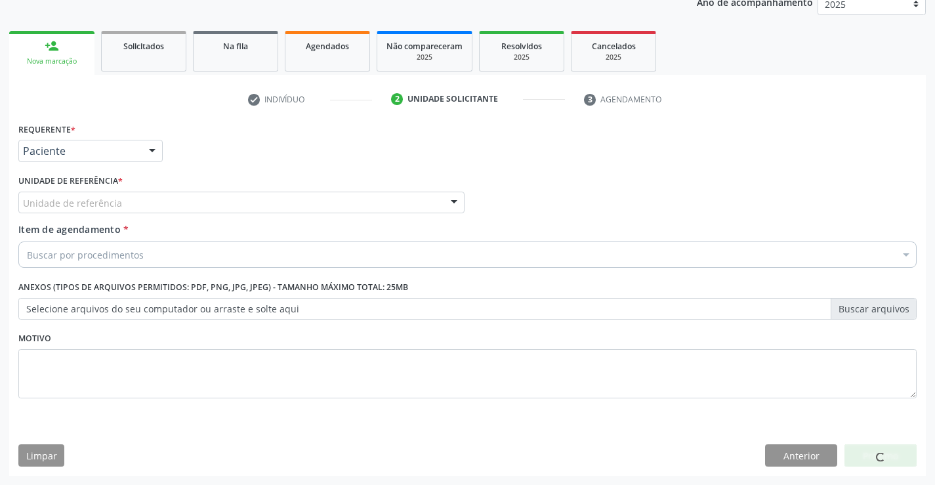
click at [187, 206] on div "Unidade de referência" at bounding box center [241, 203] width 446 height 22
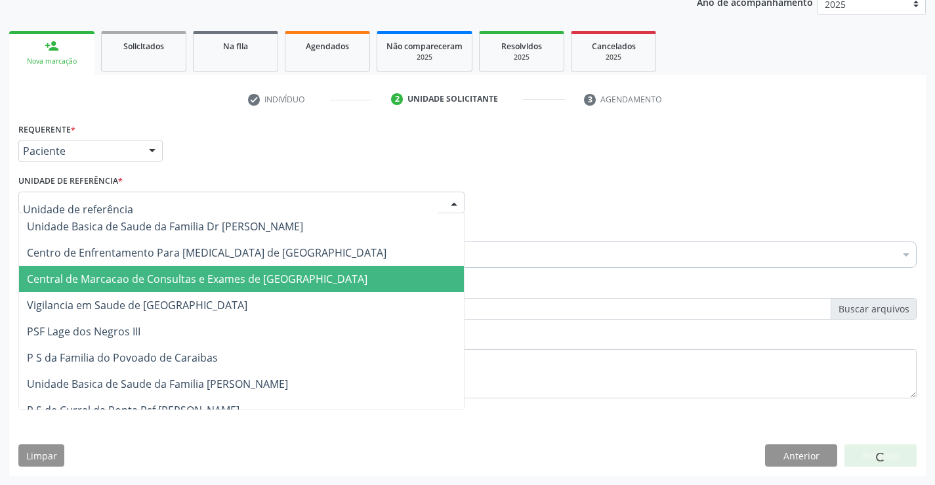
click at [180, 272] on span "Central de Marcacao de Consultas e Exames de [GEOGRAPHIC_DATA]" at bounding box center [197, 279] width 341 height 14
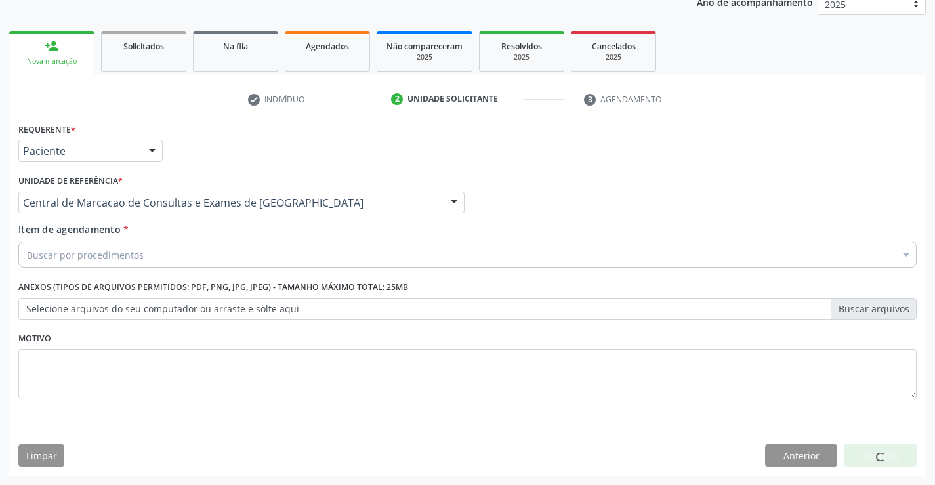
click at [203, 254] on div "Buscar por procedimentos" at bounding box center [467, 254] width 898 height 26
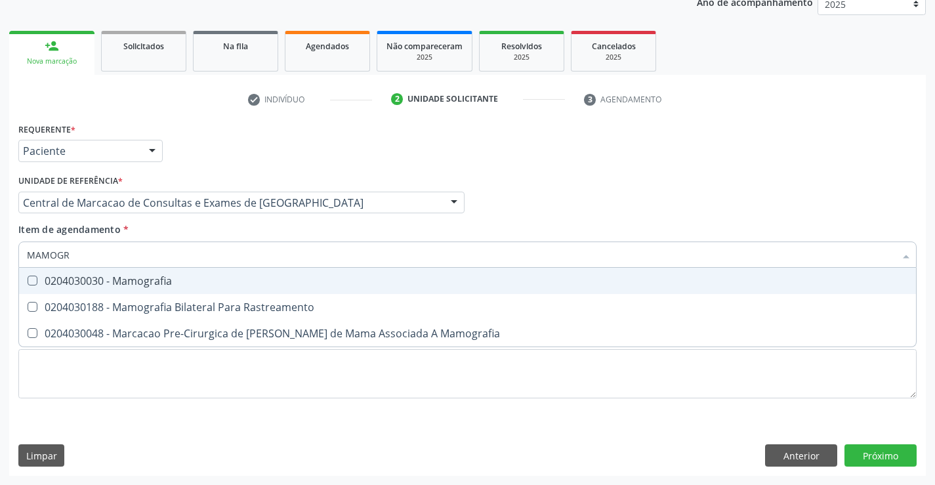
type input "MAMOGRA"
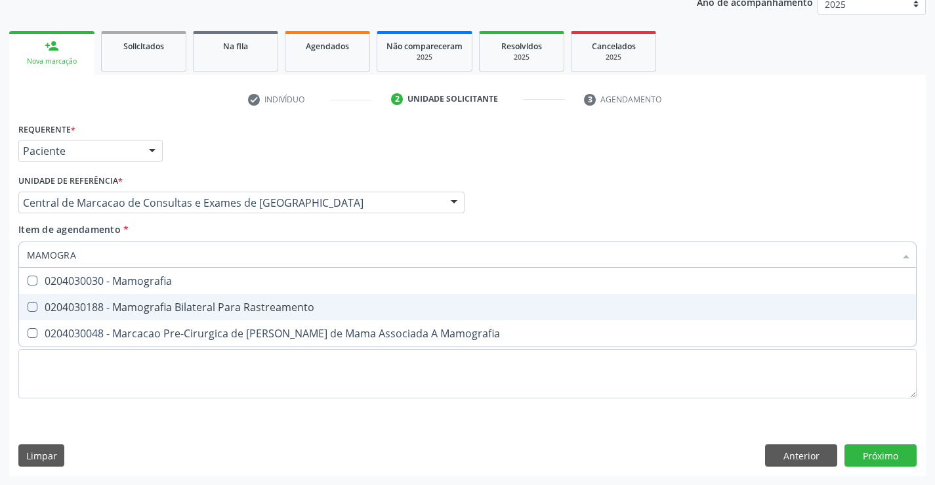
click at [201, 302] on div "0204030188 - Mamografia Bilateral Para Rastreamento" at bounding box center [467, 307] width 881 height 10
checkbox Rastreamento "true"
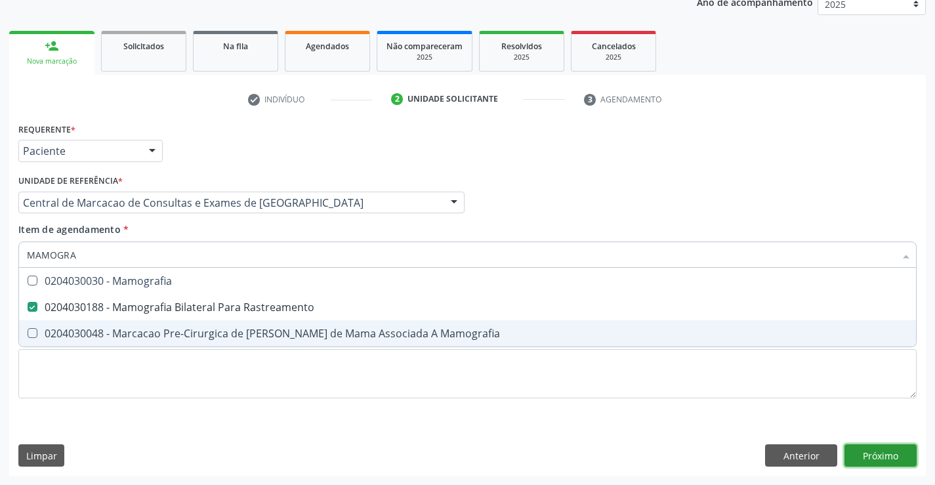
click at [898, 461] on div "Requerente * Paciente Profissional de Saúde Paciente Nenhum resultado encontrad…" at bounding box center [467, 297] width 917 height 356
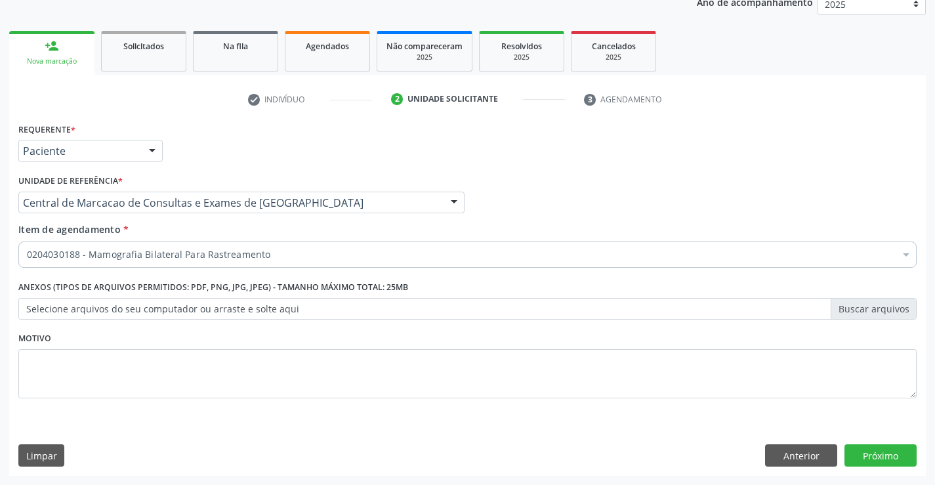
click at [885, 442] on div "Requerente * Paciente Profissional de Saúde Paciente Nenhum resultado encontrad…" at bounding box center [467, 297] width 917 height 356
click at [888, 446] on button "Próximo" at bounding box center [880, 455] width 72 height 22
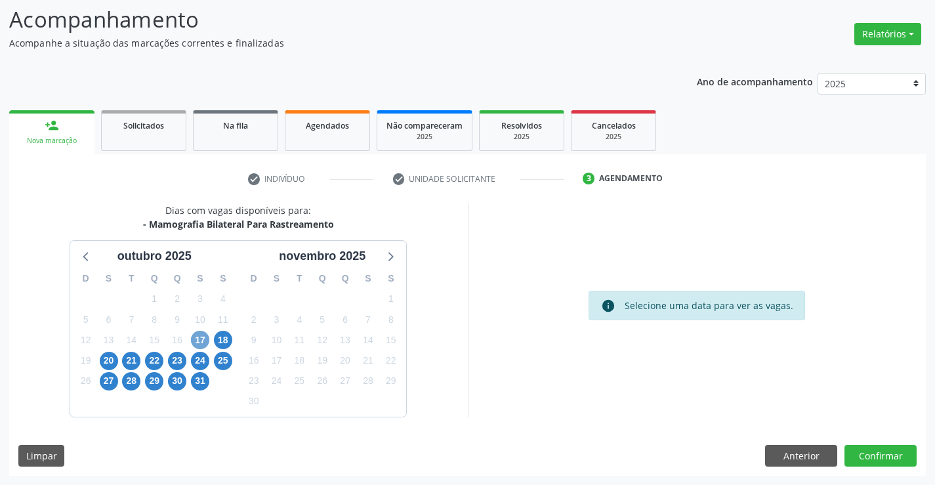
click at [199, 340] on span "17" at bounding box center [200, 340] width 18 height 18
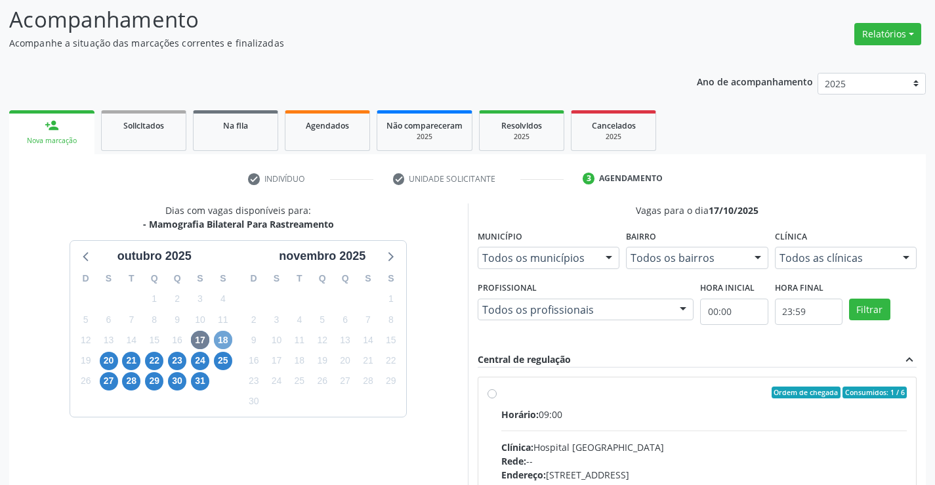
click at [222, 342] on span "18" at bounding box center [223, 340] width 18 height 18
click at [152, 386] on span "29" at bounding box center [154, 381] width 18 height 18
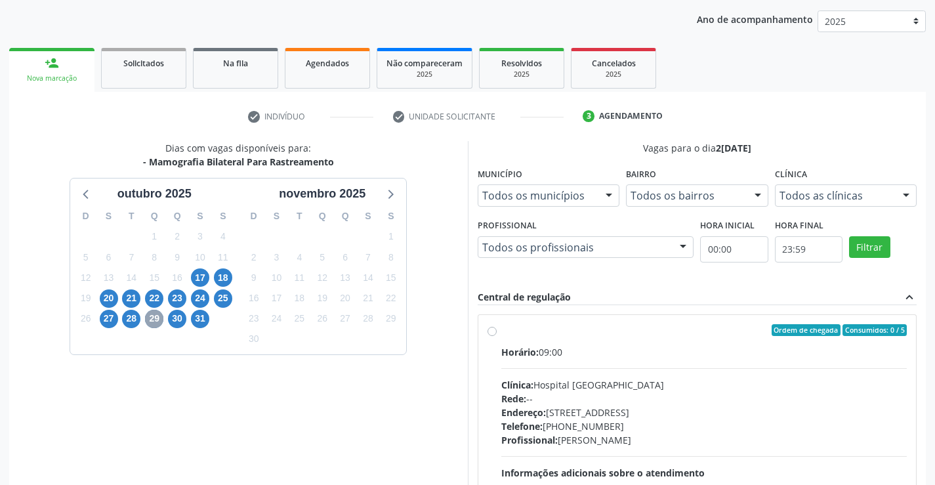
scroll to position [276, 0]
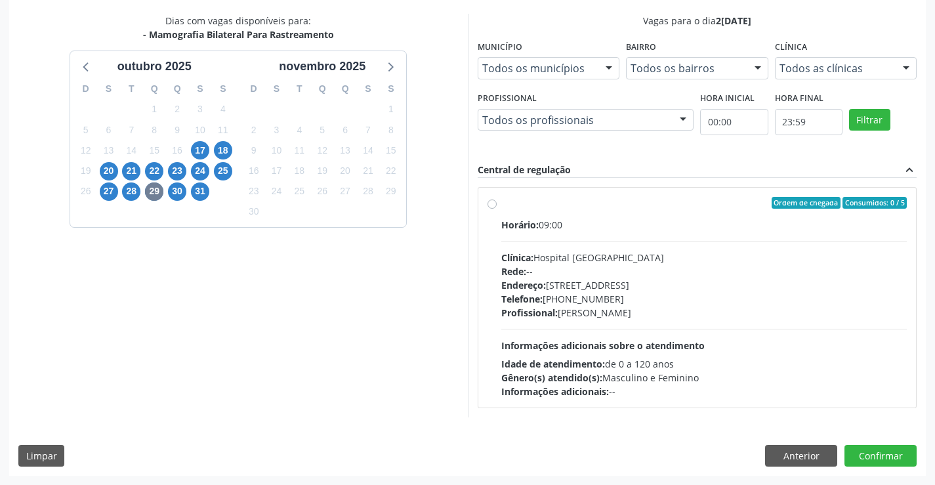
drag, startPoint x: 683, startPoint y: 299, endPoint x: 695, endPoint y: 298, distance: 11.8
click at [684, 298] on div "Telefone: [PHONE_NUMBER]" at bounding box center [704, 299] width 406 height 14
click at [497, 209] on input "Ordem de chegada Consumidos: 0 / 5 Horário: 09:00 Clínica: Hospital [GEOGRAPHIC…" at bounding box center [491, 203] width 9 height 12
radio input "true"
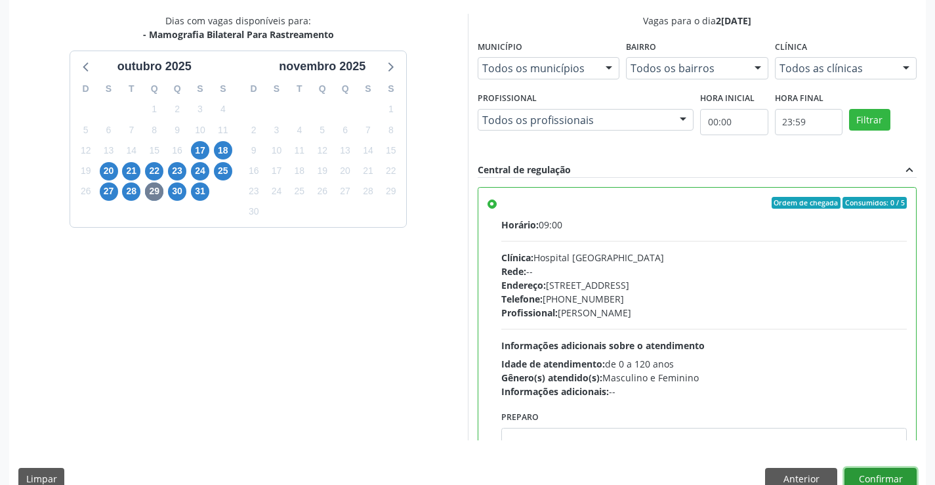
click at [882, 472] on button "Confirmar" at bounding box center [880, 479] width 72 height 22
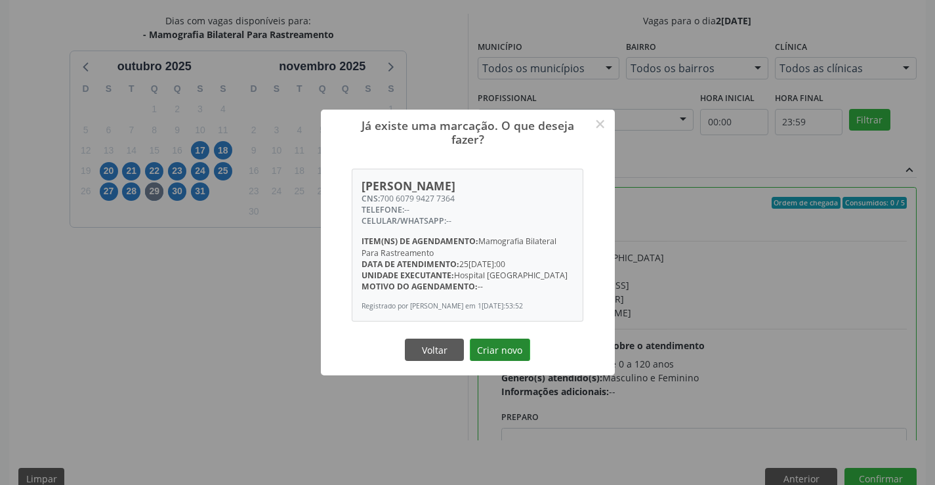
click at [519, 343] on button "Criar novo" at bounding box center [500, 350] width 60 height 22
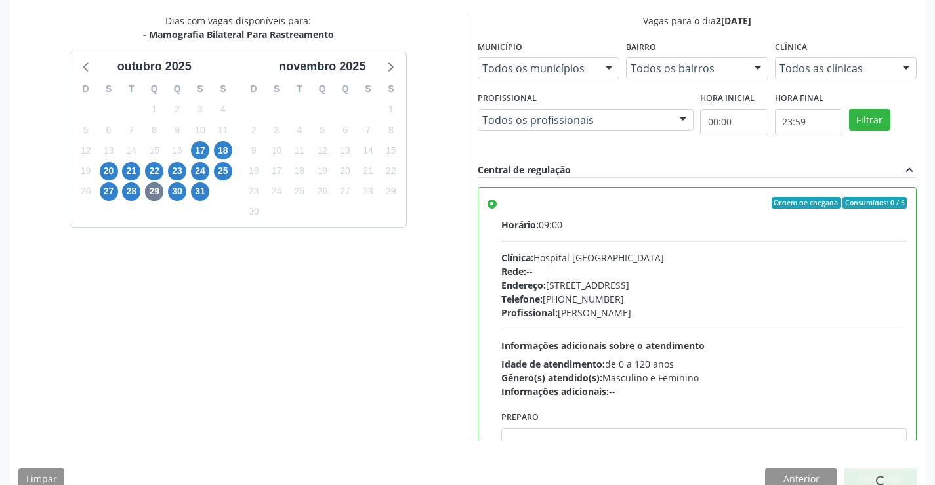
scroll to position [0, 0]
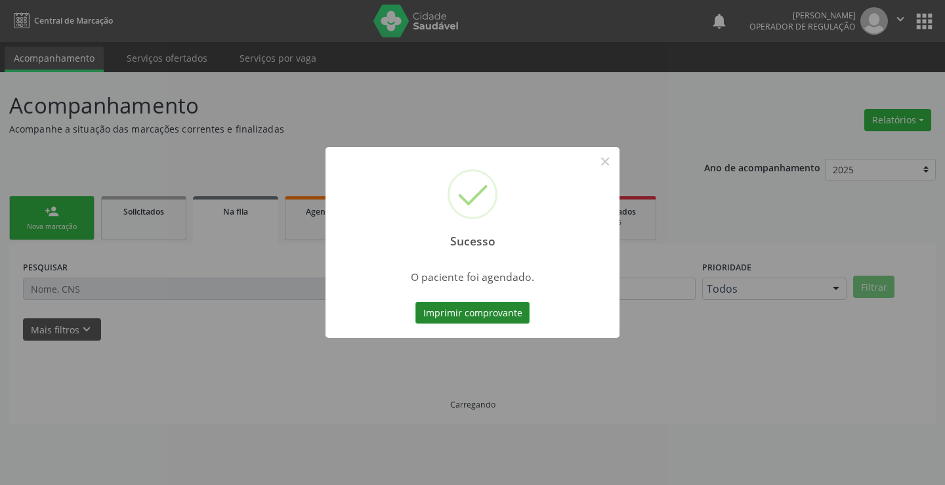
click at [517, 314] on button "Imprimir comprovante" at bounding box center [472, 313] width 114 height 22
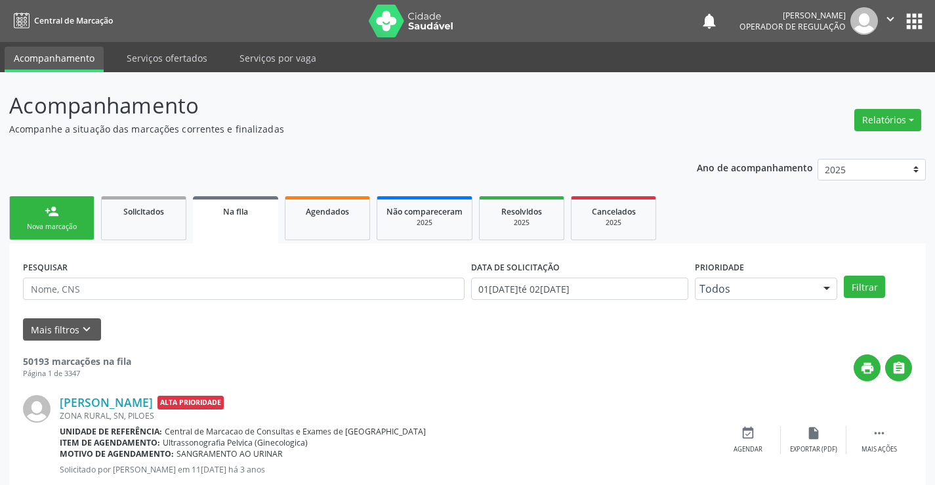
click at [60, 219] on link "person_add Nova marcação" at bounding box center [51, 218] width 85 height 44
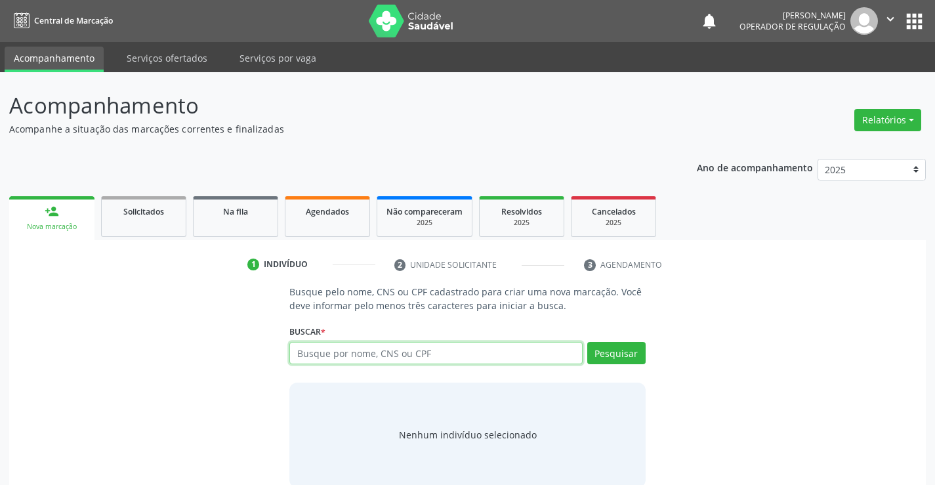
click at [426, 350] on input "text" at bounding box center [435, 353] width 293 height 22
type input "700002219653808"
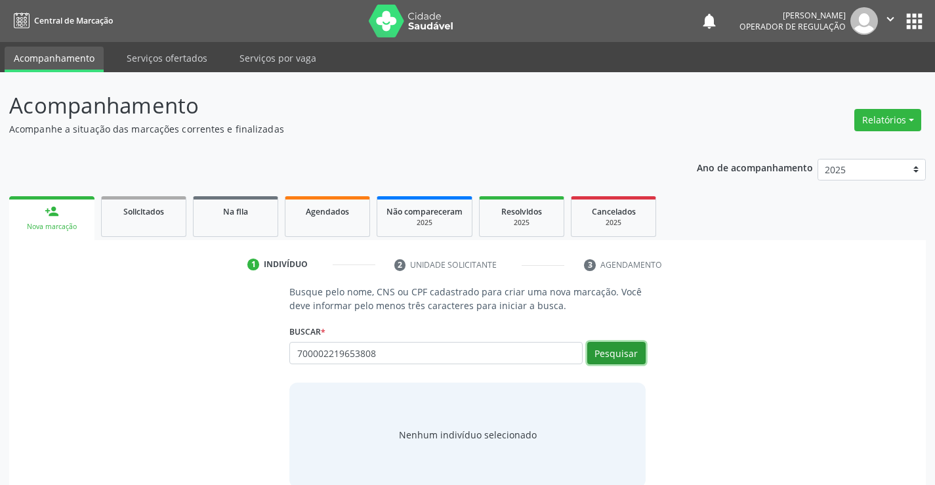
click at [634, 346] on button "Pesquisar" at bounding box center [616, 353] width 58 height 22
type input "700002219653808"
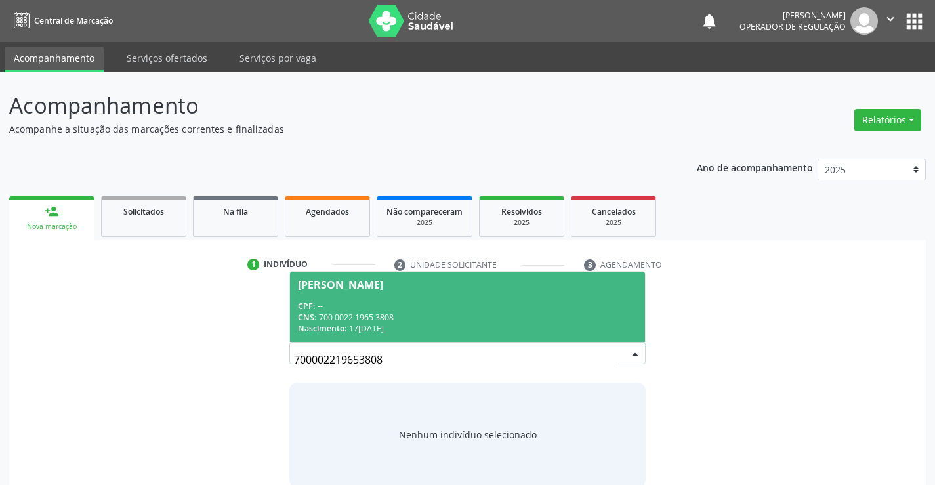
click at [442, 312] on div "CNS: 700 0022 1965 3808" at bounding box center [467, 317] width 339 height 11
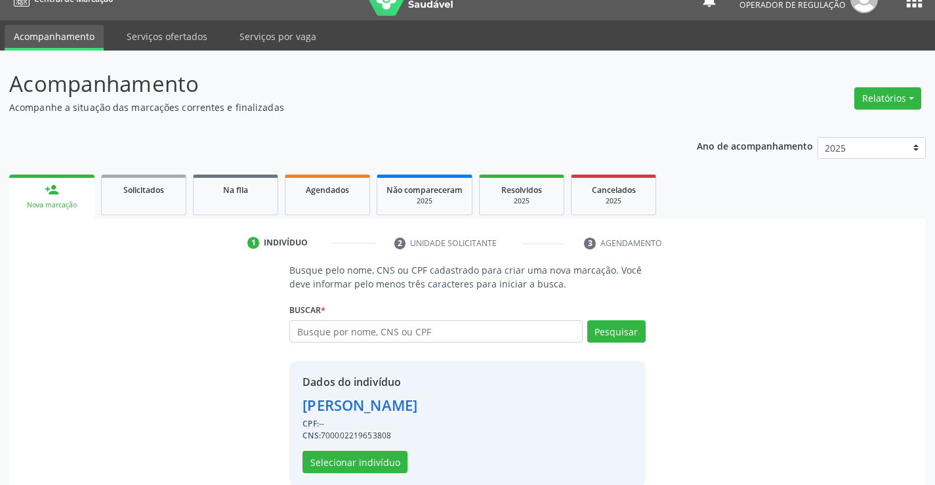
scroll to position [41, 0]
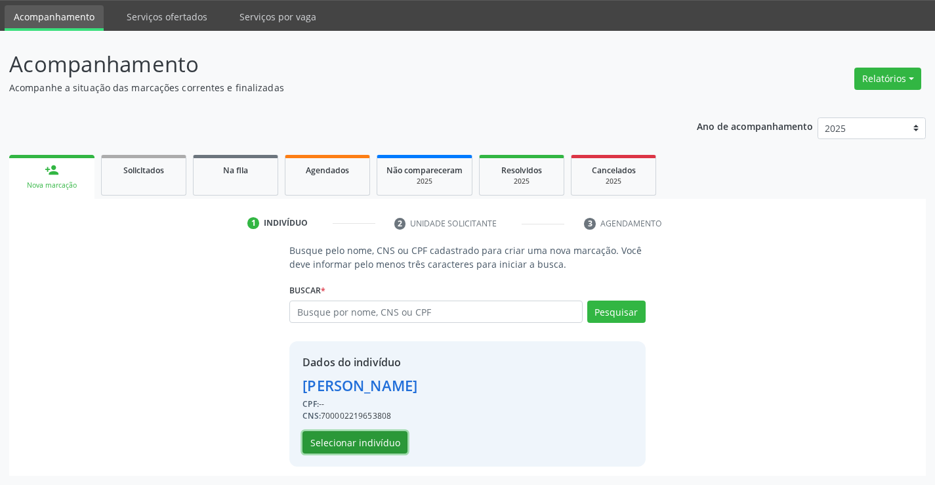
click at [348, 447] on button "Selecionar indivíduo" at bounding box center [354, 442] width 105 height 22
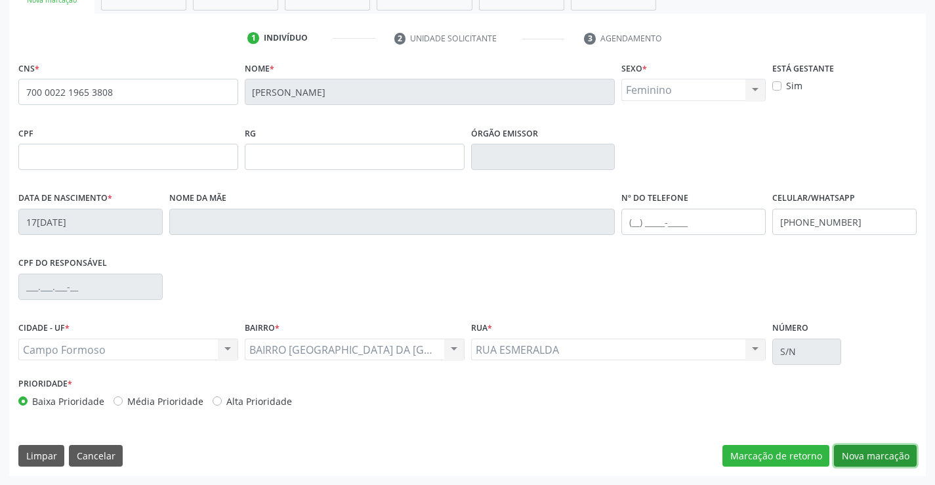
click at [857, 459] on button "Nova marcação" at bounding box center [875, 456] width 83 height 22
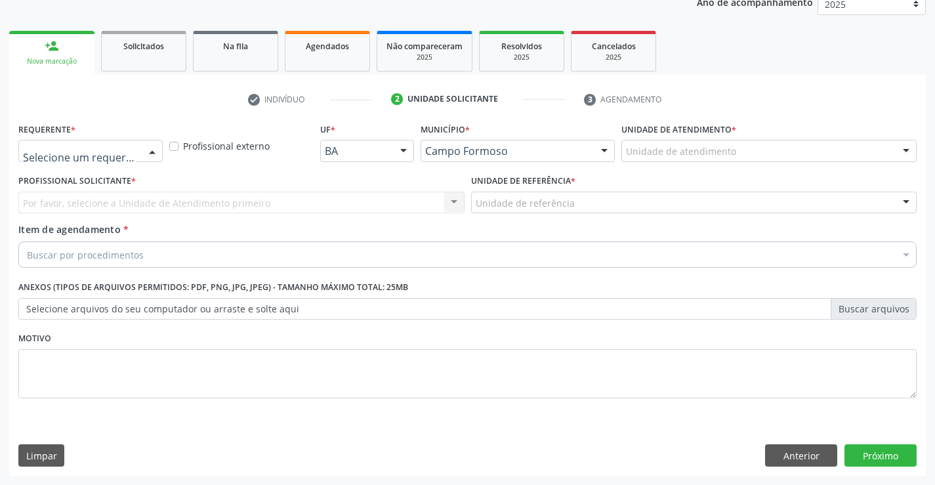
click at [150, 155] on div at bounding box center [152, 151] width 20 height 22
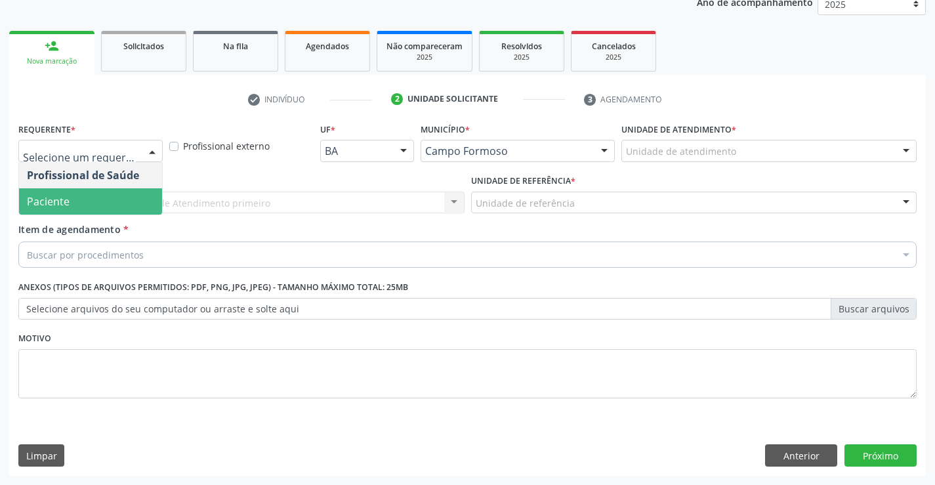
click at [119, 201] on span "Paciente" at bounding box center [90, 201] width 143 height 26
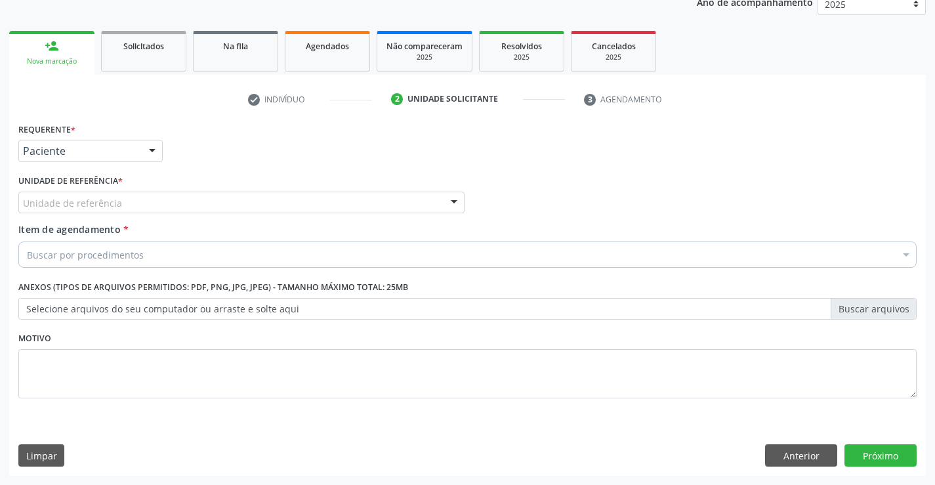
click at [262, 197] on div "Unidade de referência" at bounding box center [241, 203] width 446 height 22
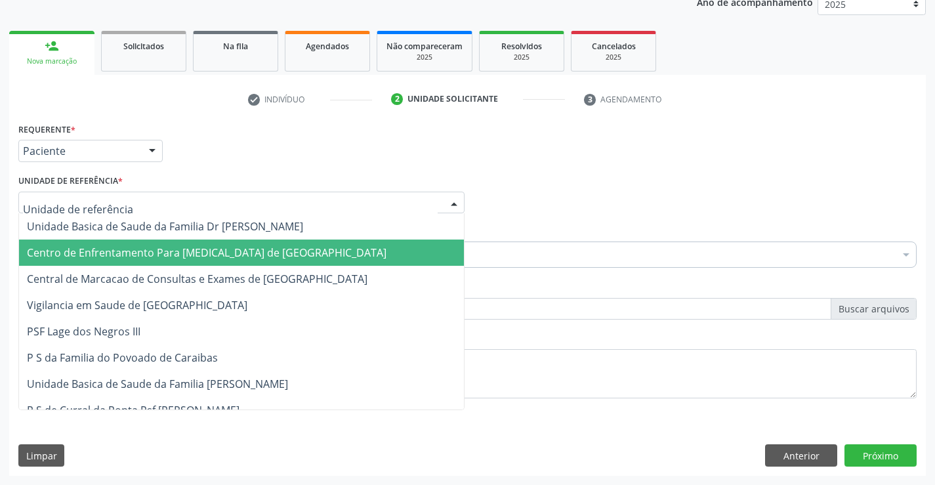
click at [250, 272] on span "Central de Marcacao de Consultas e Exames de [GEOGRAPHIC_DATA]" at bounding box center [197, 279] width 341 height 14
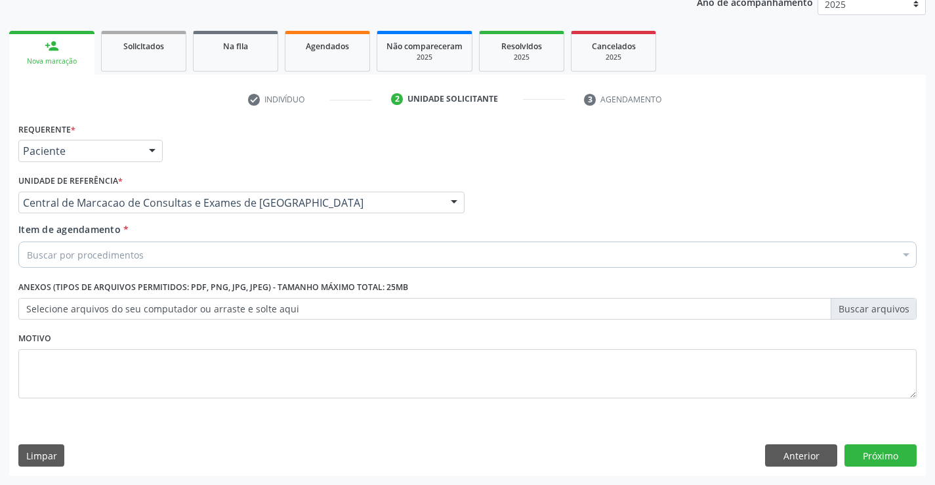
click at [283, 235] on div "Item de agendamento * Buscar por procedimentos Selecionar todos 0202040089 - 3X…" at bounding box center [467, 242] width 898 height 41
click at [280, 249] on div "Buscar por procedimentos" at bounding box center [467, 254] width 898 height 26
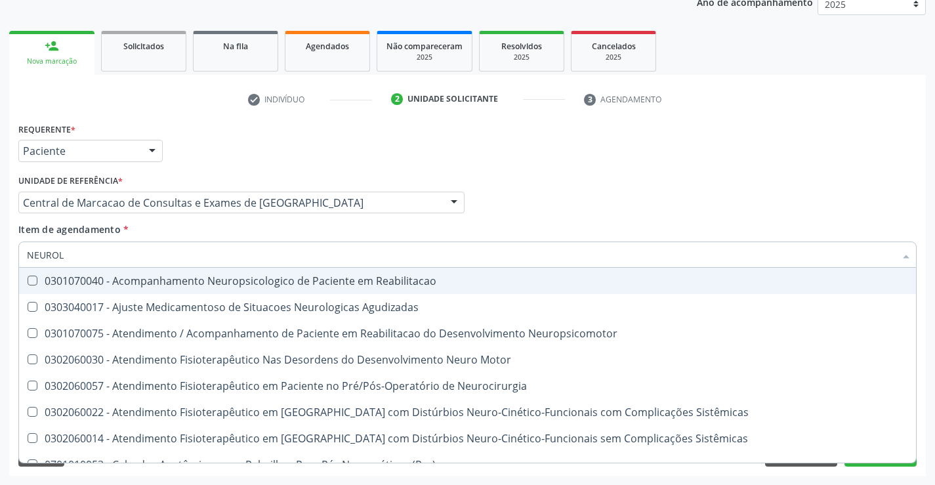
type input "NEUROLO"
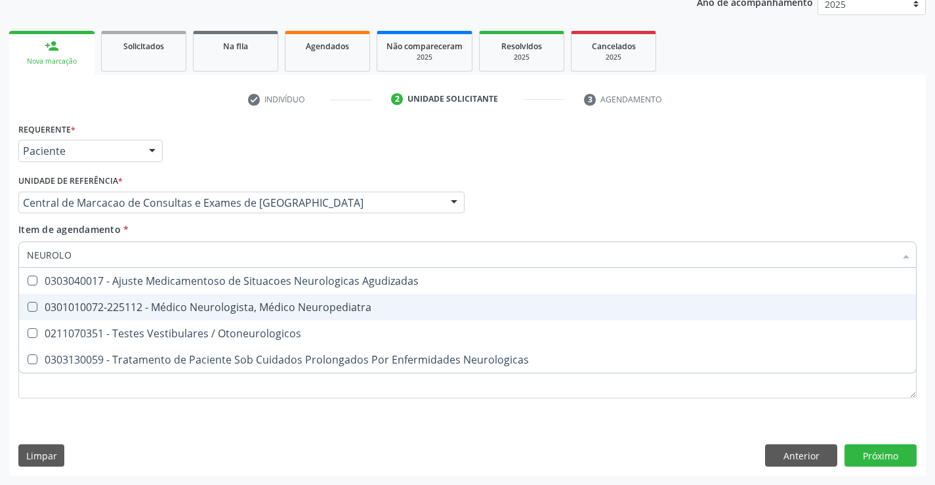
click at [262, 315] on span "0301010072-225112 - Médico Neurologista, Médico Neuropediatra" at bounding box center [467, 307] width 897 height 26
checkbox Neuropediatra "true"
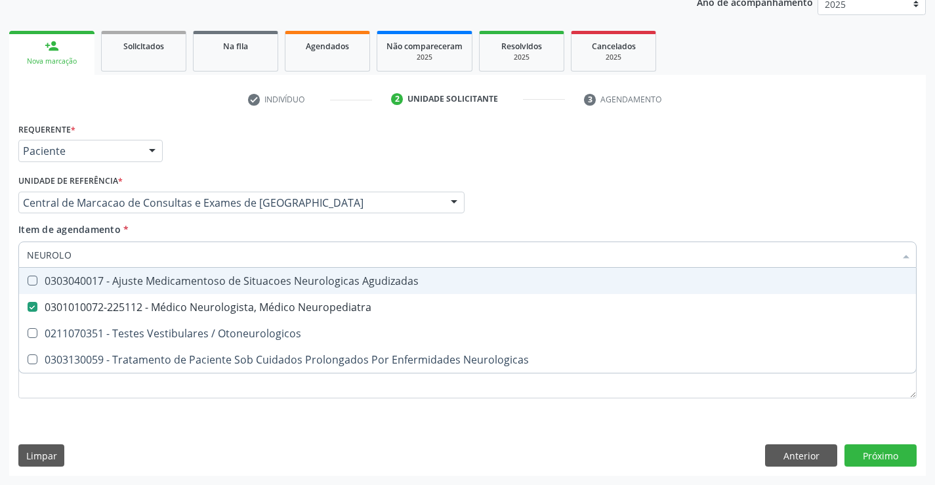
click at [645, 196] on div "Profissional Solicitante Por favor, selecione a Unidade de Atendimento primeiro…" at bounding box center [467, 196] width 905 height 51
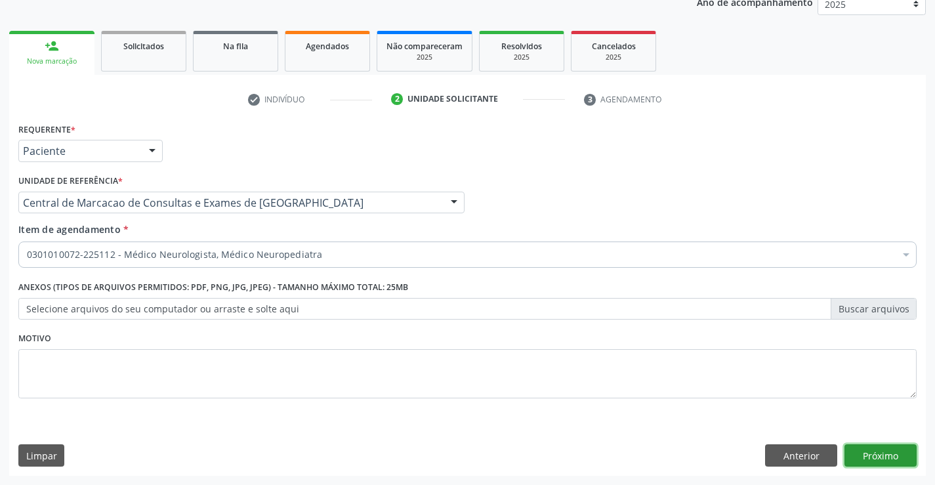
click at [896, 457] on button "Próximo" at bounding box center [880, 455] width 72 height 22
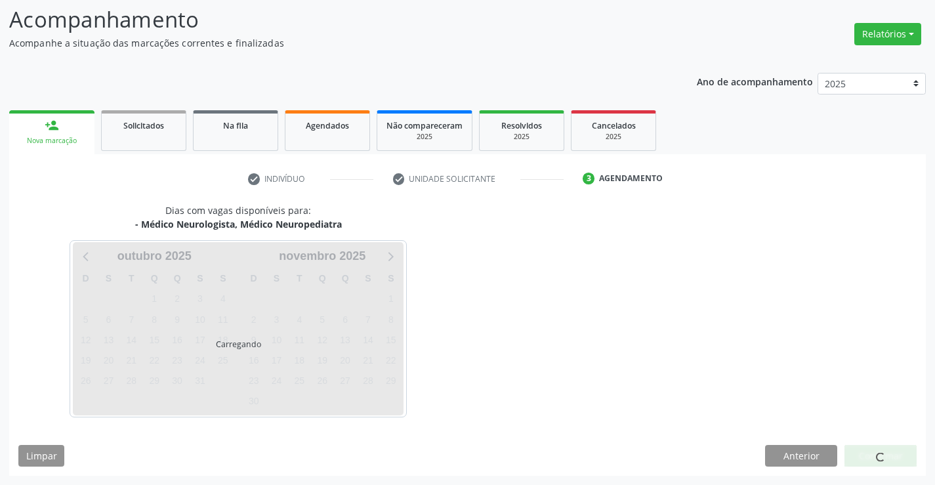
scroll to position [86, 0]
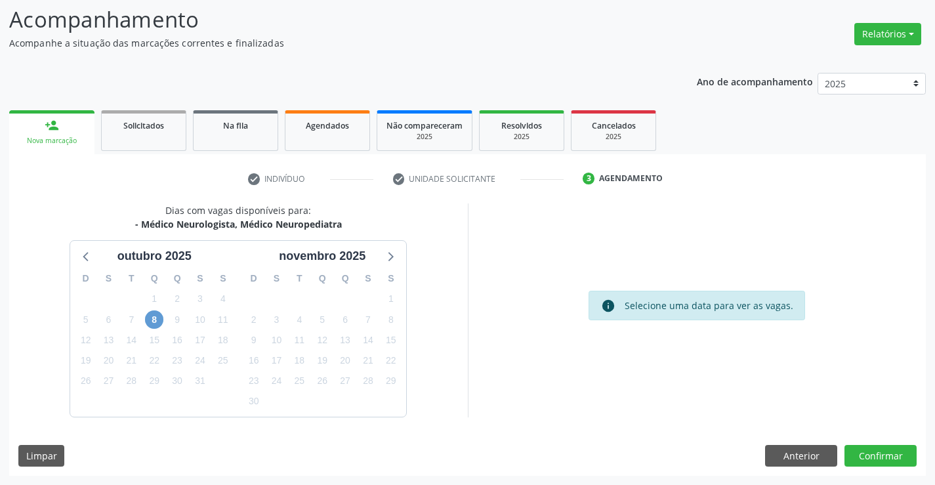
click at [145, 320] on div "8" at bounding box center [154, 320] width 23 height 20
click at [157, 319] on span "8" at bounding box center [154, 319] width 18 height 18
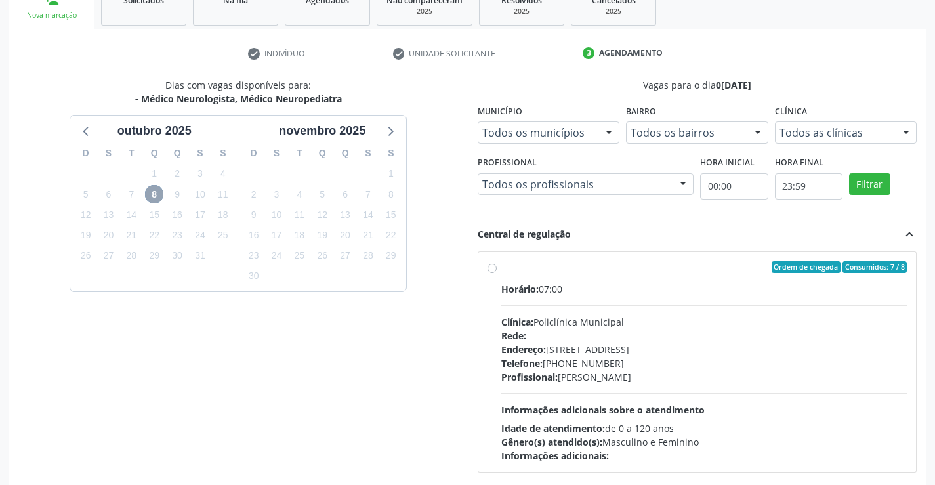
scroll to position [217, 0]
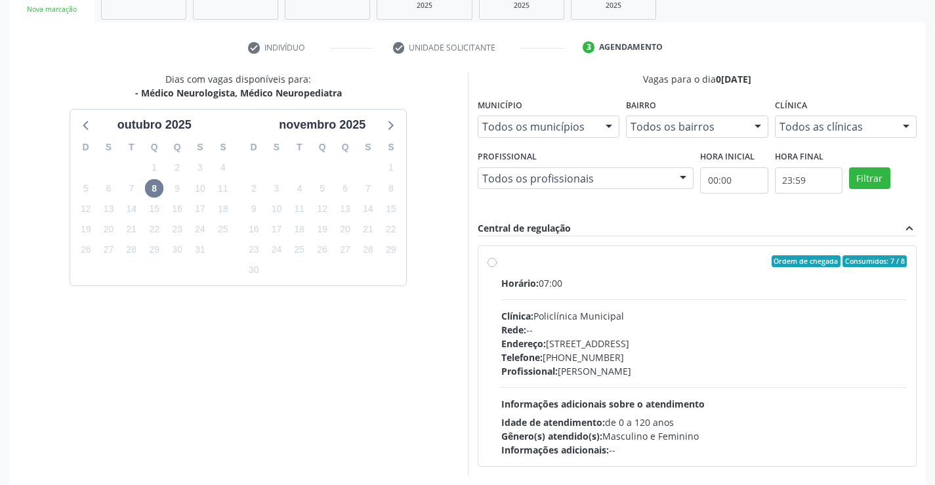
click at [578, 304] on div "Horário: 07:00 Clínica: Policlínica Municipal Rede: -- [GEOGRAPHIC_DATA]: [STRE…" at bounding box center [704, 366] width 406 height 180
click at [497, 267] on input "Ordem de chegada Consumidos: 7 / 8 Horário: 07:00 Clínica: Policlínica Municipa…" at bounding box center [491, 261] width 9 height 12
radio input "true"
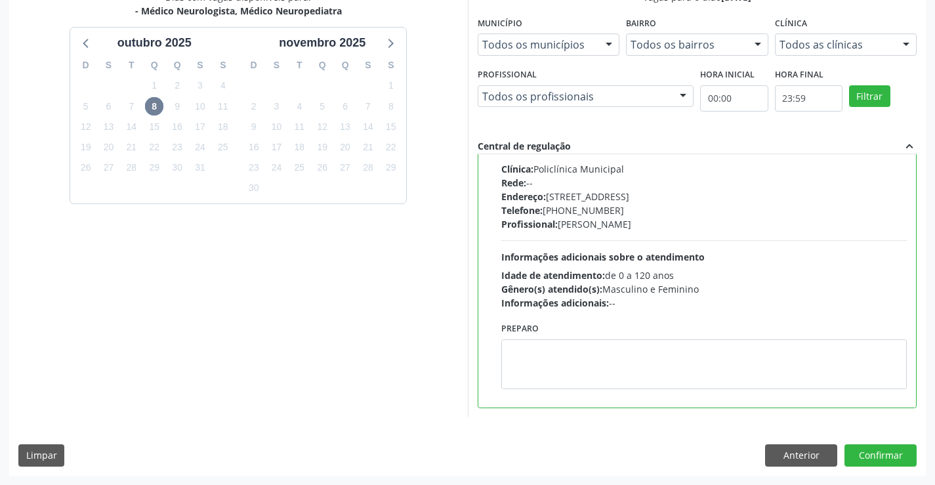
scroll to position [0, 0]
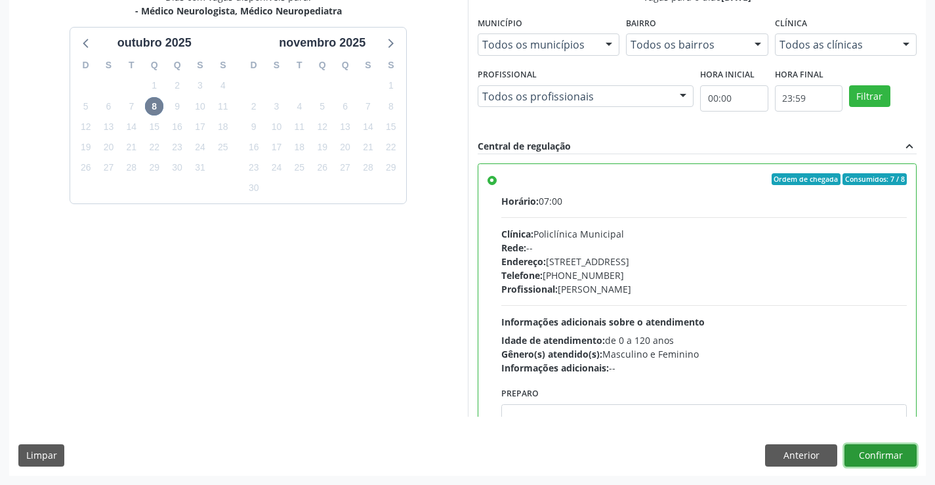
click at [869, 461] on button "Confirmar" at bounding box center [880, 455] width 72 height 22
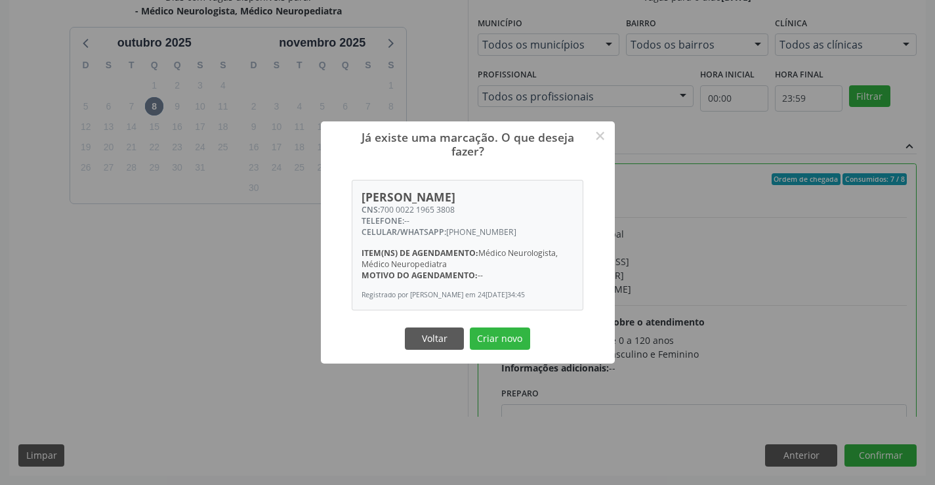
click at [516, 325] on div "Voltar Criar novo" at bounding box center [467, 339] width 131 height 28
click at [514, 333] on button "Criar novo" at bounding box center [500, 338] width 60 height 22
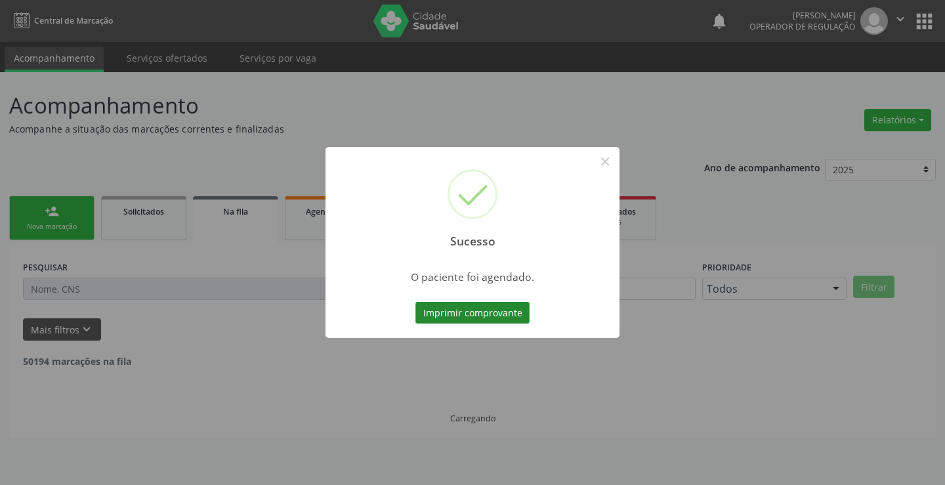
click at [481, 311] on button "Imprimir comprovante" at bounding box center [472, 313] width 114 height 22
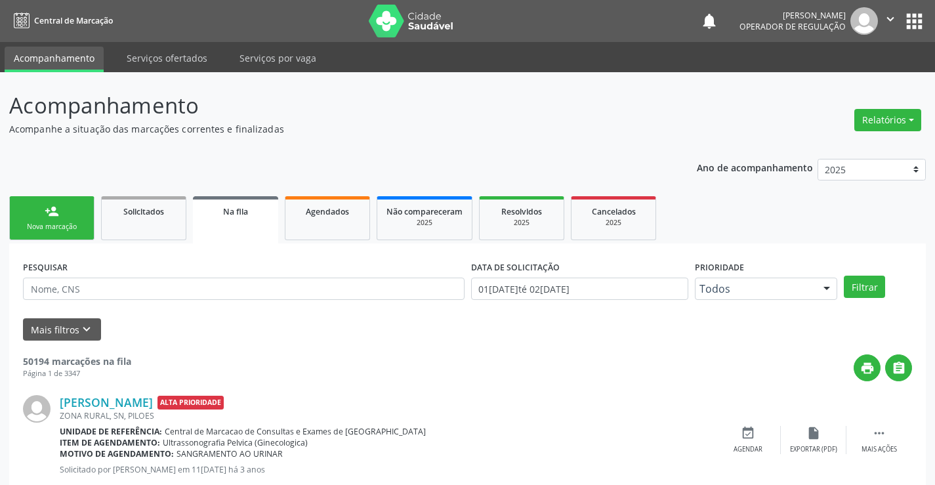
click at [52, 228] on div "Nova marcação" at bounding box center [52, 227] width 66 height 10
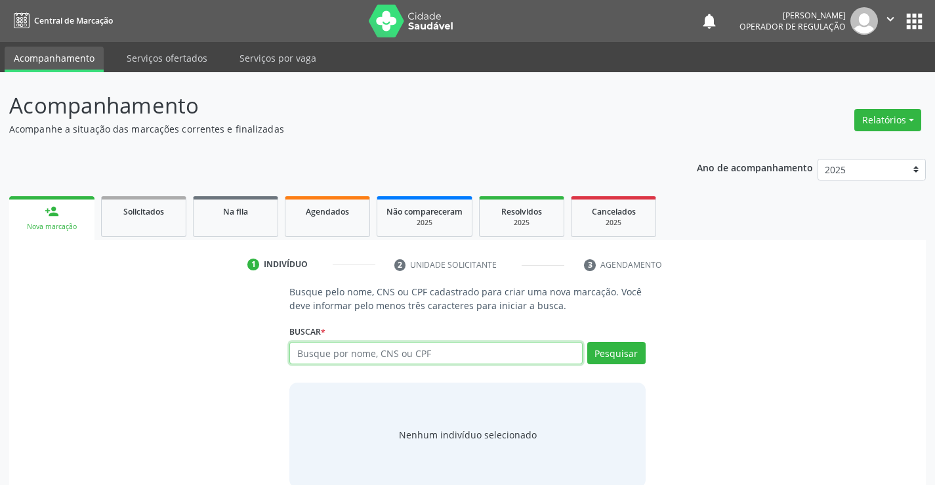
click at [309, 362] on input "text" at bounding box center [435, 353] width 293 height 22
type input "700606446968964"
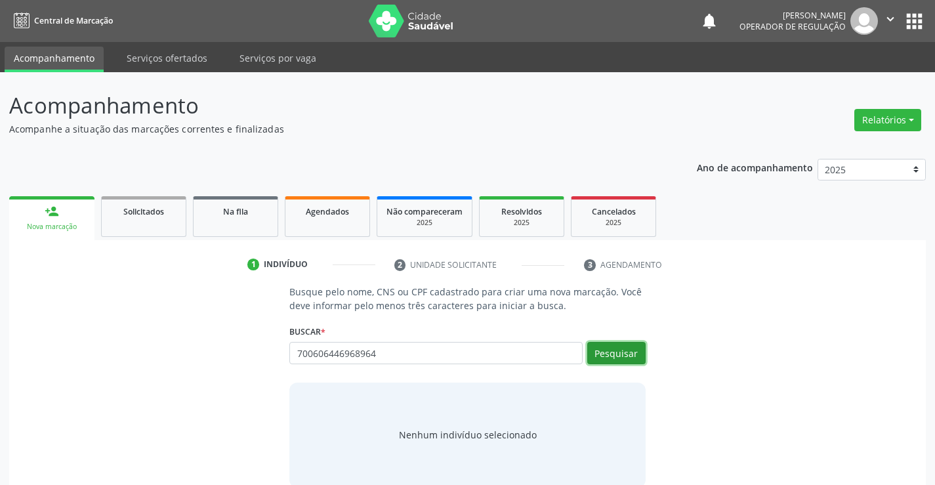
click at [632, 357] on button "Pesquisar" at bounding box center [616, 353] width 58 height 22
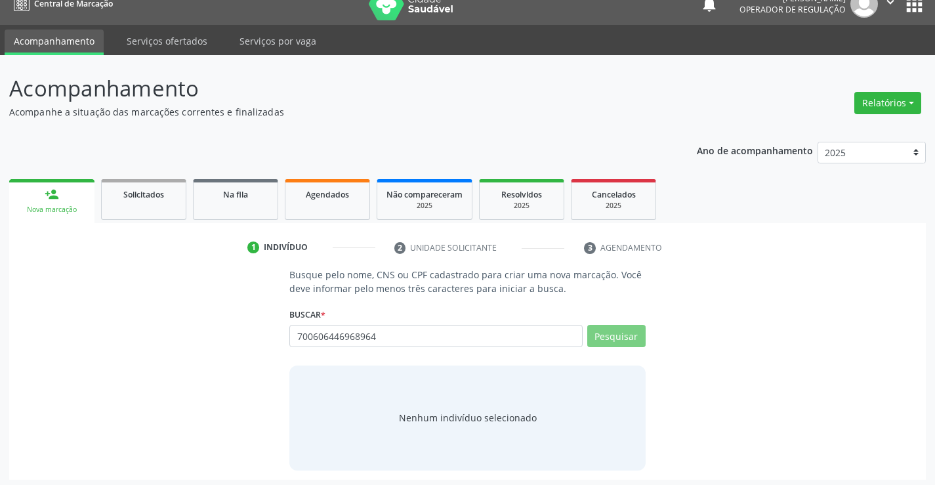
scroll to position [21, 0]
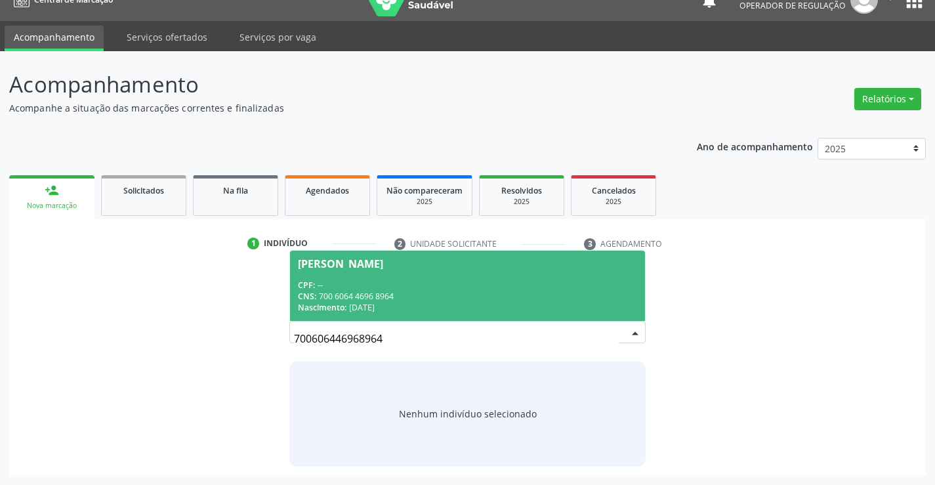
click at [351, 279] on div "CPF: --" at bounding box center [467, 284] width 339 height 11
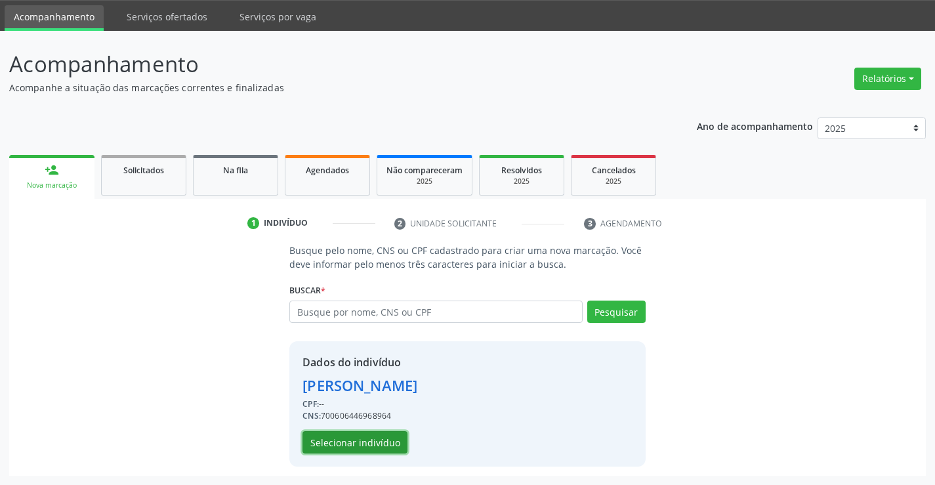
click at [382, 440] on button "Selecionar indivíduo" at bounding box center [354, 442] width 105 height 22
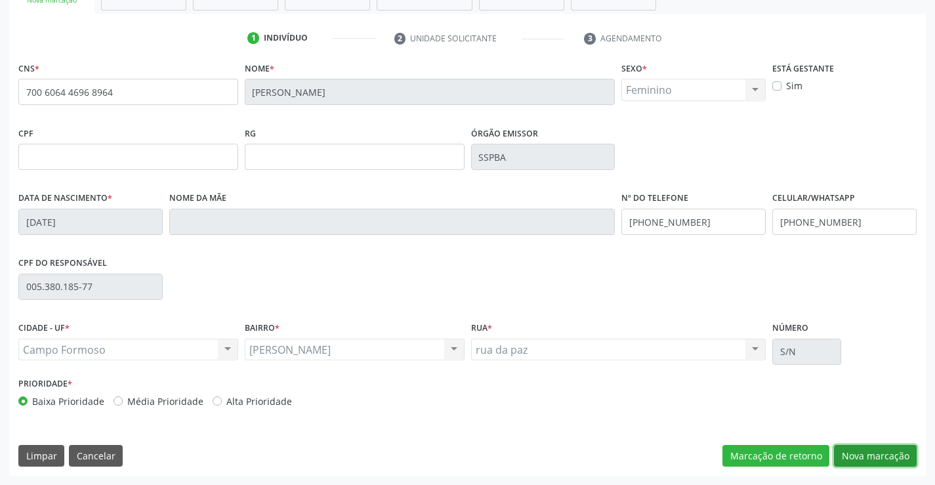
click at [880, 460] on button "Nova marcação" at bounding box center [875, 456] width 83 height 22
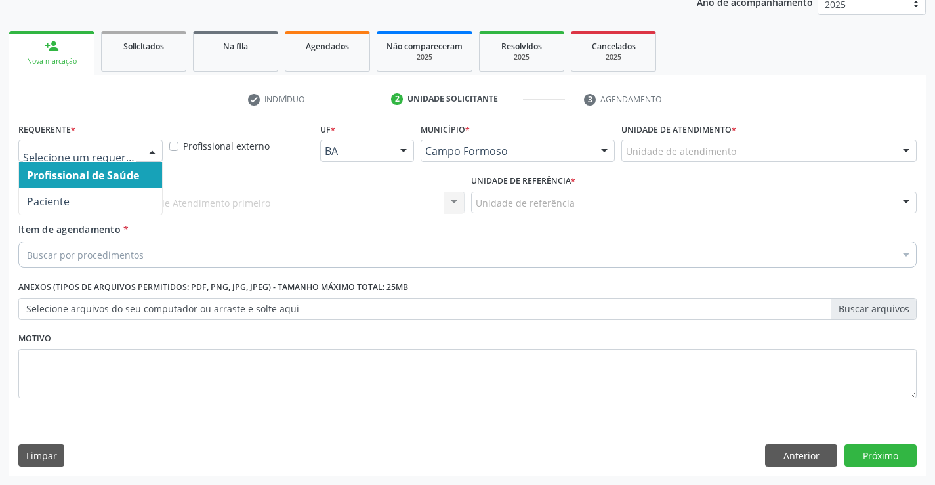
click at [104, 143] on div at bounding box center [90, 151] width 144 height 22
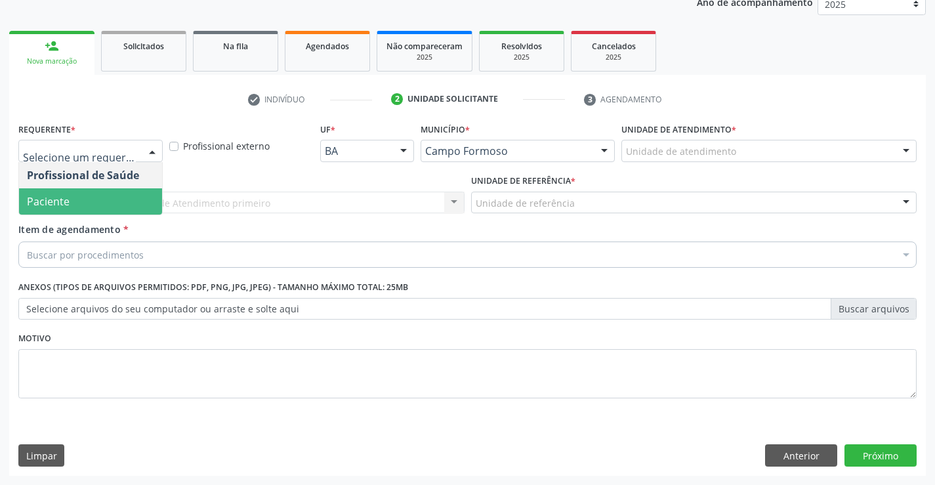
click at [91, 192] on span "Paciente" at bounding box center [90, 201] width 143 height 26
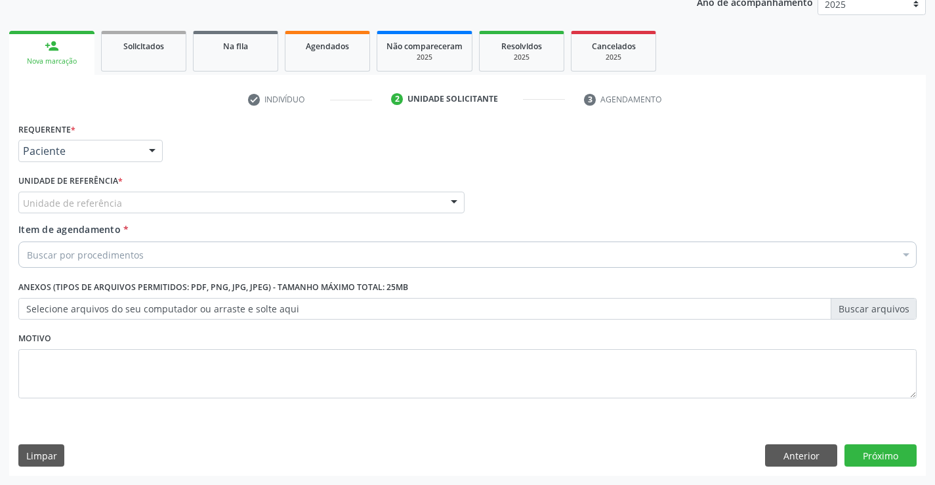
click at [228, 207] on div "Unidade de referência" at bounding box center [241, 203] width 446 height 22
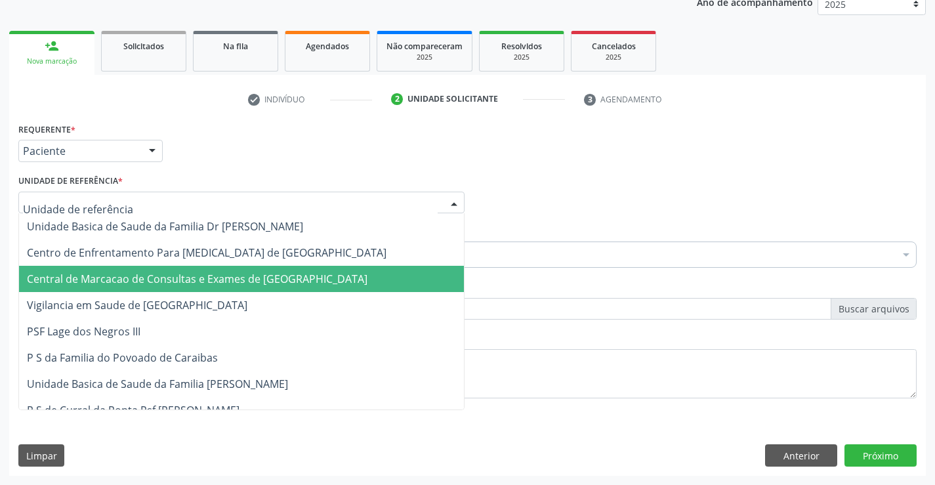
click at [239, 271] on span "Central de Marcacao de Consultas e Exames de [GEOGRAPHIC_DATA]" at bounding box center [241, 279] width 445 height 26
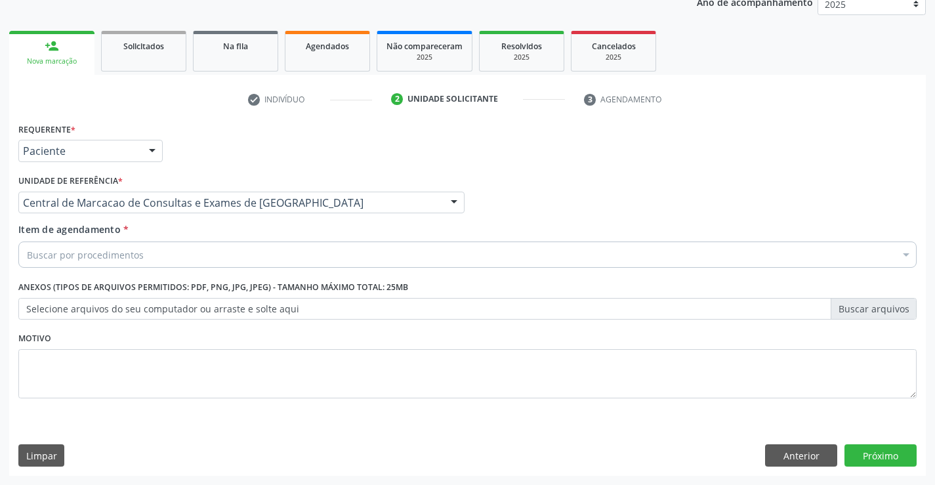
click at [248, 262] on div "Buscar por procedimentos" at bounding box center [467, 254] width 898 height 26
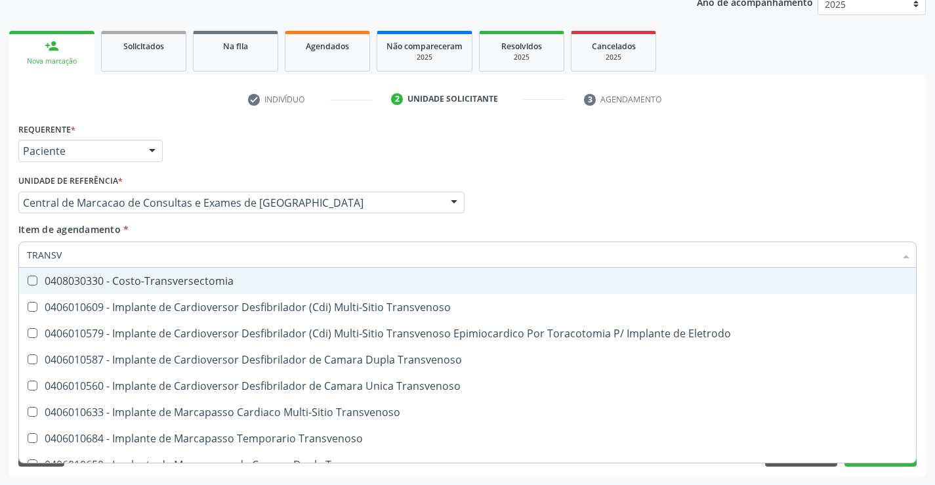
type input "TRANSVA"
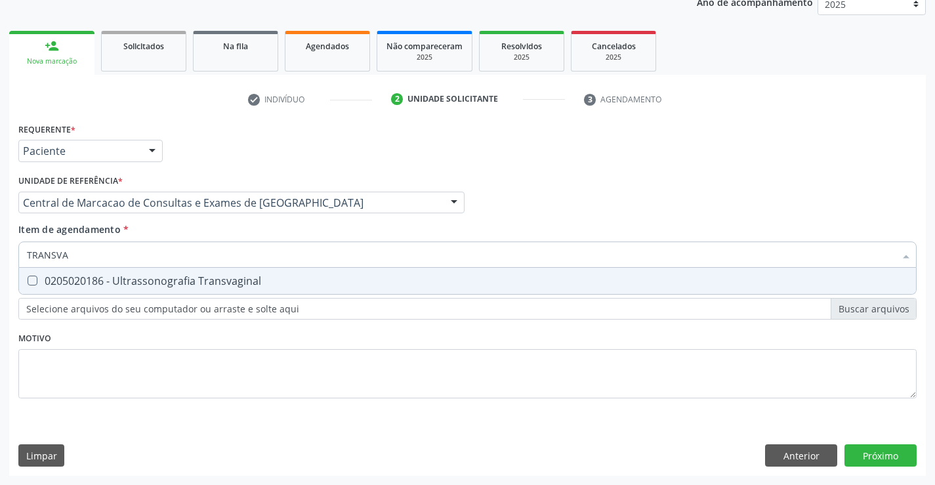
click at [238, 281] on div "0205020186 - Ultrassonografia Transvaginal" at bounding box center [467, 281] width 881 height 10
checkbox Transvaginal "true"
click at [896, 451] on div "Requerente * Paciente Profissional de Saúde Paciente Nenhum resultado encontrad…" at bounding box center [467, 297] width 917 height 356
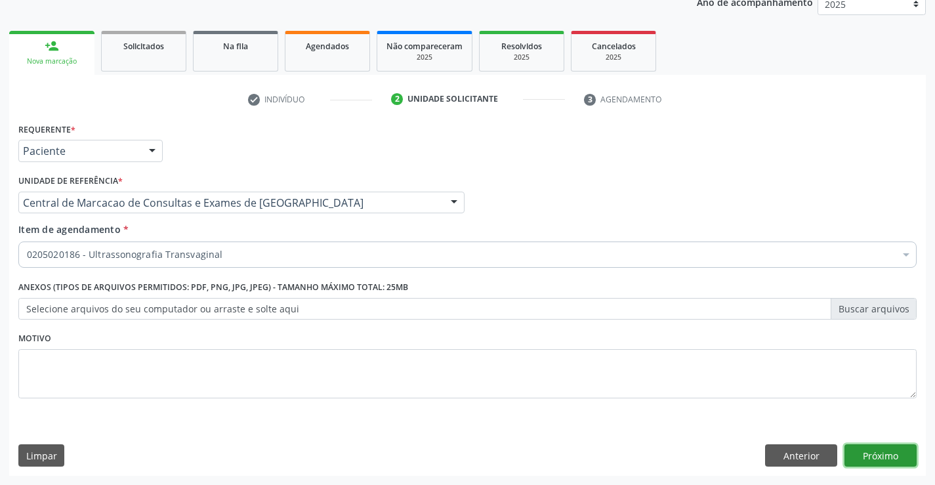
click at [873, 464] on button "Próximo" at bounding box center [880, 455] width 72 height 22
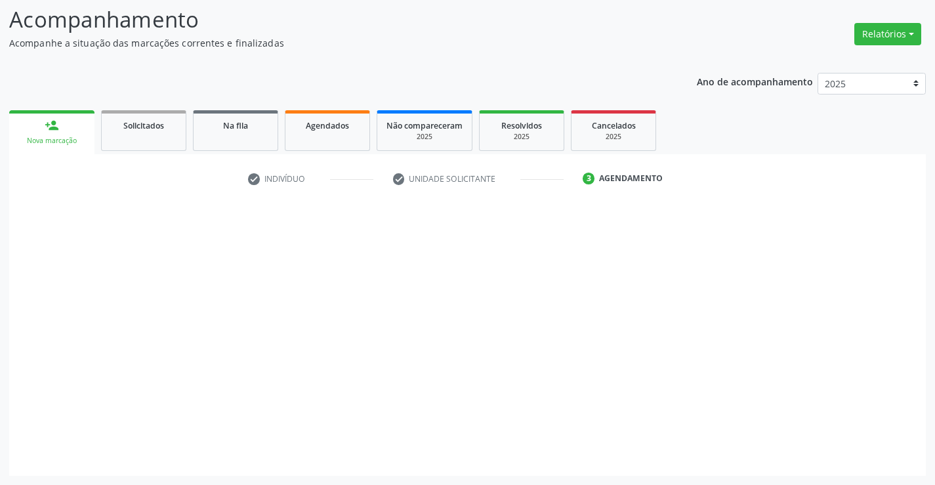
scroll to position [86, 0]
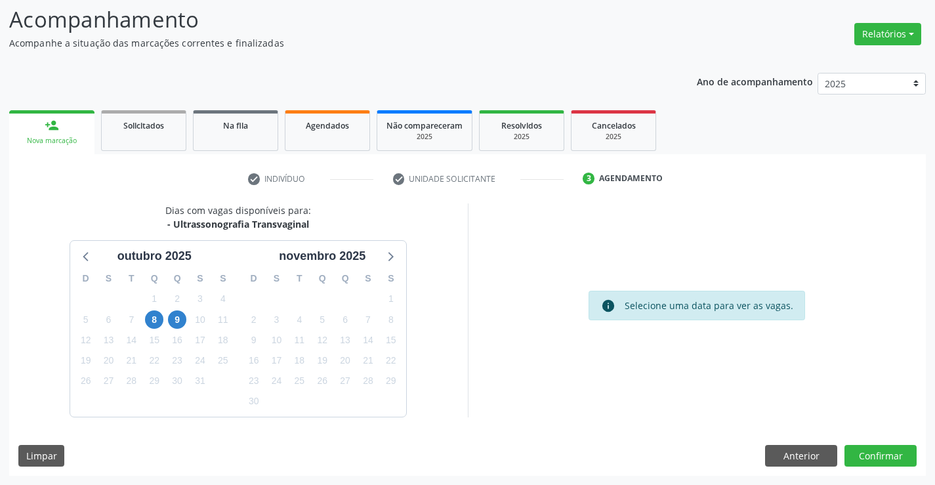
drag, startPoint x: 169, startPoint y: 225, endPoint x: 313, endPoint y: 226, distance: 144.3
click at [313, 226] on div "Dias com vagas disponíveis para: - Ultrassonografia Transvaginal o[DATE] D S T …" at bounding box center [238, 309] width 459 height 213
copy div "Ultrassonografia Transvaginal"
click at [150, 319] on span "8" at bounding box center [154, 319] width 18 height 18
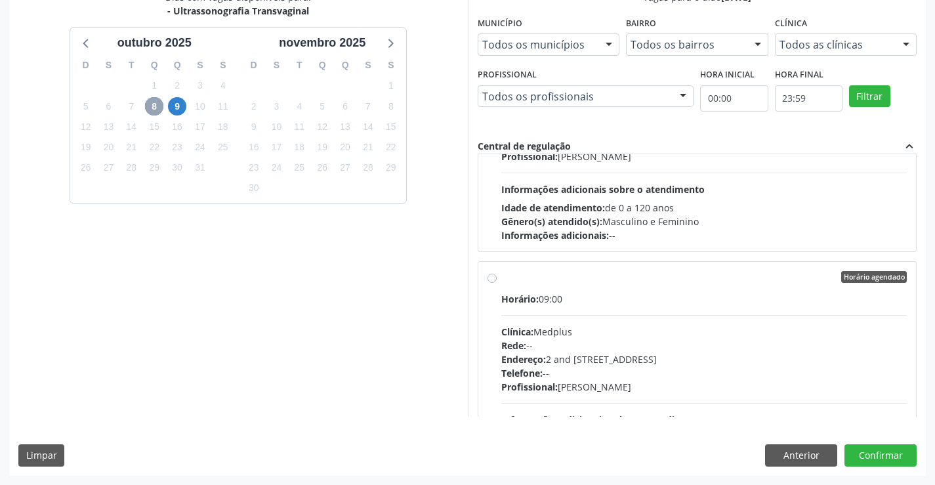
scroll to position [394, 0]
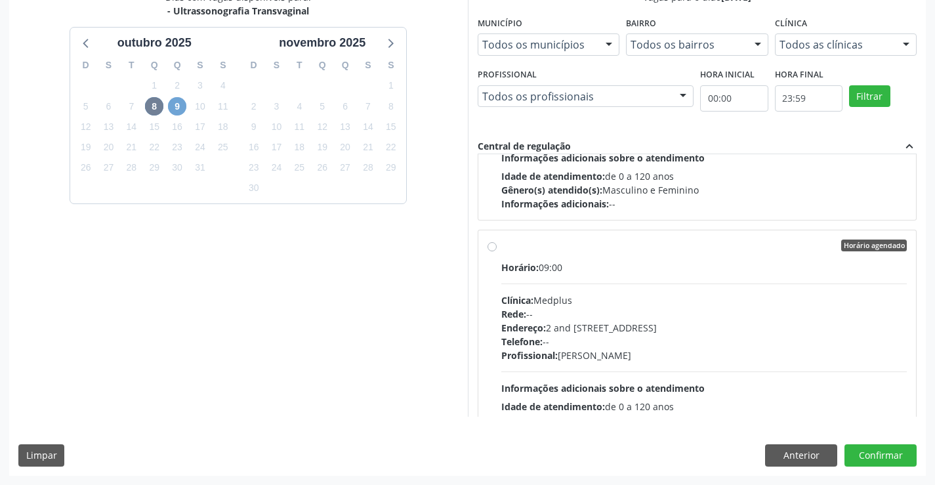
click at [186, 109] on span "9" at bounding box center [177, 106] width 18 height 18
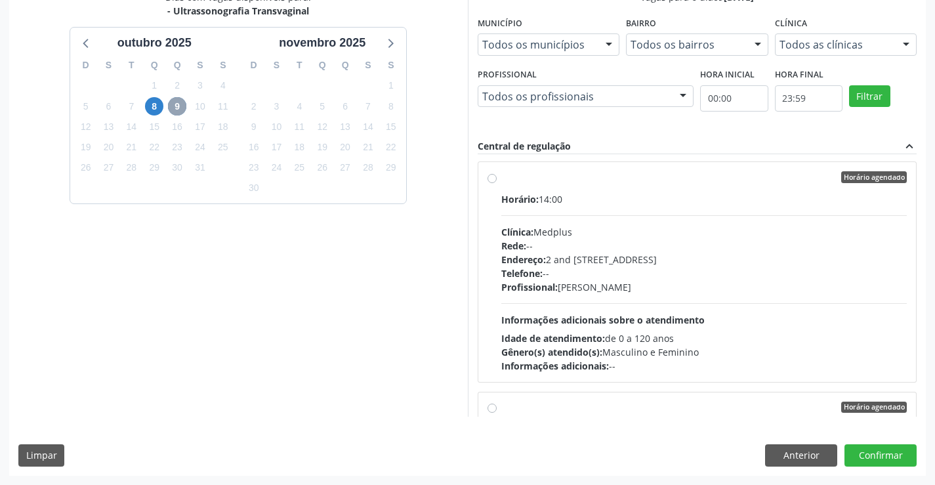
scroll to position [590, 0]
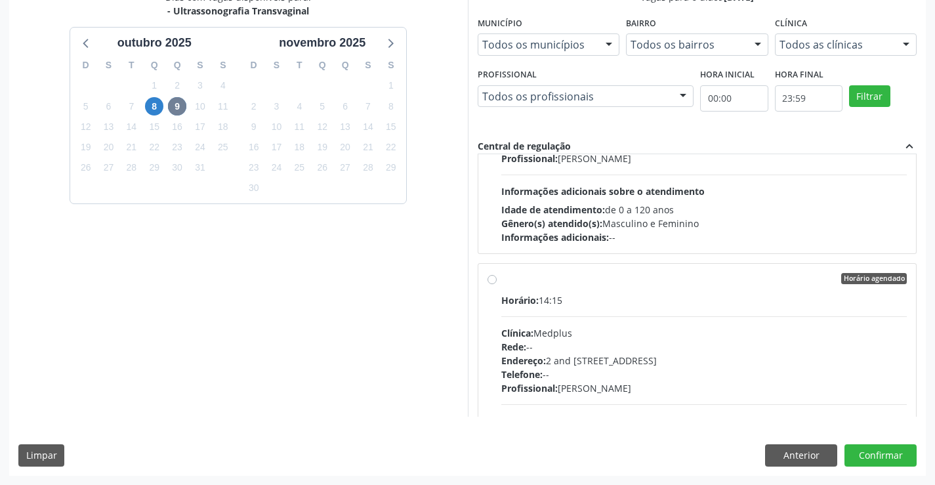
click at [144, 102] on div "8" at bounding box center [154, 106] width 23 height 20
click at [149, 109] on span "8" at bounding box center [154, 106] width 18 height 18
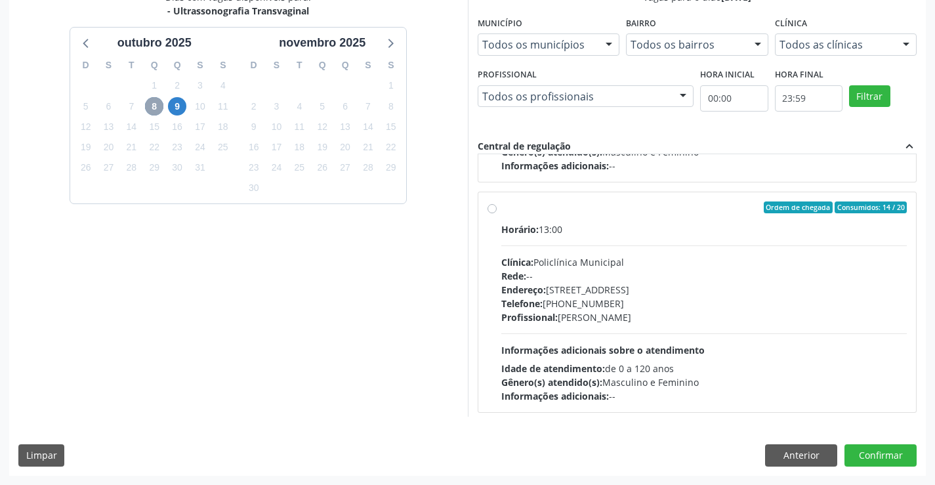
scroll to position [3215, 0]
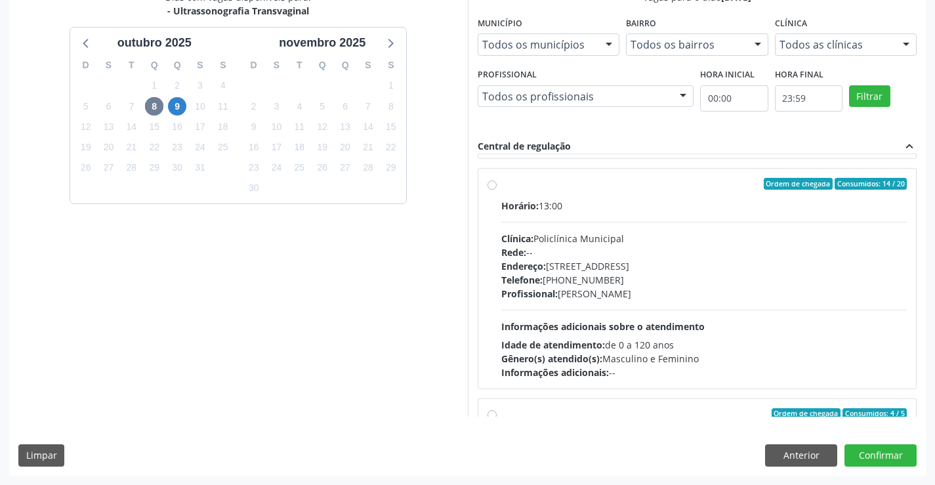
click at [607, 315] on div "Horário: 13:00 Clínica: Policlínica Municipal Rede: -- [GEOGRAPHIC_DATA]: [STRE…" at bounding box center [704, 289] width 406 height 180
click at [497, 190] on input "Ordem de chegada Consumidos: 14 / 20 Horário: 13:00 Clínica: Policlínica Munici…" at bounding box center [491, 184] width 9 height 12
radio input "true"
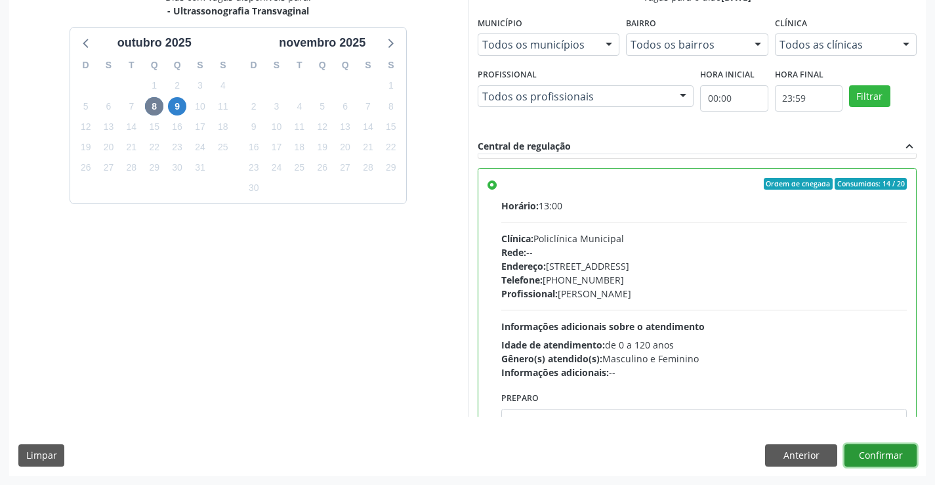
click at [890, 454] on button "Confirmar" at bounding box center [880, 455] width 72 height 22
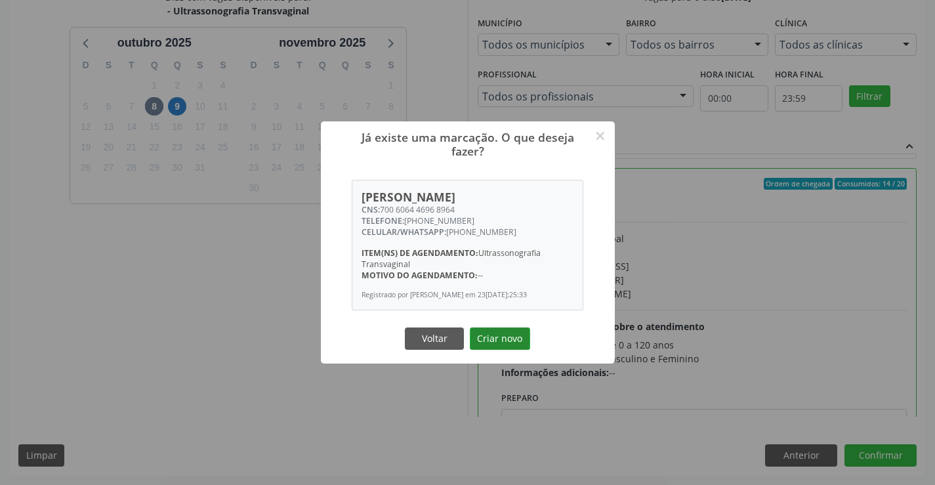
click at [526, 342] on button "Criar novo" at bounding box center [500, 338] width 60 height 22
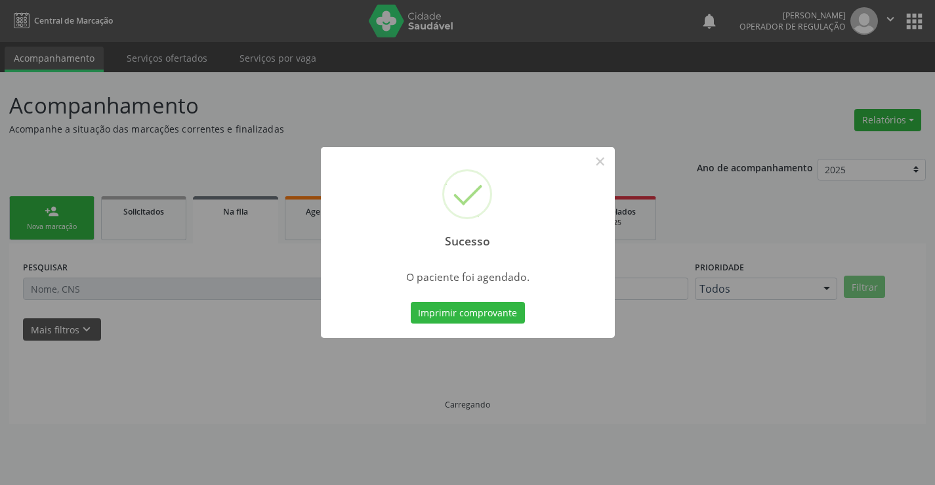
scroll to position [0, 0]
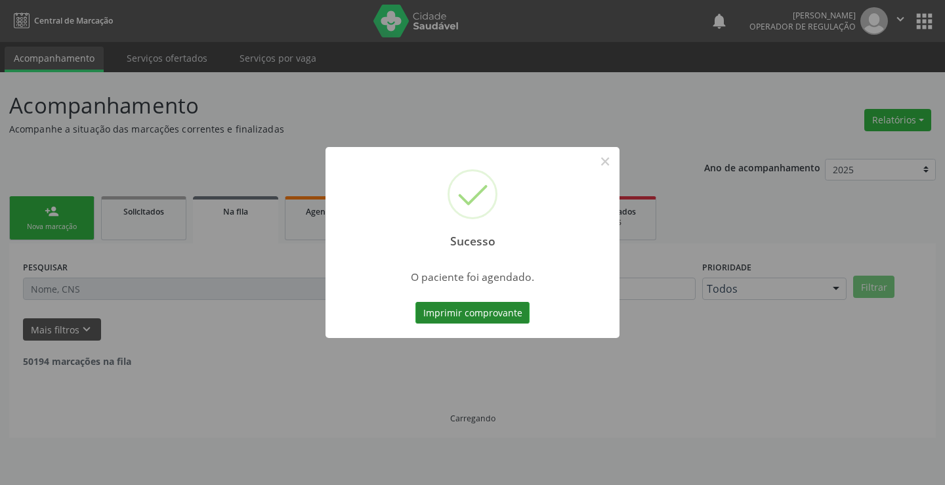
click at [476, 305] on button "Imprimir comprovante" at bounding box center [472, 313] width 114 height 22
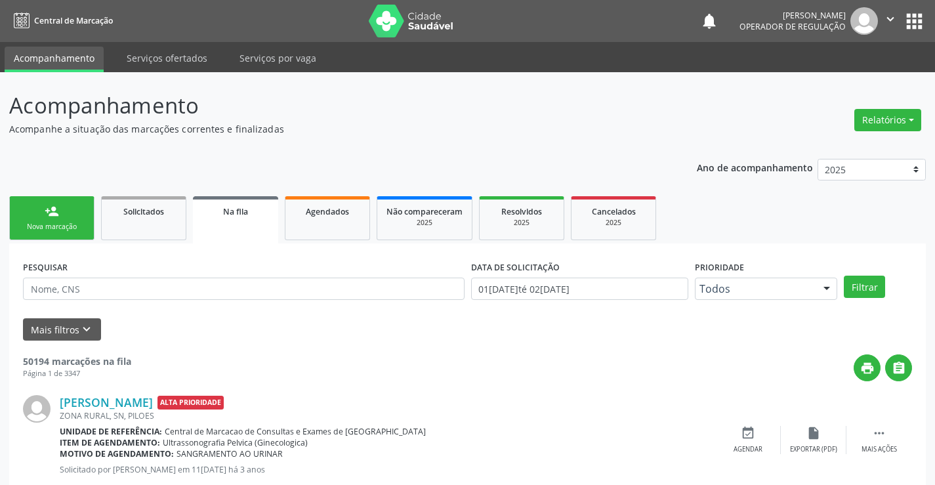
click at [85, 207] on link "person_add Nova marcação" at bounding box center [51, 218] width 85 height 44
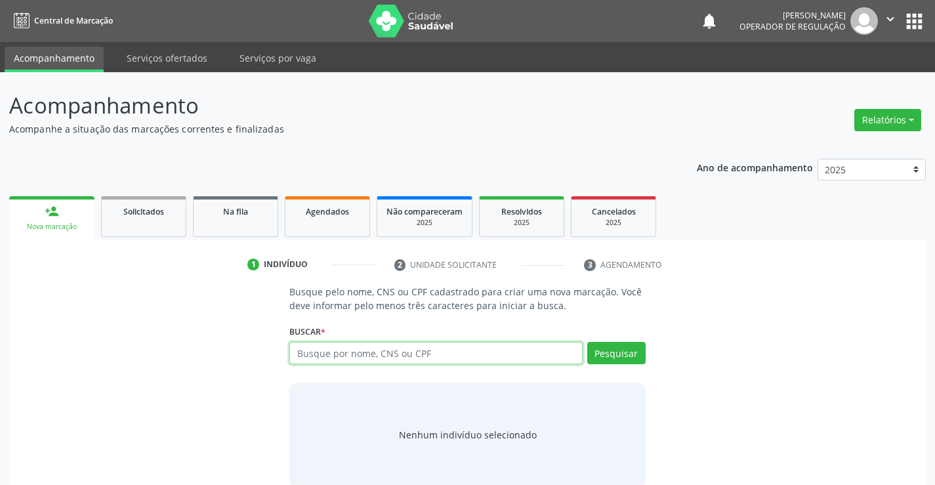
click at [316, 358] on input "text" at bounding box center [435, 353] width 293 height 22
type input "702900501625979"
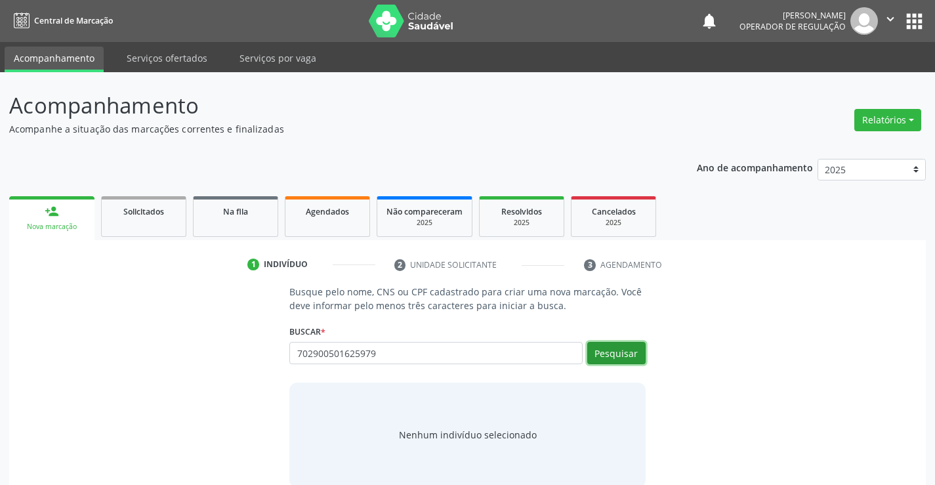
click at [610, 344] on button "Pesquisar" at bounding box center [616, 353] width 58 height 22
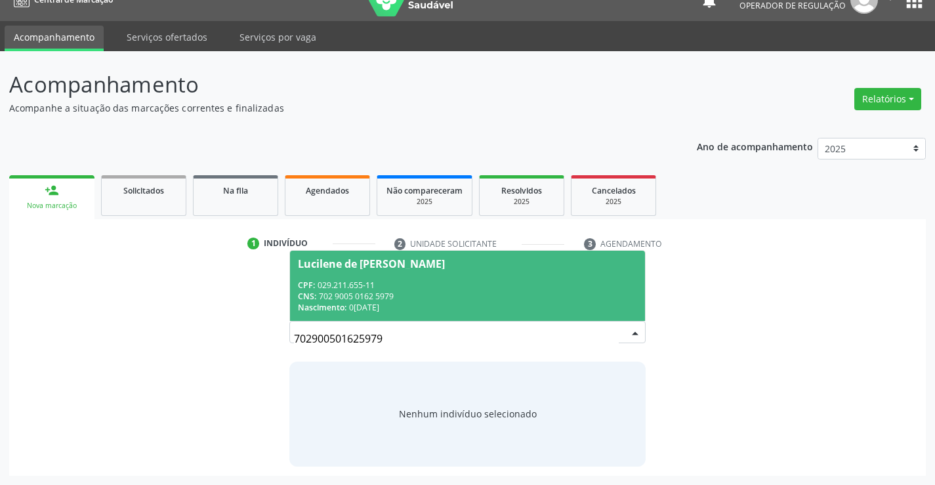
click at [386, 291] on div "CNS: 702 9005 0162 5979" at bounding box center [467, 296] width 339 height 11
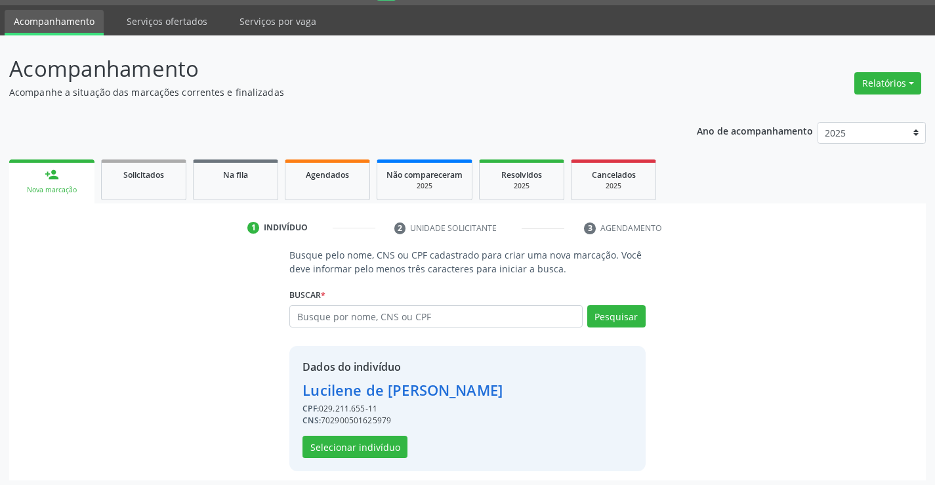
scroll to position [41, 0]
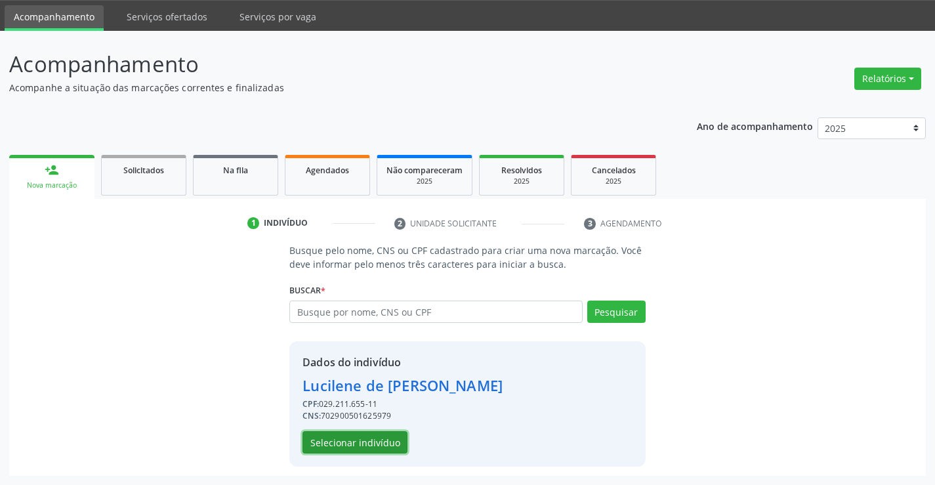
click at [378, 435] on button "Selecionar indivíduo" at bounding box center [354, 442] width 105 height 22
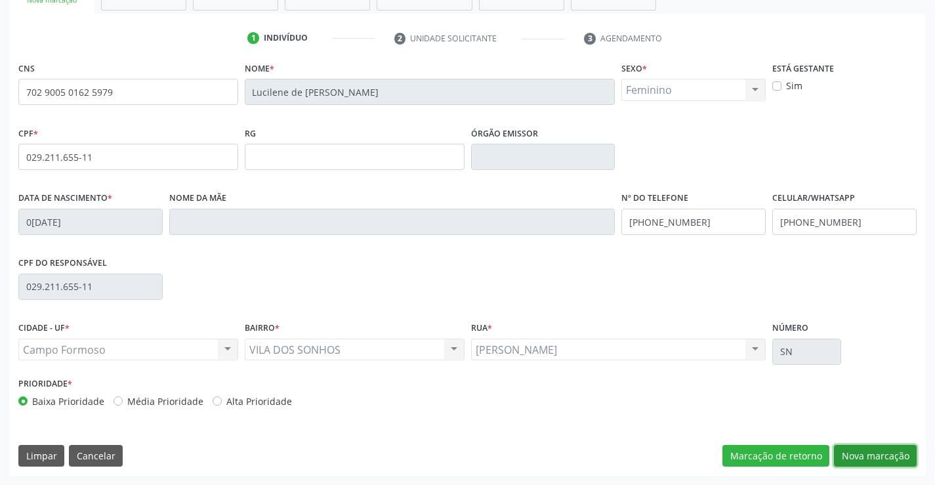
click at [859, 453] on button "Nova marcação" at bounding box center [875, 456] width 83 height 22
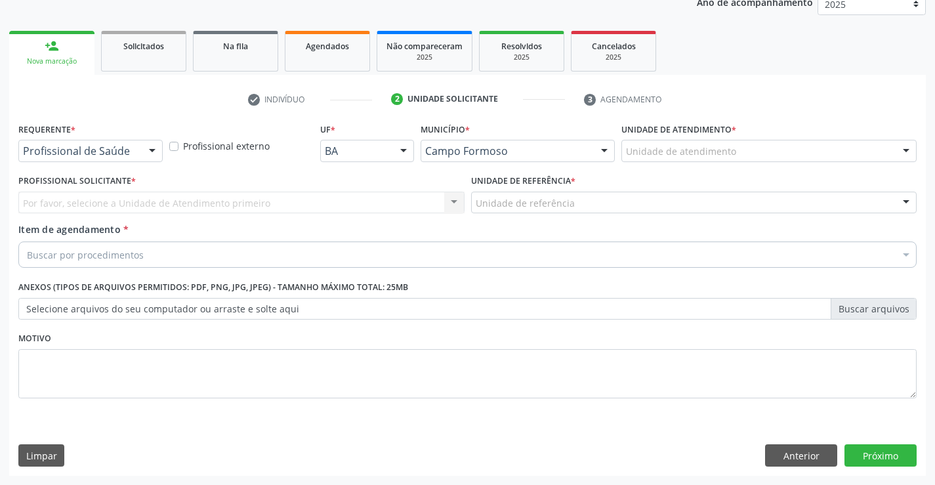
click at [134, 159] on div "Profissional de Saúde" at bounding box center [90, 151] width 144 height 22
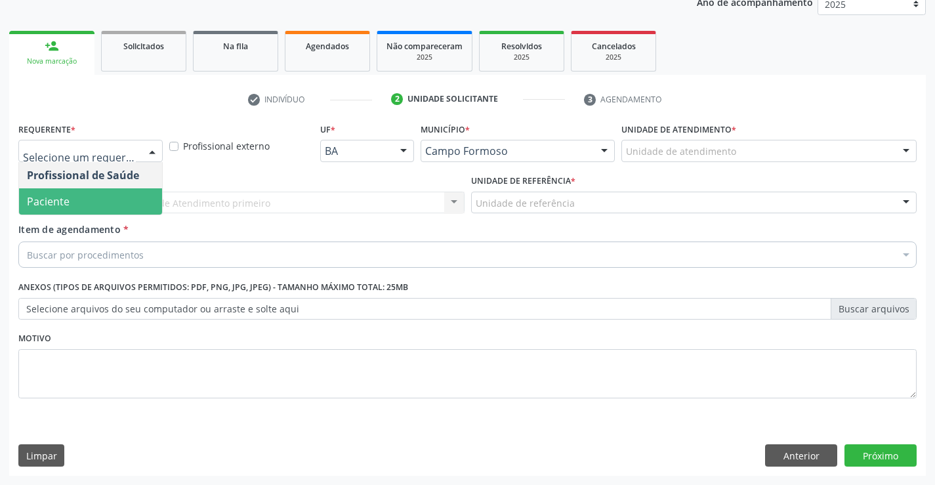
click at [96, 201] on span "Paciente" at bounding box center [90, 201] width 143 height 26
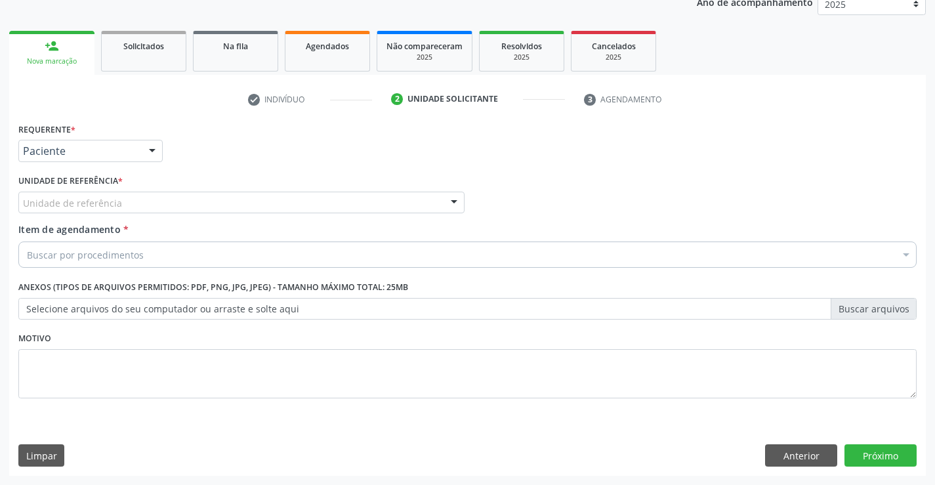
click at [208, 209] on div "Unidade de referência" at bounding box center [241, 203] width 446 height 22
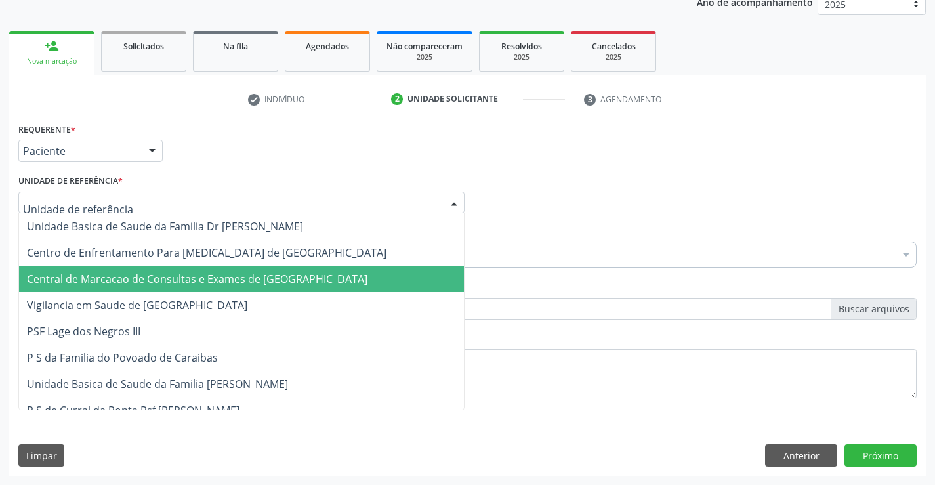
click at [211, 270] on span "Central de Marcacao de Consultas e Exames de [GEOGRAPHIC_DATA]" at bounding box center [241, 279] width 445 height 26
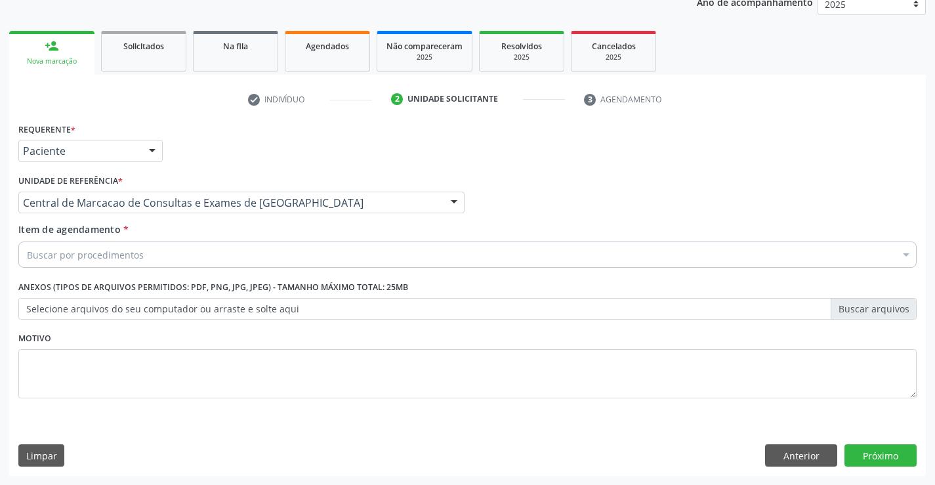
click at [251, 257] on div "Buscar por procedimentos" at bounding box center [467, 254] width 898 height 26
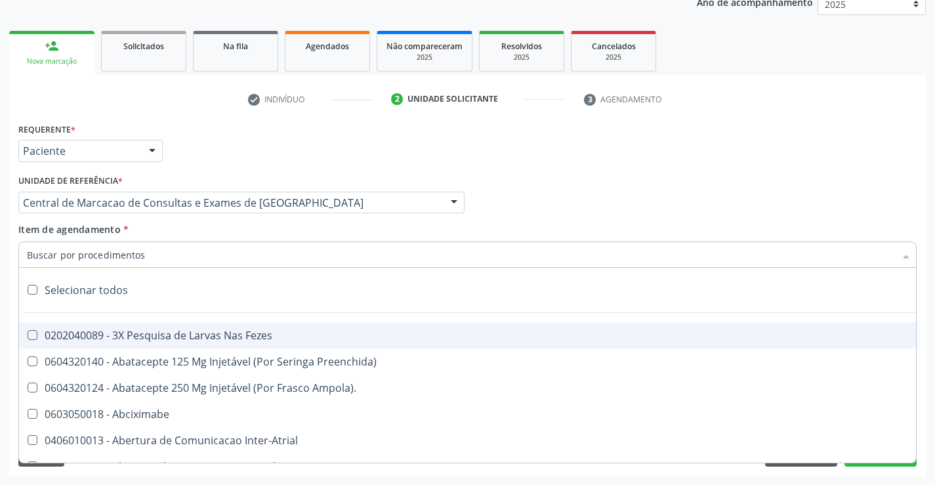
paste input "Ultrassonografia Transvaginal"
type input "Ultrassonografia Transvaginal"
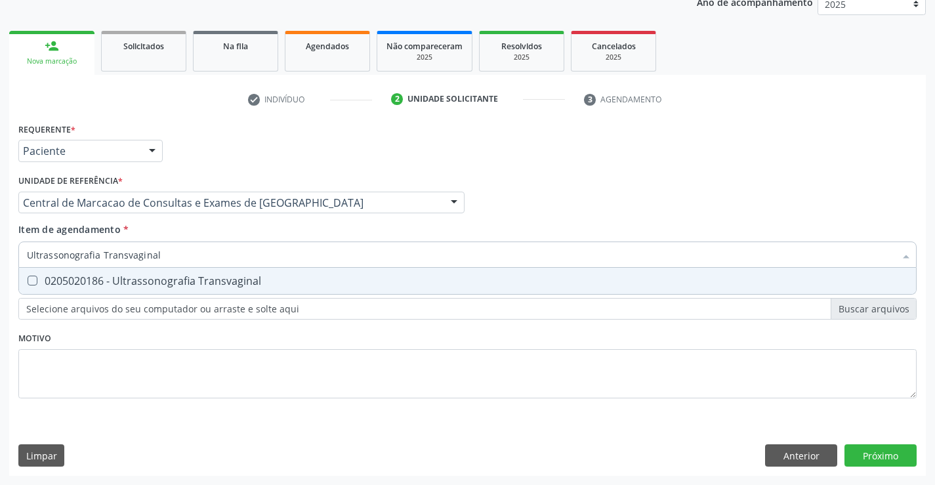
click at [240, 270] on span "0205020186 - Ultrassonografia Transvaginal" at bounding box center [467, 281] width 897 height 26
checkbox Transvaginal "true"
click at [880, 455] on div "Requerente * Paciente Profissional de Saúde Paciente Nenhum resultado encontrad…" at bounding box center [467, 297] width 917 height 356
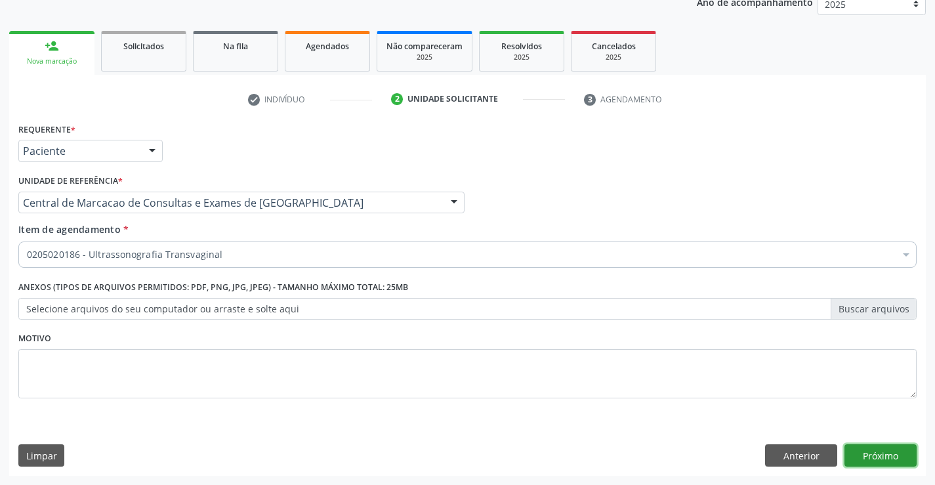
click at [880, 455] on button "Próximo" at bounding box center [880, 455] width 72 height 22
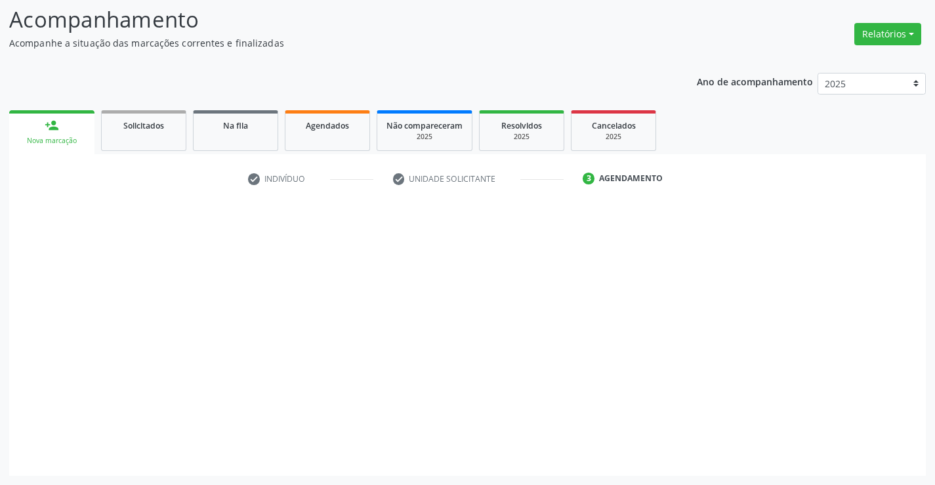
scroll to position [86, 0]
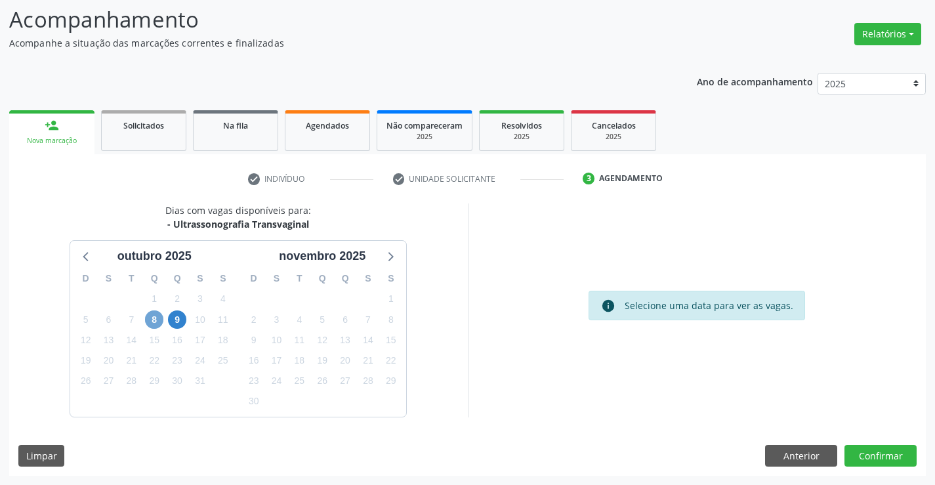
click at [155, 318] on span "8" at bounding box center [154, 319] width 18 height 18
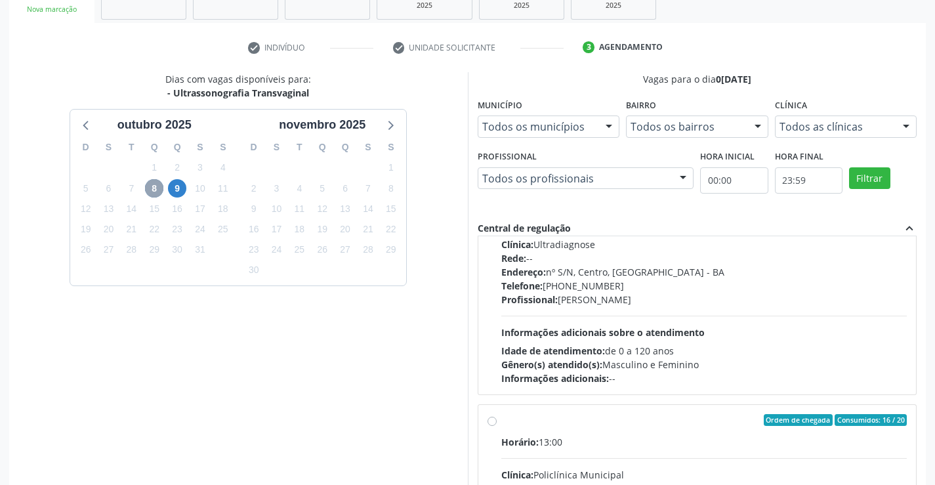
scroll to position [3101, 0]
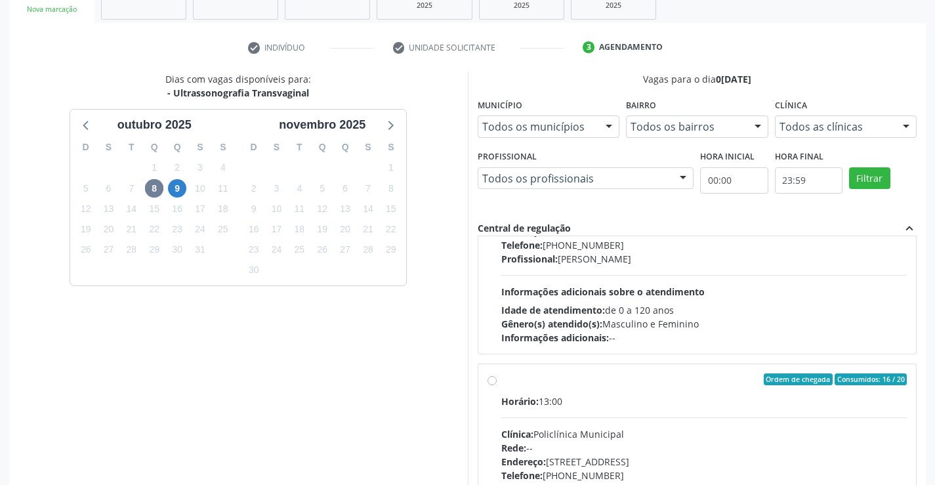
click at [684, 445] on div "Rede: --" at bounding box center [704, 448] width 406 height 14
click at [497, 385] on input "Ordem de chegada Consumidos: 16 / 20 Horário: 13:00 Clínica: Policlínica Munici…" at bounding box center [491, 379] width 9 height 12
radio input "true"
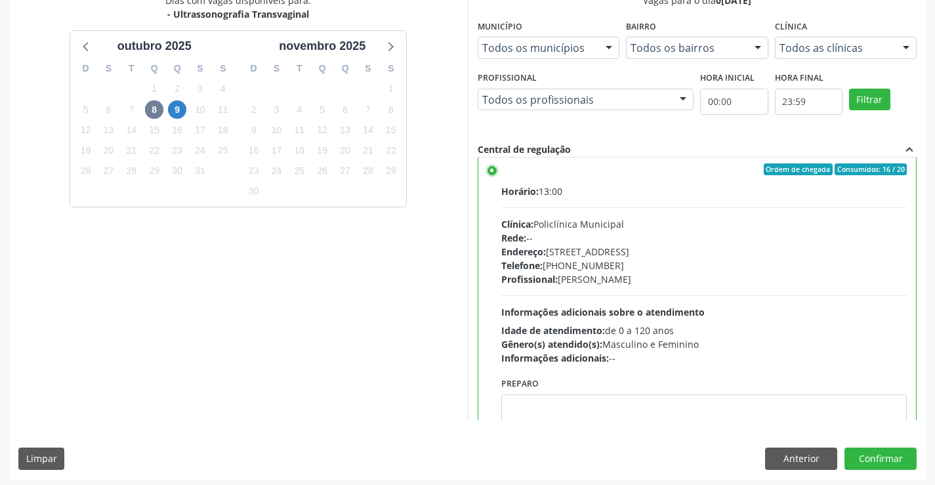
scroll to position [299, 0]
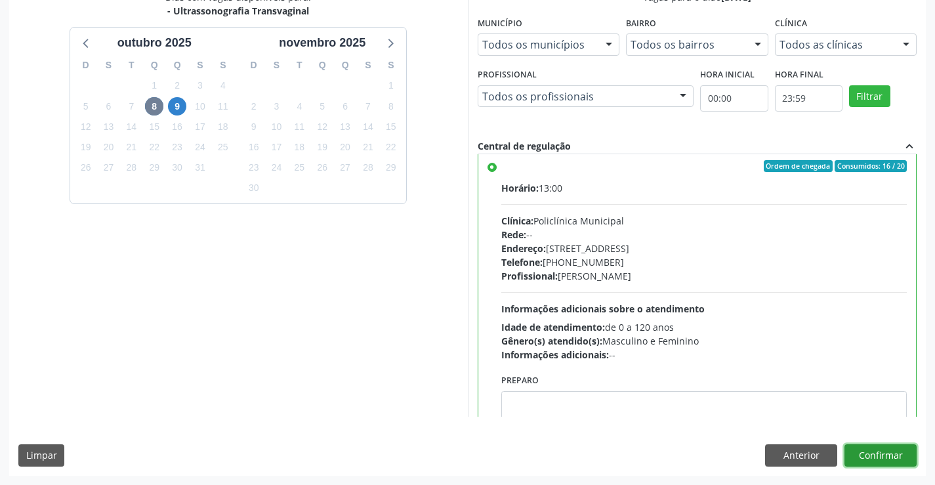
click at [890, 454] on button "Confirmar" at bounding box center [880, 455] width 72 height 22
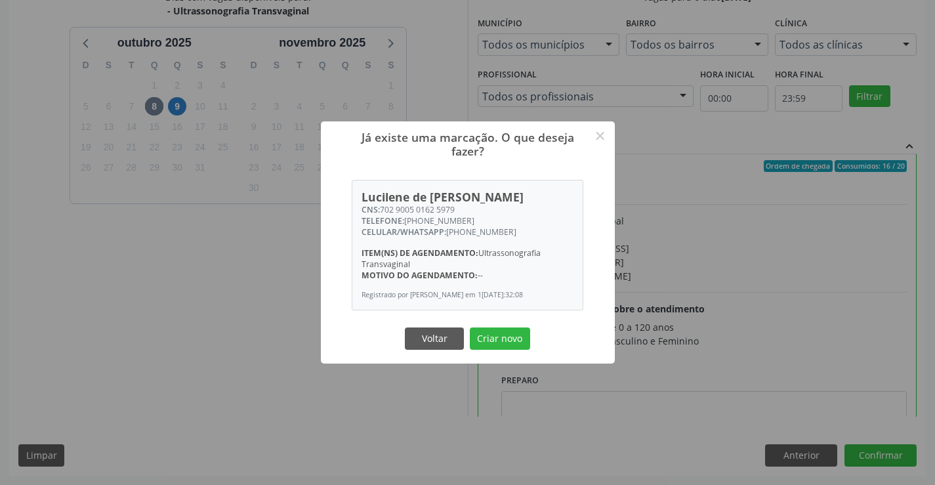
click at [503, 327] on div "Voltar Criar novo" at bounding box center [467, 339] width 131 height 28
click at [506, 338] on button "Criar novo" at bounding box center [500, 338] width 60 height 22
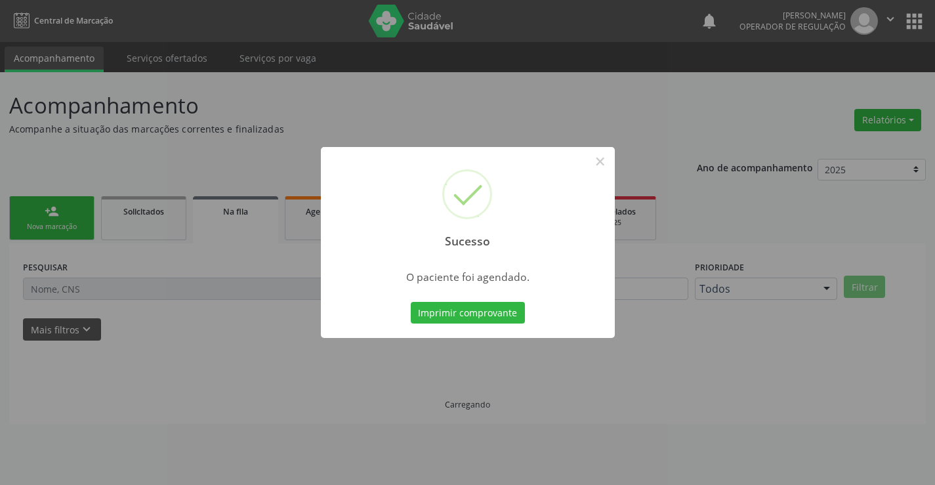
scroll to position [0, 0]
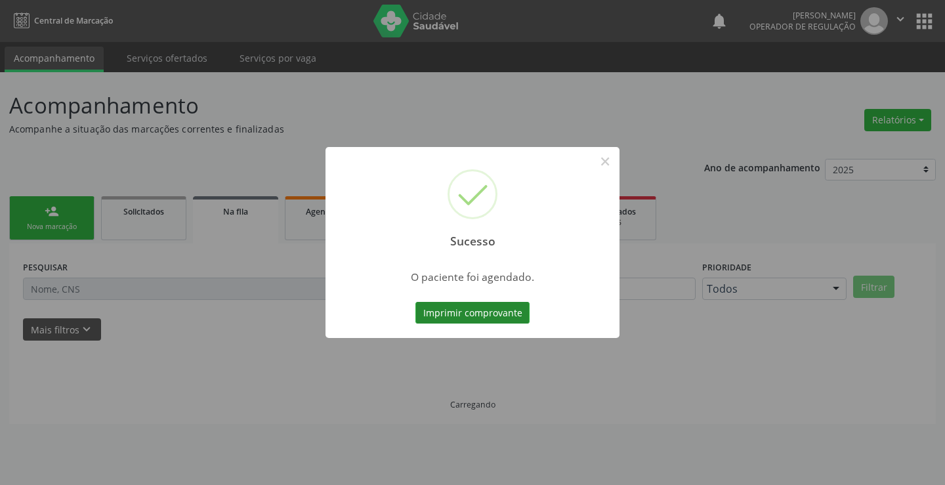
click at [465, 312] on button "Imprimir comprovante" at bounding box center [472, 313] width 114 height 22
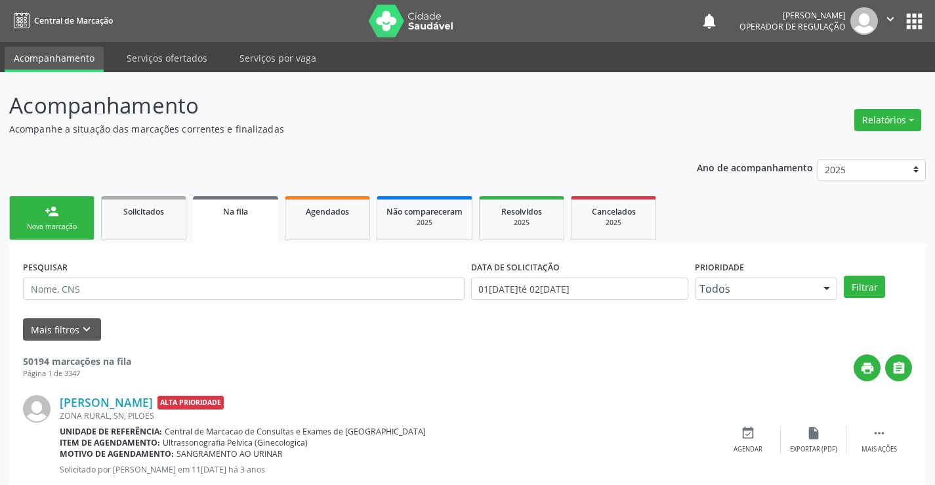
click at [85, 217] on link "person_add Nova marcação" at bounding box center [51, 218] width 85 height 44
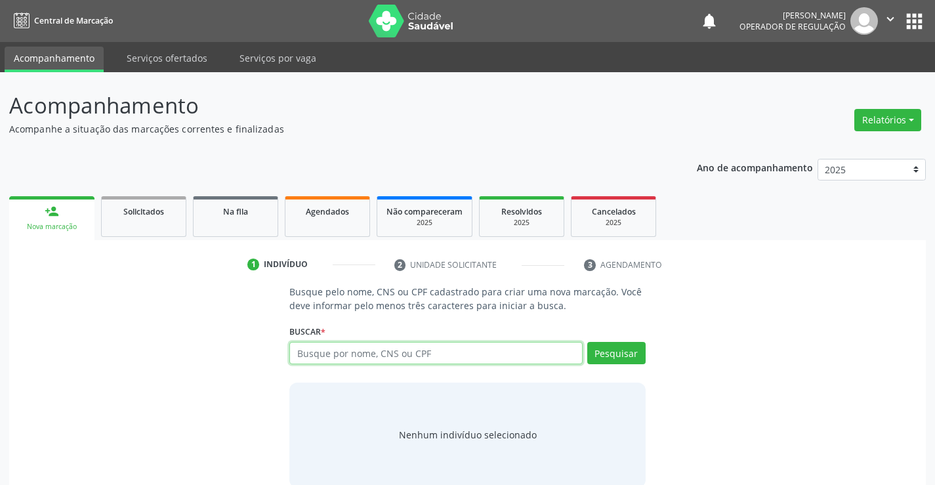
click at [315, 352] on input "text" at bounding box center [435, 353] width 293 height 22
type input "709201243211438"
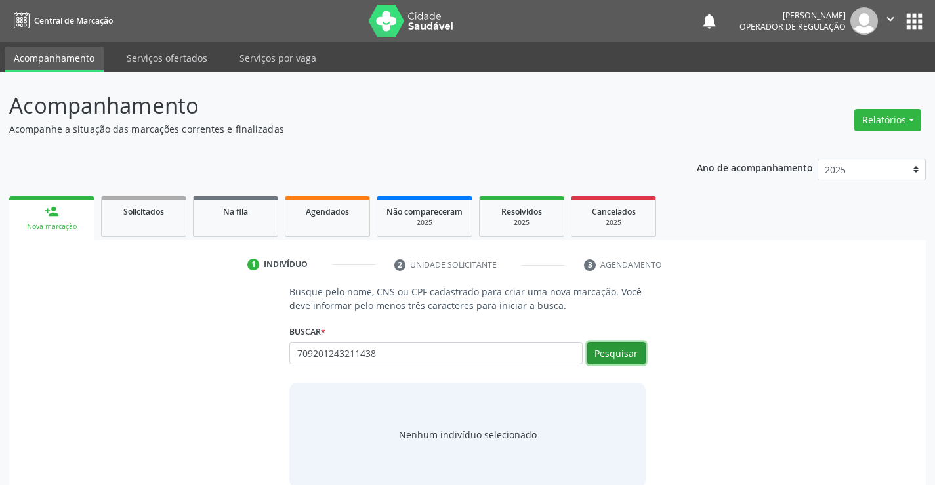
click at [619, 347] on button "Pesquisar" at bounding box center [616, 353] width 58 height 22
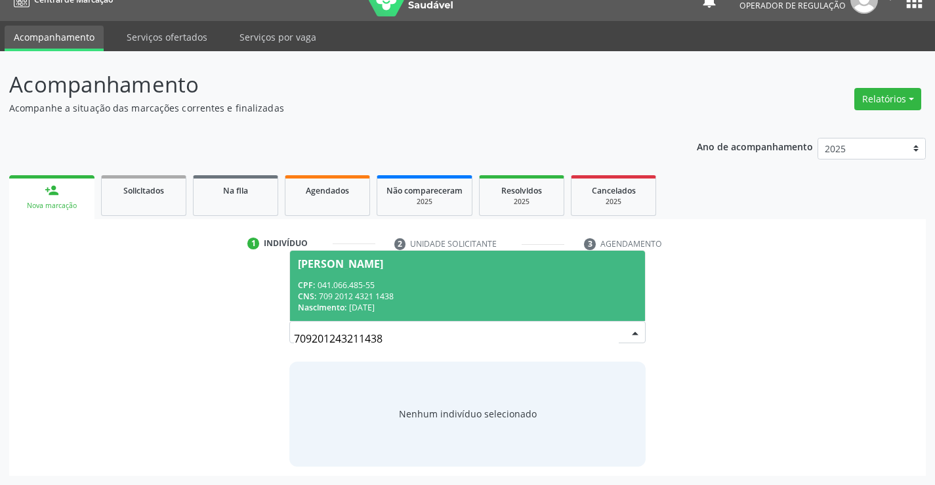
click at [442, 270] on span "[PERSON_NAME] CPF: 041.066.485-55 CNS: 709 2012 4321 1438 Nascimento: 10[DATE]" at bounding box center [467, 286] width 354 height 70
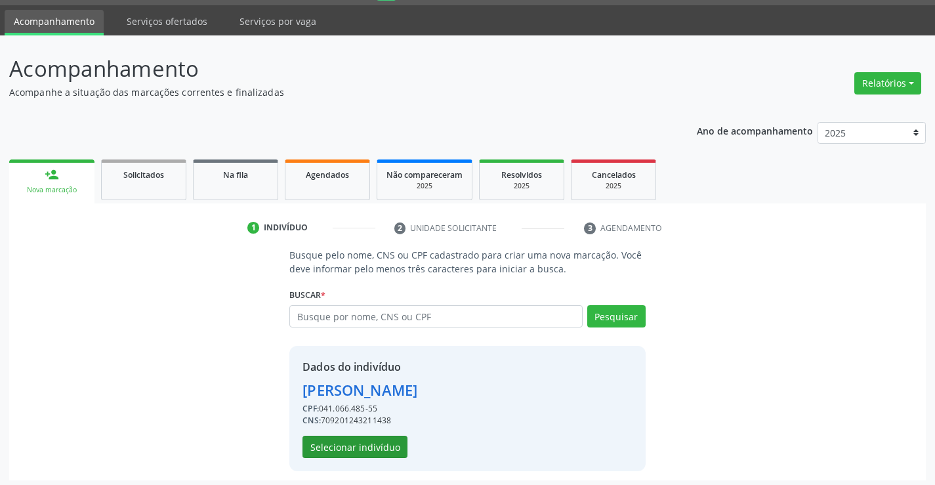
scroll to position [41, 0]
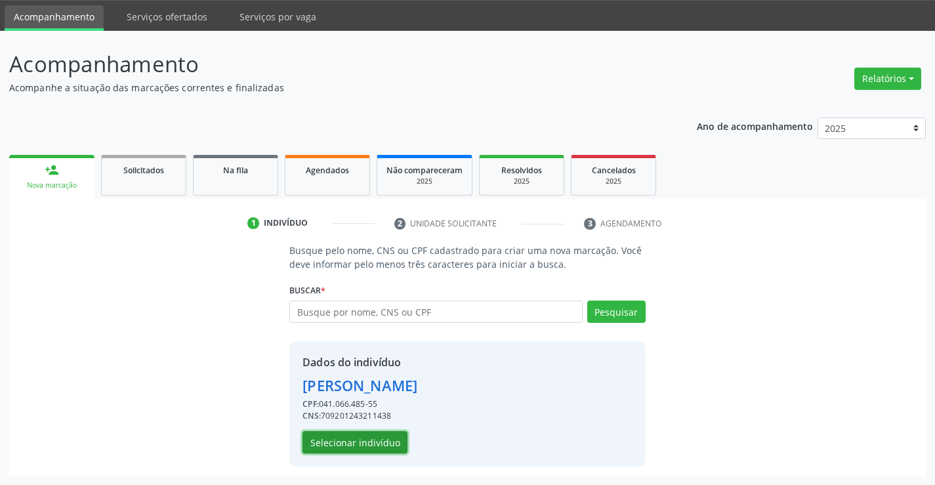
click at [392, 442] on button "Selecionar indivíduo" at bounding box center [354, 442] width 105 height 22
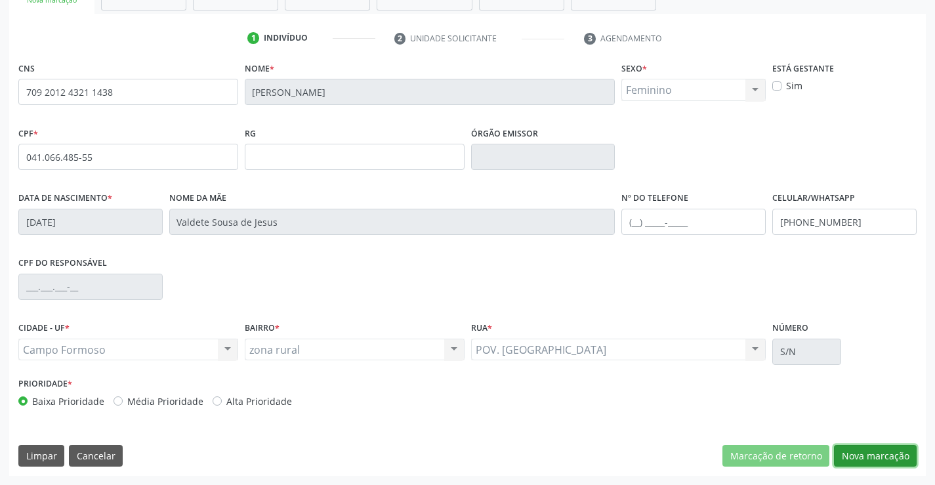
click at [880, 465] on button "Nova marcação" at bounding box center [875, 456] width 83 height 22
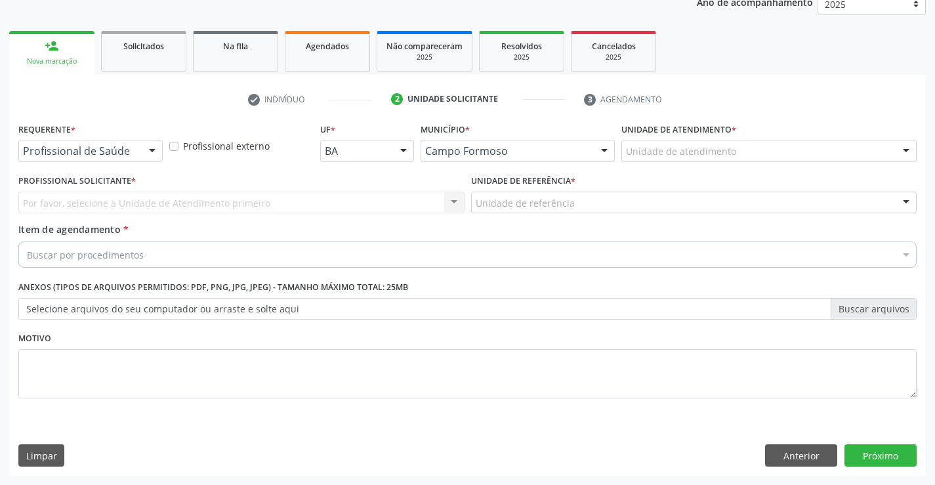
click at [160, 152] on div at bounding box center [152, 151] width 20 height 22
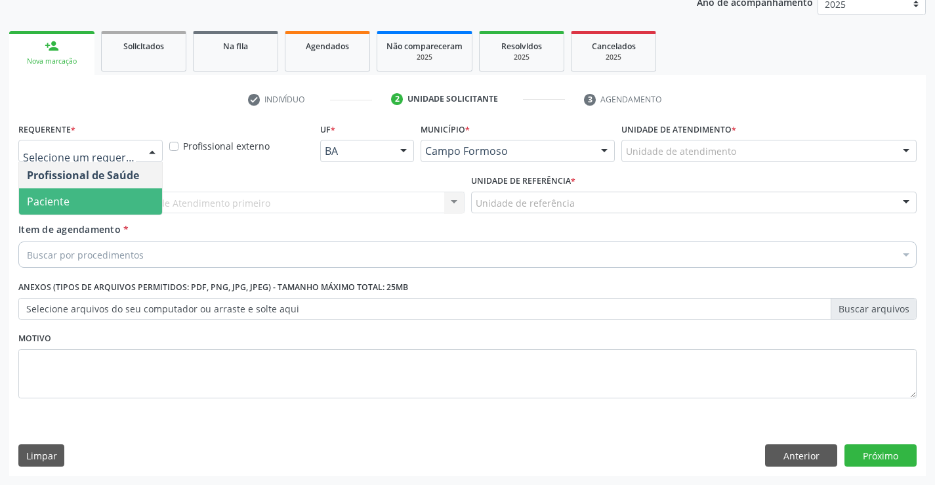
click at [131, 199] on span "Paciente" at bounding box center [90, 201] width 143 height 26
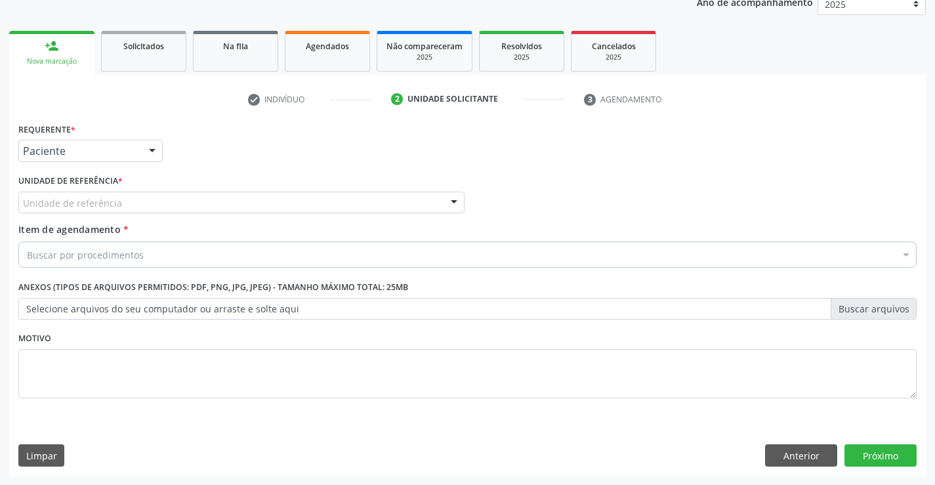
click at [195, 201] on div "Unidade de referência" at bounding box center [241, 203] width 446 height 22
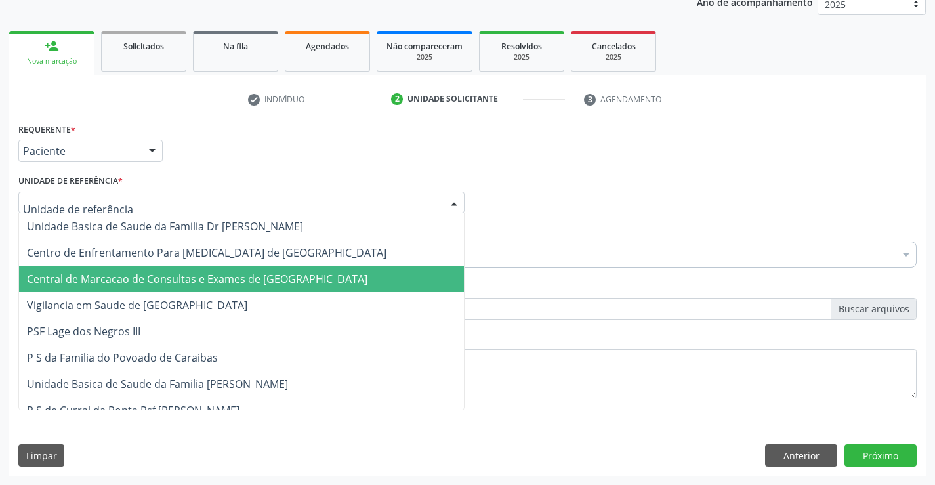
click at [218, 272] on span "Central de Marcacao de Consultas e Exames de [GEOGRAPHIC_DATA]" at bounding box center [197, 279] width 341 height 14
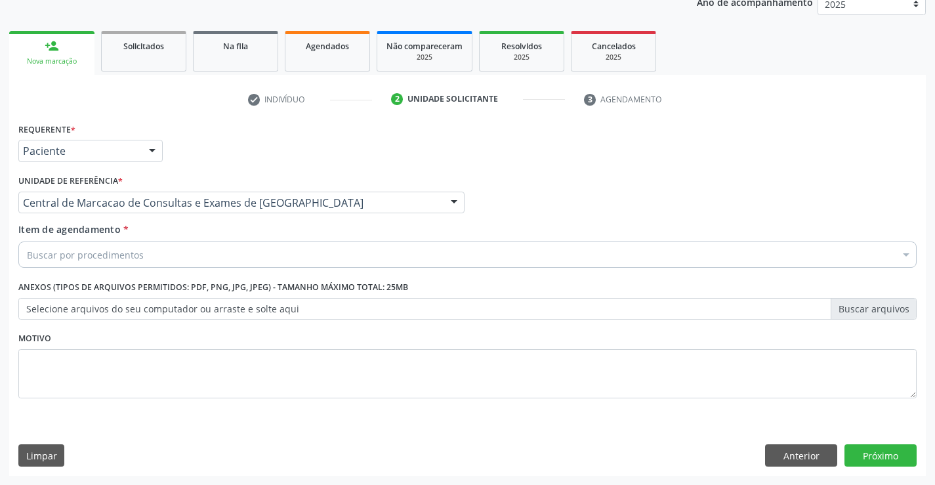
click at [237, 253] on div "Buscar por procedimentos" at bounding box center [467, 254] width 898 height 26
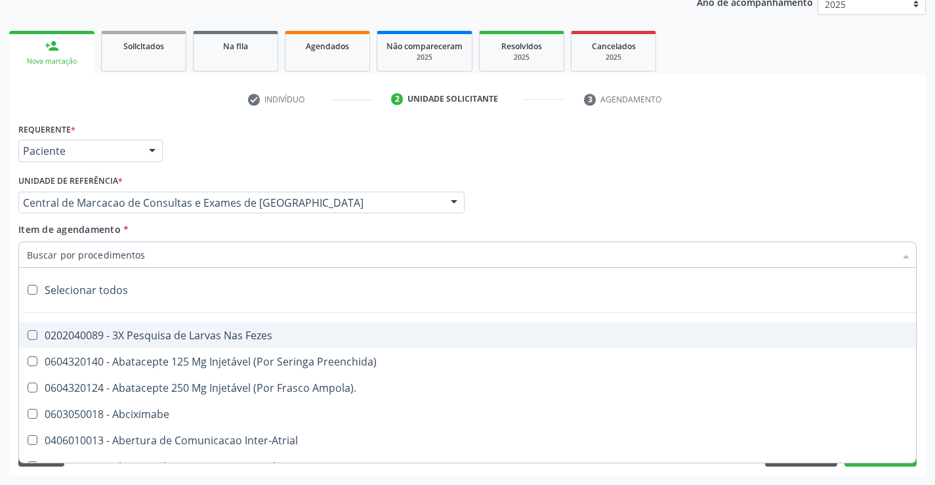
paste input "Ultrassonografia Transvaginal"
type input "Ultrassonografia Transvaginal"
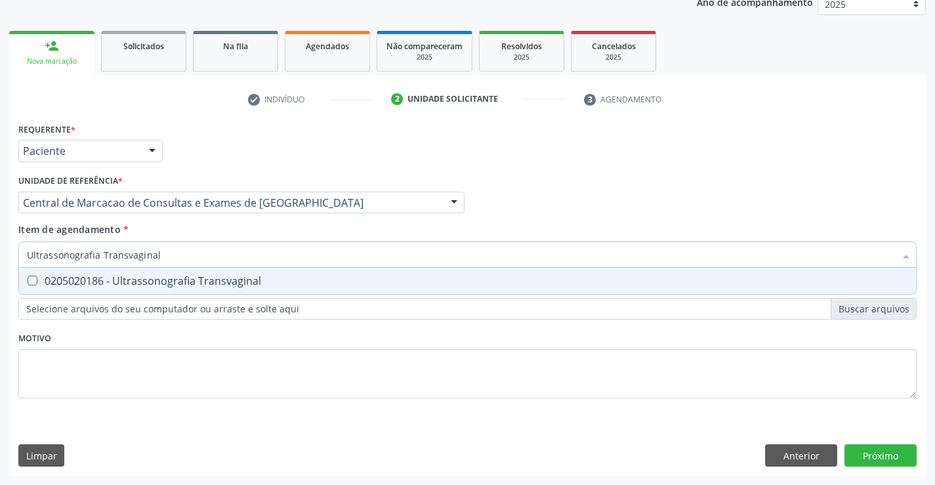
click at [258, 284] on div "0205020186 - Ultrassonografia Transvaginal" at bounding box center [467, 281] width 881 height 10
checkbox Transvaginal "true"
click at [893, 457] on div "Requerente * Paciente Profissional de Saúde Paciente Nenhum resultado encontrad…" at bounding box center [467, 297] width 917 height 356
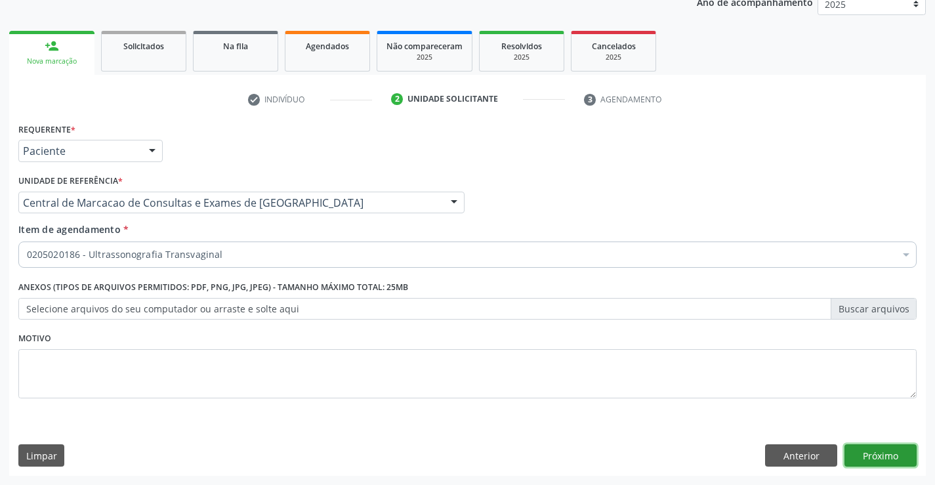
click at [893, 457] on button "Próximo" at bounding box center [880, 455] width 72 height 22
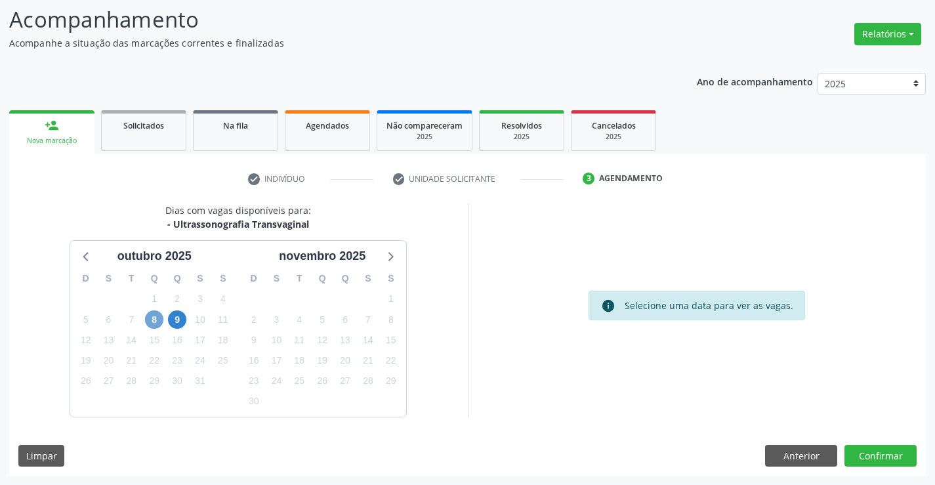
click at [155, 319] on span "8" at bounding box center [154, 319] width 18 height 18
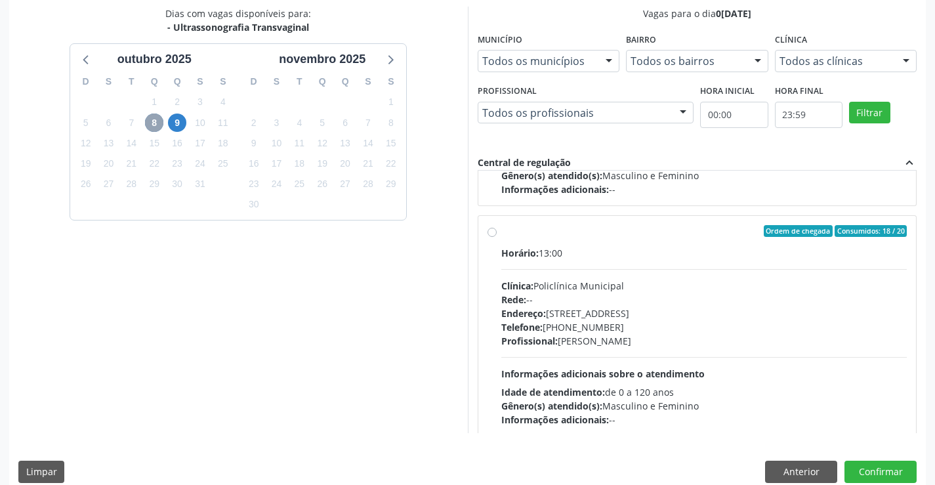
scroll to position [3196, 0]
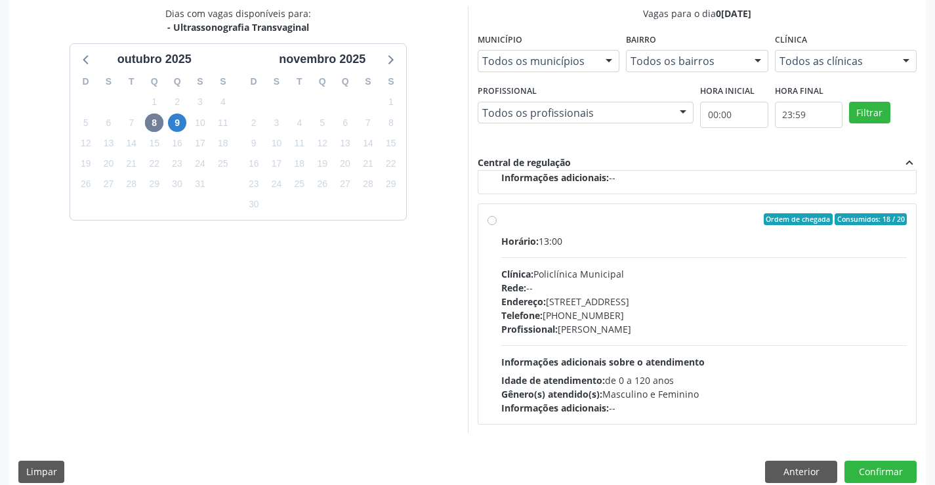
click at [621, 322] on div "Profissional: [PERSON_NAME]" at bounding box center [704, 329] width 406 height 14
click at [497, 225] on input "Ordem de chegada Consumidos: 18 / 20 Horário: 13:00 Clínica: Policlínica Munici…" at bounding box center [491, 219] width 9 height 12
radio input "true"
click at [872, 466] on button "Confirmar" at bounding box center [880, 472] width 72 height 22
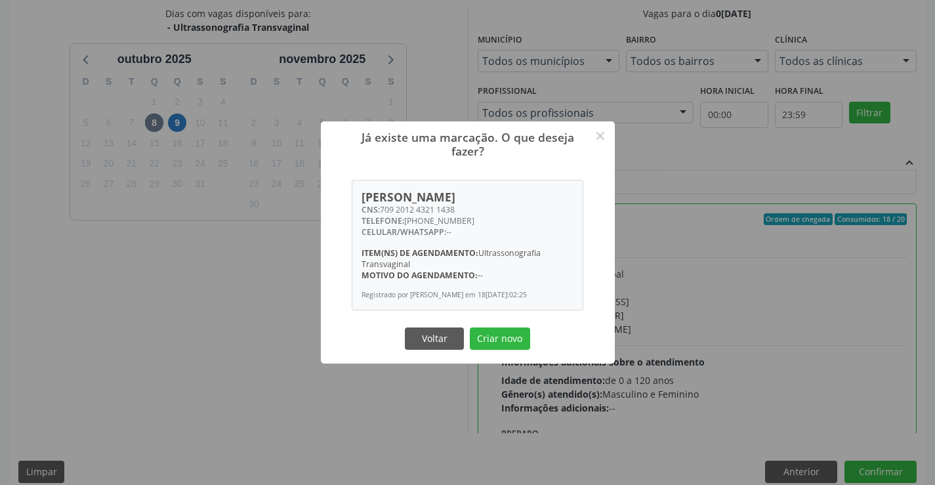
click at [470, 327] on button "Criar novo" at bounding box center [500, 338] width 60 height 22
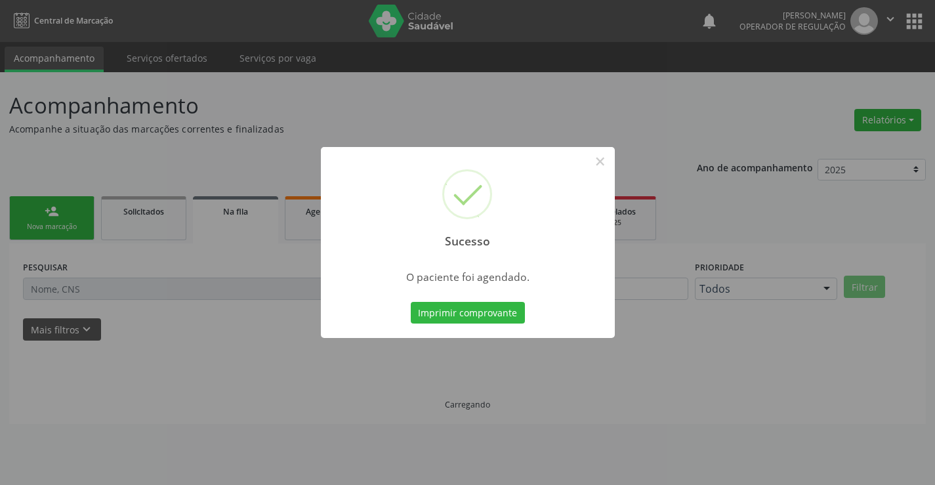
scroll to position [0, 0]
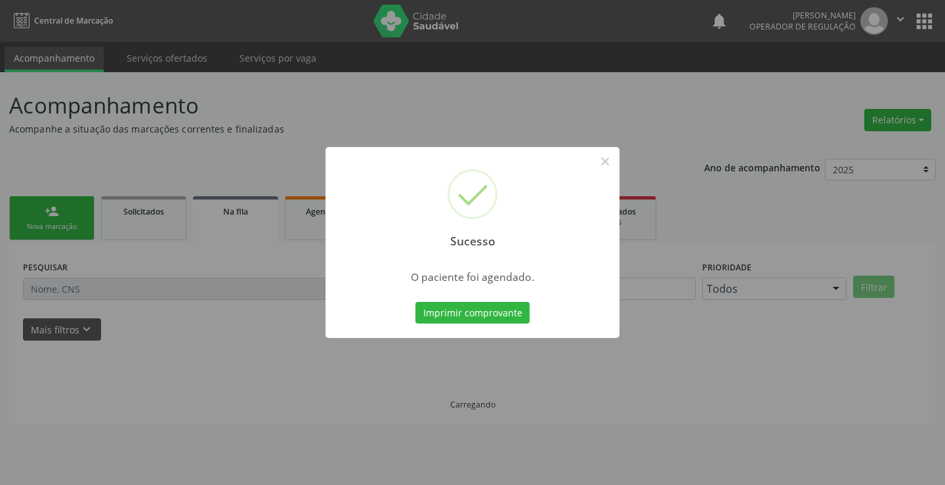
click at [415, 302] on button "Imprimir comprovante" at bounding box center [472, 313] width 114 height 22
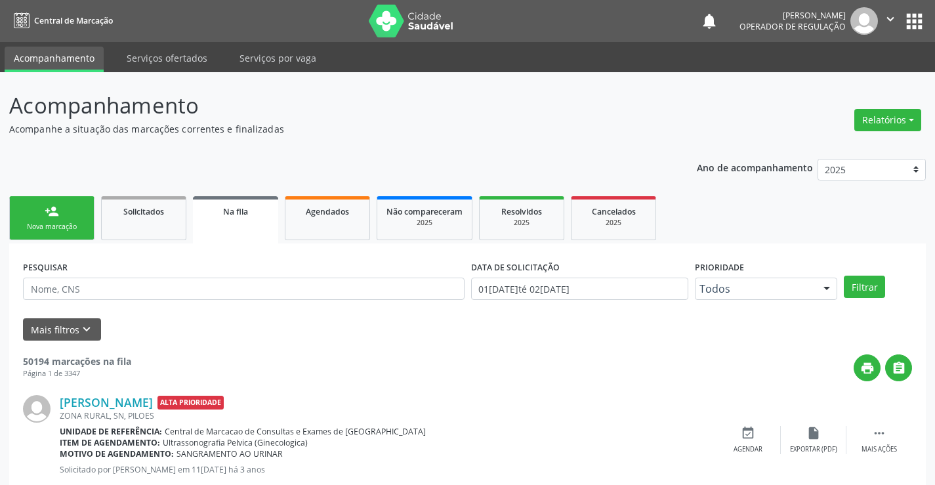
click at [894, 15] on icon "" at bounding box center [890, 19] width 14 height 14
click at [835, 81] on link "Sair" at bounding box center [857, 80] width 91 height 18
